Goal: Task Accomplishment & Management: Manage account settings

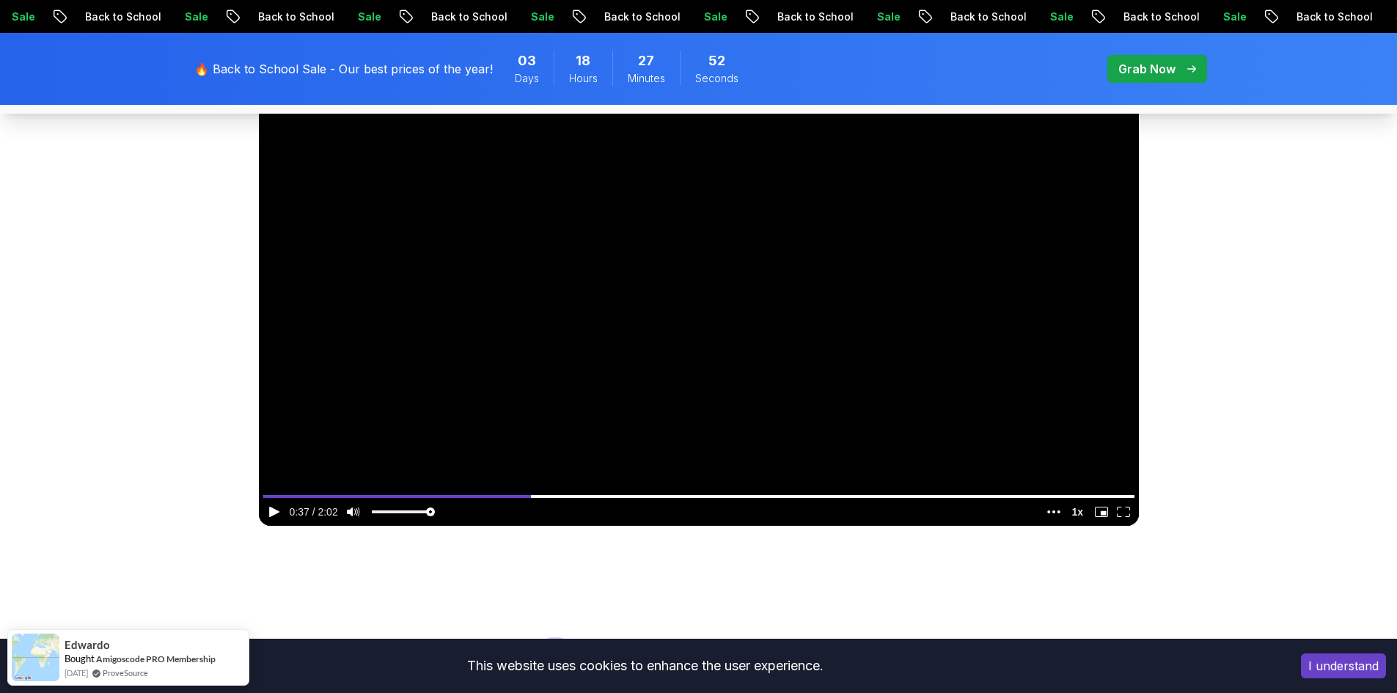
scroll to position [831, 0]
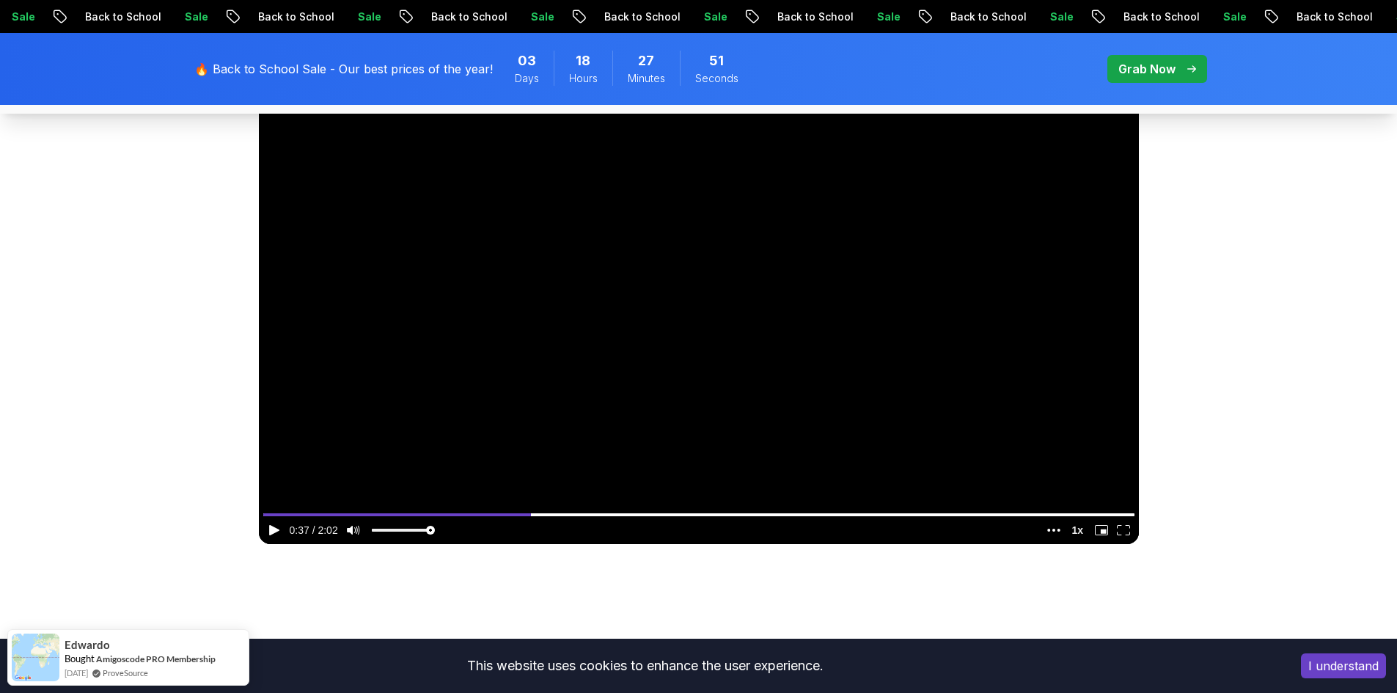
click at [677, 297] on video at bounding box center [699, 296] width 880 height 495
click at [878, 223] on video at bounding box center [699, 296] width 880 height 495
click at [832, 346] on video at bounding box center [699, 296] width 880 height 495
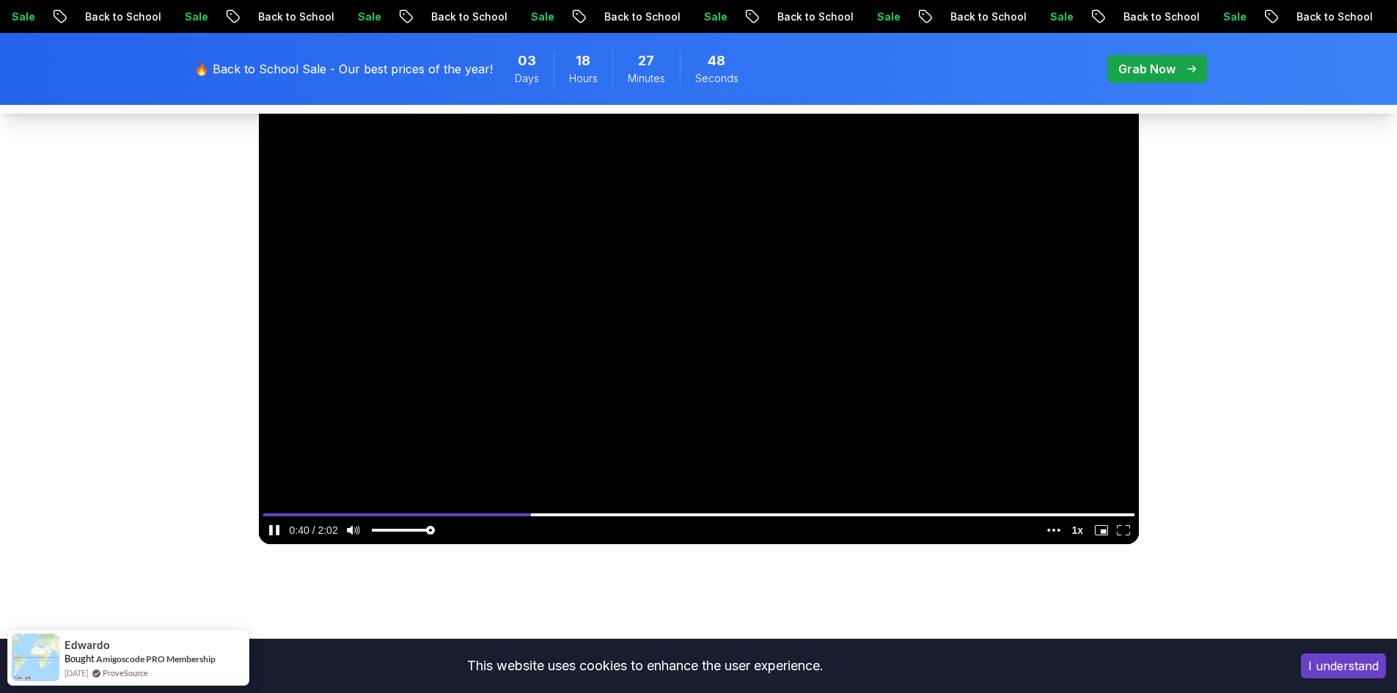
click at [1125, 529] on icon "enter fullscreen mode" at bounding box center [1123, 530] width 13 height 10
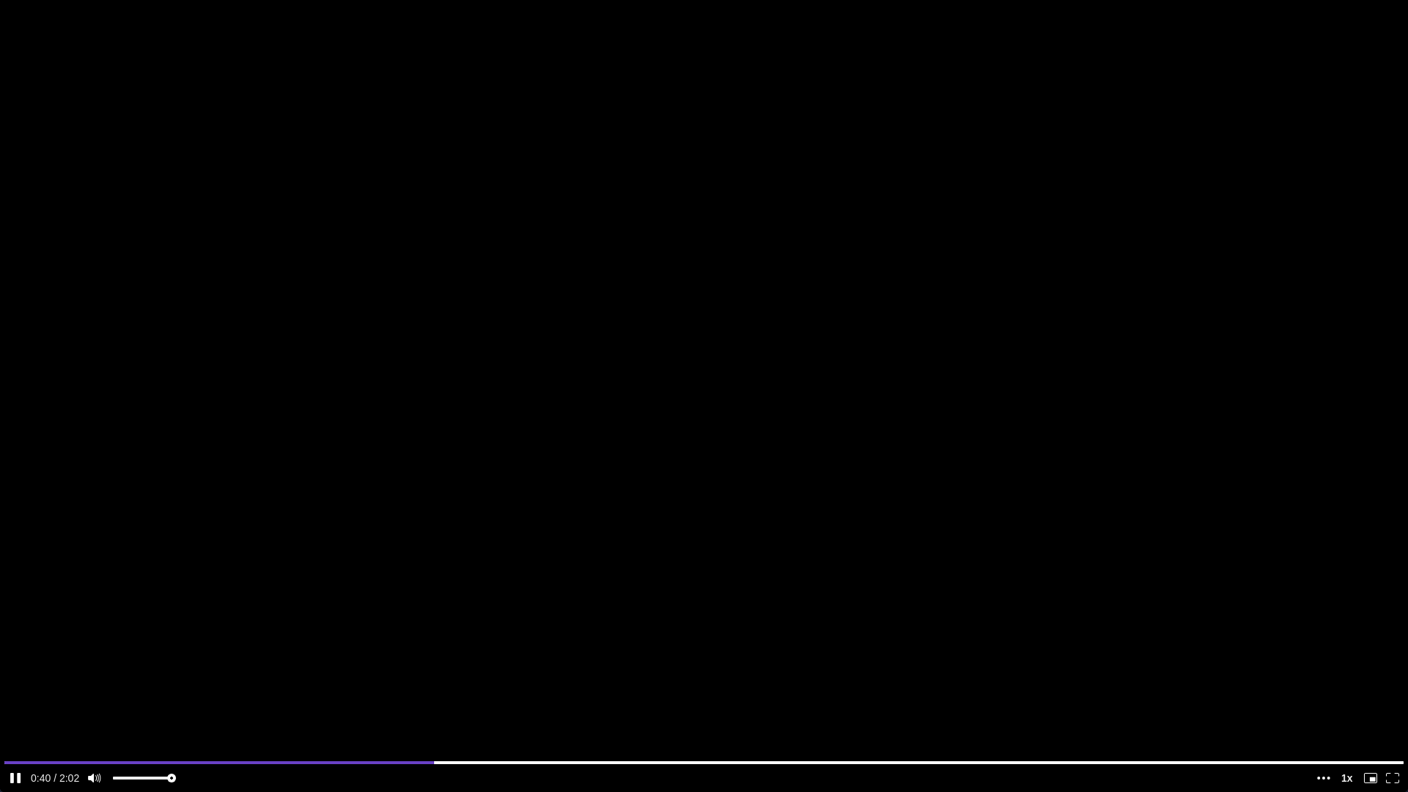
click at [926, 449] on video at bounding box center [704, 396] width 1408 height 792
click at [937, 485] on video at bounding box center [704, 396] width 1408 height 792
click at [900, 591] on video at bounding box center [704, 396] width 1408 height 792
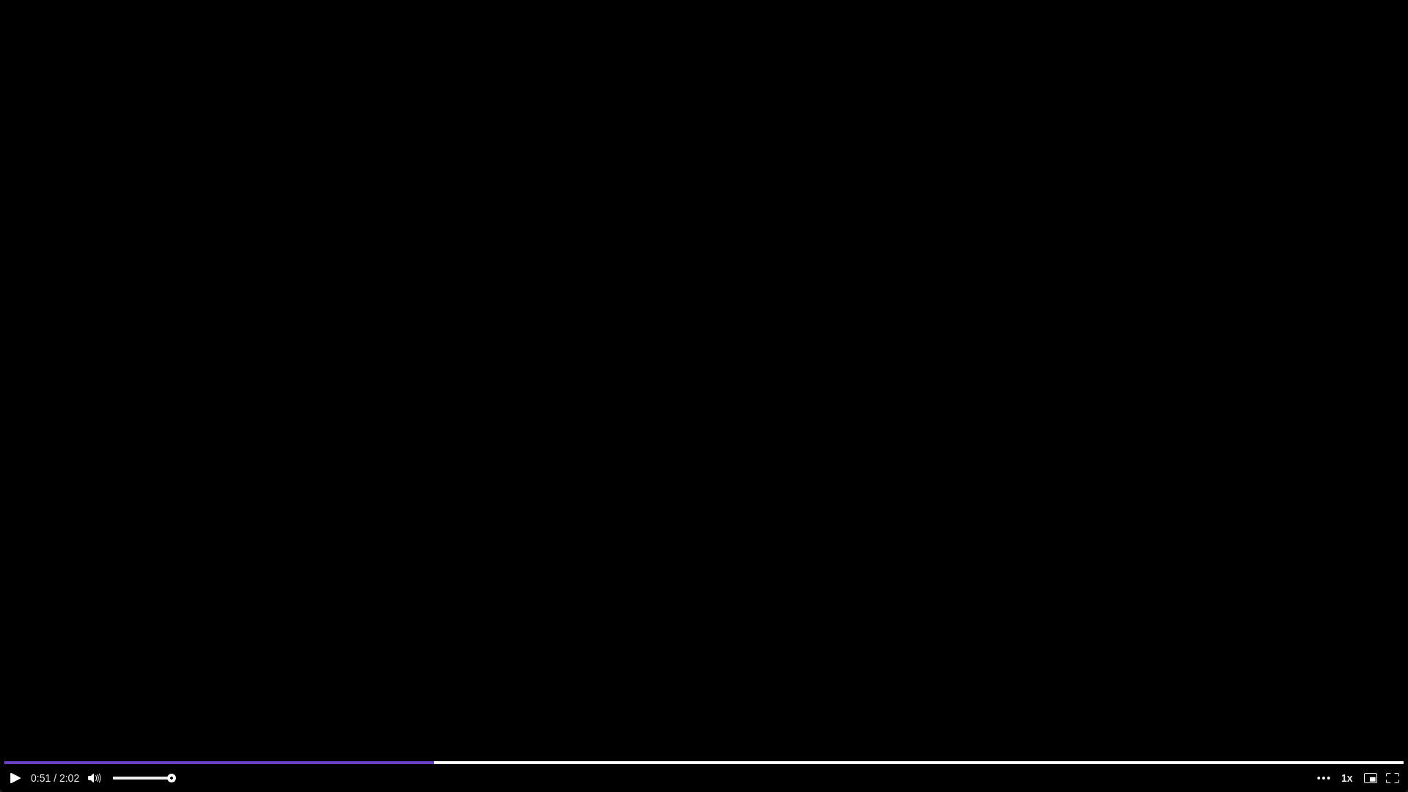
click at [1392, 692] on media-control-bar "10 10" at bounding box center [704, 778] width 1408 height 28
click at [537, 269] on video at bounding box center [704, 396] width 1408 height 792
click at [478, 158] on video at bounding box center [704, 396] width 1408 height 792
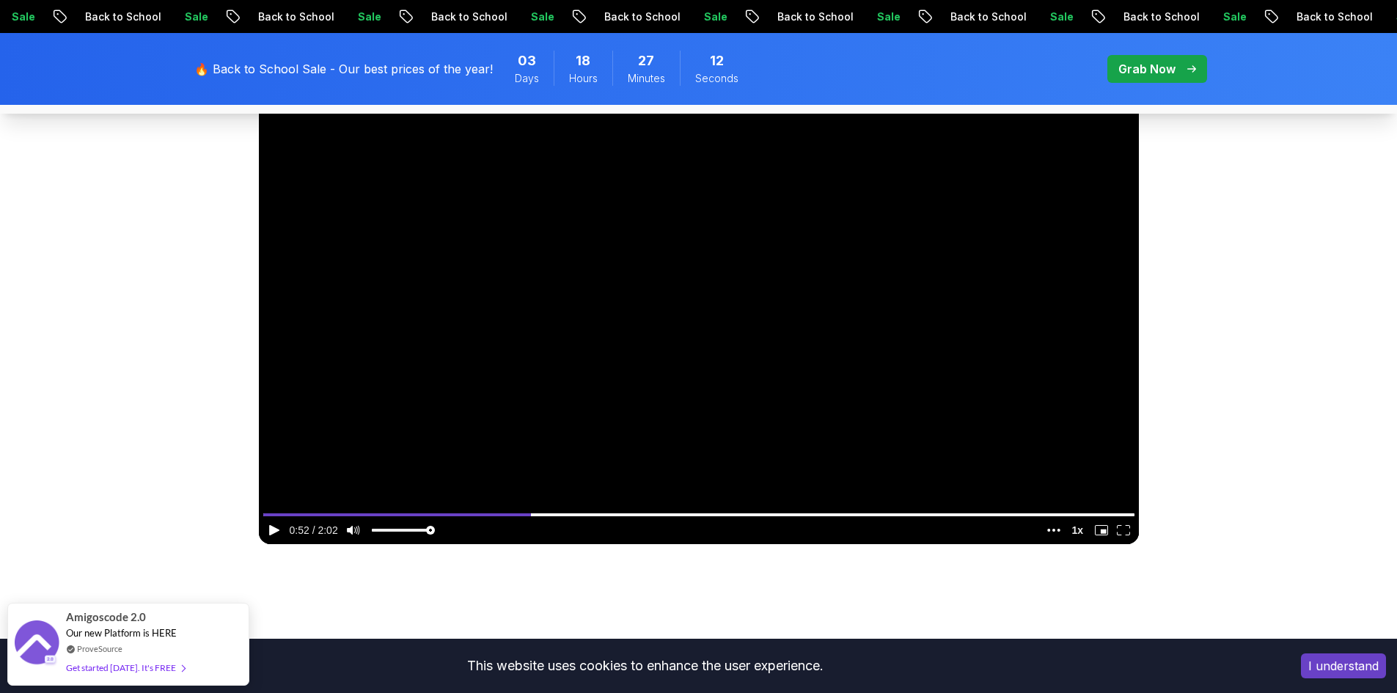
click at [753, 207] on video at bounding box center [699, 296] width 880 height 495
click at [1124, 532] on icon "enter fullscreen mode" at bounding box center [1123, 530] width 13 height 10
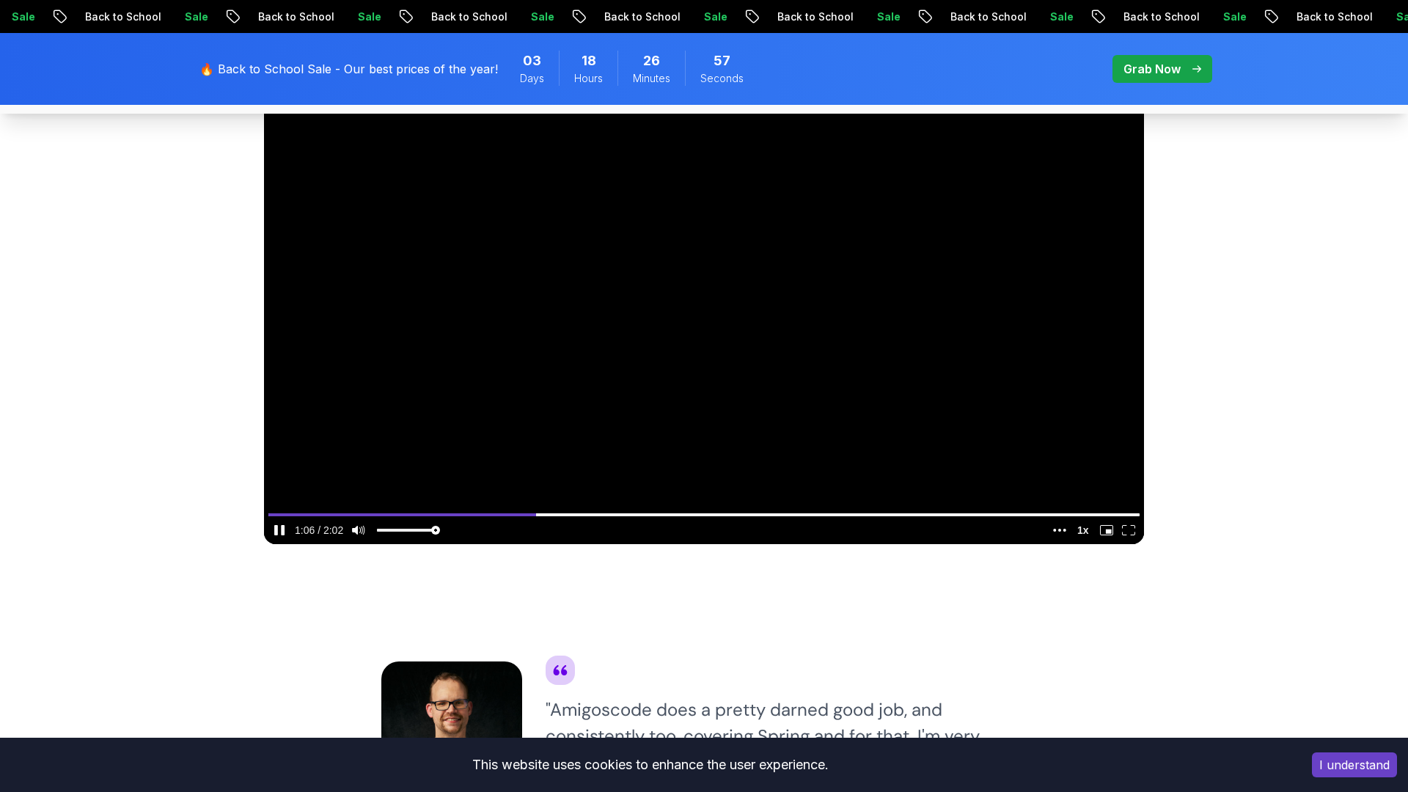
click at [716, 312] on video at bounding box center [704, 296] width 880 height 495
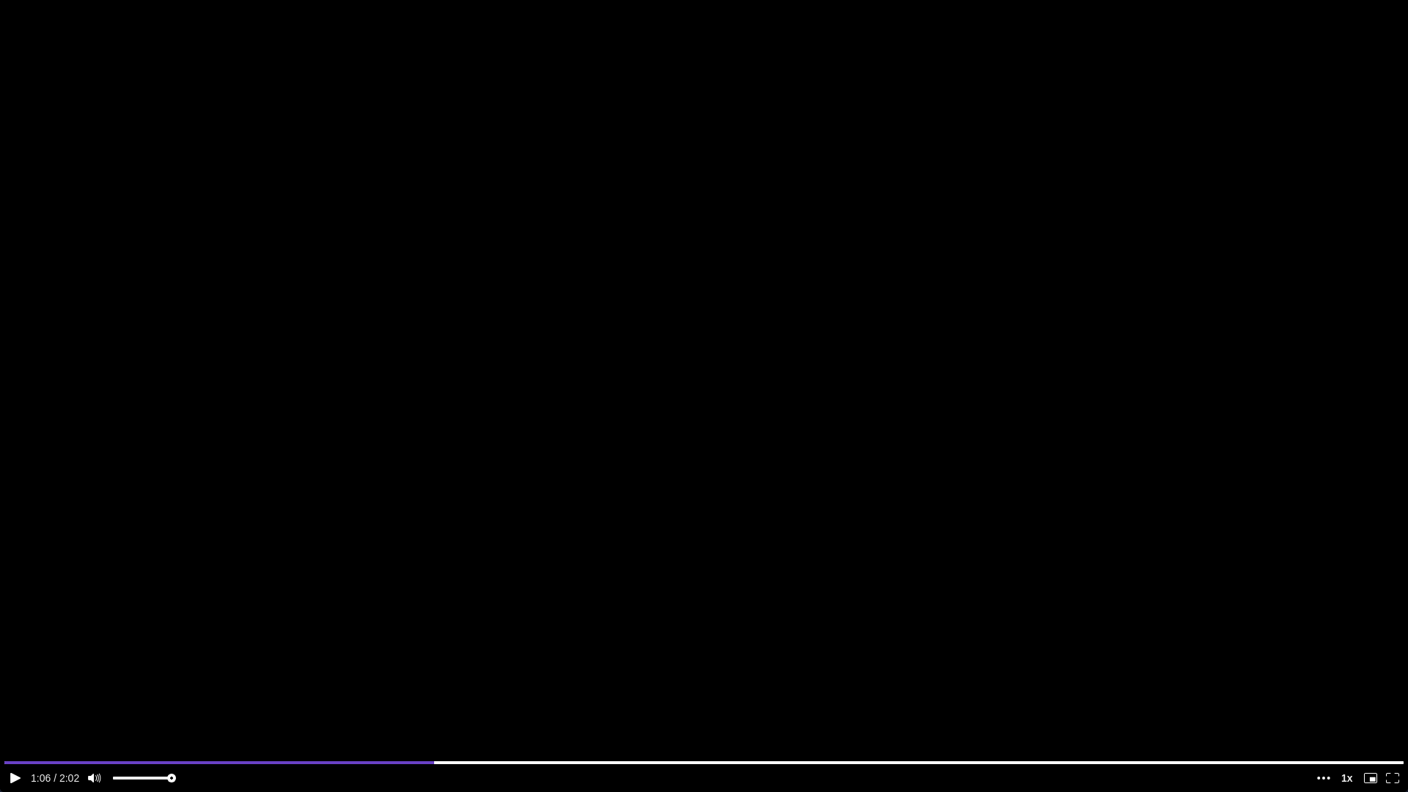
click at [762, 448] on video at bounding box center [704, 396] width 1408 height 792
click at [853, 420] on video at bounding box center [704, 396] width 1408 height 792
click at [827, 444] on video at bounding box center [704, 396] width 1408 height 792
click at [838, 513] on video at bounding box center [704, 396] width 1408 height 792
click at [814, 449] on video at bounding box center [704, 396] width 1408 height 792
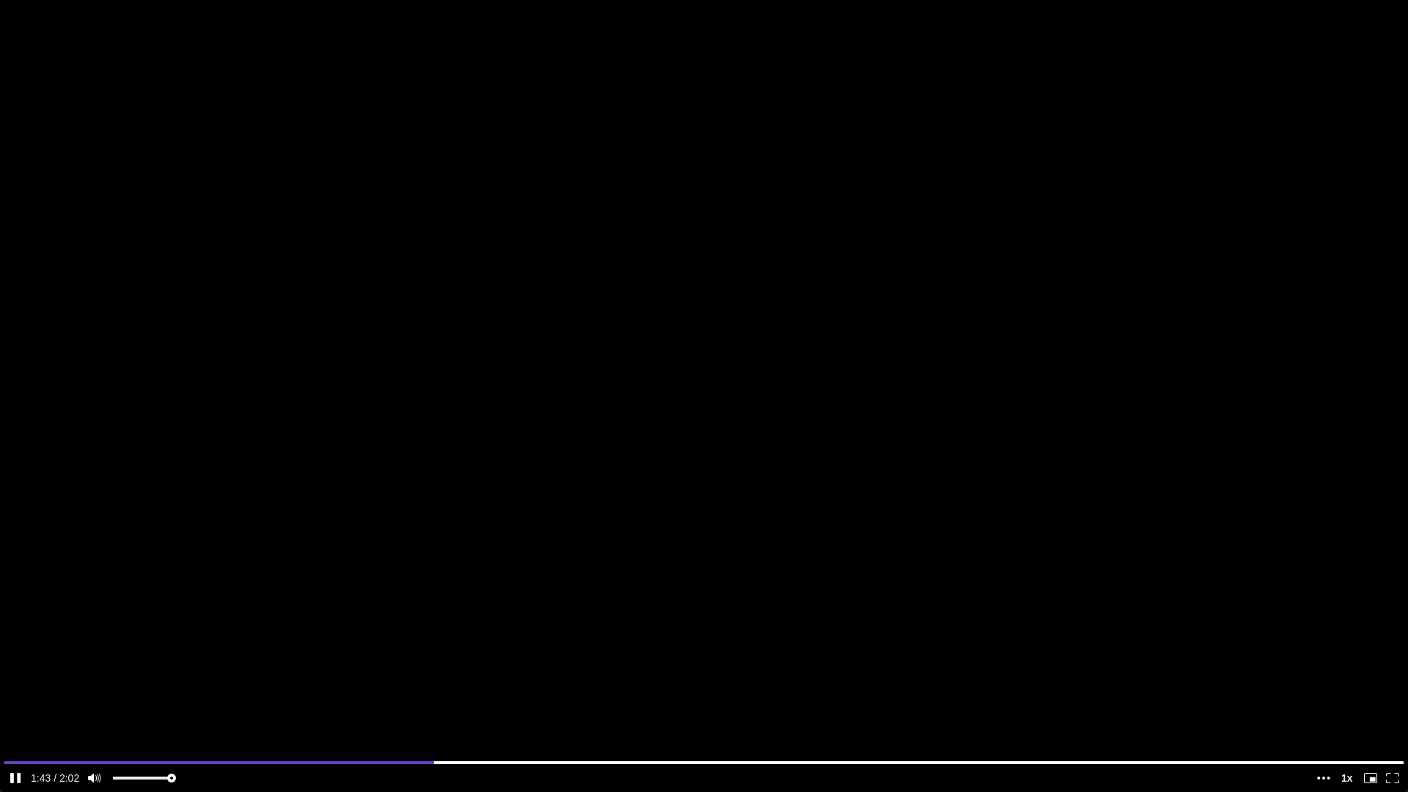
click at [873, 380] on video at bounding box center [704, 396] width 1408 height 792
click at [875, 373] on video at bounding box center [704, 396] width 1408 height 792
click at [926, 423] on video at bounding box center [704, 396] width 1408 height 792
click at [927, 419] on video at bounding box center [704, 396] width 1408 height 792
click at [954, 458] on video at bounding box center [704, 396] width 1408 height 792
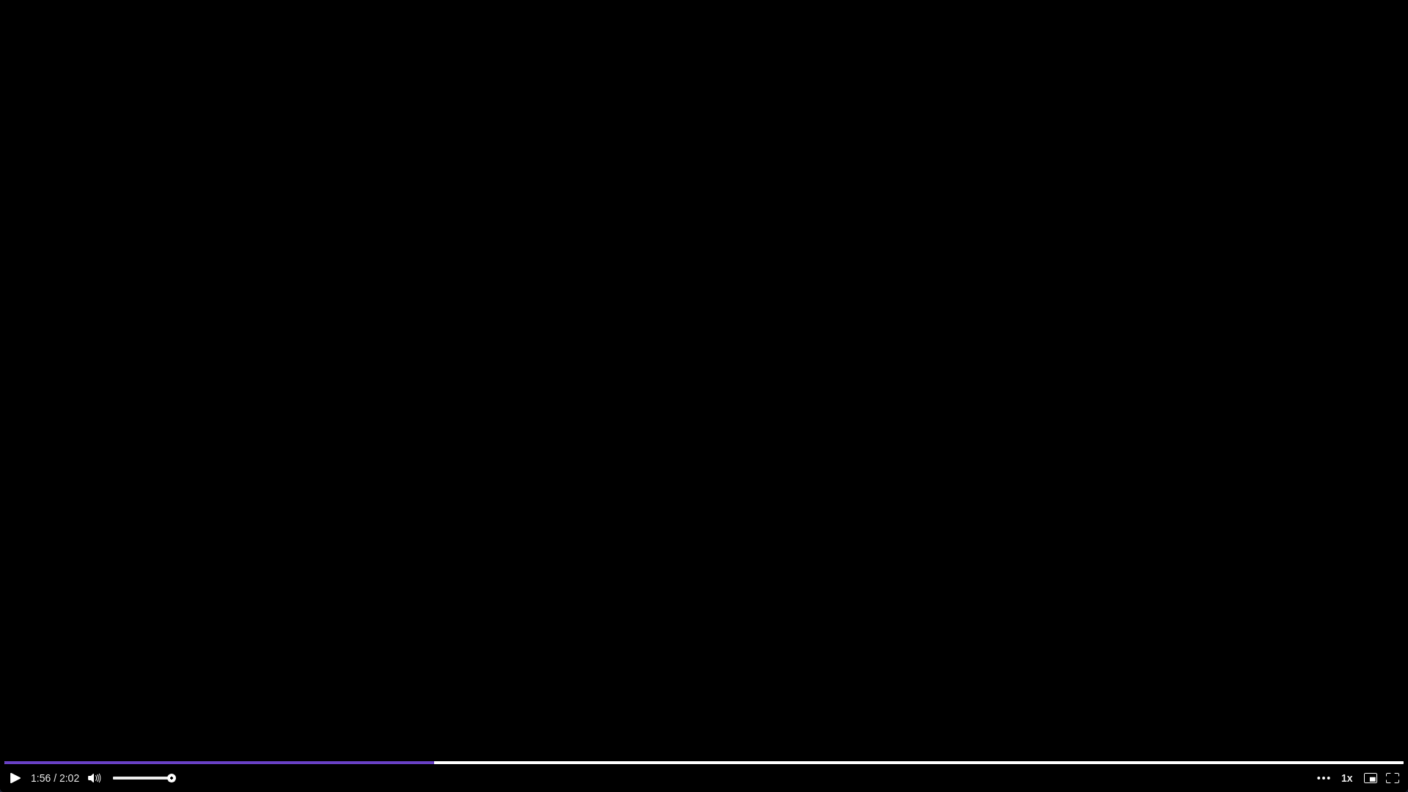
click at [954, 458] on video at bounding box center [704, 396] width 1408 height 792
click at [959, 458] on video at bounding box center [704, 396] width 1408 height 792
click at [967, 463] on video at bounding box center [704, 396] width 1408 height 792
click at [1383, 692] on media-fullscreen-button "enter fullscreen mode" at bounding box center [1392, 777] width 22 height 19
click at [1392, 692] on icon "enter fullscreen mode" at bounding box center [1392, 778] width 13 height 10
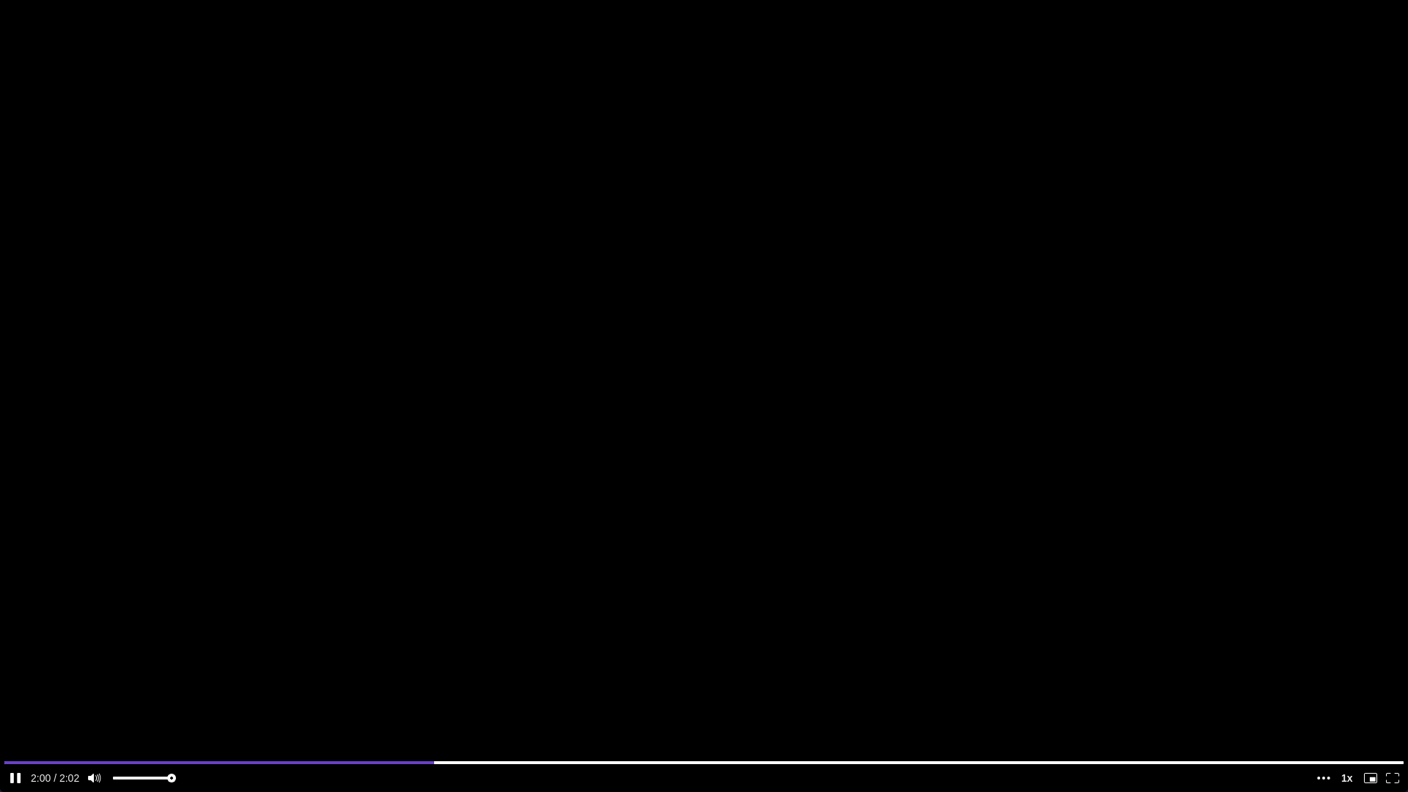
click at [1384, 692] on media-fullscreen-button "enter fullscreen mode" at bounding box center [1392, 777] width 22 height 19
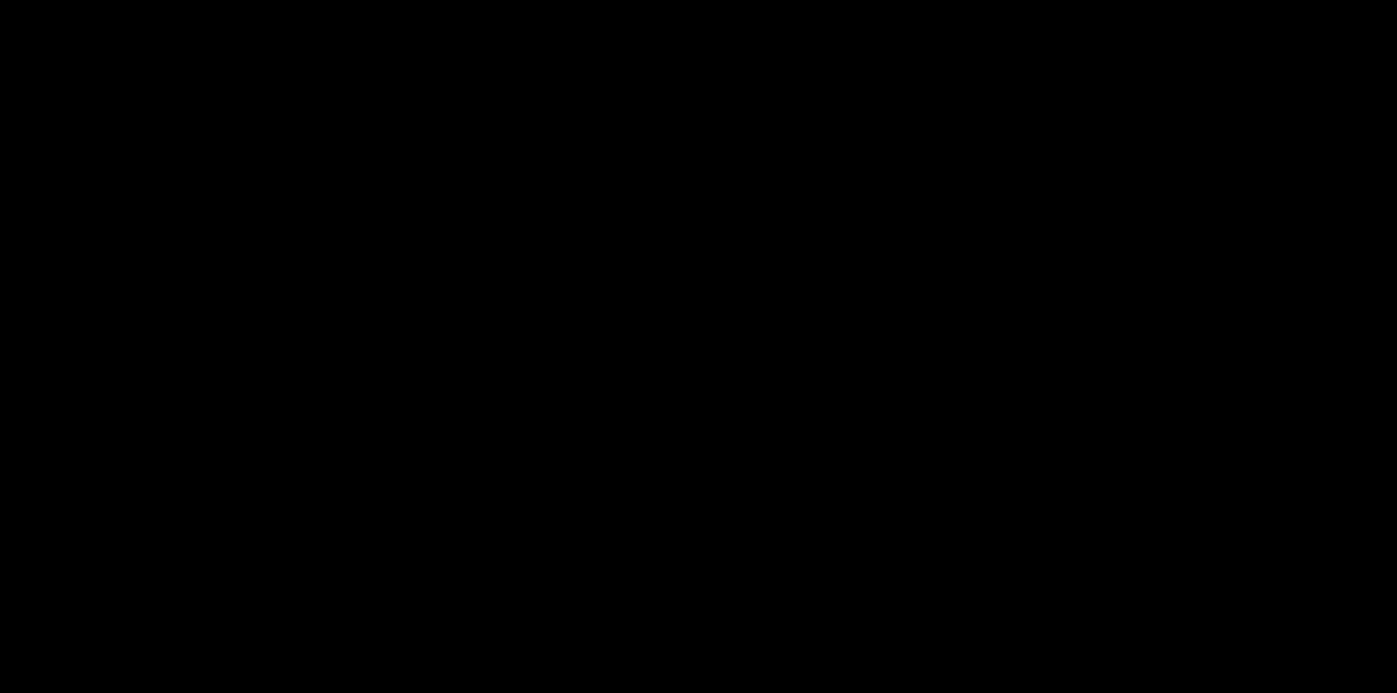
scroll to position [3104, 0]
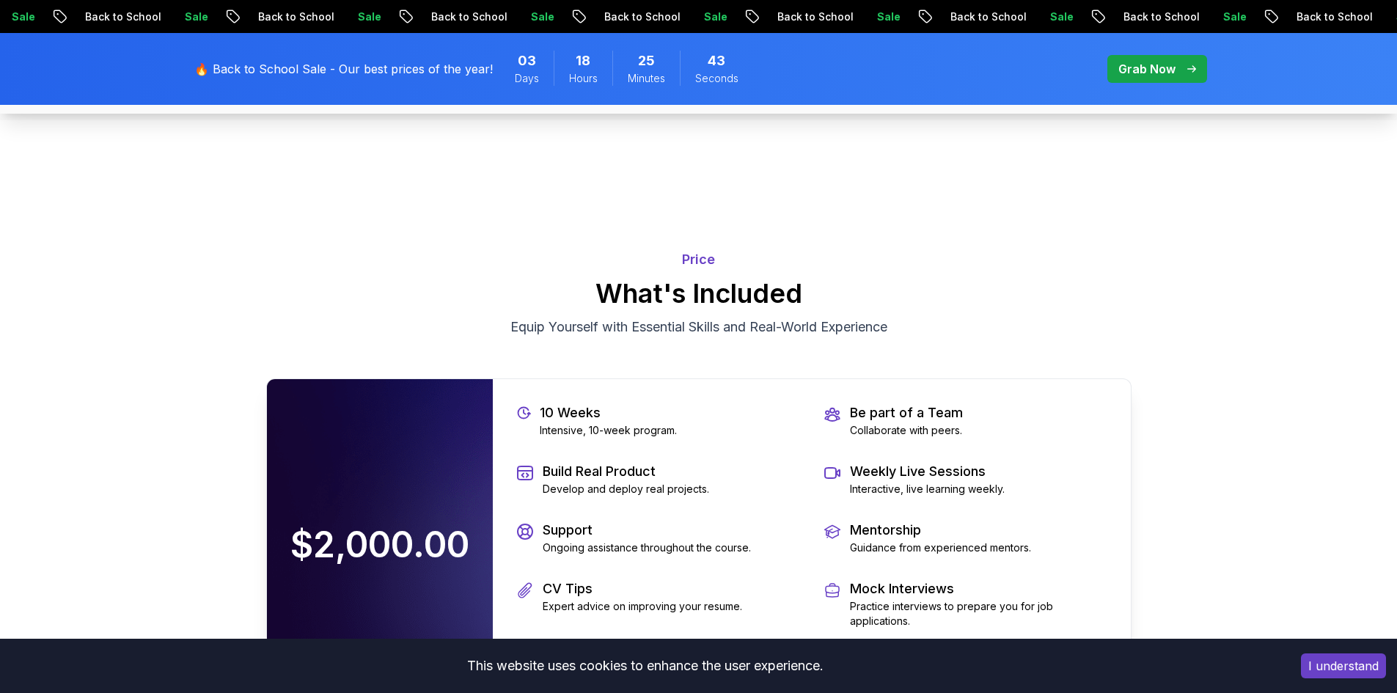
click at [703, 254] on p "Price" at bounding box center [698, 259] width 865 height 21
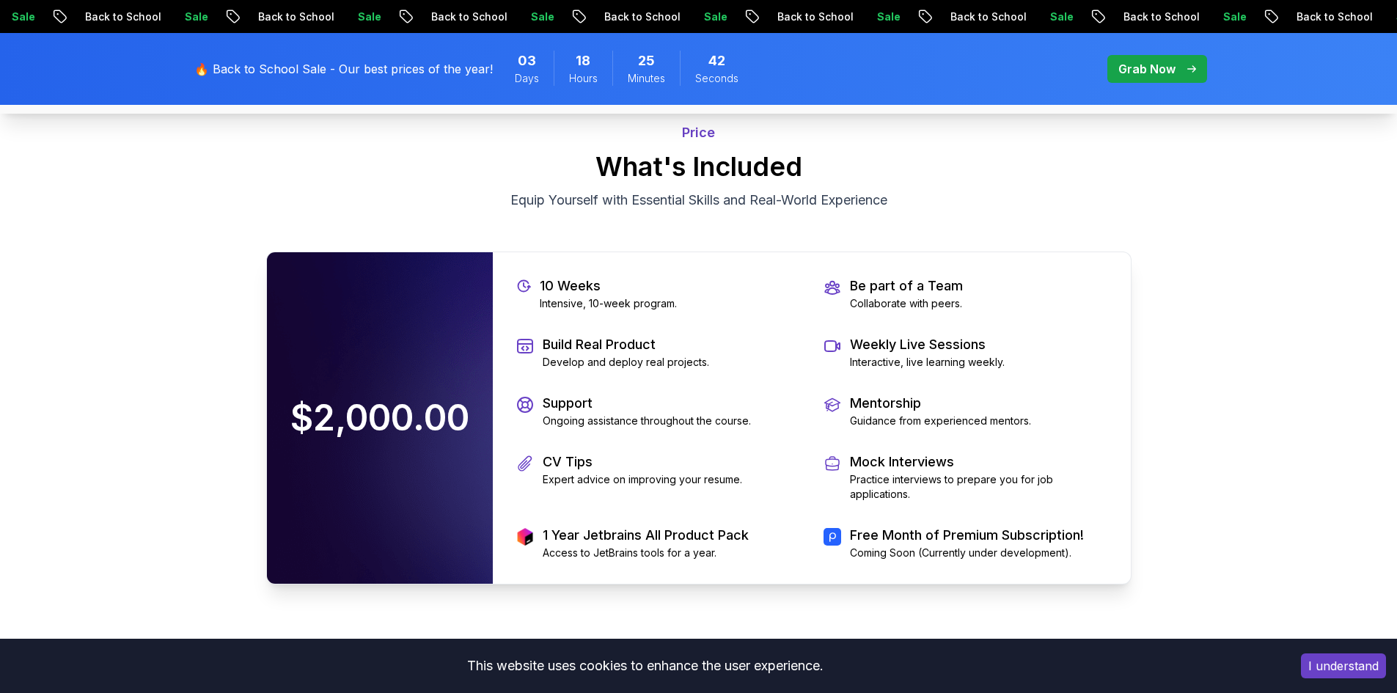
scroll to position [3251, 0]
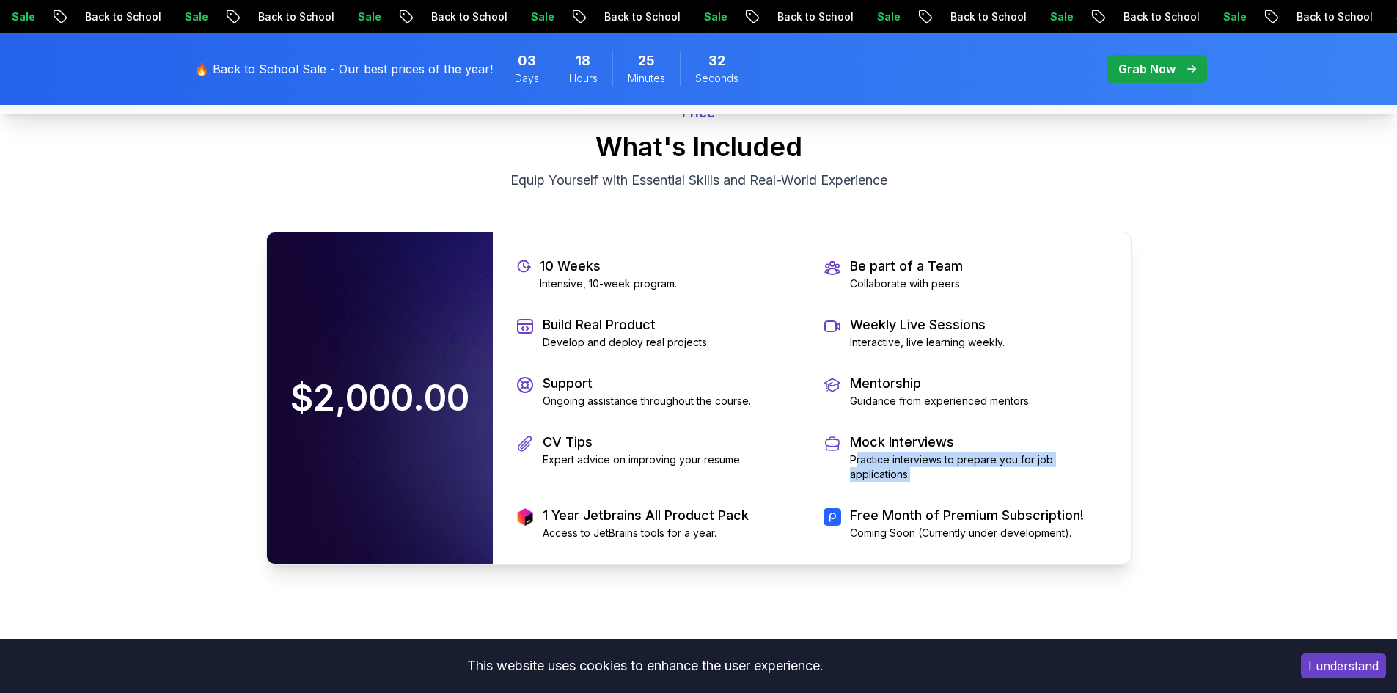
drag, startPoint x: 921, startPoint y: 477, endPoint x: 856, endPoint y: 458, distance: 68.0
click at [856, 458] on p "Practice interviews to prepare you for job applications." at bounding box center [978, 466] width 257 height 29
drag, startPoint x: 846, startPoint y: 390, endPoint x: 1029, endPoint y: 411, distance: 183.8
click at [1020, 411] on div "10 Weeks Intensive, 10-week program. Be part of a Team Collaborate with peers. …" at bounding box center [812, 397] width 638 height 331
click at [1040, 411] on div "10 Weeks Intensive, 10-week program. Be part of a Team Collaborate with peers. …" at bounding box center [812, 397] width 638 height 331
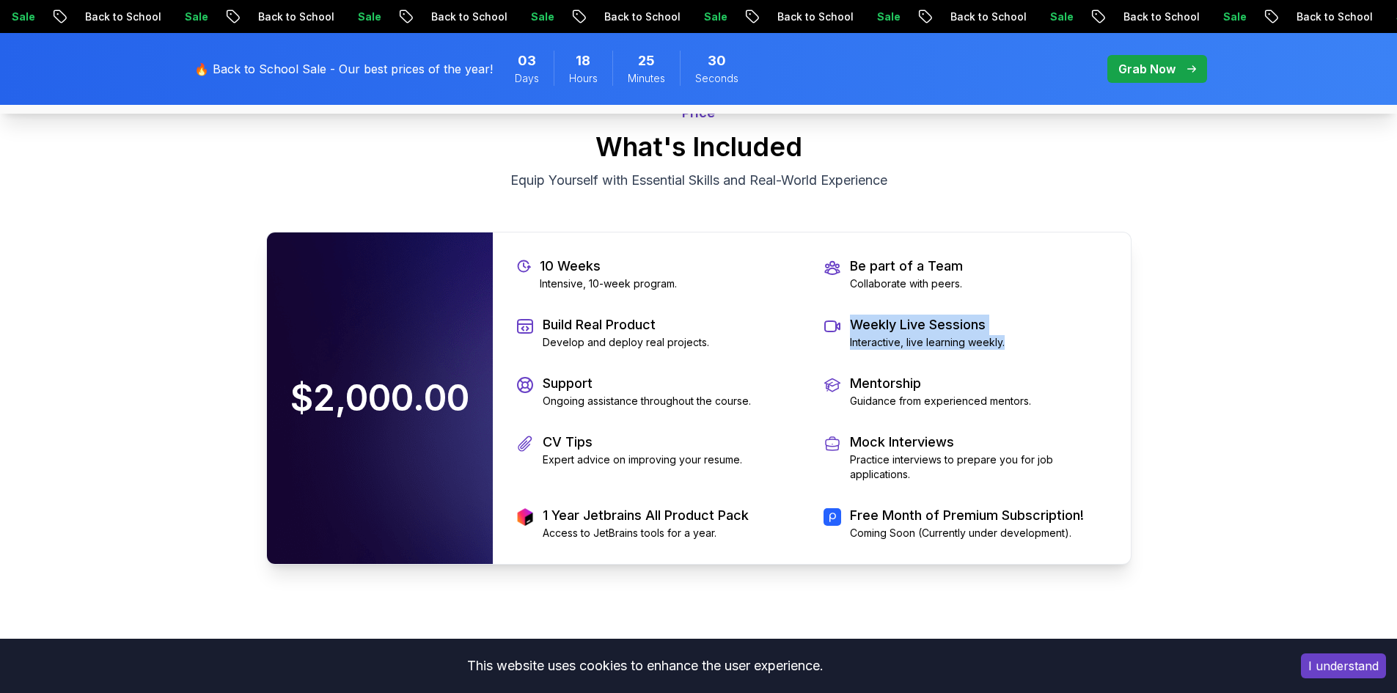
drag, startPoint x: 1016, startPoint y: 345, endPoint x: 834, endPoint y: 318, distance: 183.7
click at [834, 318] on div "Weekly Live Sessions Interactive, live learning weekly." at bounding box center [965, 332] width 284 height 35
click at [828, 298] on div "10 Weeks Intensive, 10-week program. Be part of a Team Collaborate with peers. …" at bounding box center [812, 397] width 638 height 331
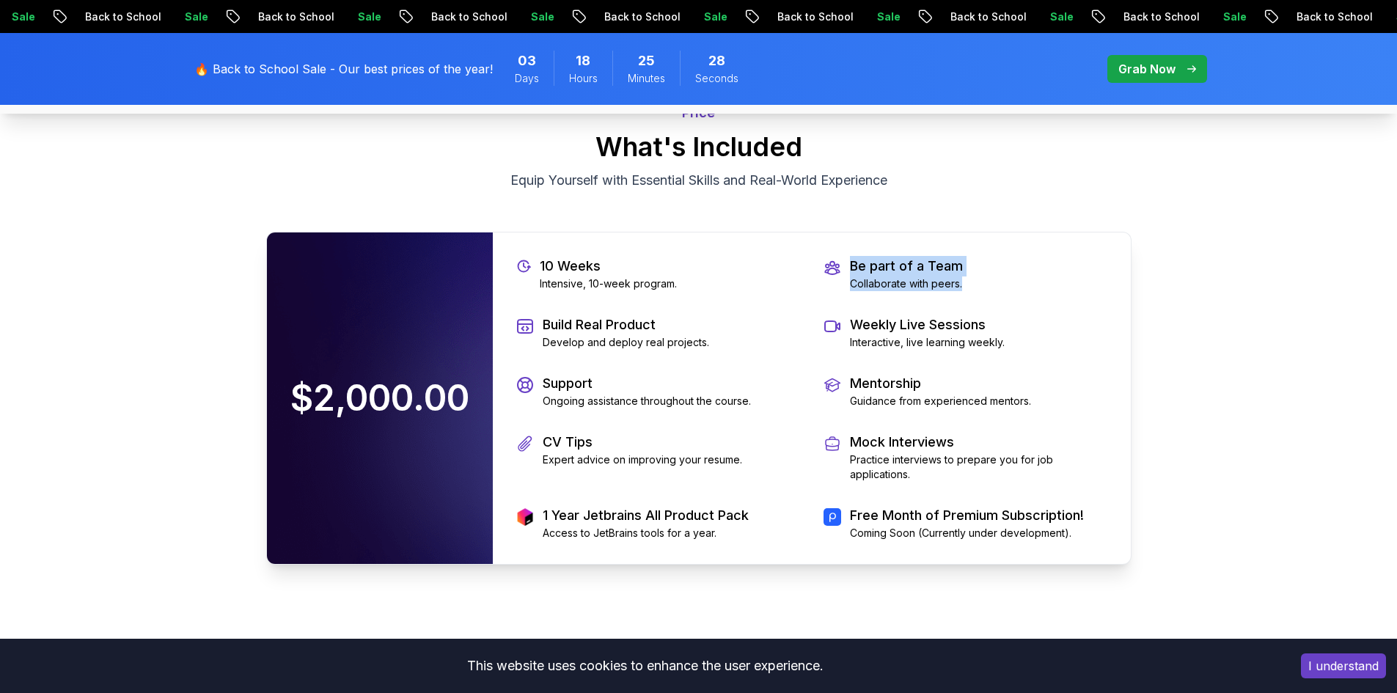
drag, startPoint x: 831, startPoint y: 271, endPoint x: 980, endPoint y: 294, distance: 151.3
click at [977, 294] on div "10 Weeks Intensive, 10-week program. Be part of a Team Collaborate with peers. …" at bounding box center [812, 397] width 638 height 331
click at [980, 294] on div "10 Weeks Intensive, 10-week program. Be part of a Team Collaborate with peers. …" at bounding box center [812, 397] width 638 height 331
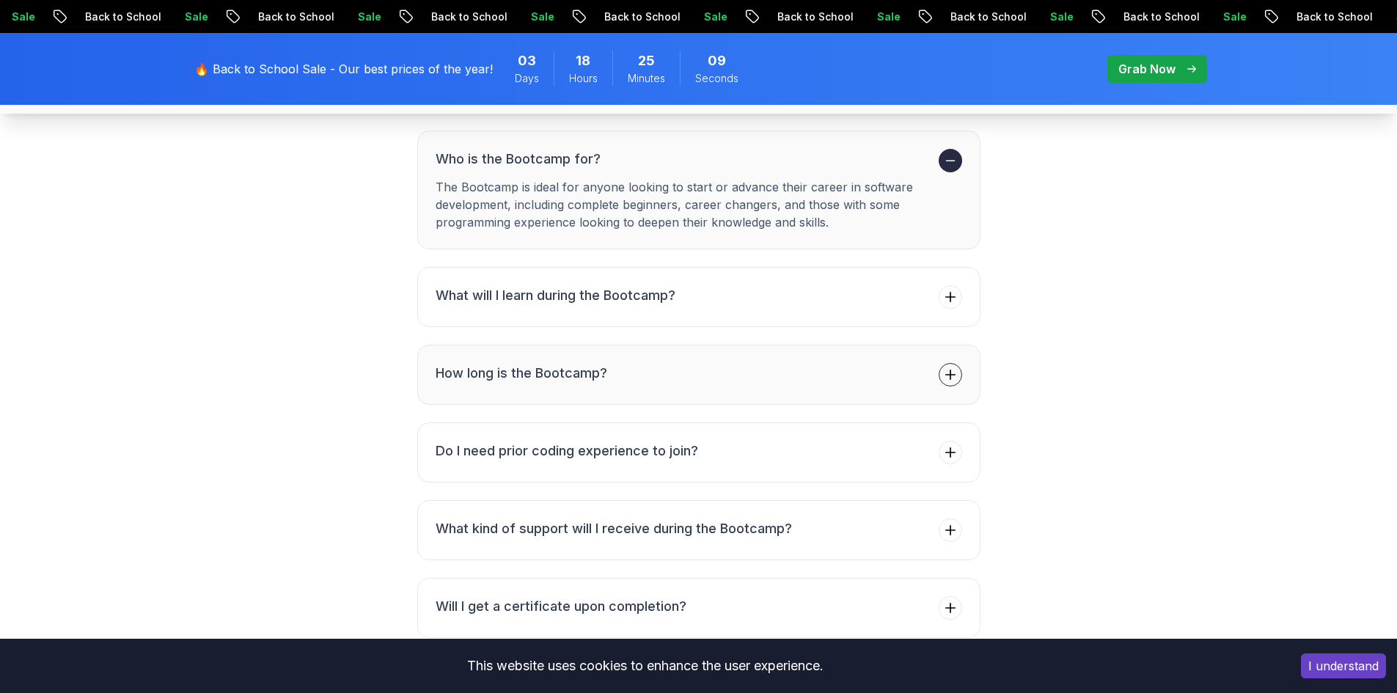
scroll to position [5597, 0]
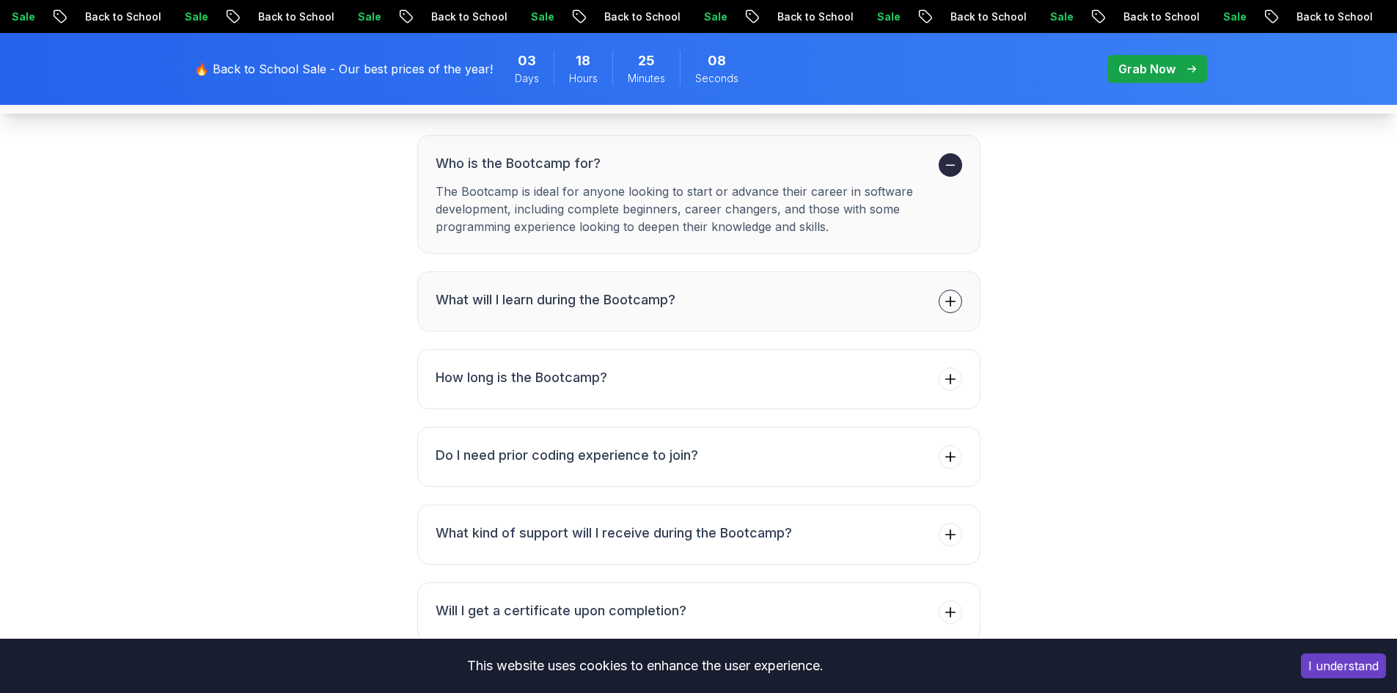
click at [945, 322] on button "What will I learn during the Bootcamp?" at bounding box center [698, 301] width 563 height 60
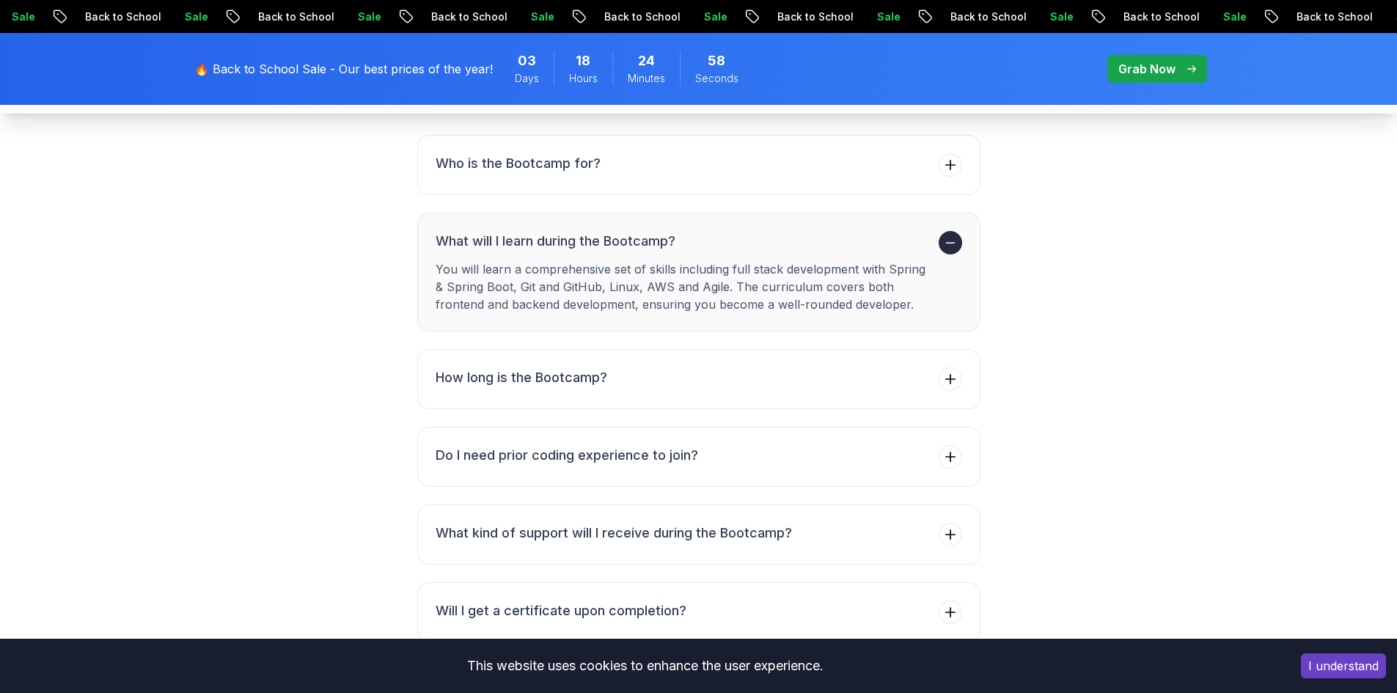
click at [956, 261] on button "What will I learn during the Bootcamp? You will learn a comprehensive set of sk…" at bounding box center [698, 272] width 563 height 119
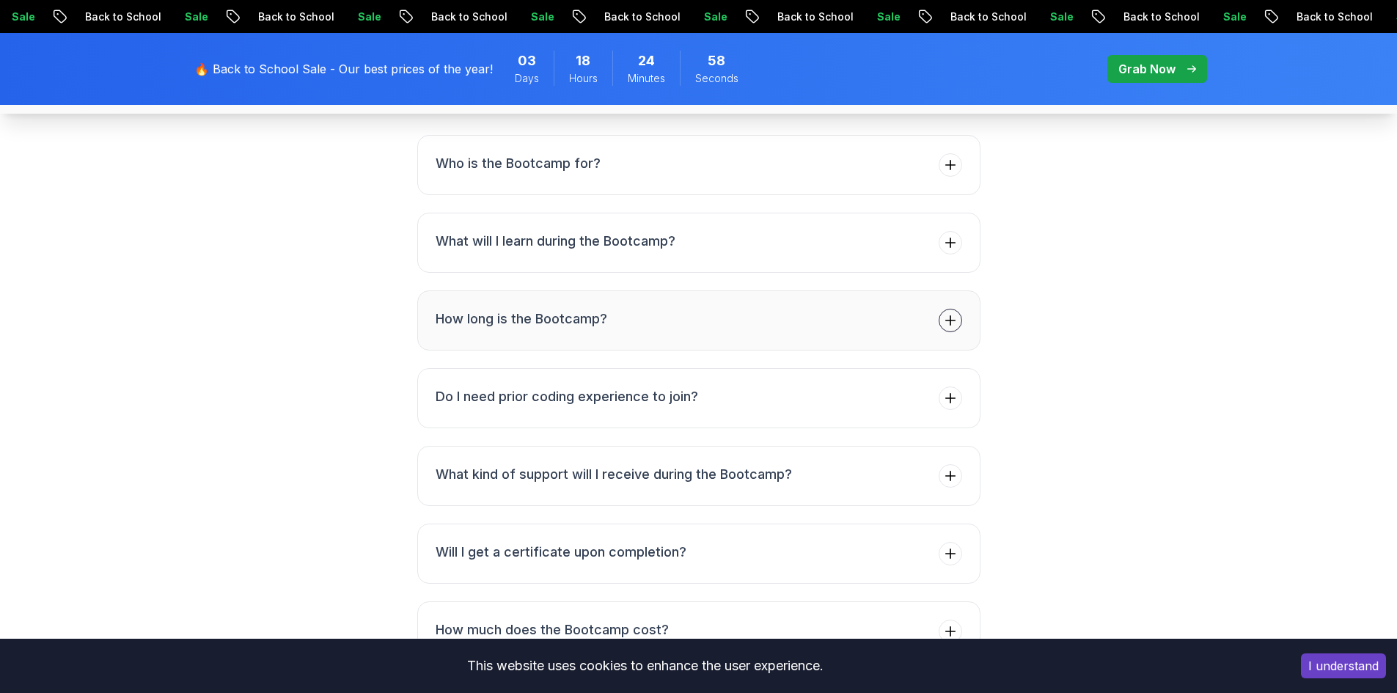
click at [949, 295] on button "How long is the Bootcamp?" at bounding box center [698, 320] width 563 height 60
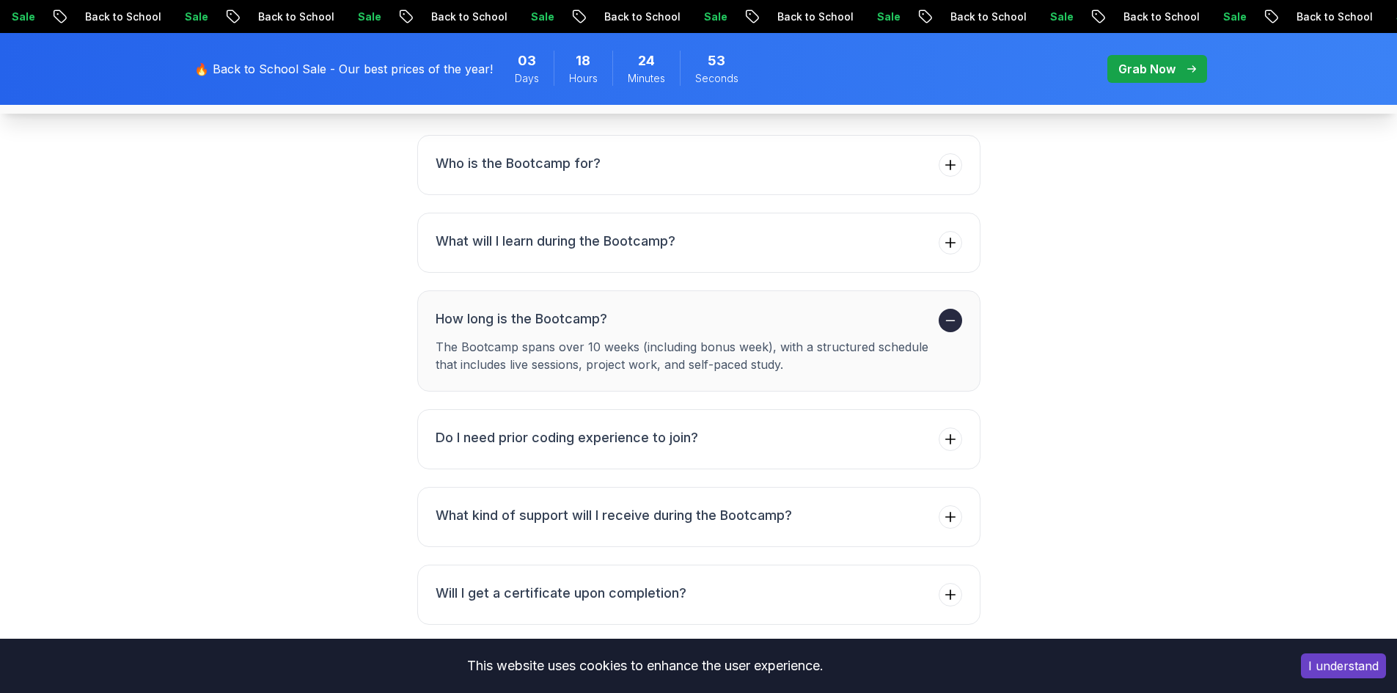
click at [950, 320] on icon at bounding box center [950, 320] width 8 height 0
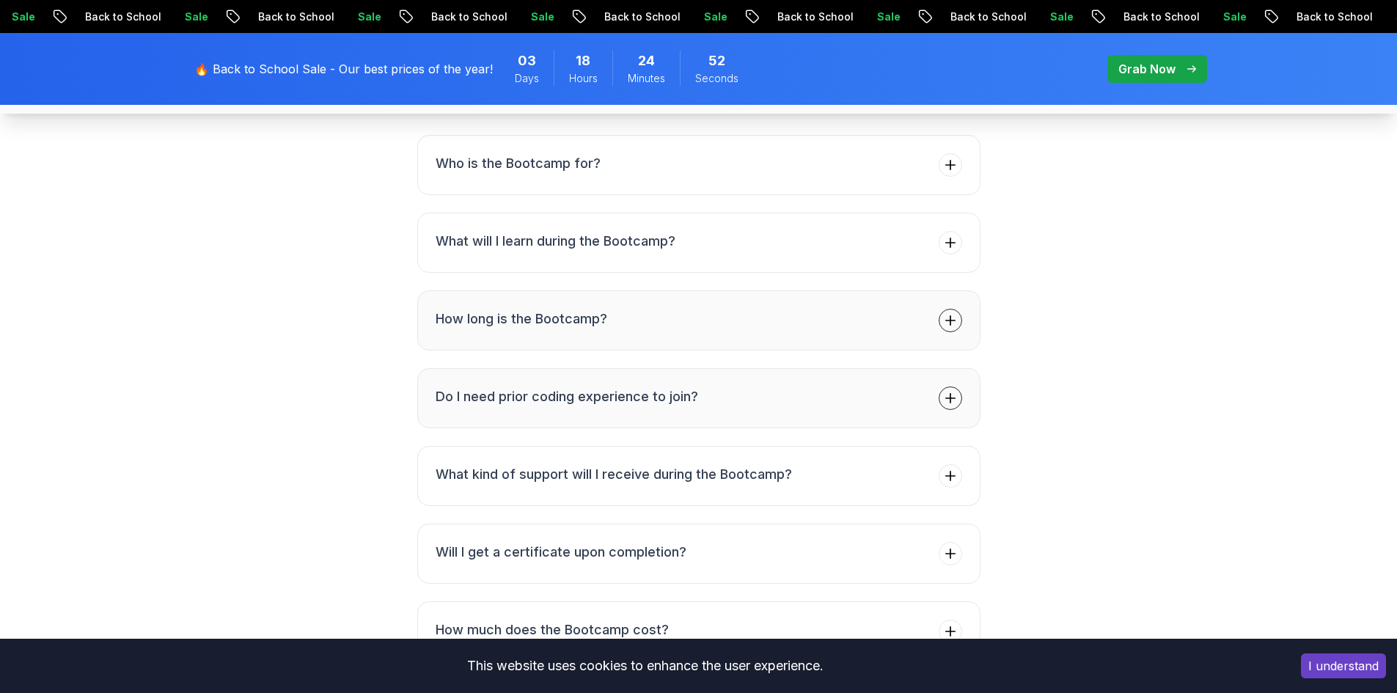
click at [949, 400] on icon at bounding box center [950, 399] width 10 height 10
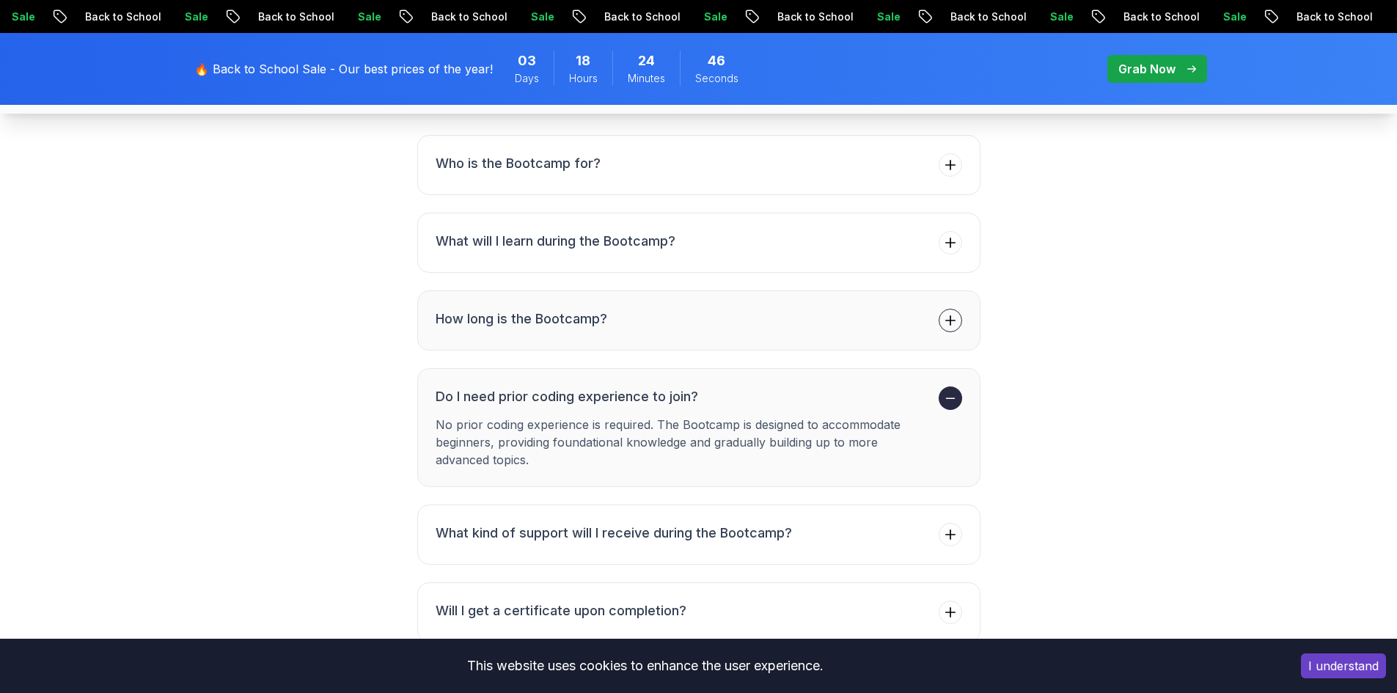
click at [949, 400] on icon at bounding box center [950, 398] width 15 height 15
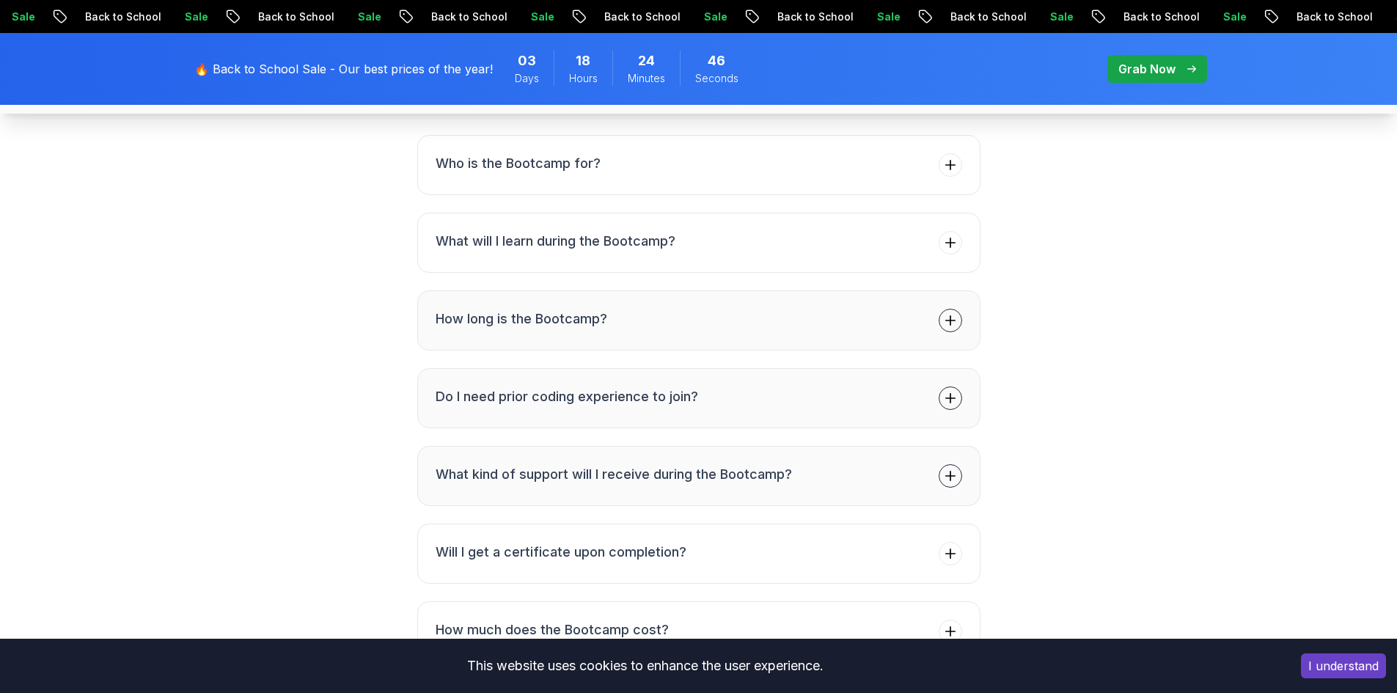
click at [957, 467] on span at bounding box center [949, 475] width 23 height 23
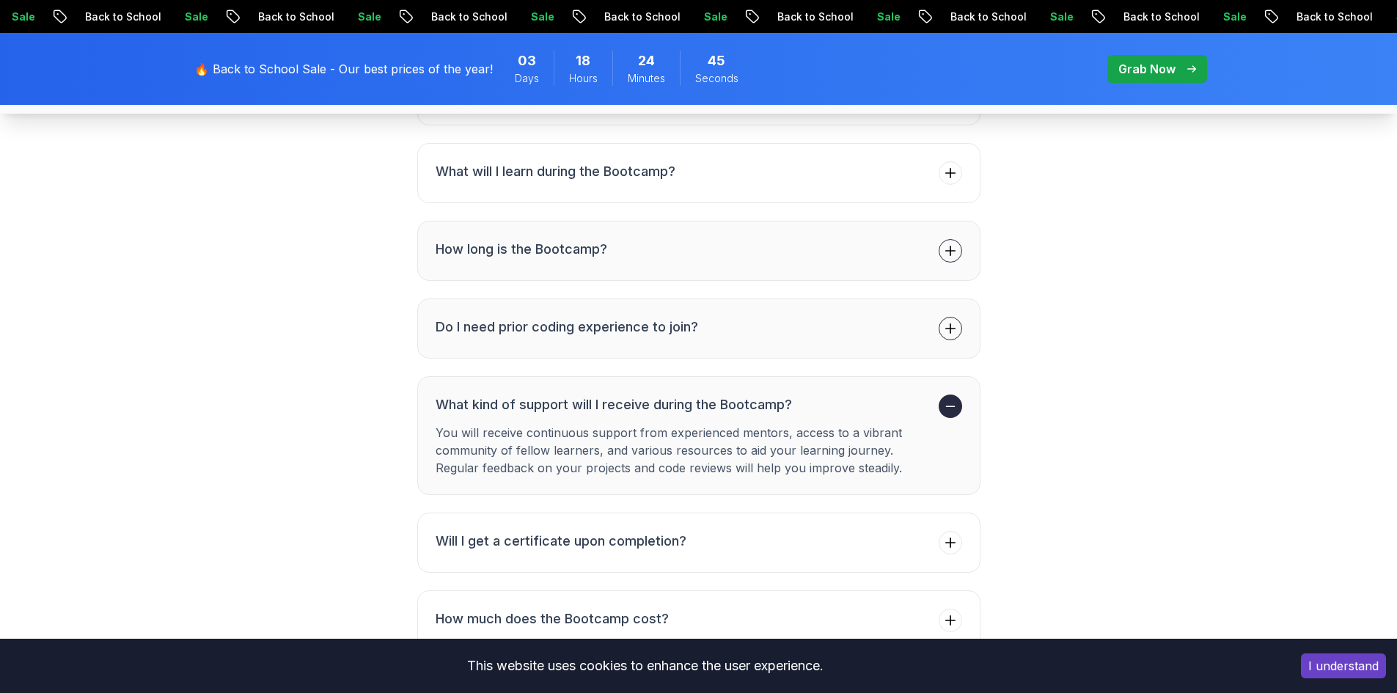
scroll to position [5670, 0]
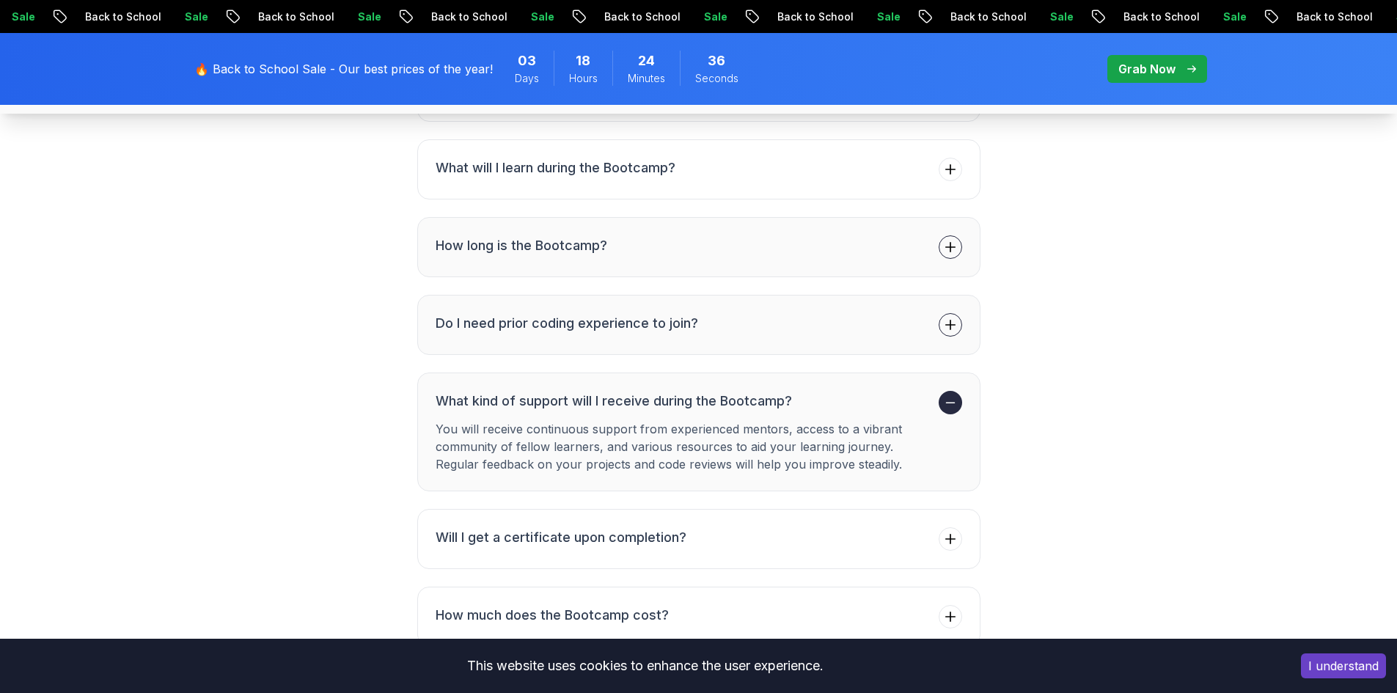
click at [927, 444] on p "You will receive continuous support from experienced mentors, access to a vibra…" at bounding box center [683, 446] width 497 height 53
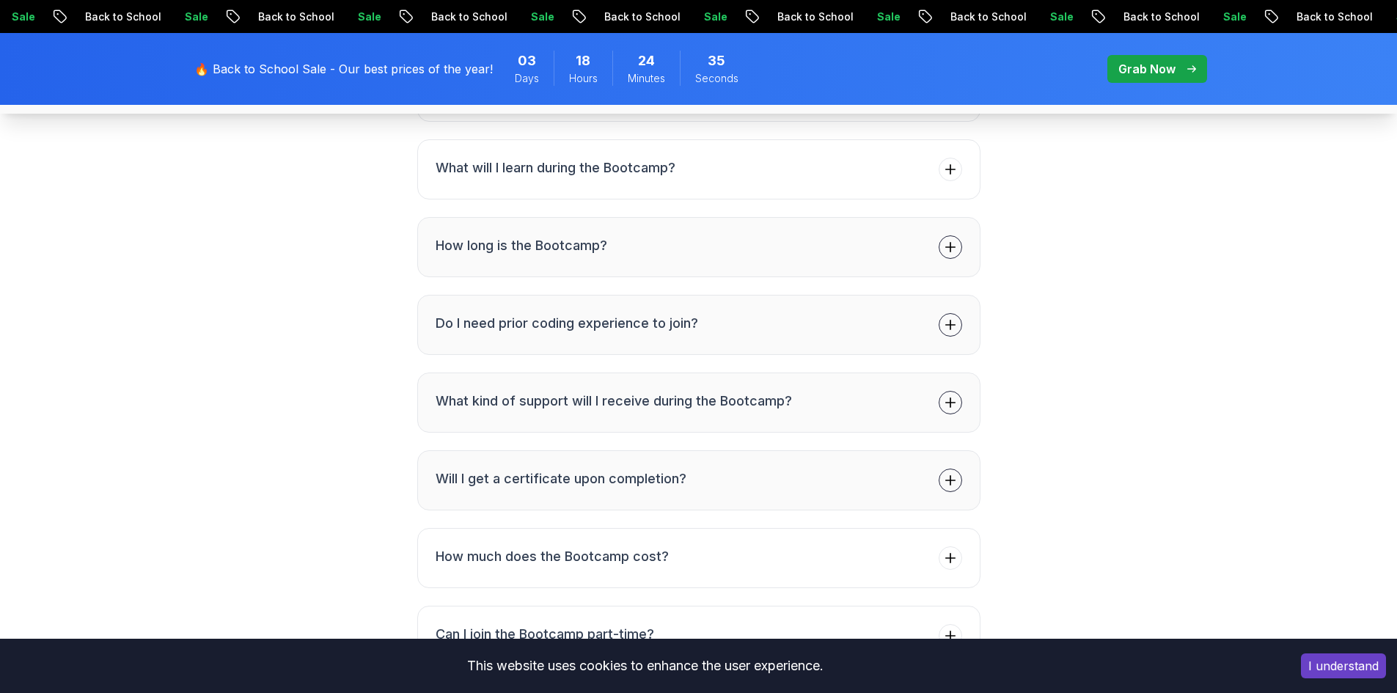
click at [913, 485] on button "Will I get a certificate upon completion?" at bounding box center [698, 480] width 563 height 60
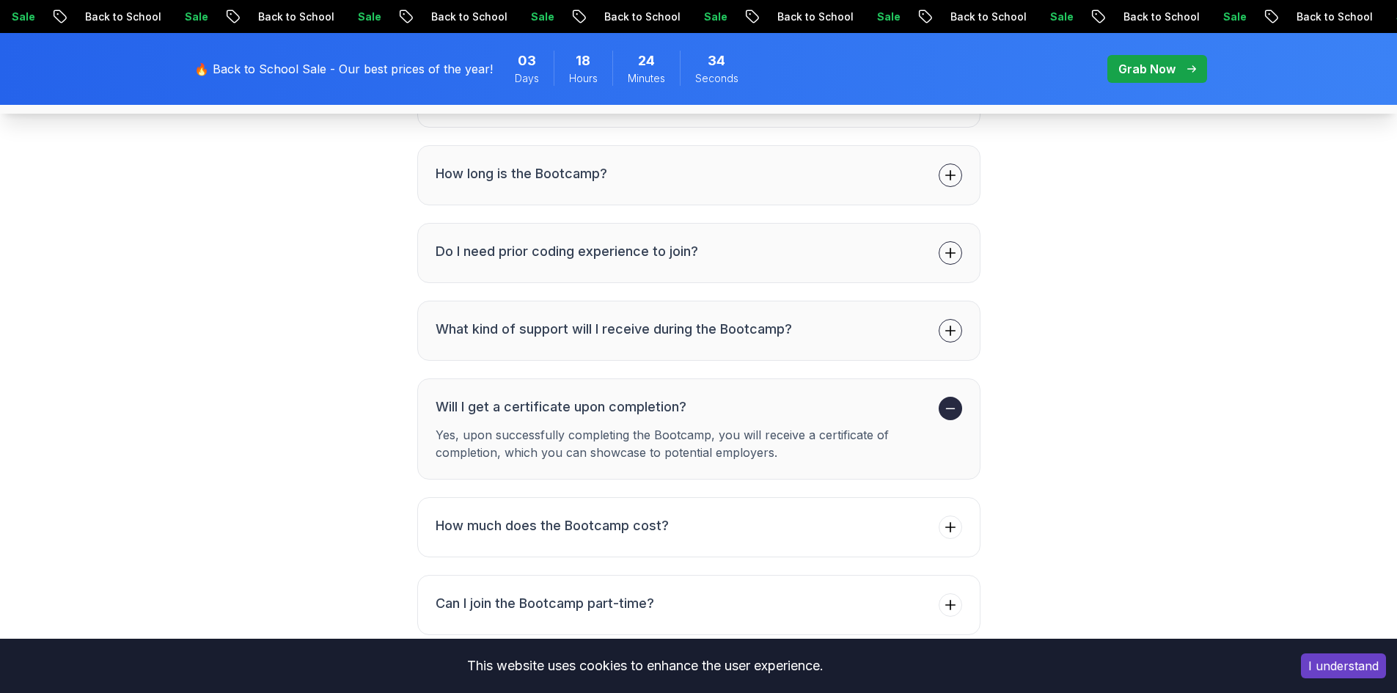
scroll to position [5743, 0]
click at [926, 427] on p "Yes, upon successfully completing the Bootcamp, you will receive a certificate …" at bounding box center [683, 441] width 497 height 35
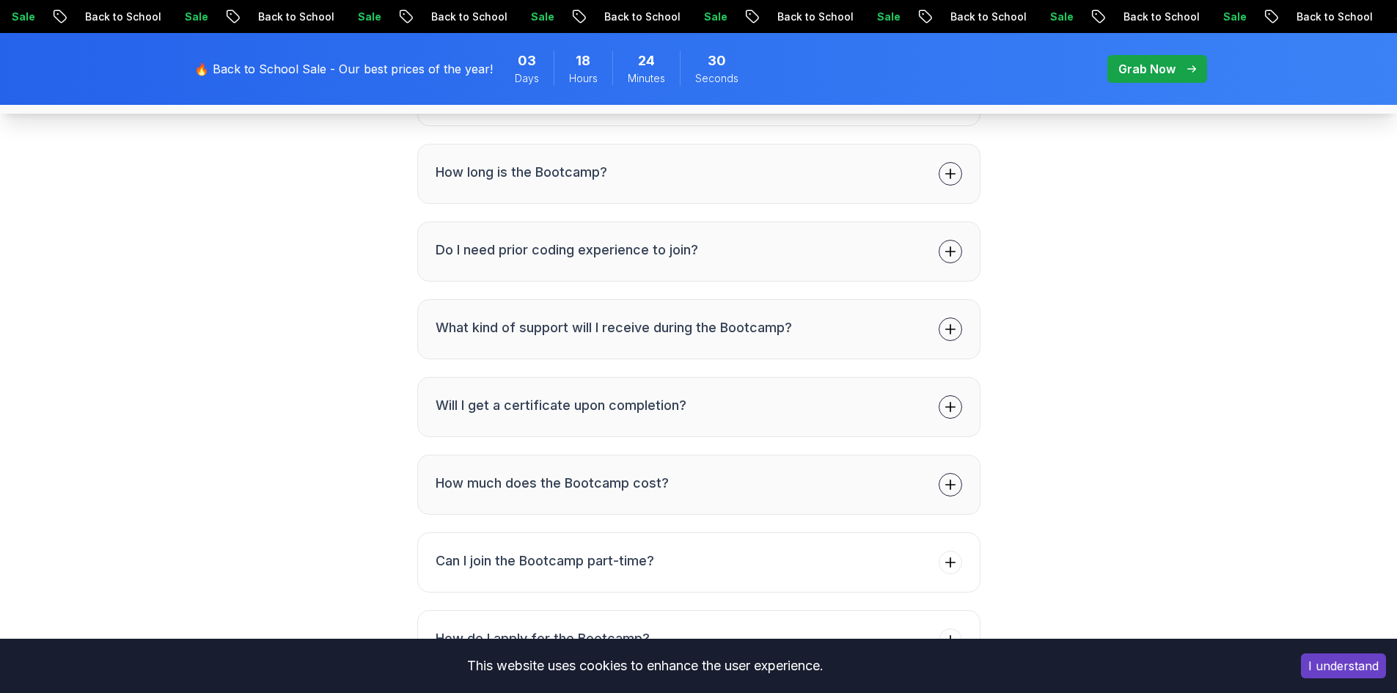
click at [943, 480] on icon at bounding box center [950, 484] width 15 height 15
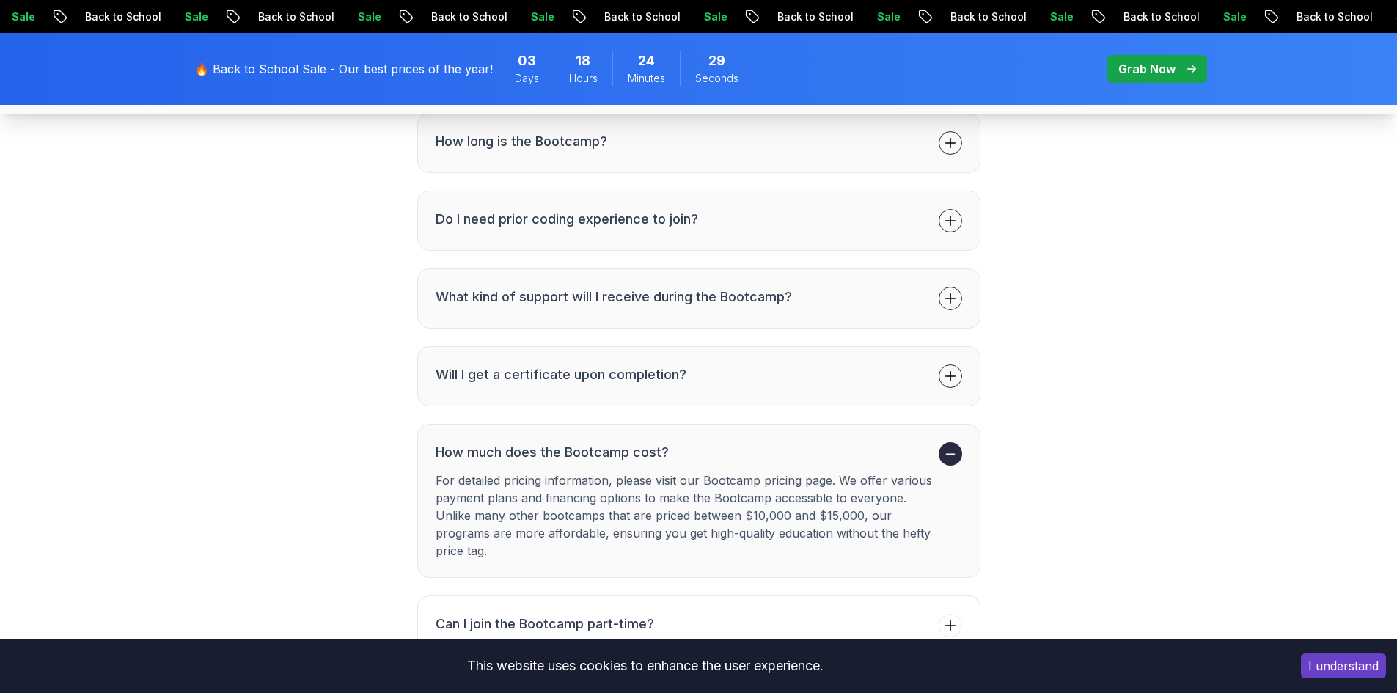
scroll to position [5817, 0]
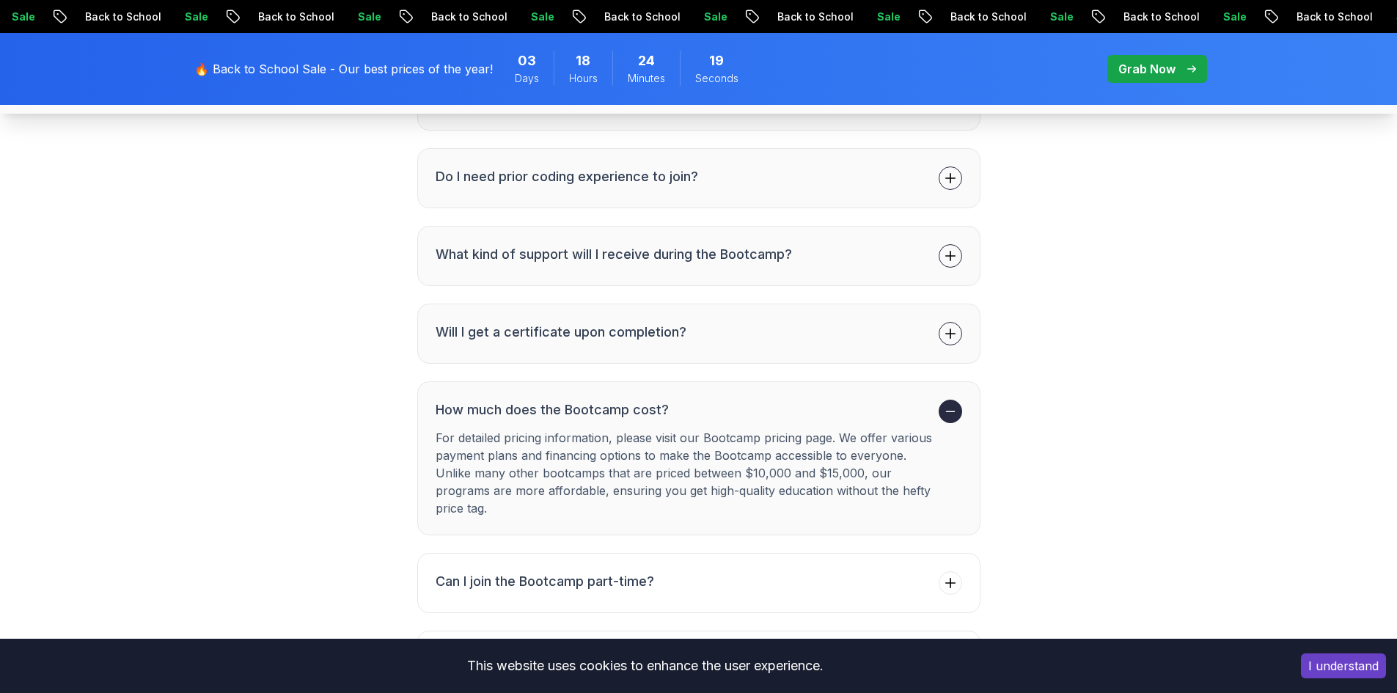
click at [942, 418] on span at bounding box center [949, 411] width 23 height 23
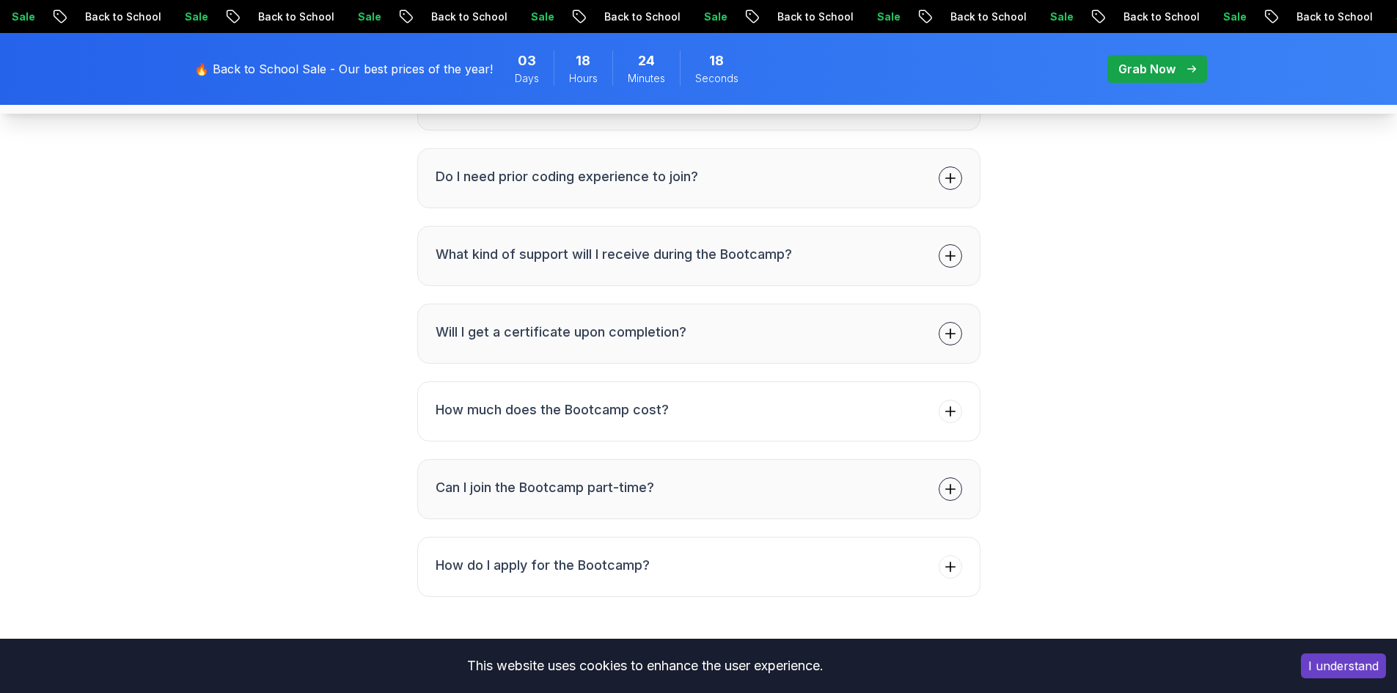
click at [950, 488] on icon at bounding box center [950, 490] width 10 height 10
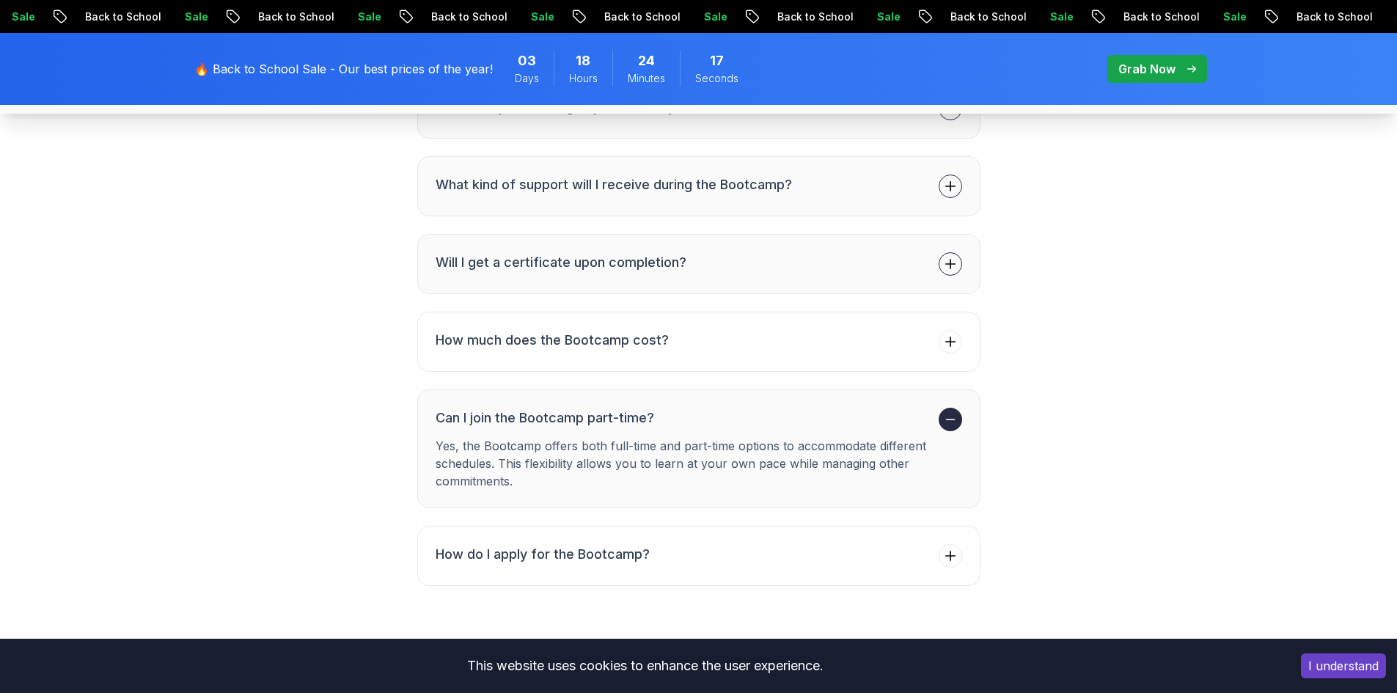
scroll to position [5890, 0]
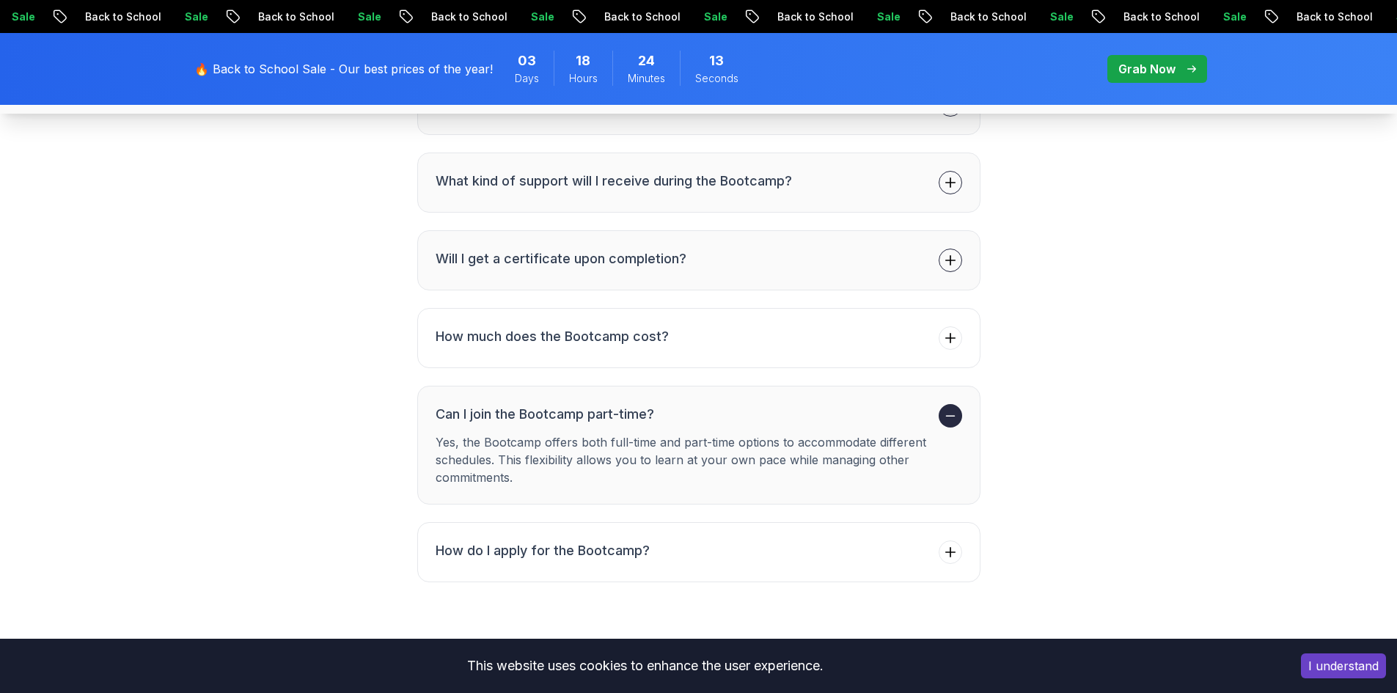
click at [946, 423] on icon at bounding box center [950, 415] width 15 height 15
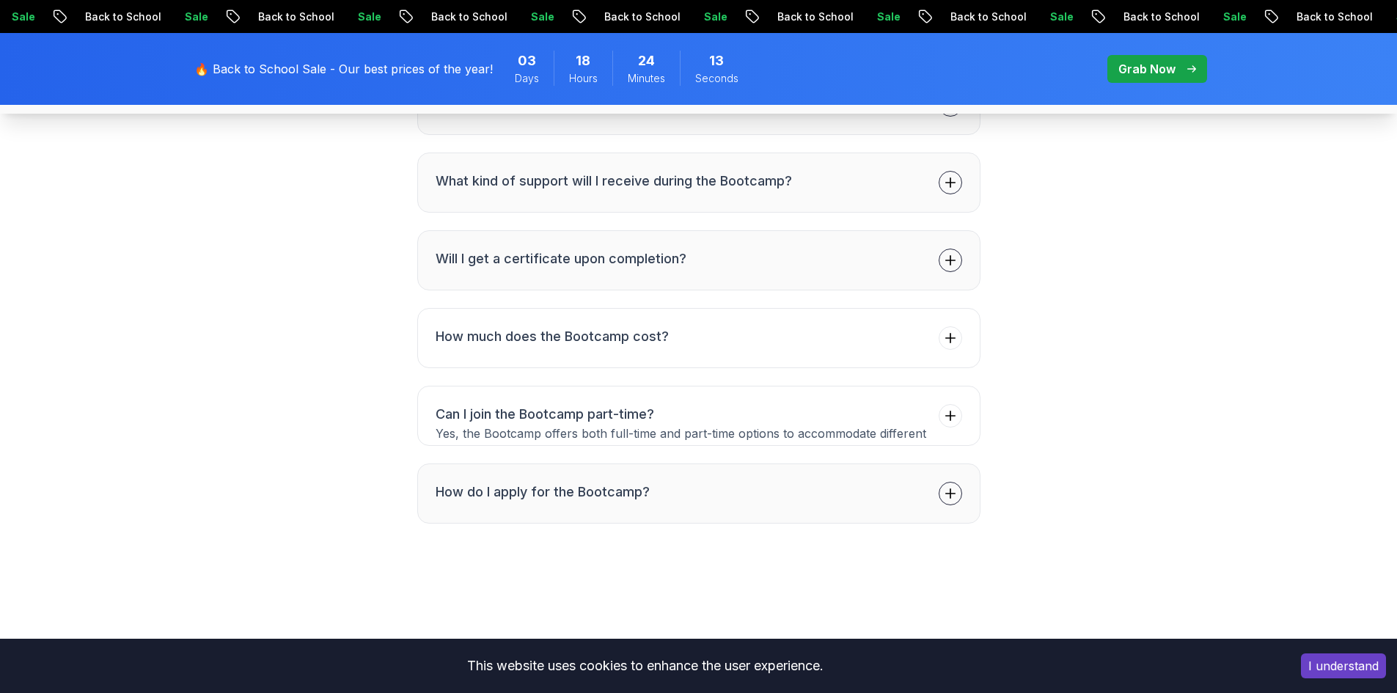
click at [932, 506] on button "How do I apply for the Bootcamp?" at bounding box center [698, 493] width 563 height 60
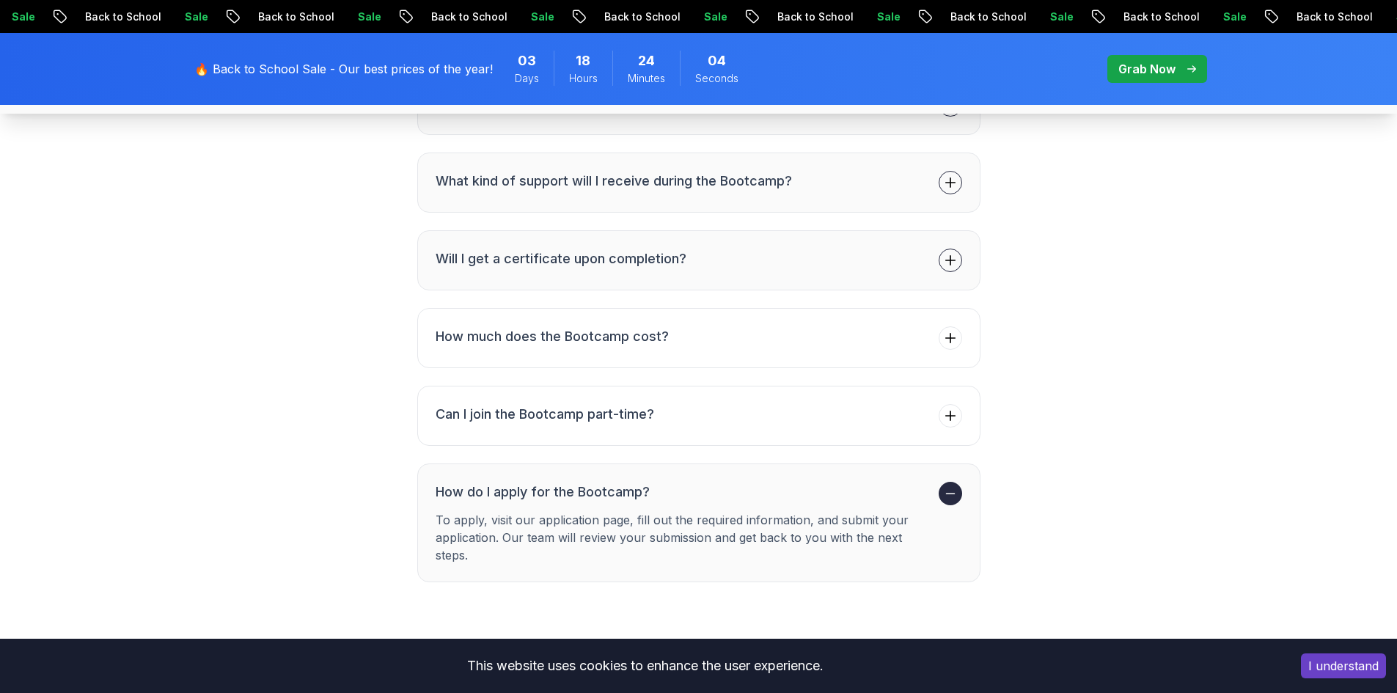
click at [935, 488] on button "How do I apply for the Bootcamp? To apply, visit our application page, fill out…" at bounding box center [698, 522] width 563 height 119
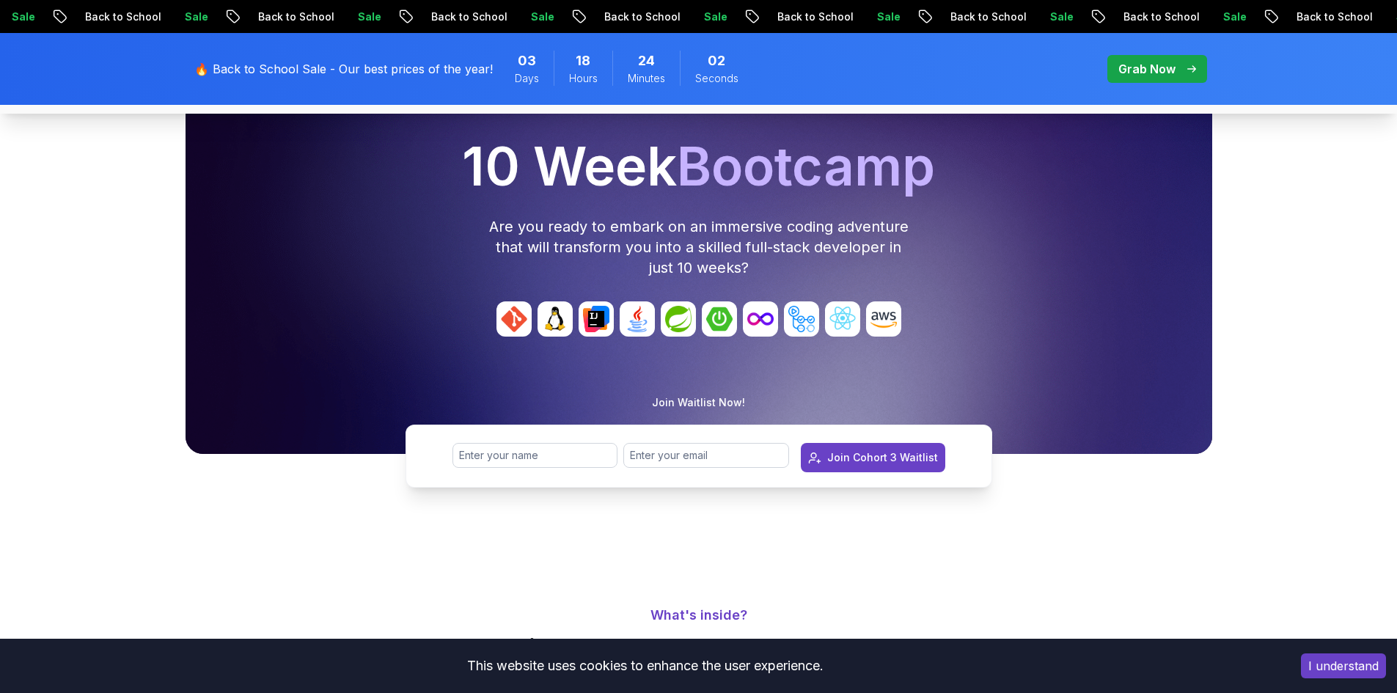
scroll to position [0, 0]
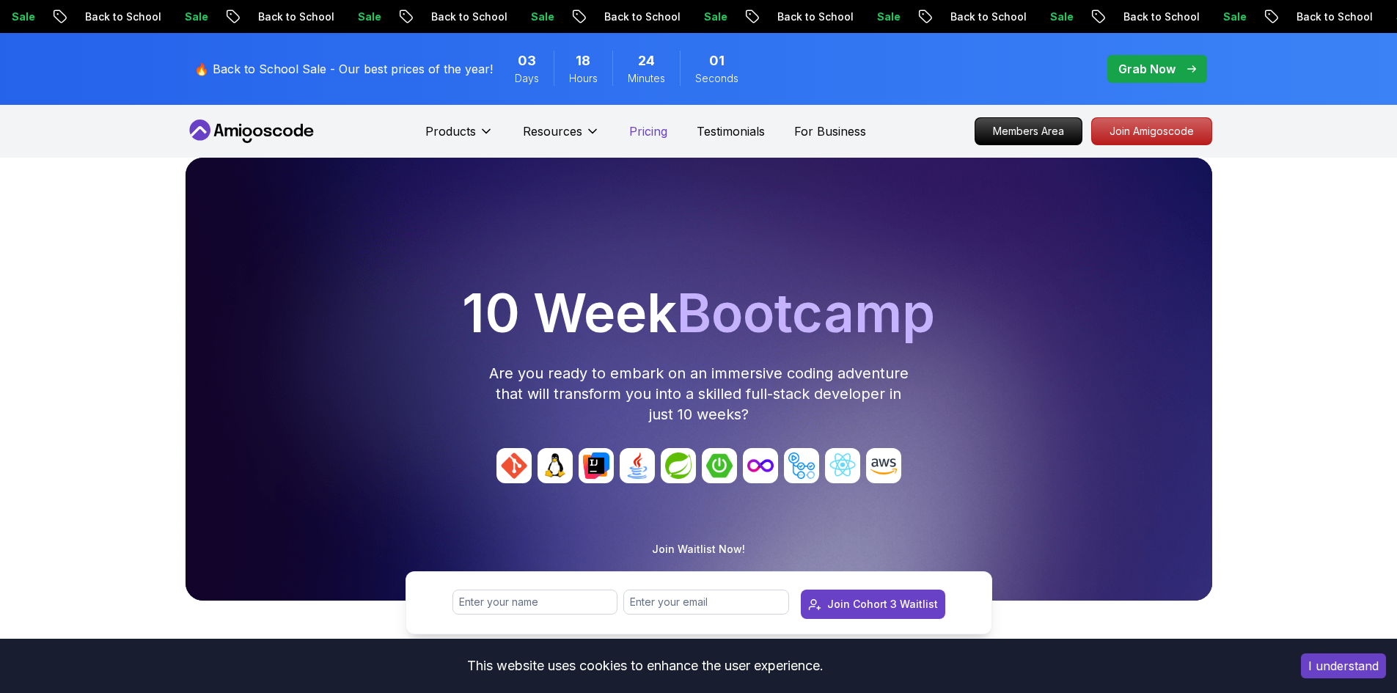
click at [655, 125] on p "Pricing" at bounding box center [648, 131] width 38 height 18
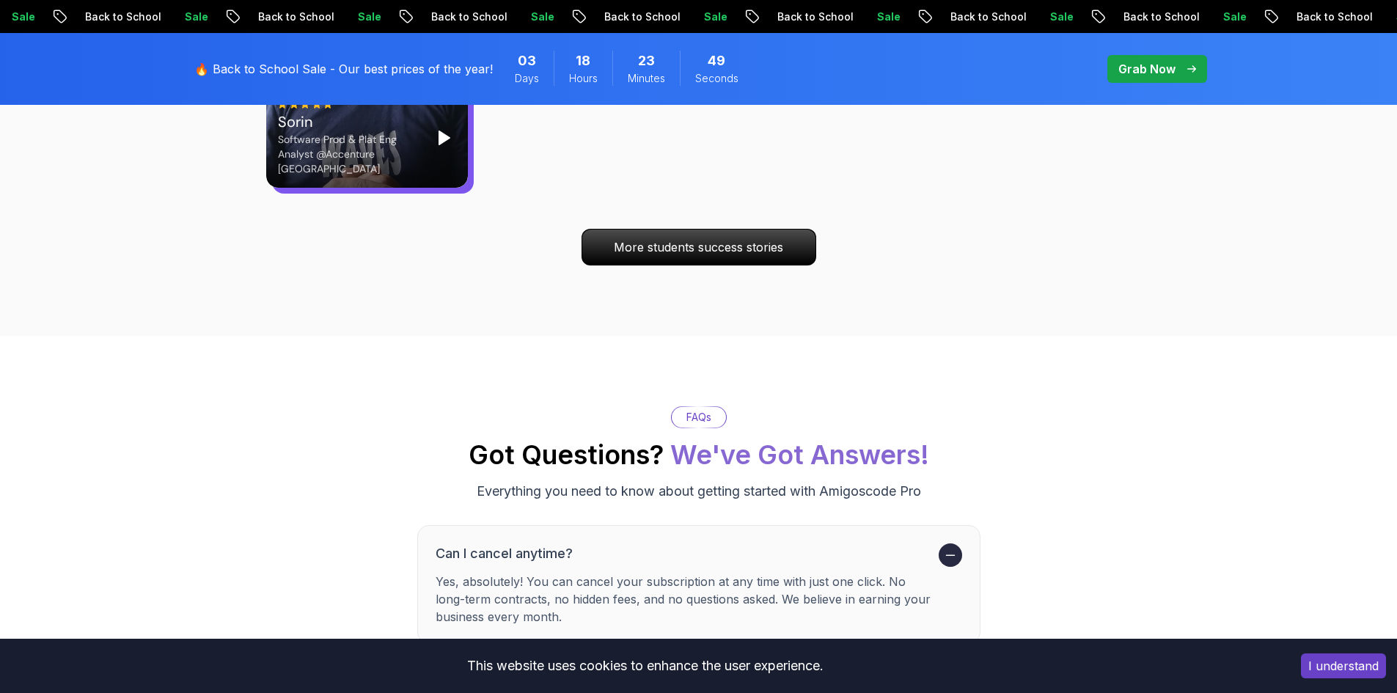
scroll to position [5405, 0]
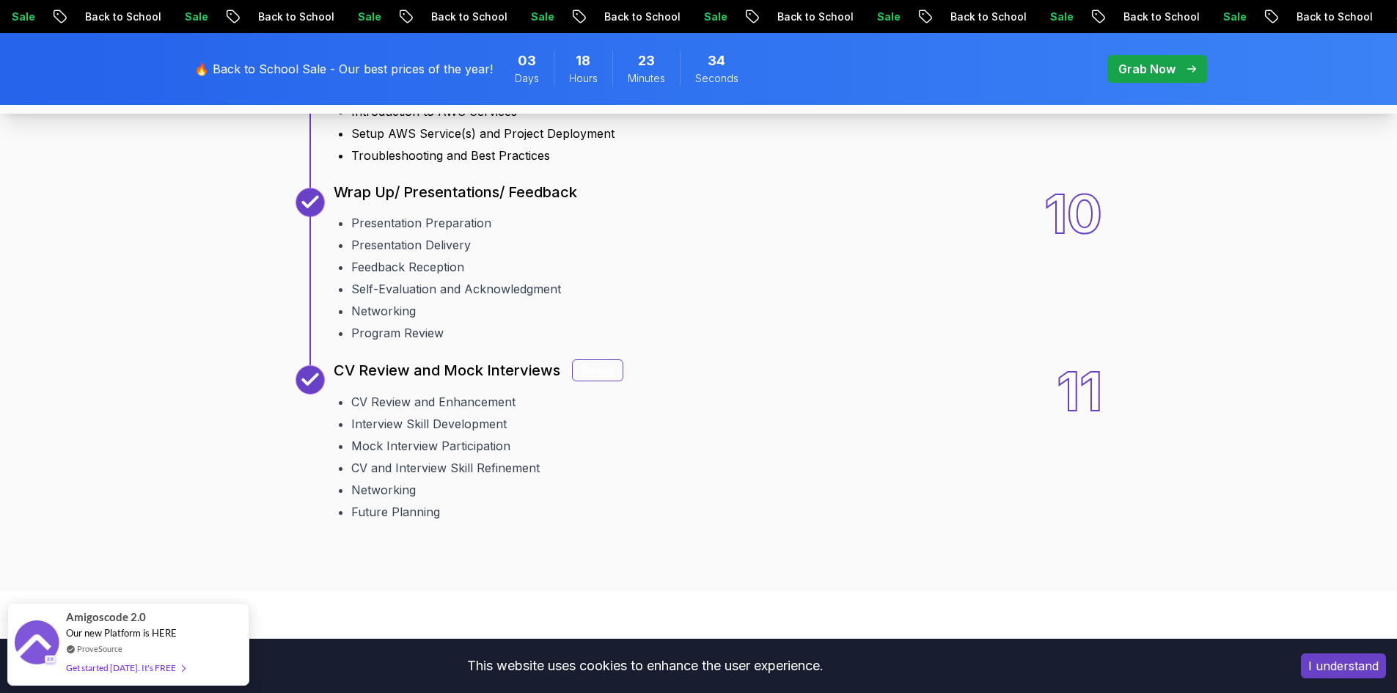
scroll to position [2724, 0]
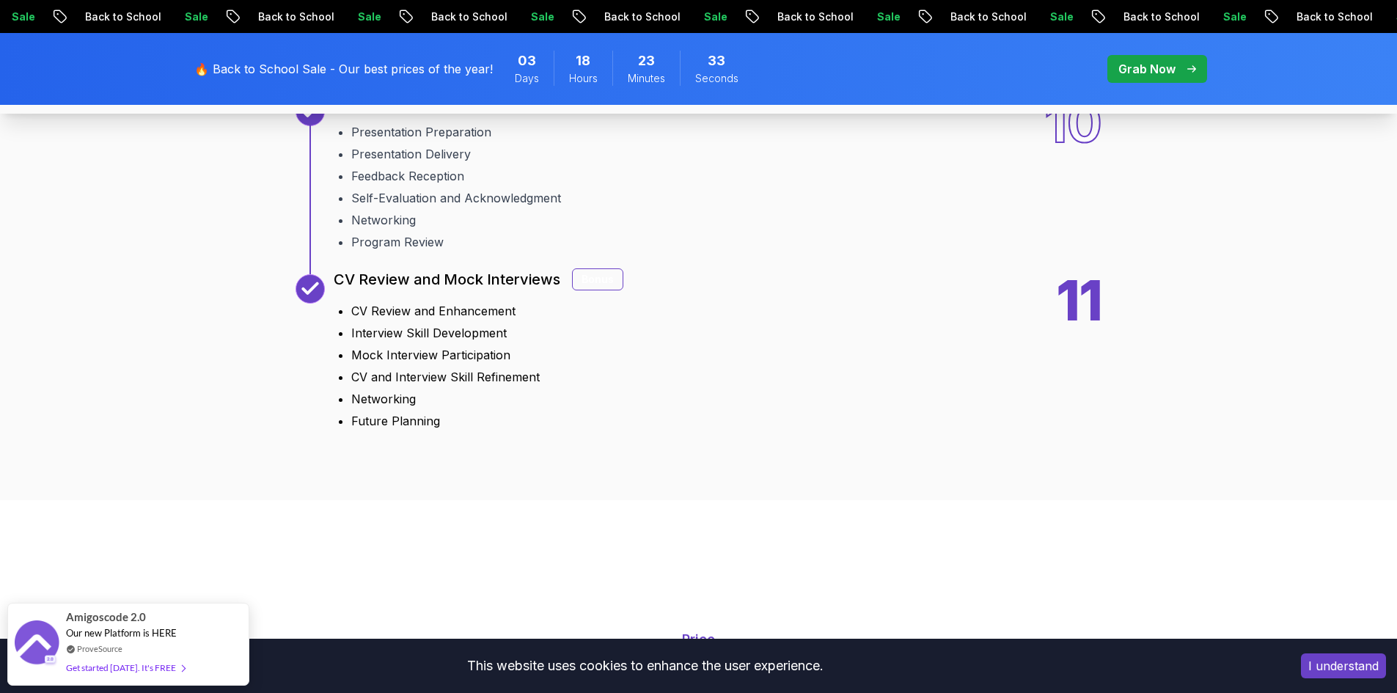
click at [592, 284] on div "Bonus" at bounding box center [597, 279] width 51 height 22
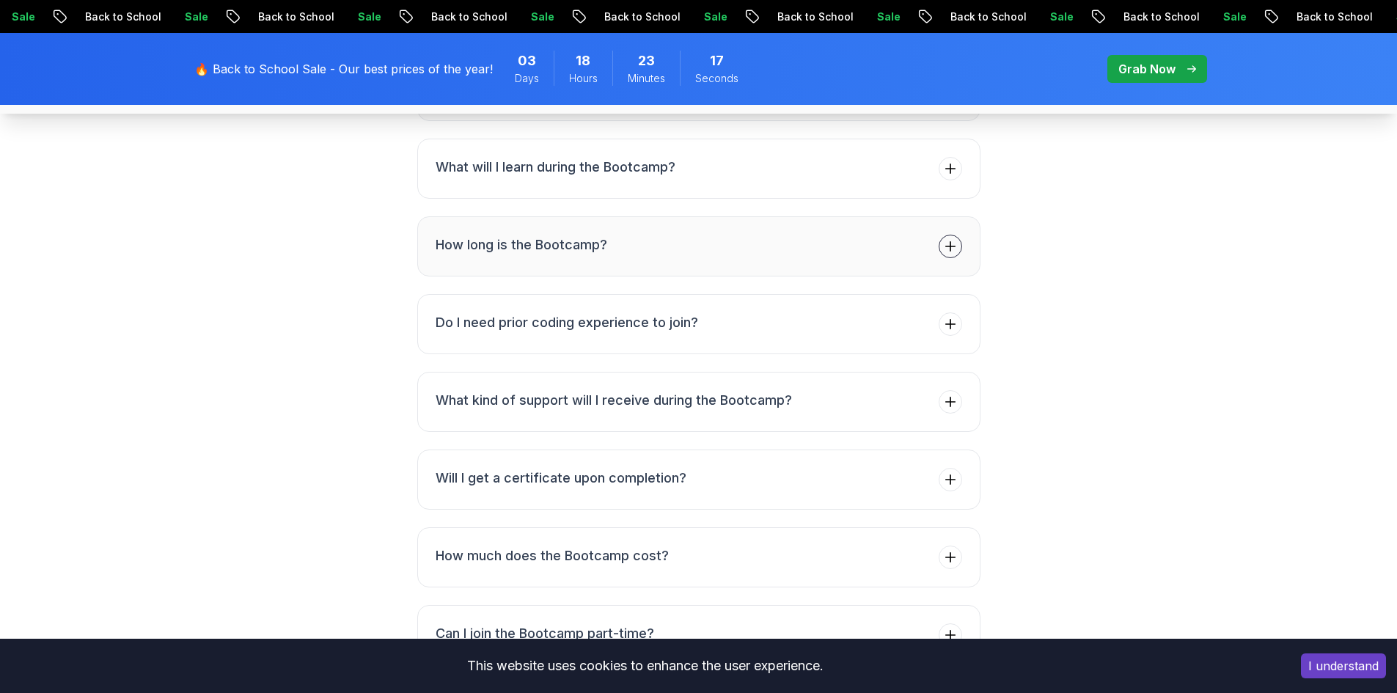
scroll to position [5730, 0]
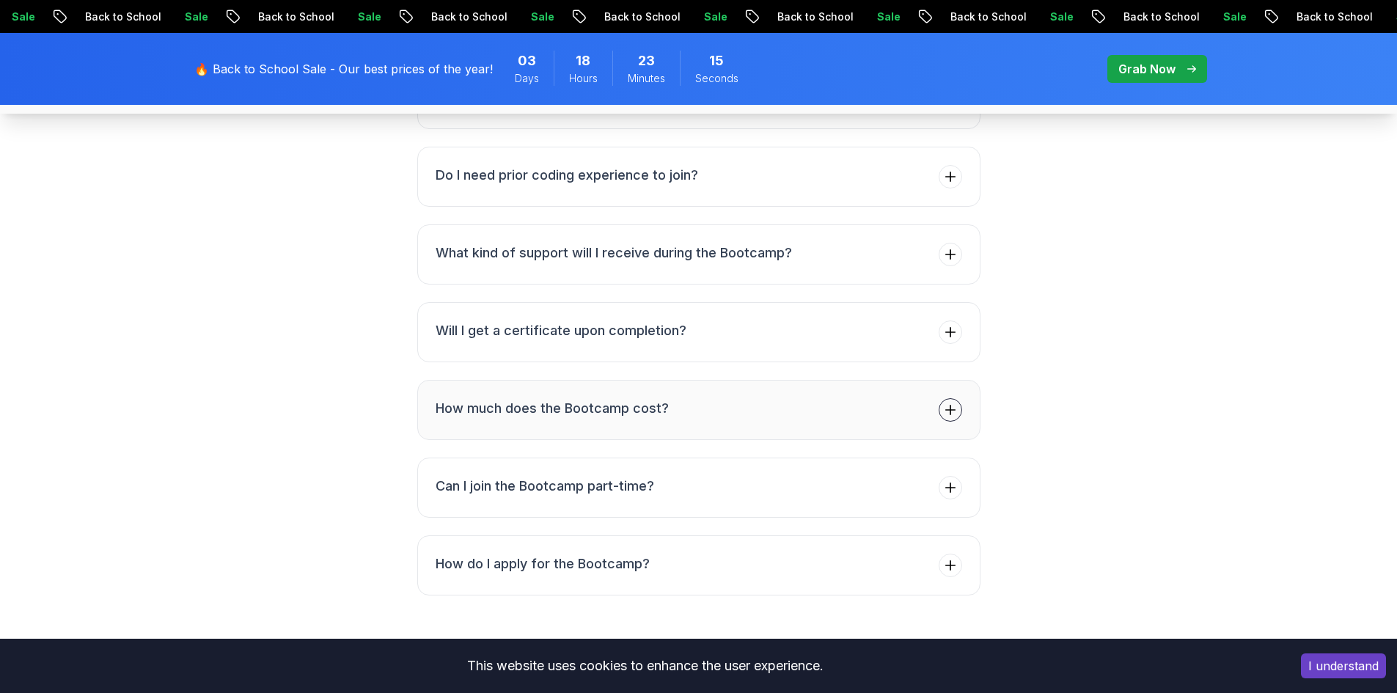
click at [943, 433] on button "How much does the Bootcamp cost?" at bounding box center [698, 410] width 563 height 60
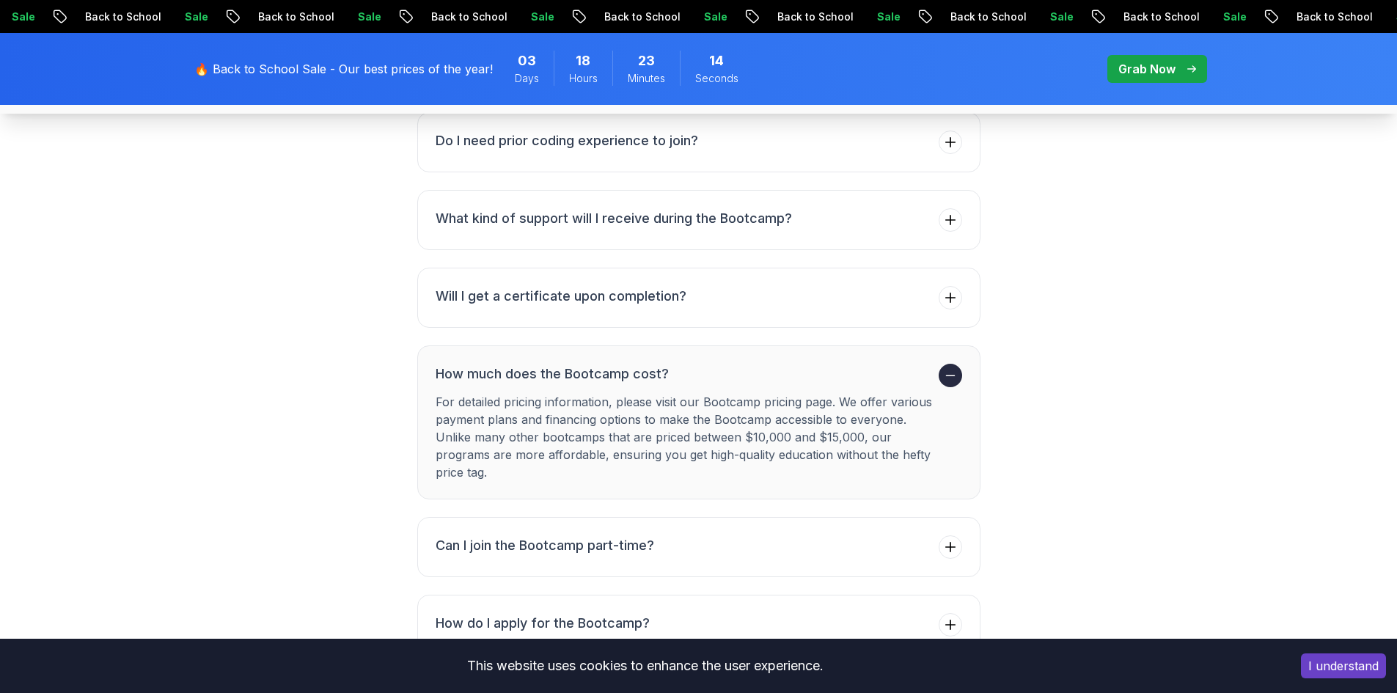
scroll to position [5965, 0]
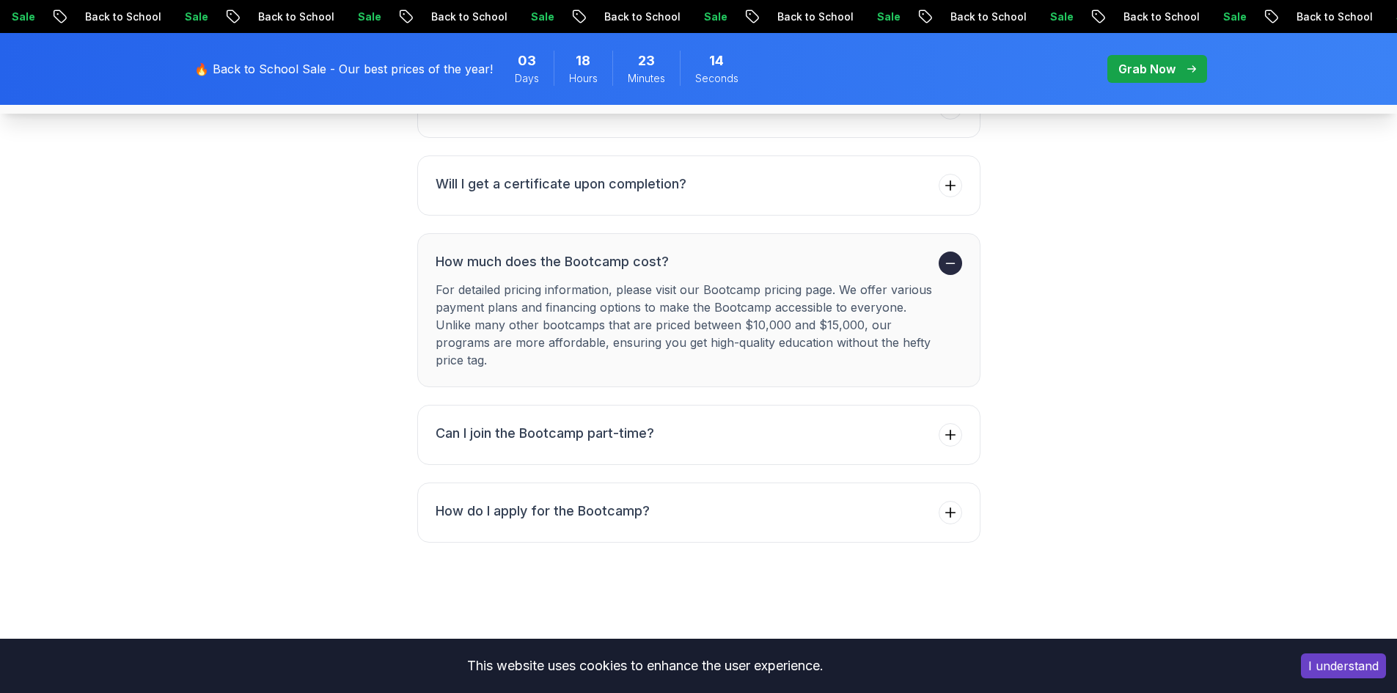
click at [778, 322] on p "For detailed pricing information, please visit our Bootcamp pricing page. We of…" at bounding box center [683, 325] width 497 height 88
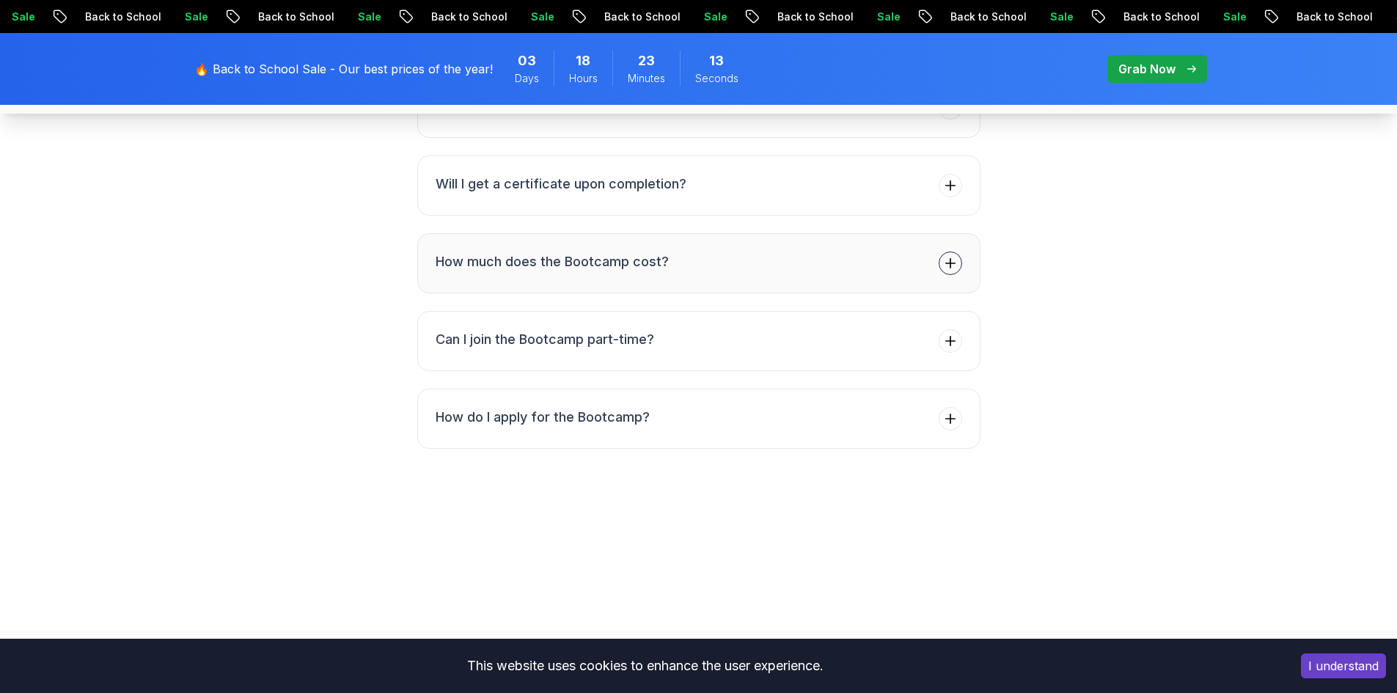
click at [689, 271] on button "How much does the Bootcamp cost?" at bounding box center [698, 263] width 563 height 60
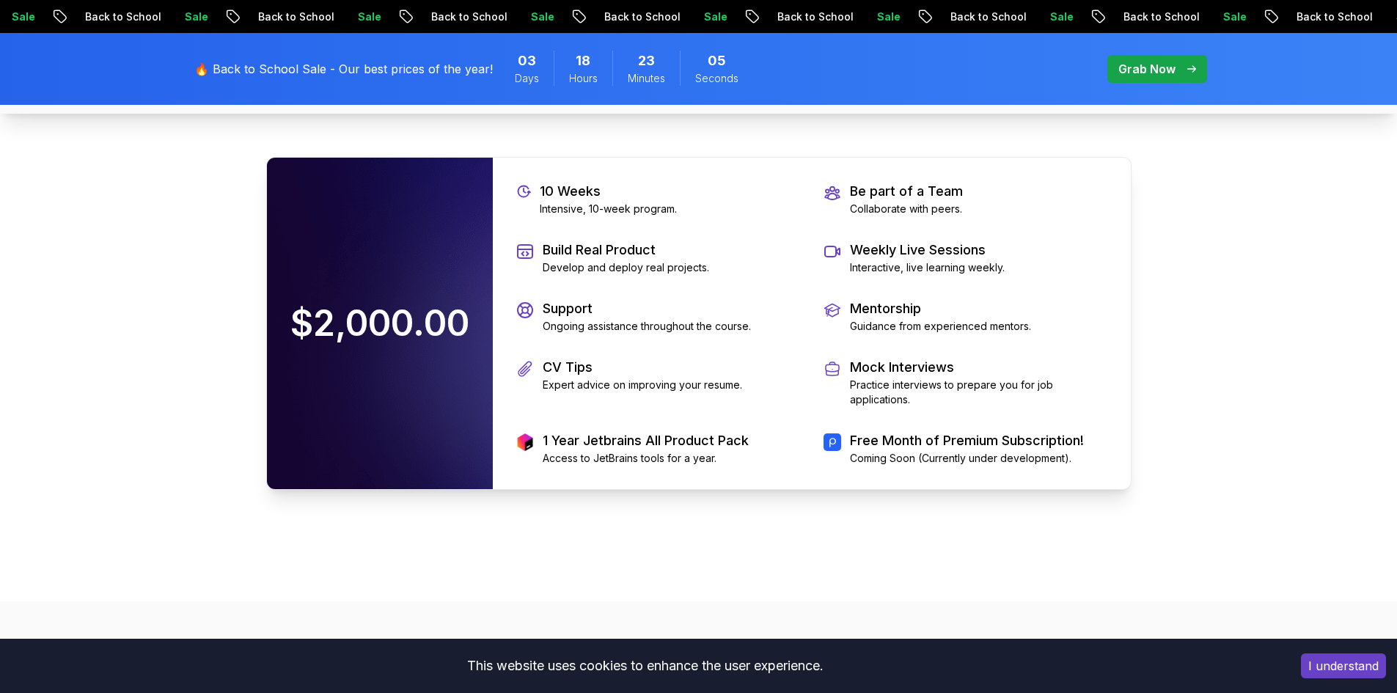
click at [440, 283] on div "$2,000.00" at bounding box center [380, 323] width 226 height 331
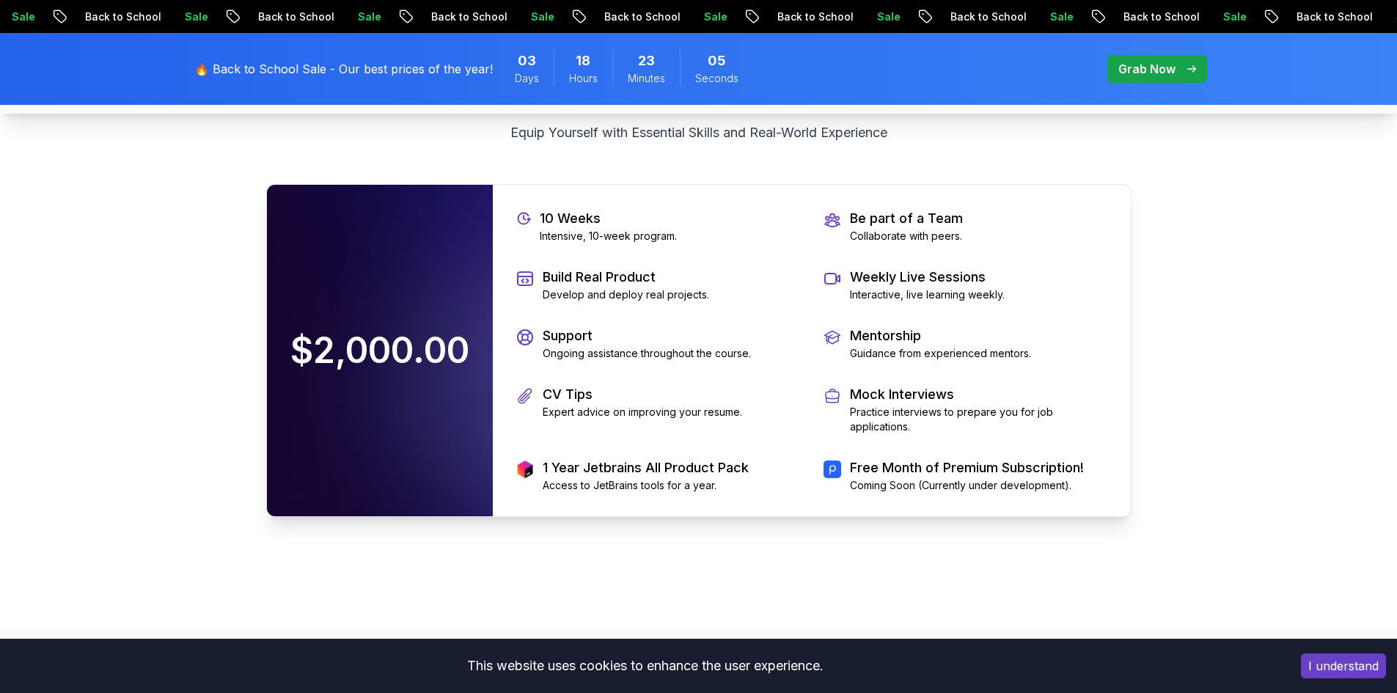
scroll to position [3252, 0]
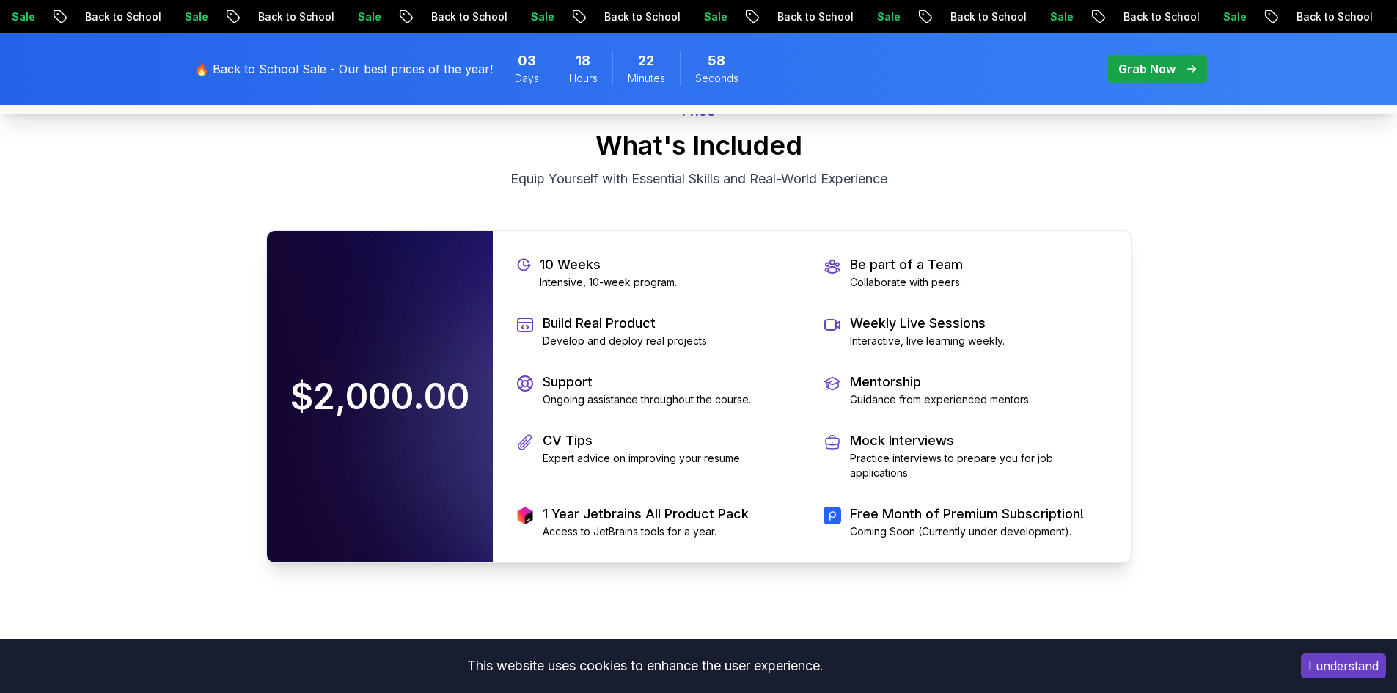
click at [446, 326] on div "$2,000.00" at bounding box center [380, 396] width 226 height 331
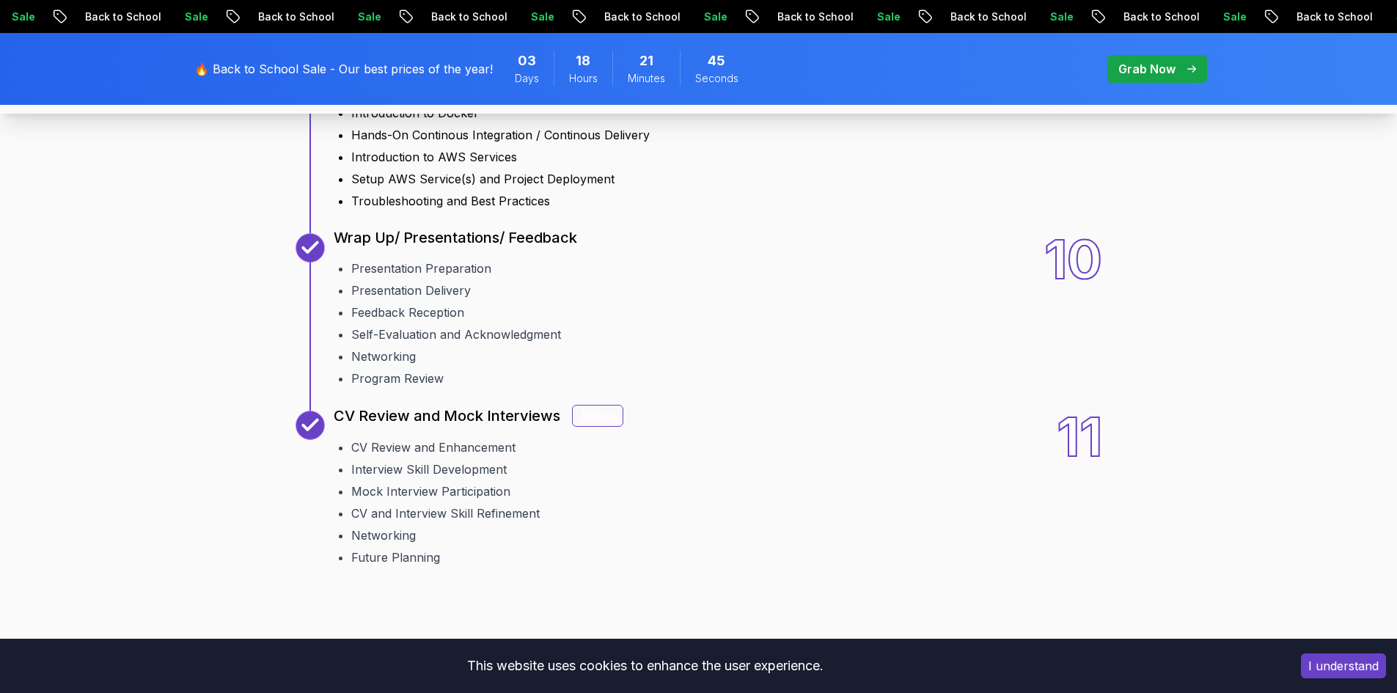
scroll to position [2592, 0]
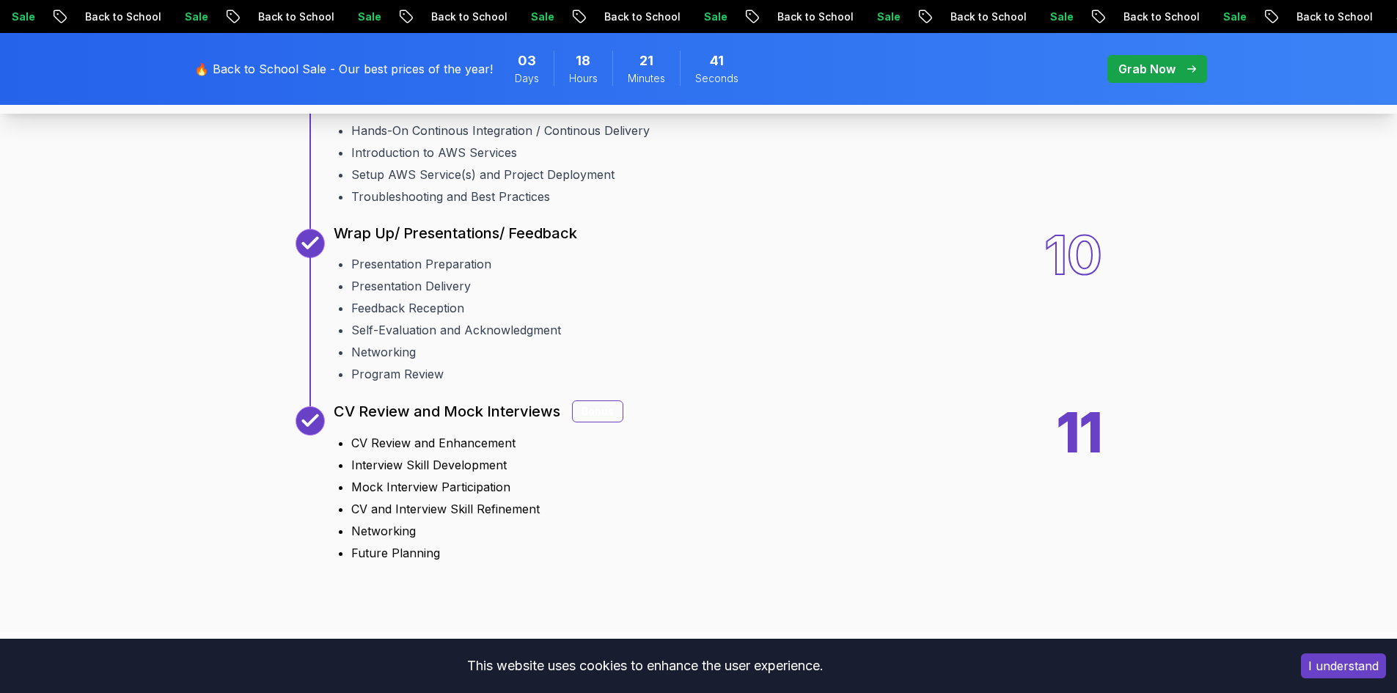
click at [575, 413] on div "Bonus" at bounding box center [597, 411] width 51 height 22
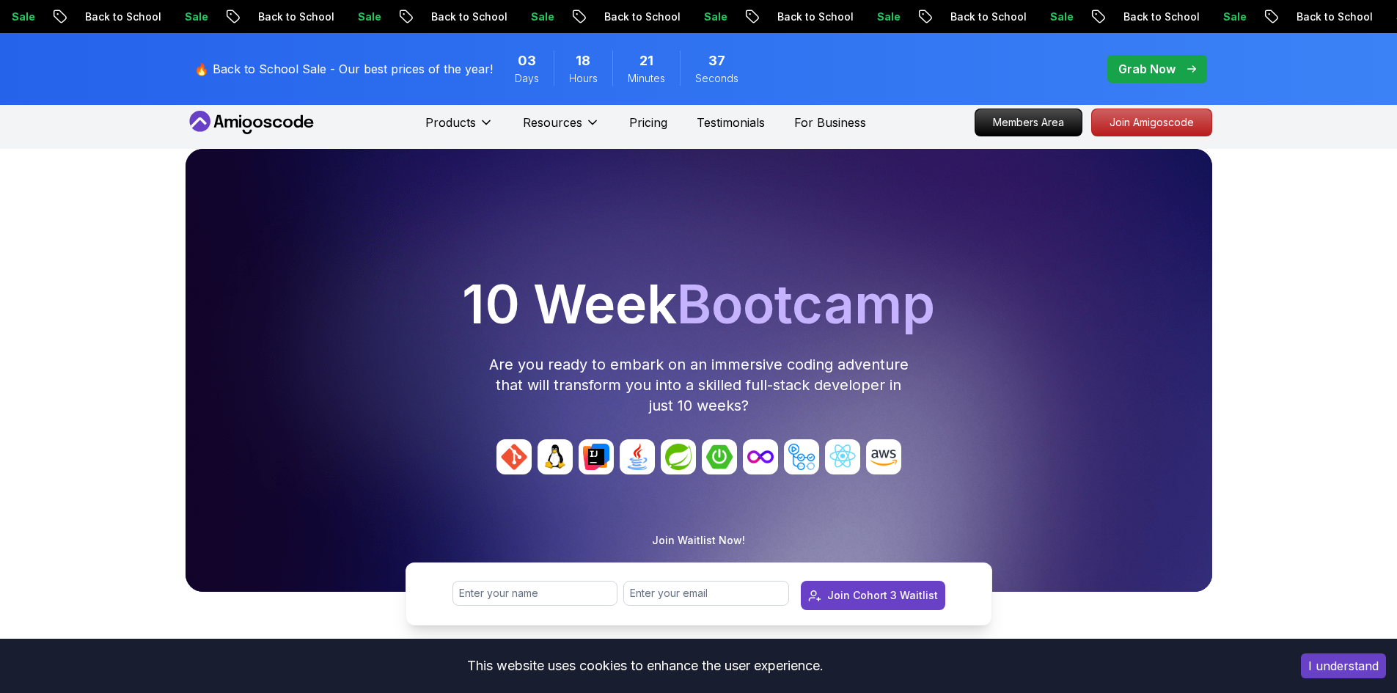
scroll to position [0, 0]
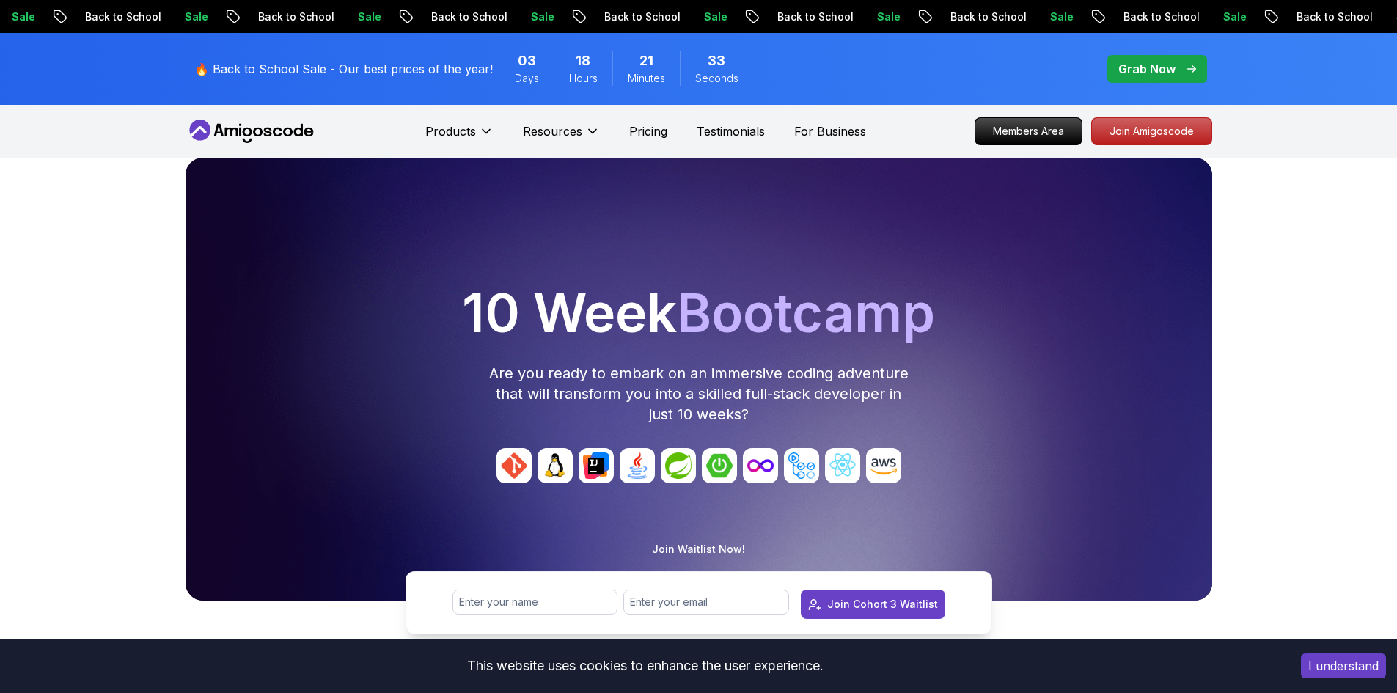
click at [698, 545] on p "Join Waitlist Now!" at bounding box center [698, 549] width 93 height 15
click at [575, 605] on input "text" at bounding box center [535, 601] width 166 height 25
type input "[PERSON_NAME]"
click at [691, 590] on div "Dimitrije Jelic Join Cohort 3 Waitlist" at bounding box center [698, 602] width 587 height 63
click at [696, 598] on input "email" at bounding box center [706, 601] width 166 height 25
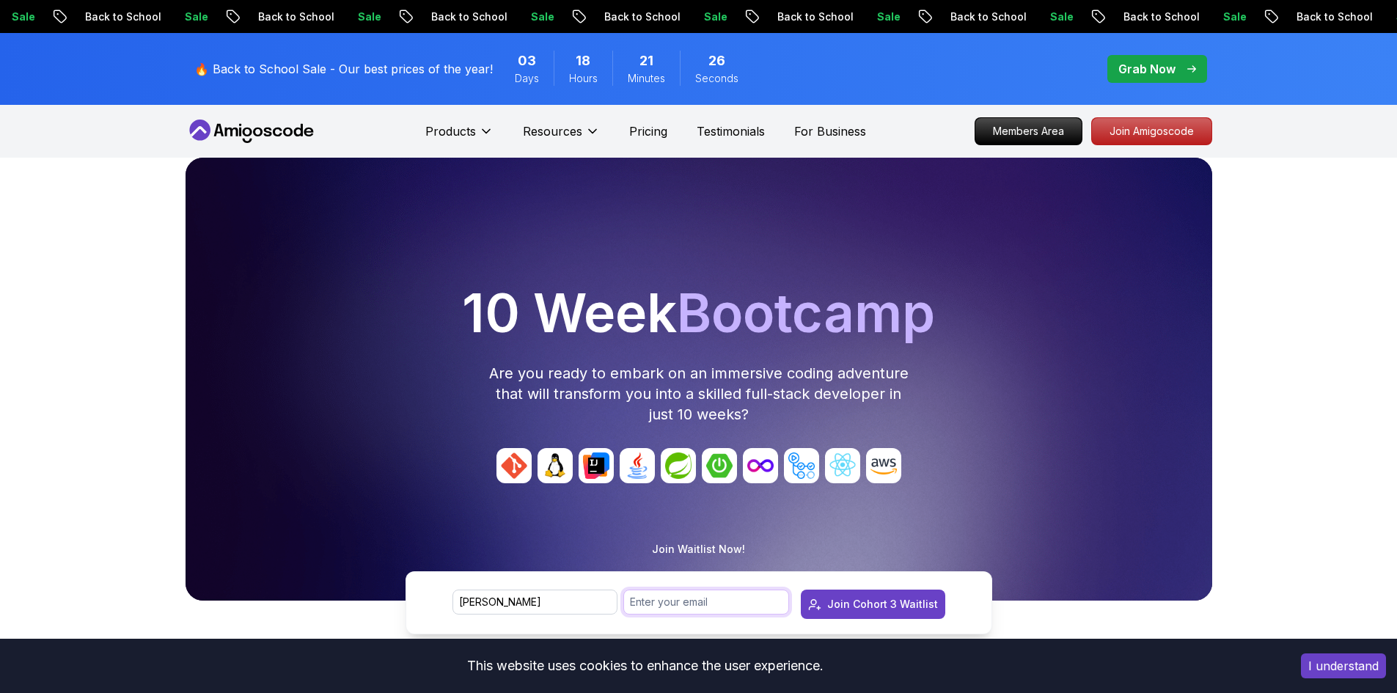
type input "[EMAIL_ADDRESS][DOMAIN_NAME]"
click at [873, 607] on div "Join Cohort 3 Waitlist" at bounding box center [882, 604] width 111 height 15
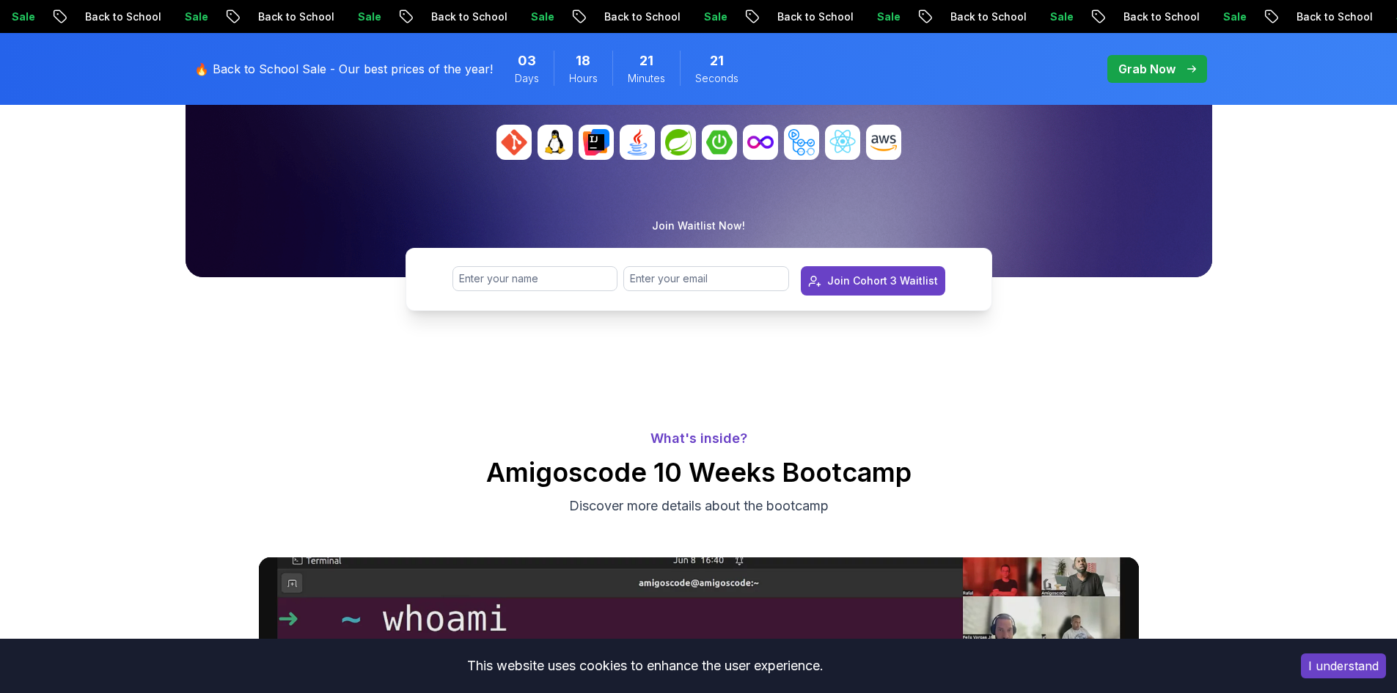
scroll to position [367, 0]
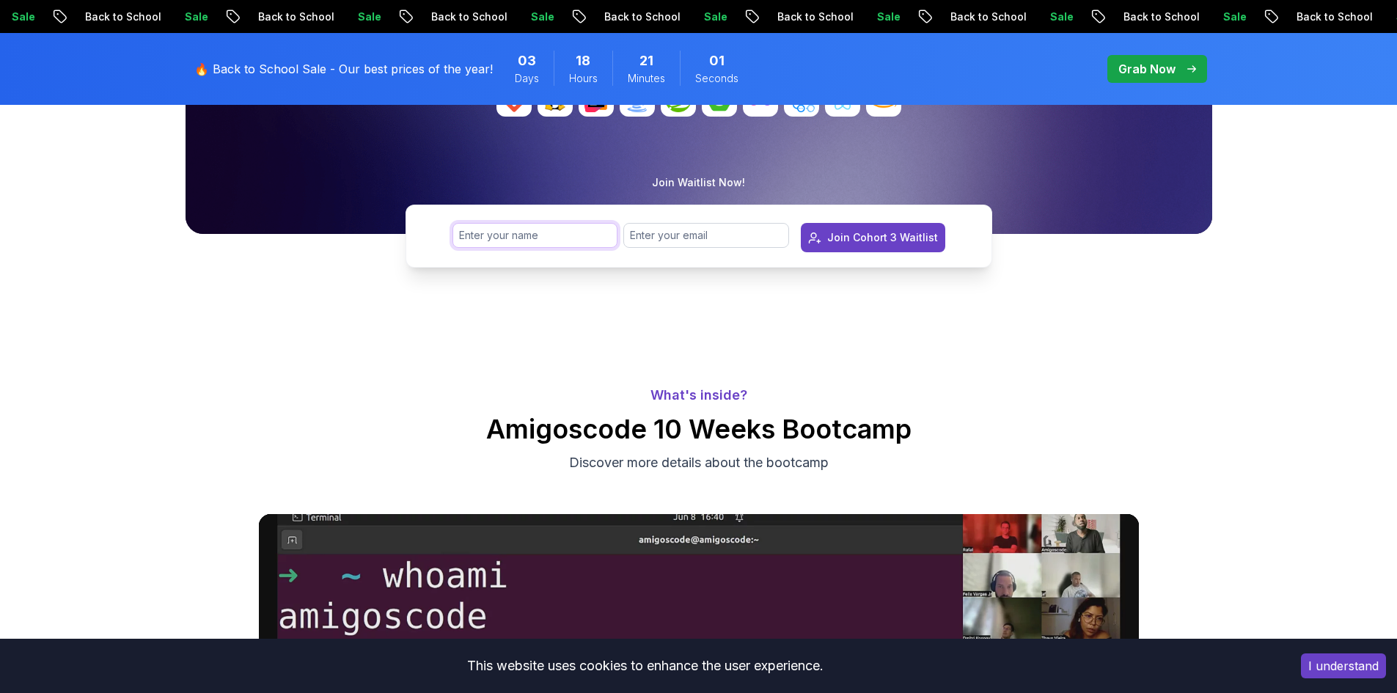
click at [556, 227] on input "text" at bounding box center [535, 235] width 166 height 25
type input "[PERSON_NAME]"
click at [628, 246] on input "email" at bounding box center [706, 235] width 166 height 25
type input "[EMAIL_ADDRESS][DOMAIN_NAME]"
click at [866, 246] on button "Join Cohort 3 Waitlist" at bounding box center [873, 237] width 144 height 29
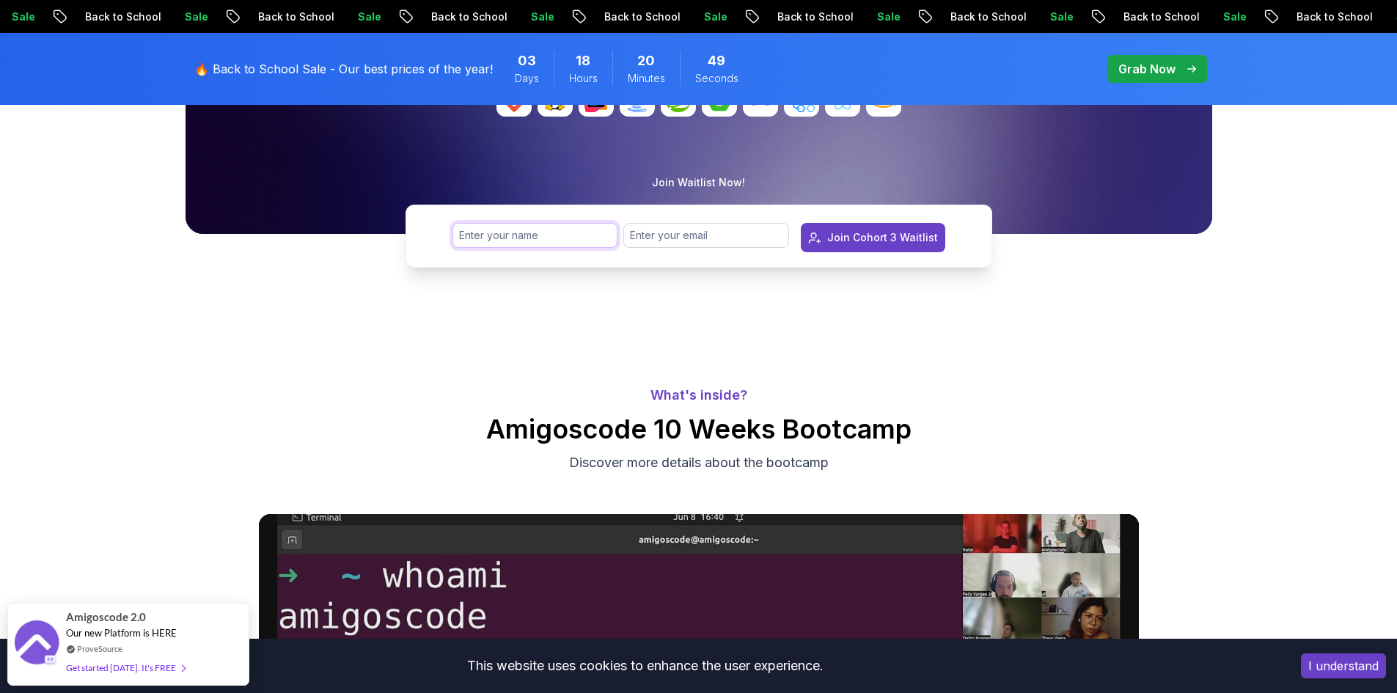
click at [604, 232] on input "text" at bounding box center [535, 235] width 166 height 25
type input "[PERSON_NAME]"
click at [659, 227] on input "email" at bounding box center [706, 235] width 166 height 25
type input "[EMAIL_ADDRESS][DOMAIN_NAME]"
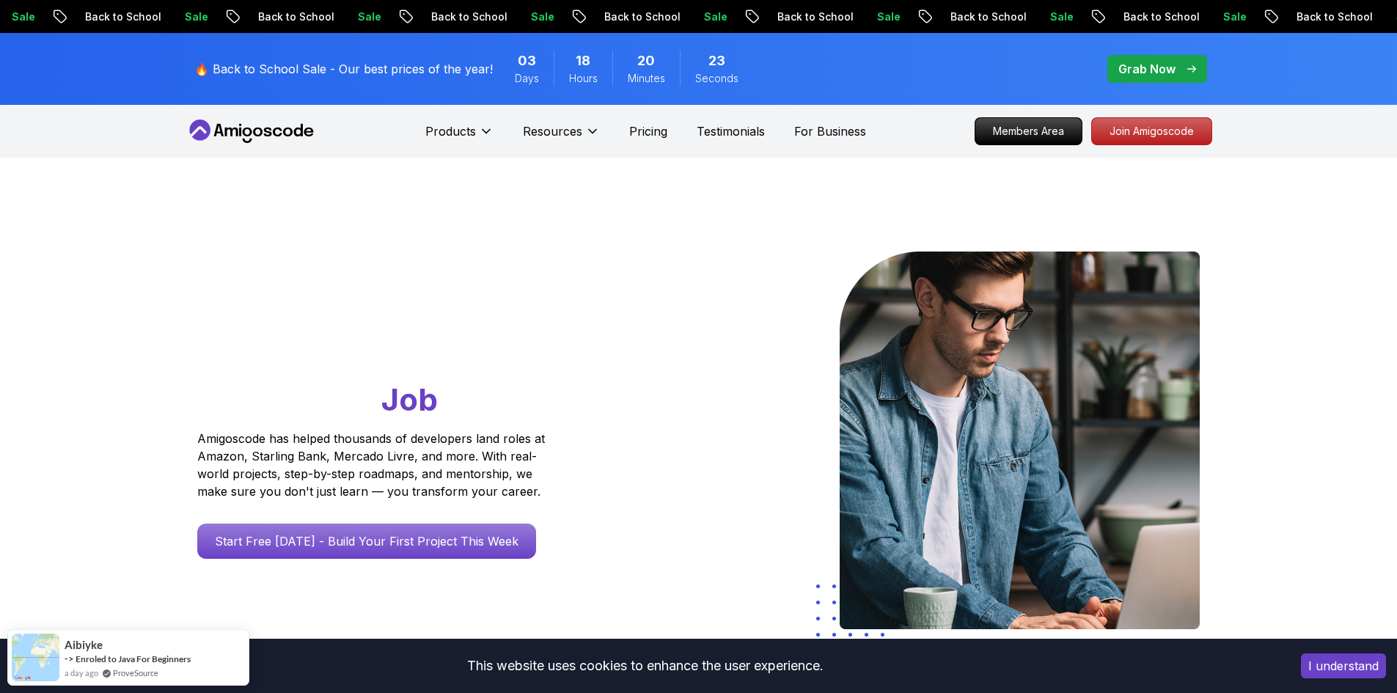
click at [646, 122] on div "Products Resources Pricing Testimonials For Business" at bounding box center [645, 131] width 441 height 29
click at [646, 141] on div "Products Resources Pricing Testimonials For Business" at bounding box center [645, 131] width 441 height 29
click at [647, 139] on p "Pricing" at bounding box center [648, 131] width 38 height 18
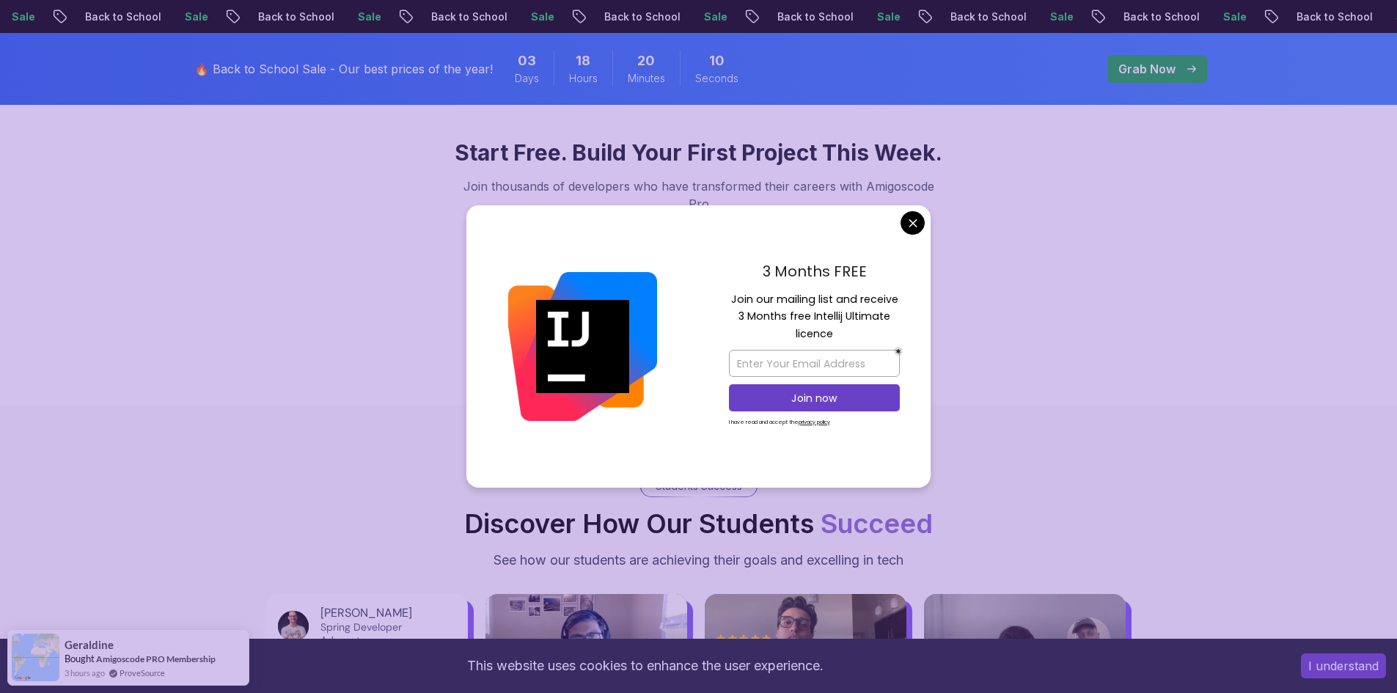
scroll to position [1613, 0]
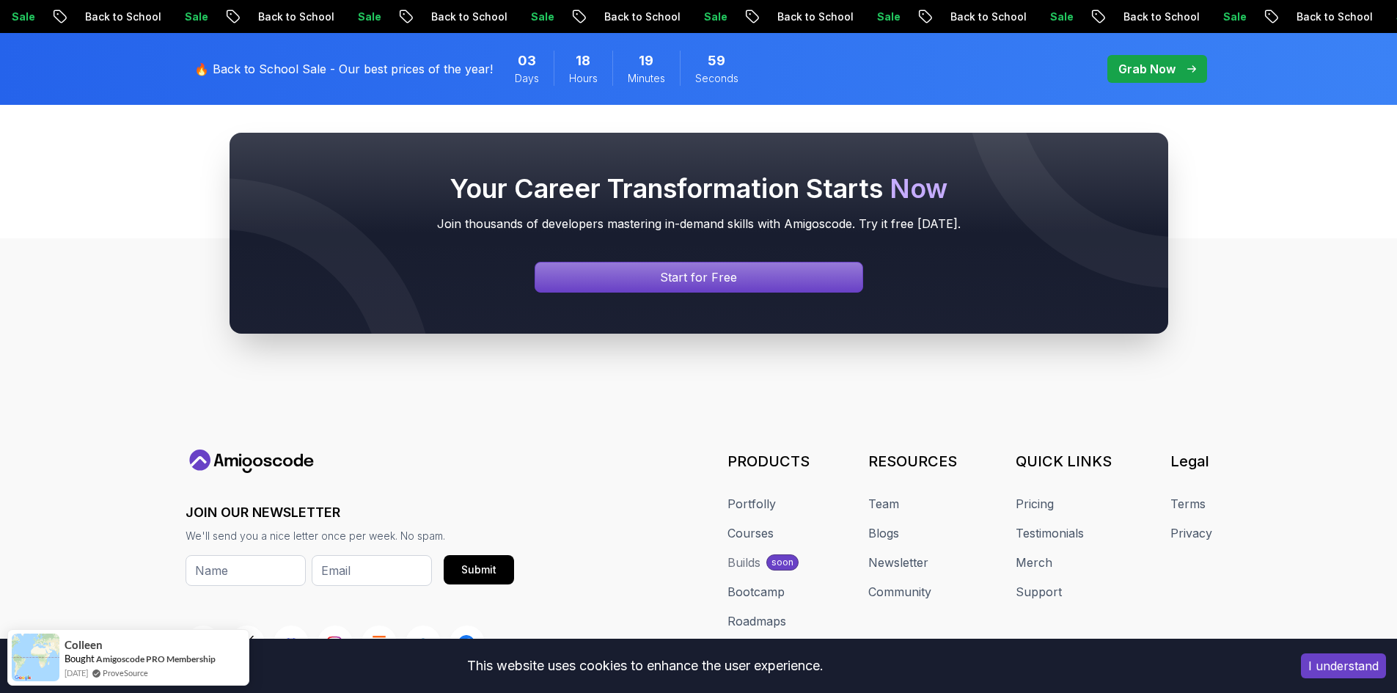
scroll to position [6284, 0]
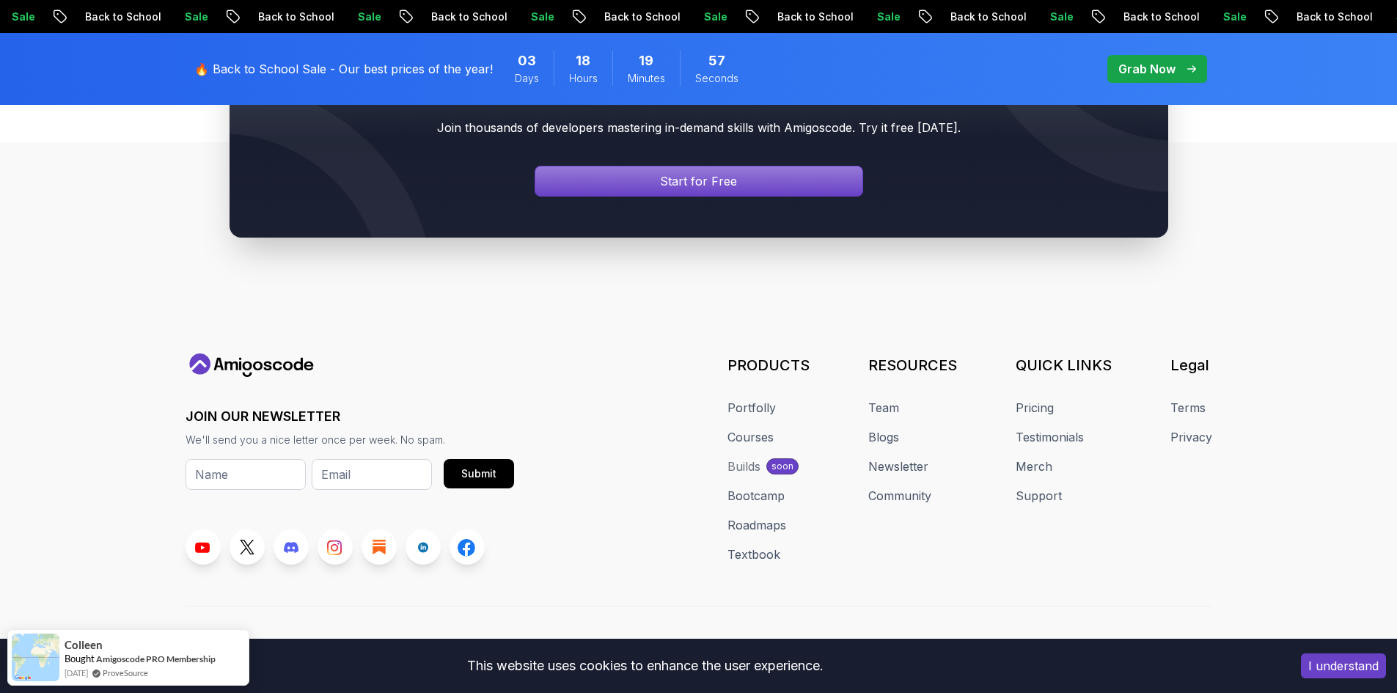
click at [754, 457] on div "Builds" at bounding box center [743, 466] width 33 height 18
click at [759, 487] on link "Bootcamp" at bounding box center [755, 496] width 57 height 18
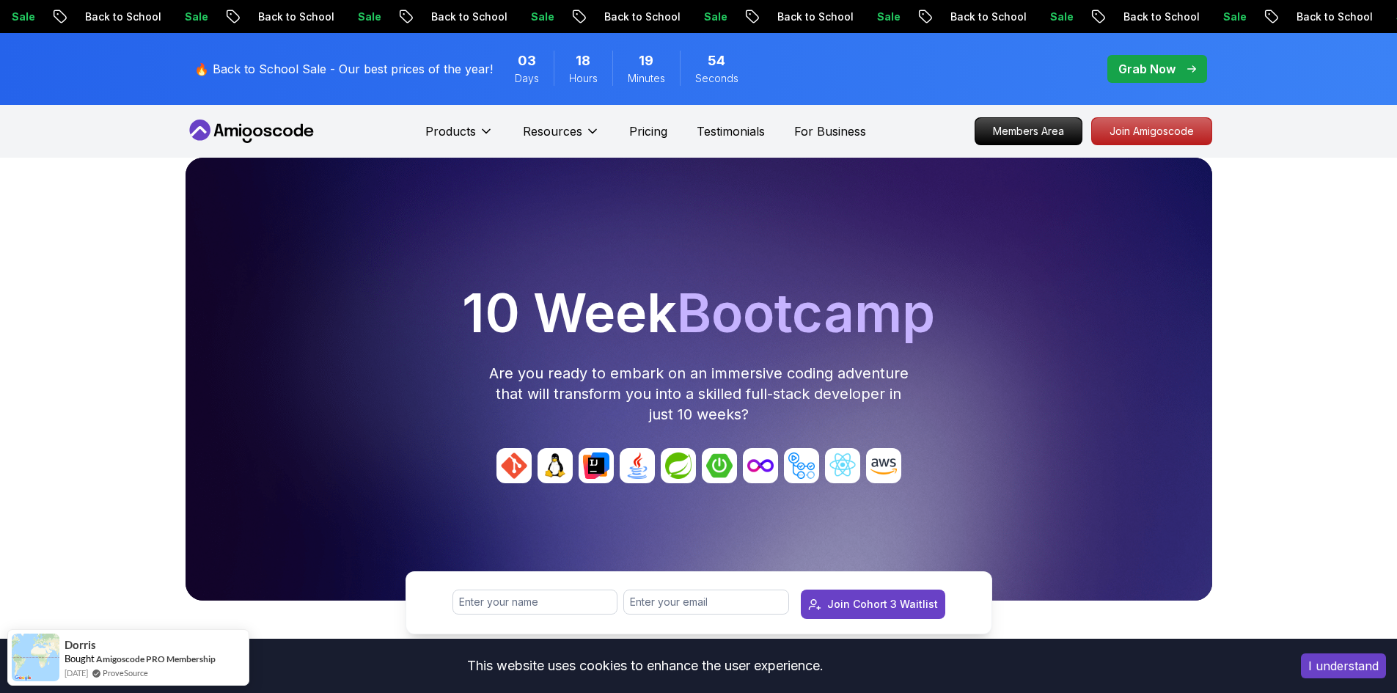
scroll to position [293, 0]
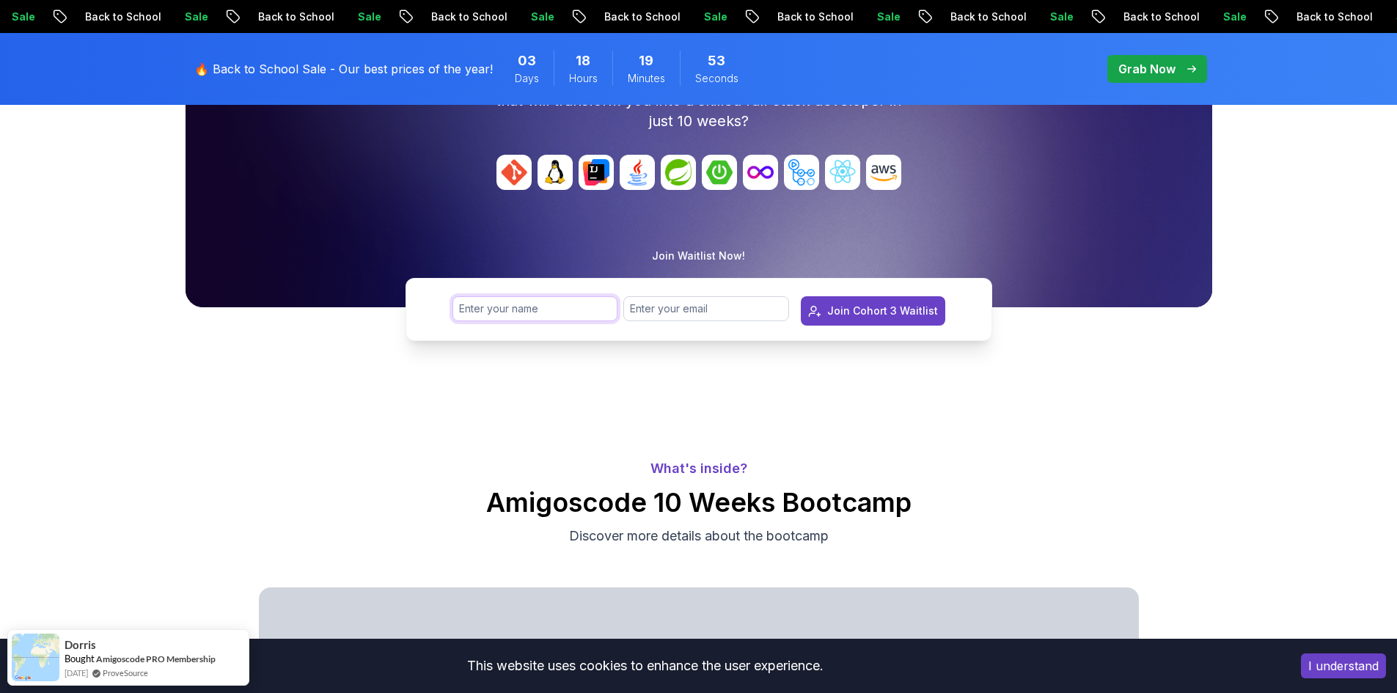
click at [581, 317] on input "text" at bounding box center [535, 308] width 166 height 25
type input "[PERSON_NAME]"
click at [652, 302] on input "email" at bounding box center [706, 308] width 166 height 25
type input "[EMAIL_ADDRESS][DOMAIN_NAME]"
click at [859, 308] on div "Join Cohort 3 Waitlist" at bounding box center [882, 311] width 111 height 15
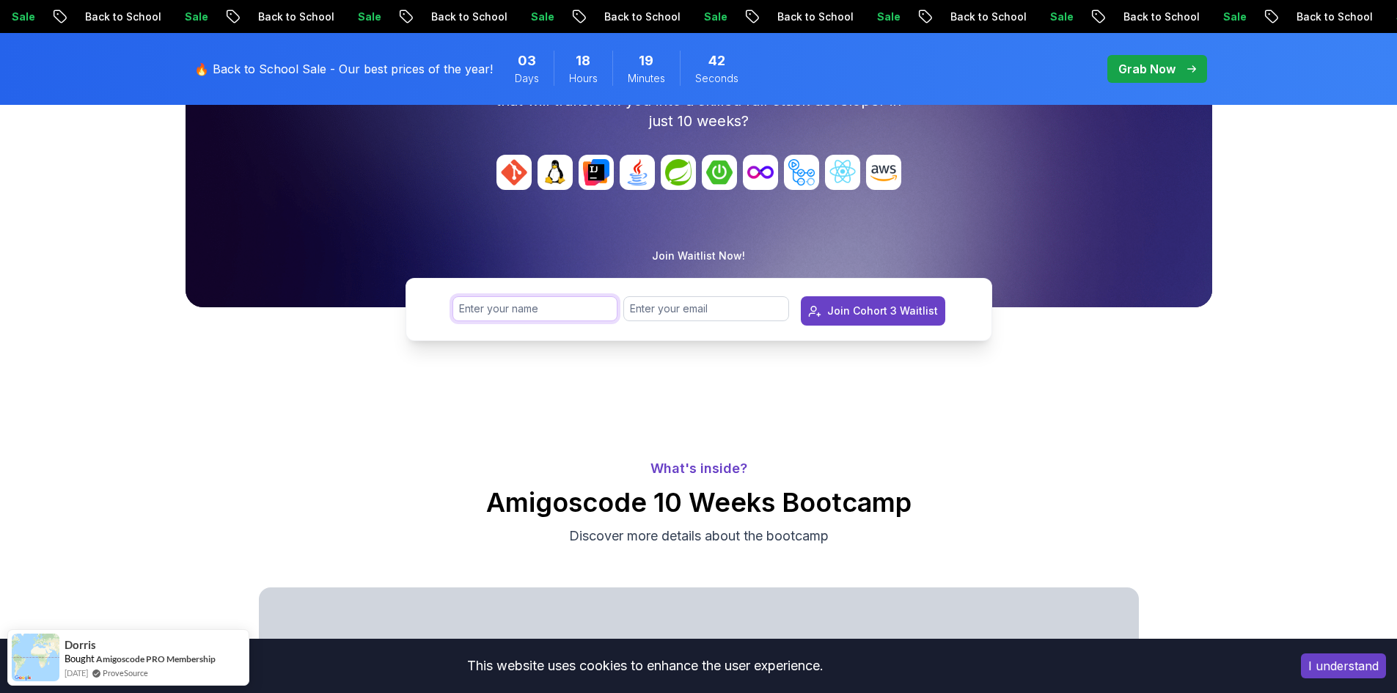
click at [554, 308] on input "text" at bounding box center [535, 308] width 166 height 25
type input "[PERSON_NAME]"
click at [660, 312] on input "email" at bounding box center [706, 308] width 166 height 25
type input "dimitrije.jelic16@gmail.com"
click at [867, 323] on button "Join Cohort 3 Waitlist" at bounding box center [873, 310] width 144 height 29
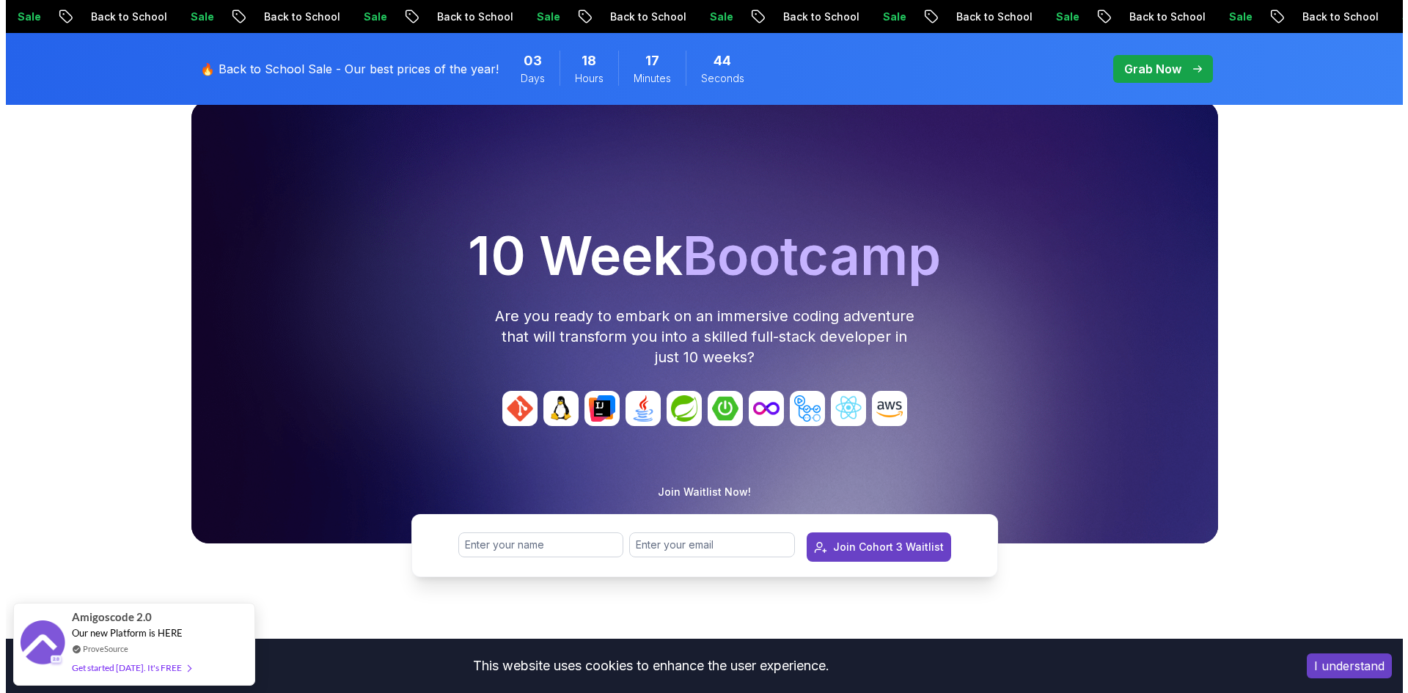
scroll to position [0, 0]
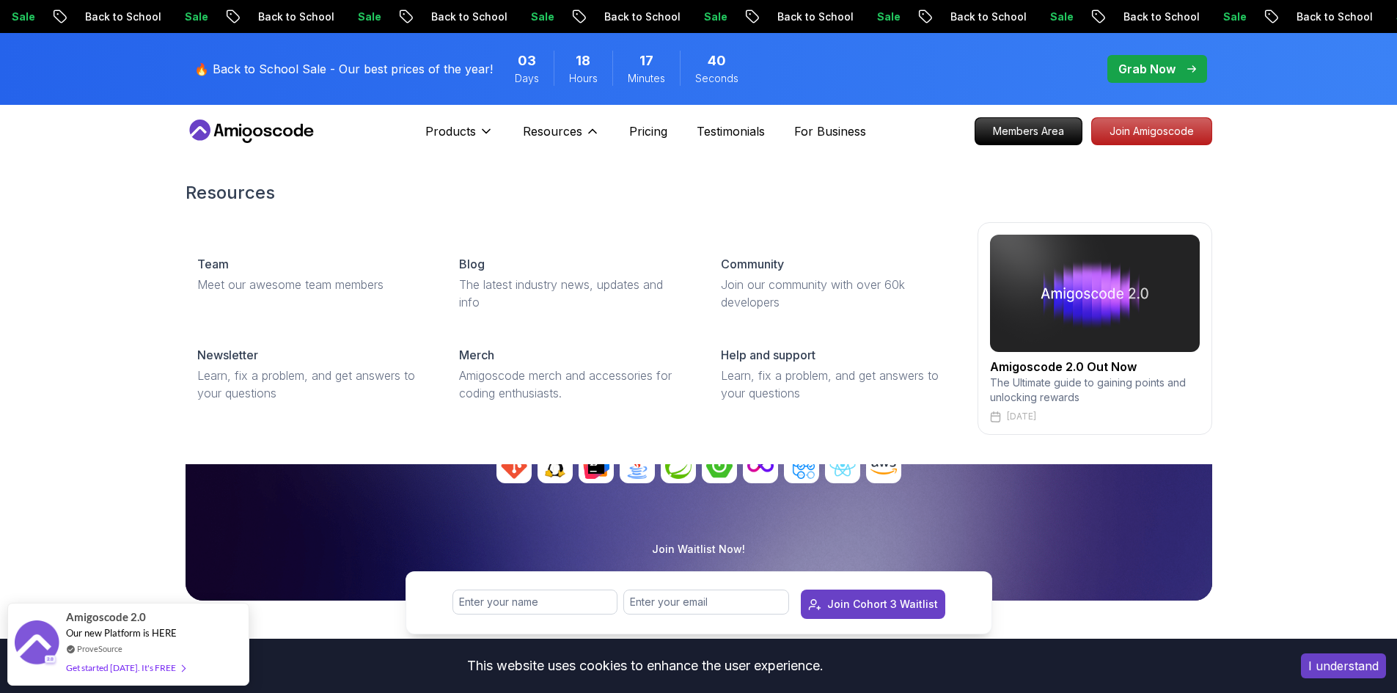
click at [1117, 300] on img at bounding box center [1095, 293] width 210 height 117
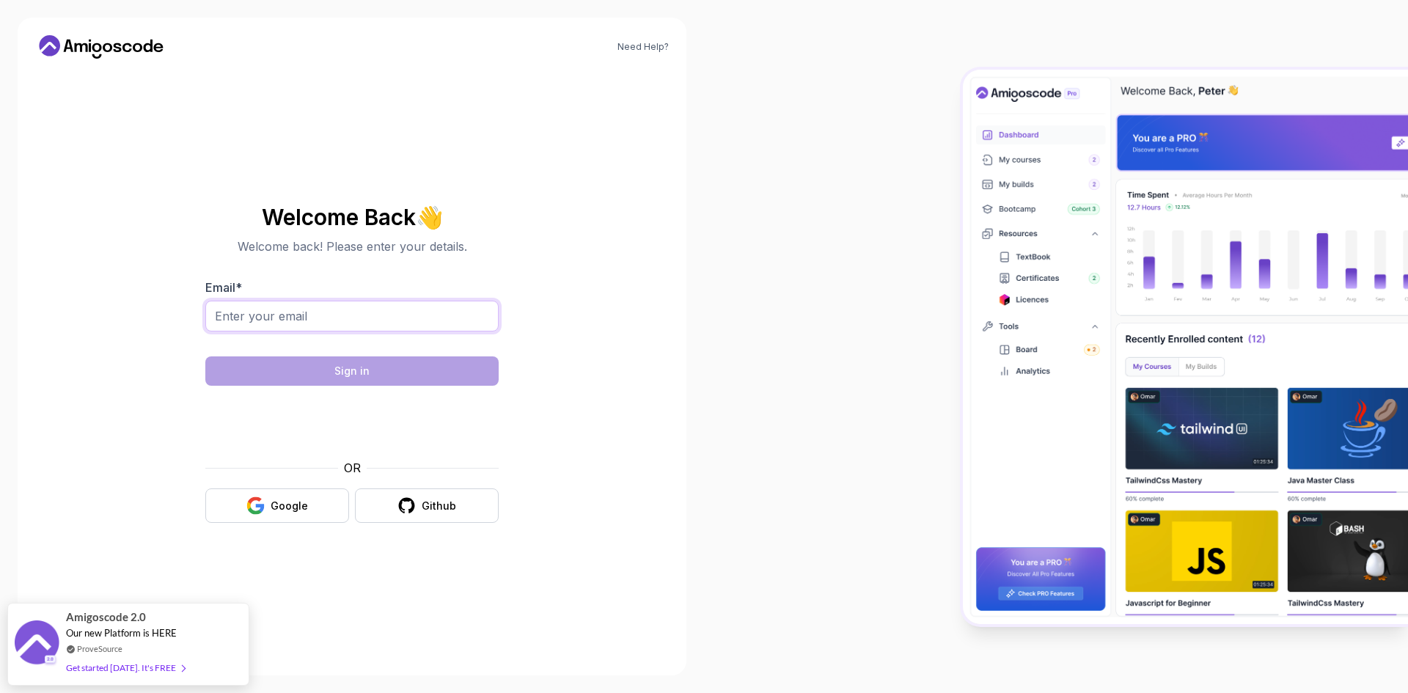
click at [298, 331] on input "Email *" at bounding box center [351, 316] width 293 height 31
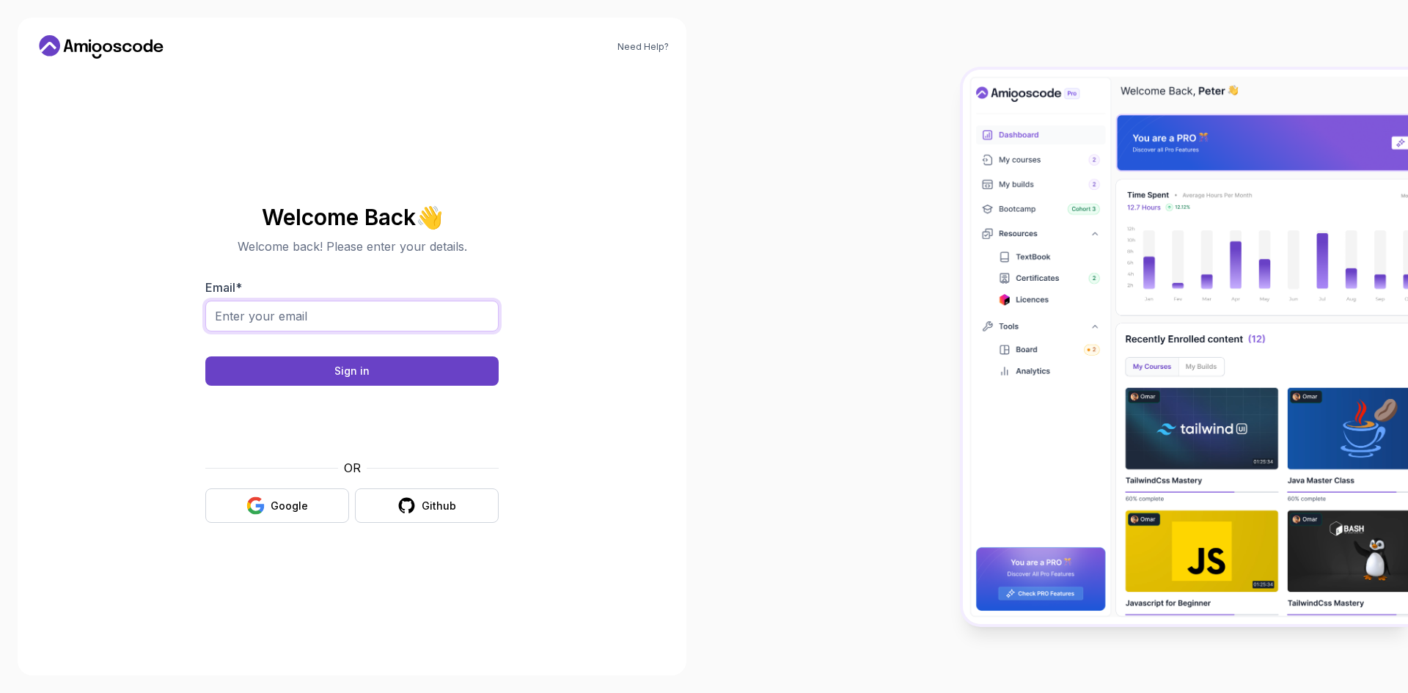
click at [371, 312] on input "Email *" at bounding box center [351, 316] width 293 height 31
type input "[EMAIL_ADDRESS][DOMAIN_NAME]"
click at [369, 378] on button "Sign in" at bounding box center [351, 370] width 293 height 29
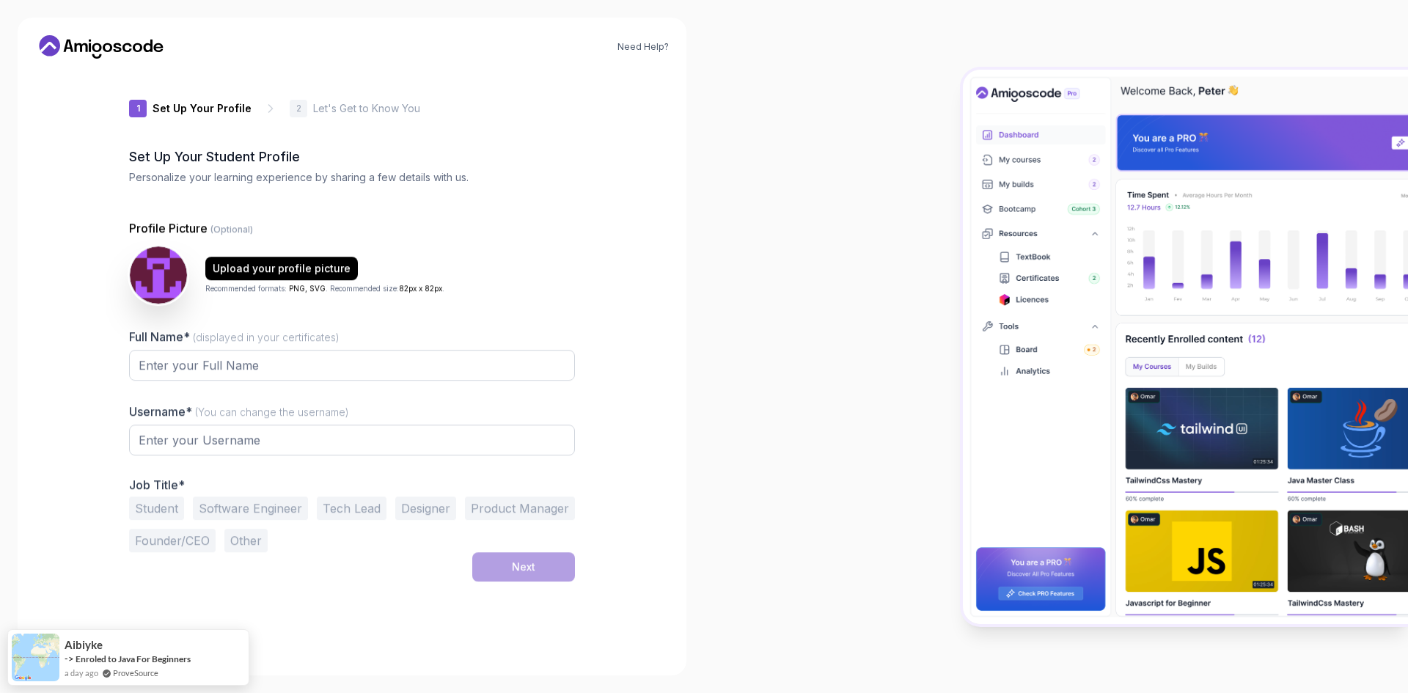
type input "silentotterafe87"
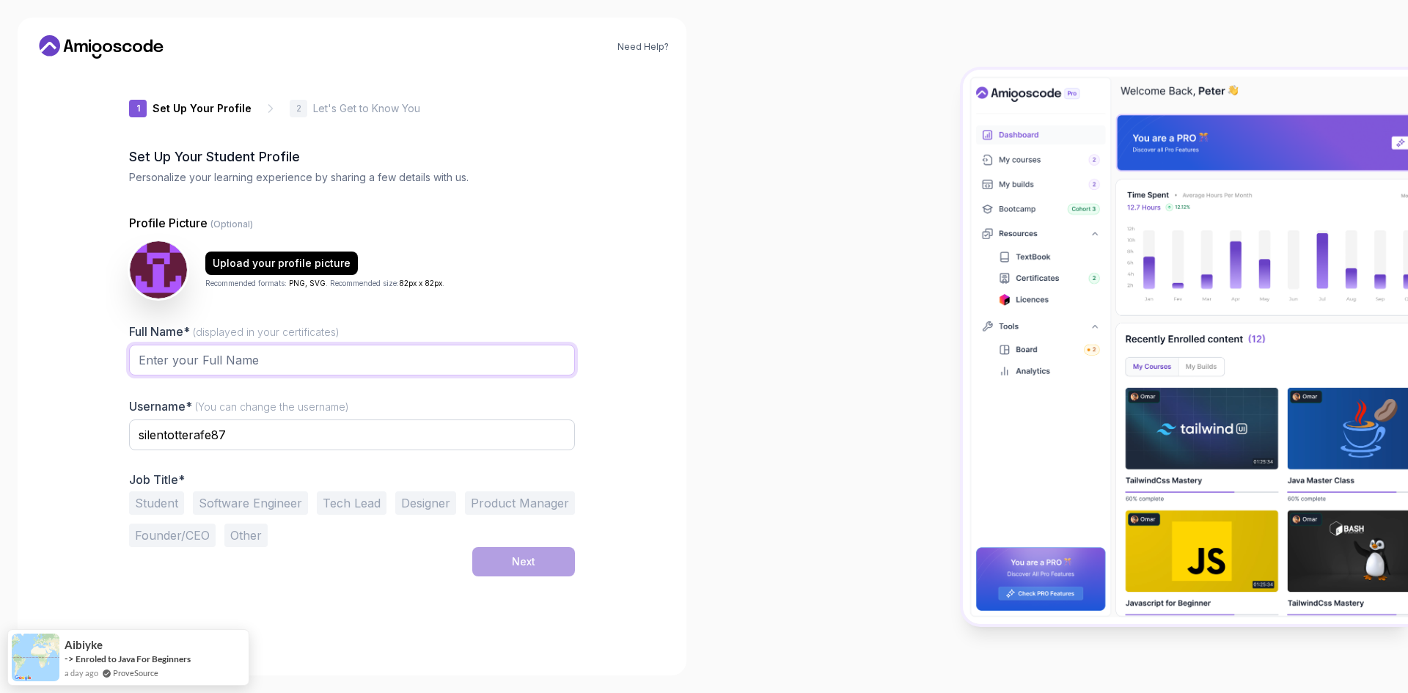
click at [386, 364] on input "Full Name* (displayed in your certificates)" at bounding box center [352, 360] width 446 height 31
type input "[PERSON_NAME]"
type input "handballgoalkeeper"
click at [264, 512] on button "Software Engineer" at bounding box center [250, 502] width 115 height 23
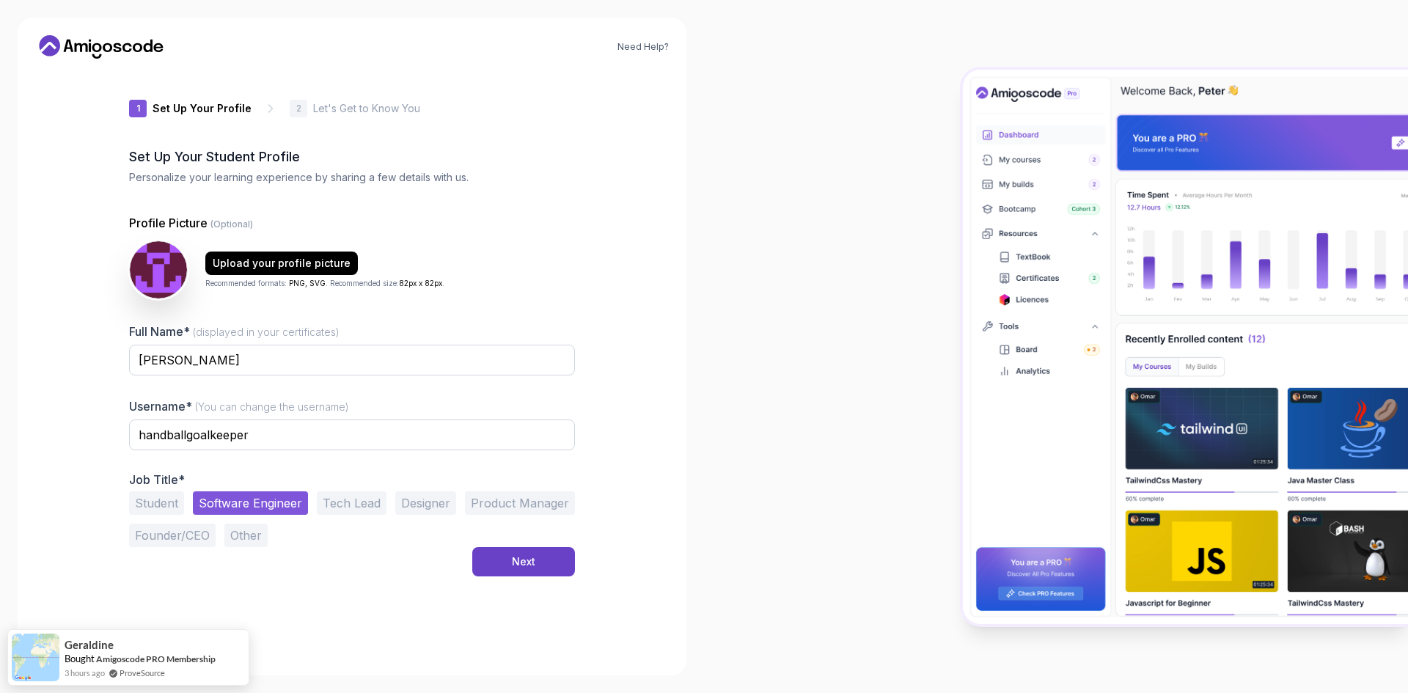
click at [245, 496] on button "Software Engineer" at bounding box center [250, 502] width 115 height 23
click at [155, 496] on button "Student" at bounding box center [156, 502] width 55 height 23
click at [500, 566] on button "Next" at bounding box center [523, 561] width 103 height 29
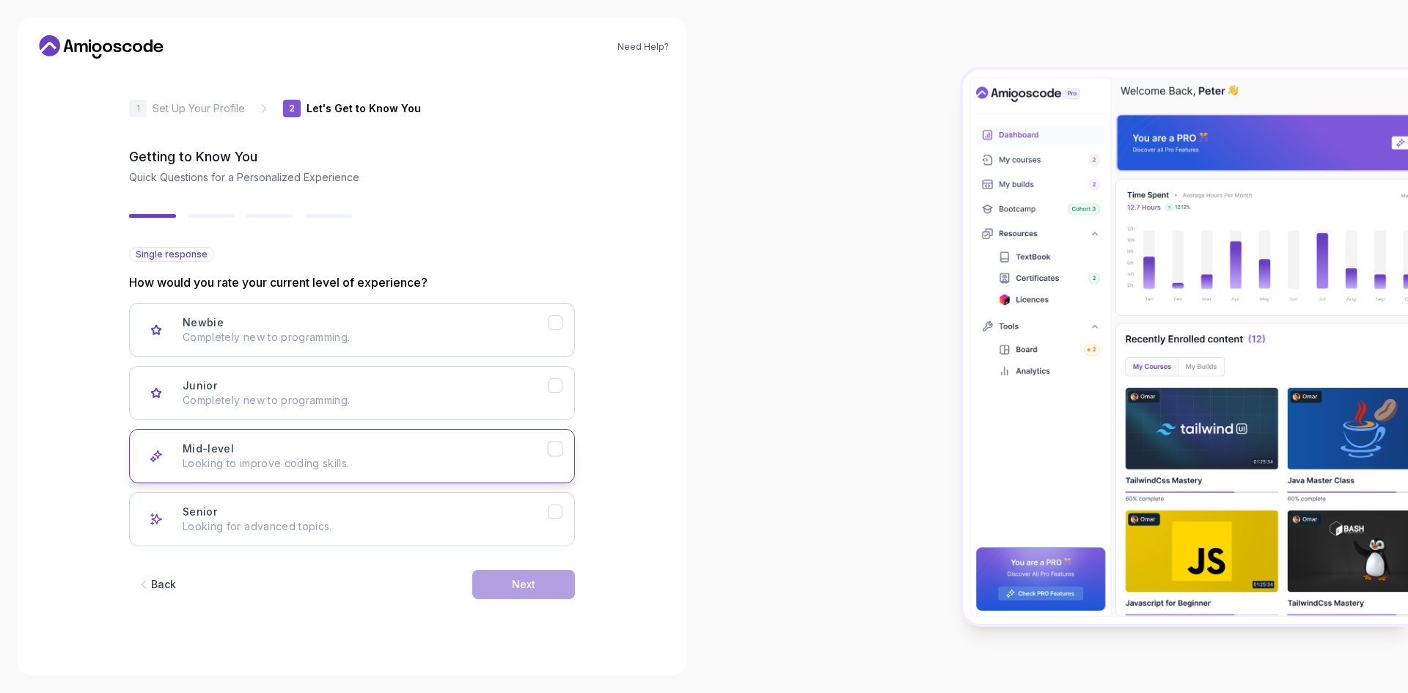
click at [478, 463] on p "Looking to improve coding skills." at bounding box center [365, 463] width 365 height 15
click at [549, 531] on button "Senior Looking for advanced topics." at bounding box center [352, 519] width 446 height 54
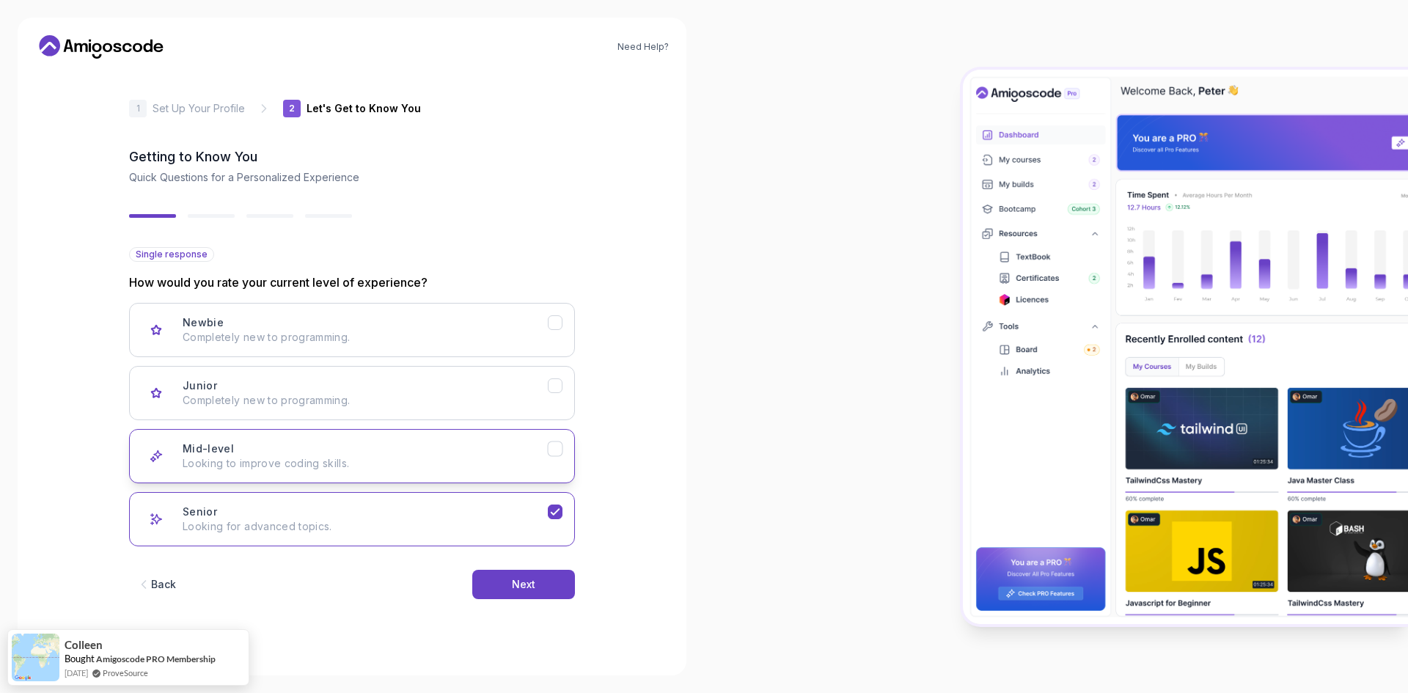
click at [528, 466] on p "Looking to improve coding skills." at bounding box center [365, 463] width 365 height 15
click at [537, 586] on button "Next" at bounding box center [523, 584] width 103 height 29
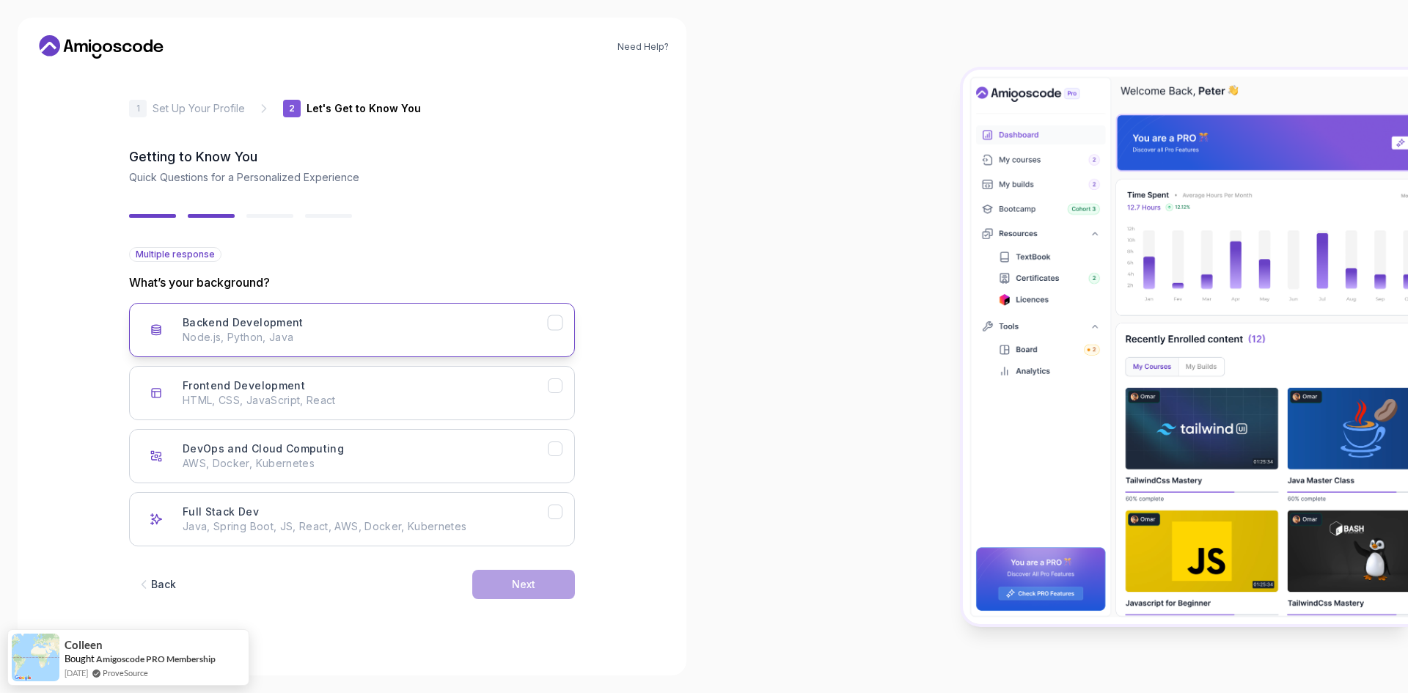
click at [400, 353] on button "Backend Development Node.js, Python, Java" at bounding box center [352, 330] width 446 height 54
click at [497, 383] on div "Frontend Development HTML, CSS, JavaScript, React" at bounding box center [365, 392] width 365 height 29
click at [561, 398] on button "Frontend Development HTML, CSS, JavaScript, React" at bounding box center [352, 393] width 446 height 54
click at [541, 334] on p "Node.js, Python, Java" at bounding box center [365, 337] width 365 height 15
click at [568, 512] on button "Full Stack Dev Java, Spring Boot, JS, React, AWS, Docker, Kubernetes" at bounding box center [352, 519] width 446 height 54
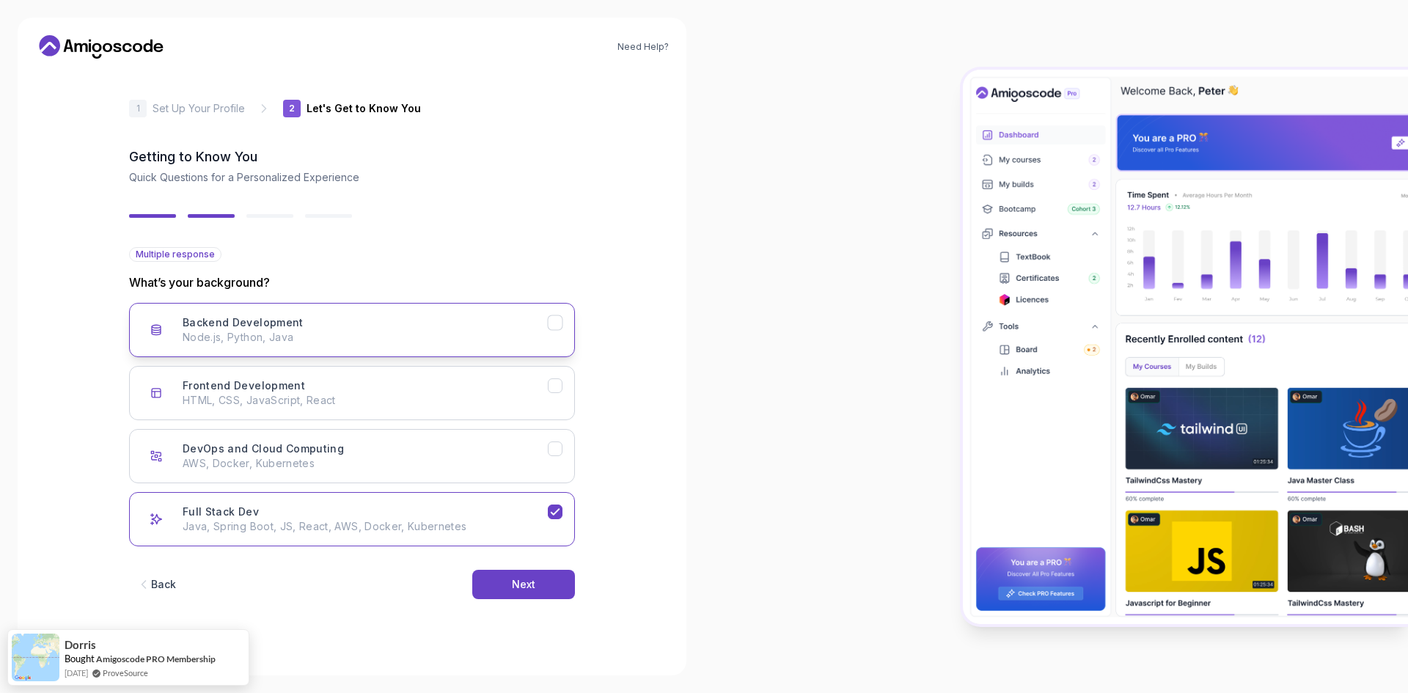
click at [560, 343] on button "Backend Development Node.js, Python, Java" at bounding box center [352, 330] width 446 height 54
click at [558, 402] on button "Frontend Development HTML, CSS, JavaScript, React" at bounding box center [352, 393] width 446 height 54
click at [548, 525] on button "Full Stack Dev Java, Spring Boot, JS, React, AWS, Docker, Kubernetes" at bounding box center [352, 519] width 446 height 54
click at [498, 409] on button "Frontend Development HTML, CSS, JavaScript, React" at bounding box center [352, 393] width 446 height 54
click at [551, 581] on button "Next" at bounding box center [523, 584] width 103 height 29
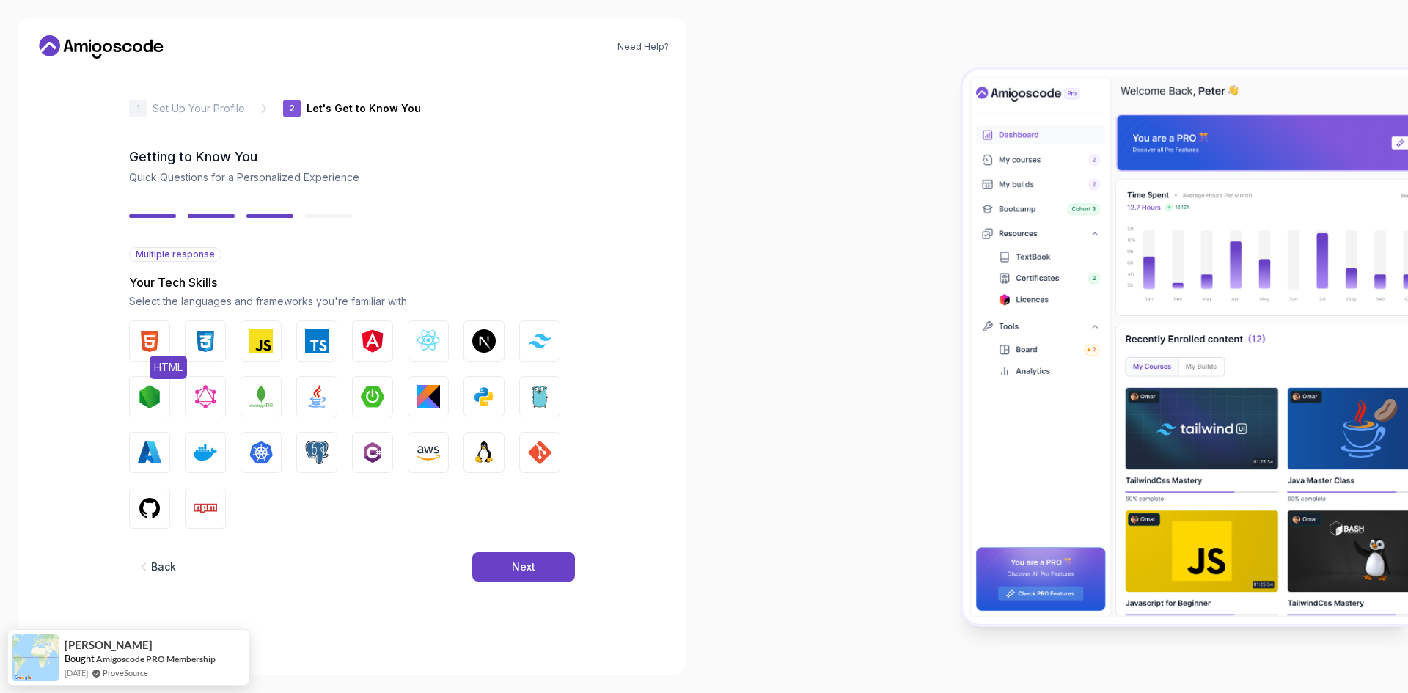
click at [149, 335] on img "button" at bounding box center [149, 340] width 23 height 23
click at [184, 343] on div "HTML CSS JavaScript TypeScript Angular React.js Next.js Tailwind CSS Node.js Gr…" at bounding box center [352, 424] width 446 height 208
click at [210, 350] on img "button" at bounding box center [205, 340] width 23 height 23
click at [262, 350] on img "button" at bounding box center [260, 340] width 23 height 23
click at [307, 342] on img "button" at bounding box center [316, 340] width 23 height 23
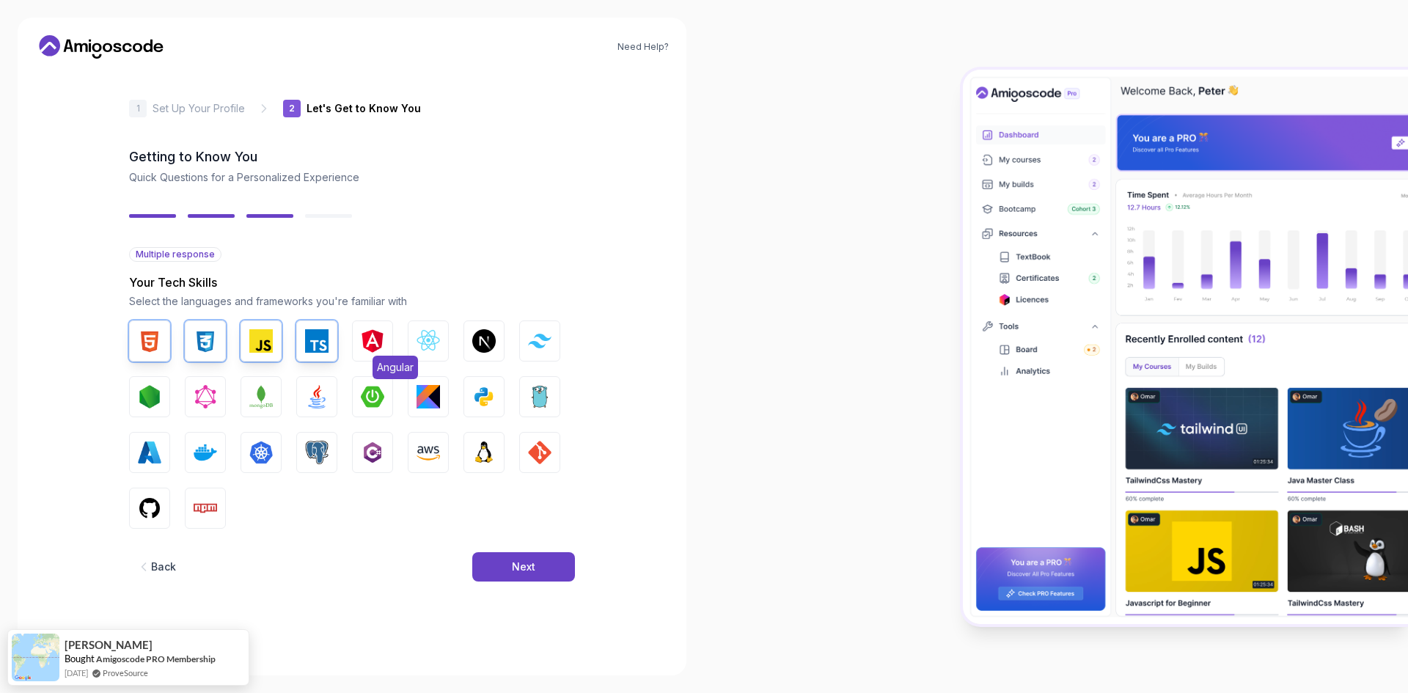
click at [370, 346] on img "button" at bounding box center [372, 340] width 23 height 23
click at [430, 348] on img "button" at bounding box center [427, 340] width 23 height 23
click at [163, 397] on button "Node.js" at bounding box center [149, 396] width 41 height 41
click at [158, 399] on img "button" at bounding box center [149, 396] width 23 height 23
click at [170, 397] on div "HTML CSS JavaScript TypeScript Angular React.js Next.js Tailwind CSS Node.js Gr…" at bounding box center [352, 424] width 446 height 208
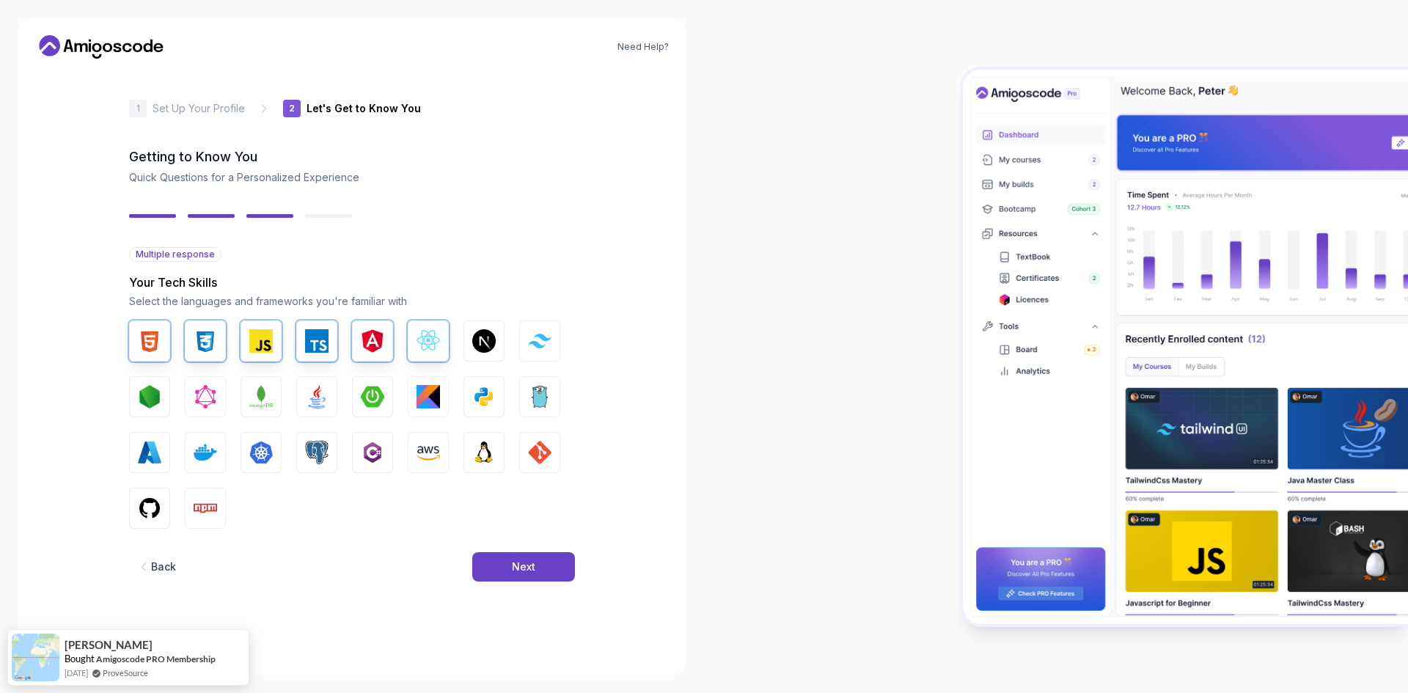
click at [170, 401] on div "HTML CSS JavaScript TypeScript Angular React.js Next.js Tailwind CSS Node.js Gr…" at bounding box center [352, 424] width 446 height 208
click at [168, 404] on button "Node.js" at bounding box center [149, 396] width 41 height 41
click at [320, 390] on img "button" at bounding box center [316, 396] width 23 height 23
click at [326, 394] on img "button" at bounding box center [316, 396] width 23 height 23
click at [487, 394] on img "button" at bounding box center [483, 396] width 23 height 23
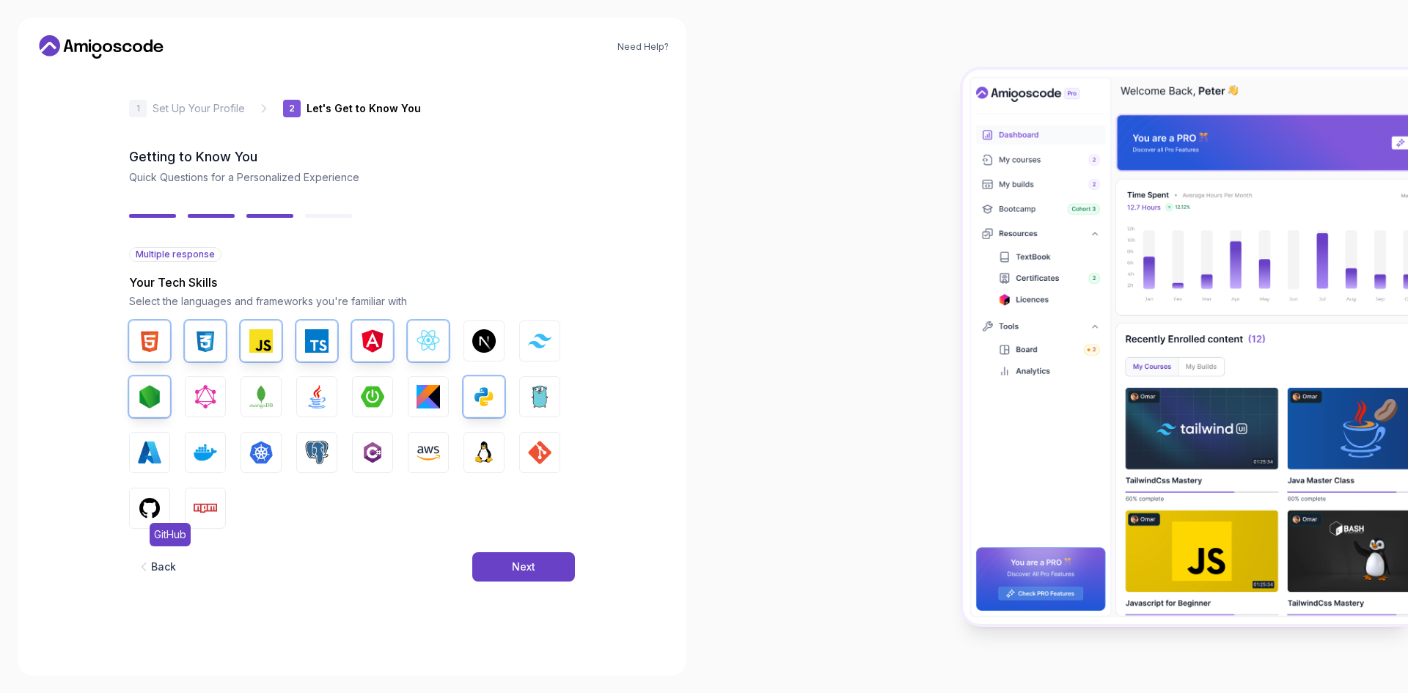
click at [139, 515] on img "button" at bounding box center [149, 507] width 23 height 23
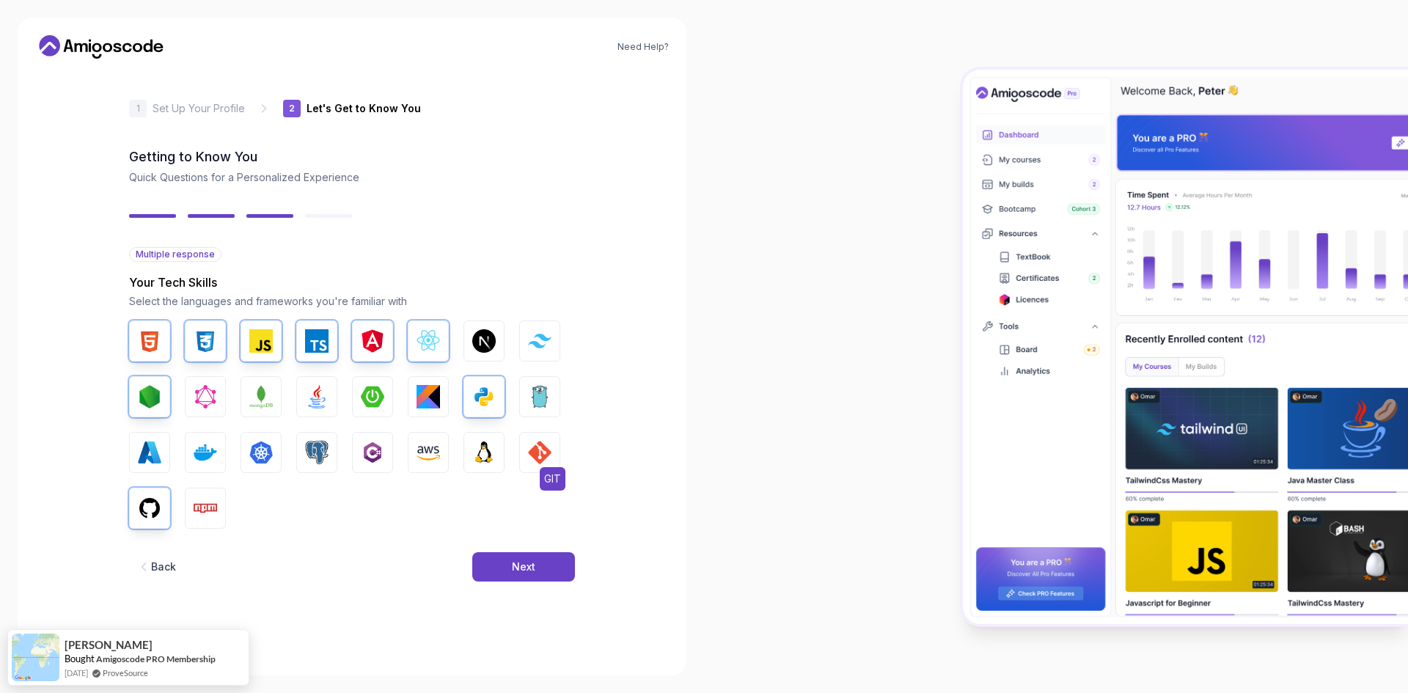
click at [540, 468] on span "GIT" at bounding box center [553, 478] width 26 height 23
click at [495, 459] on img "button" at bounding box center [483, 452] width 23 height 23
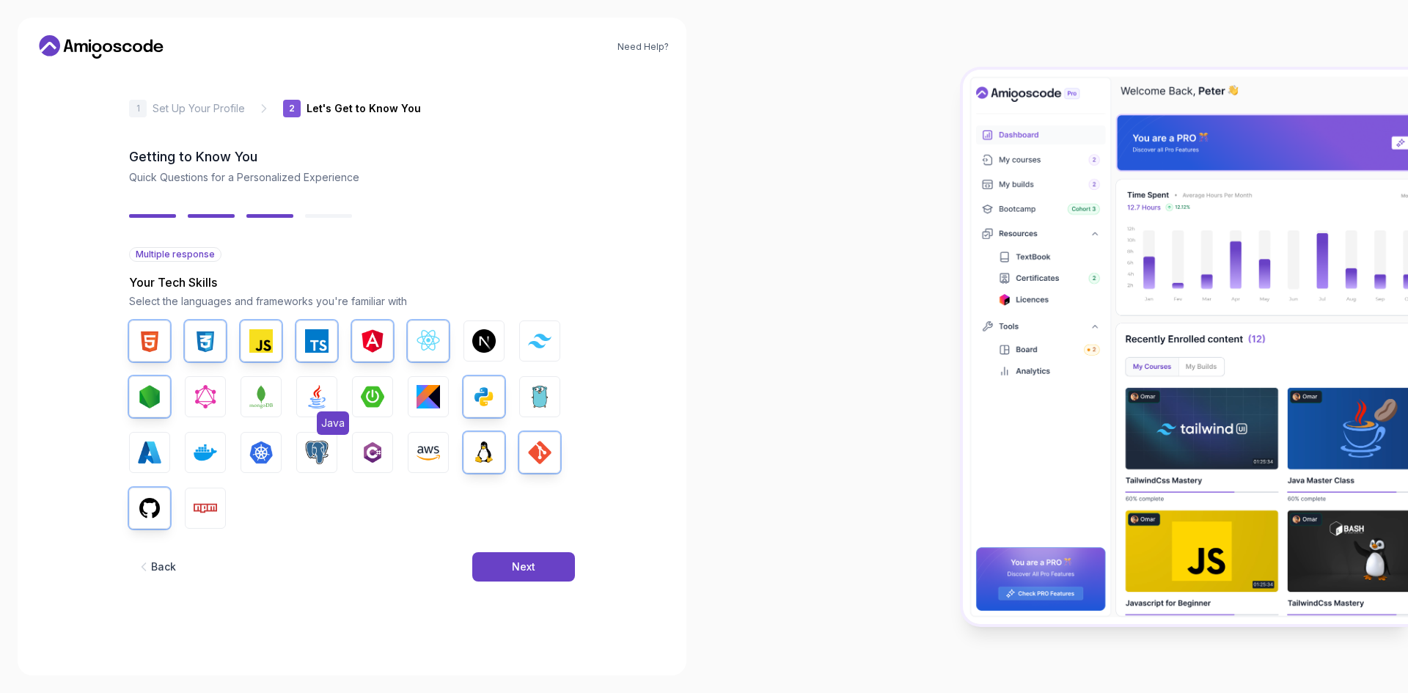
click at [323, 393] on img "button" at bounding box center [316, 396] width 23 height 23
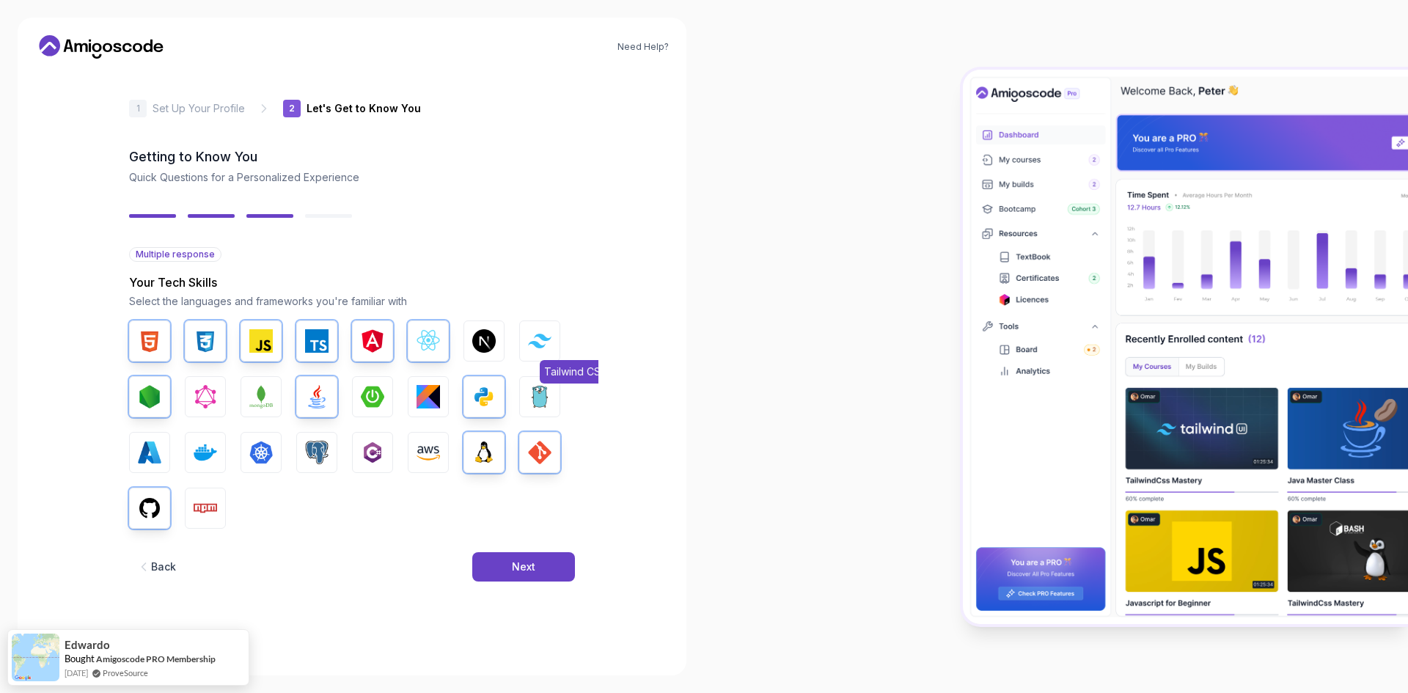
click at [539, 334] on img "button" at bounding box center [539, 341] width 23 height 14
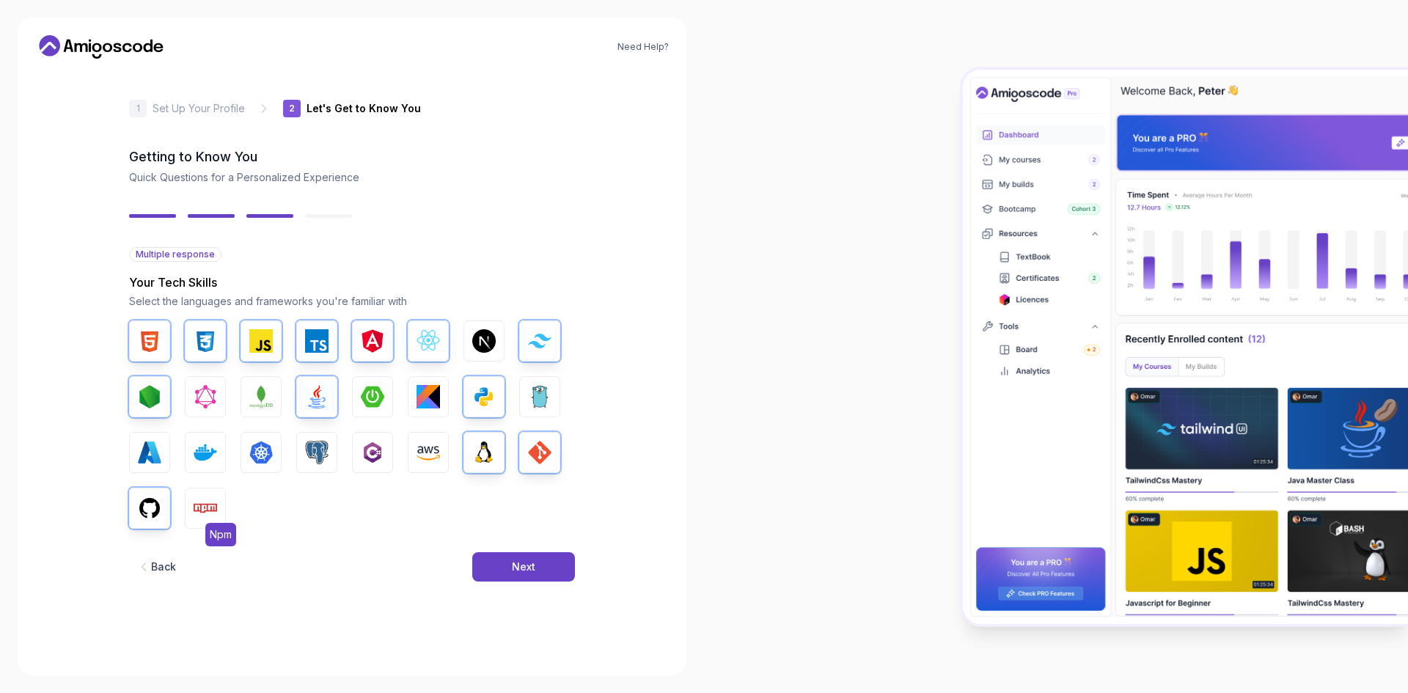
click at [198, 503] on img "button" at bounding box center [205, 507] width 23 height 23
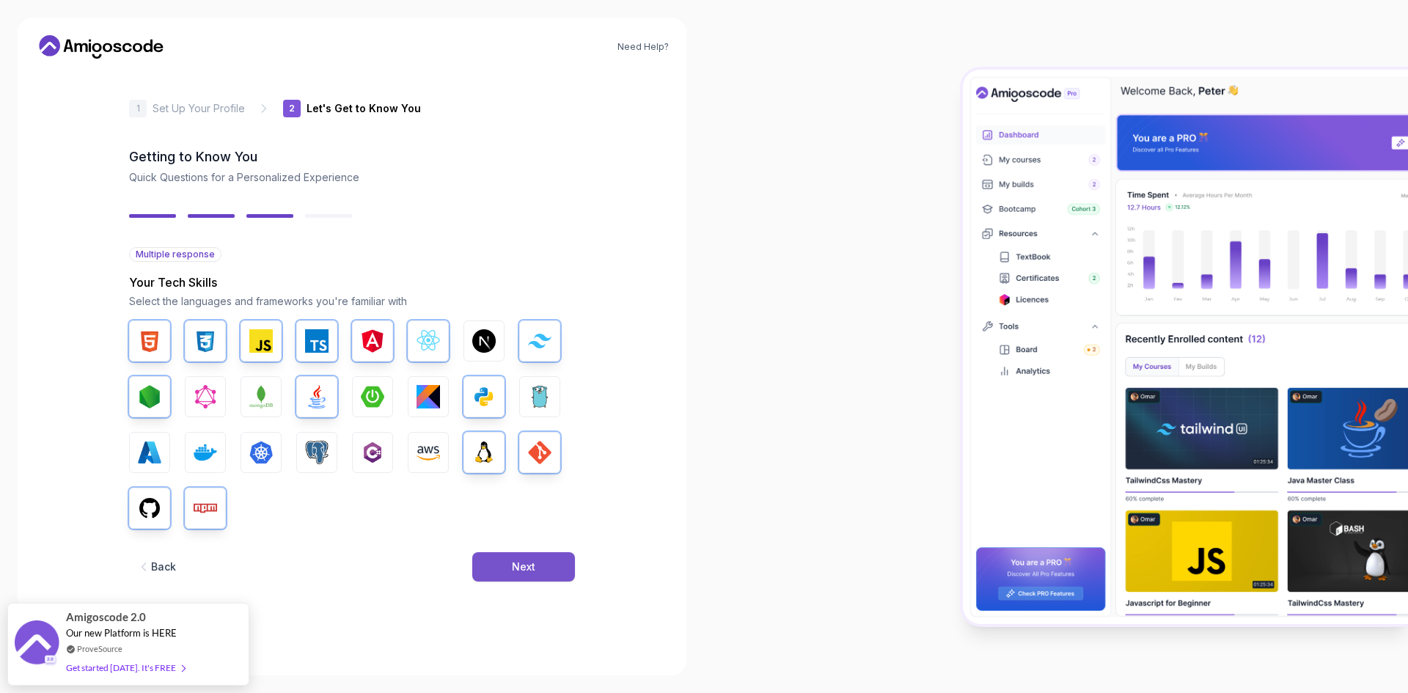
click at [524, 573] on div "Next" at bounding box center [523, 566] width 23 height 15
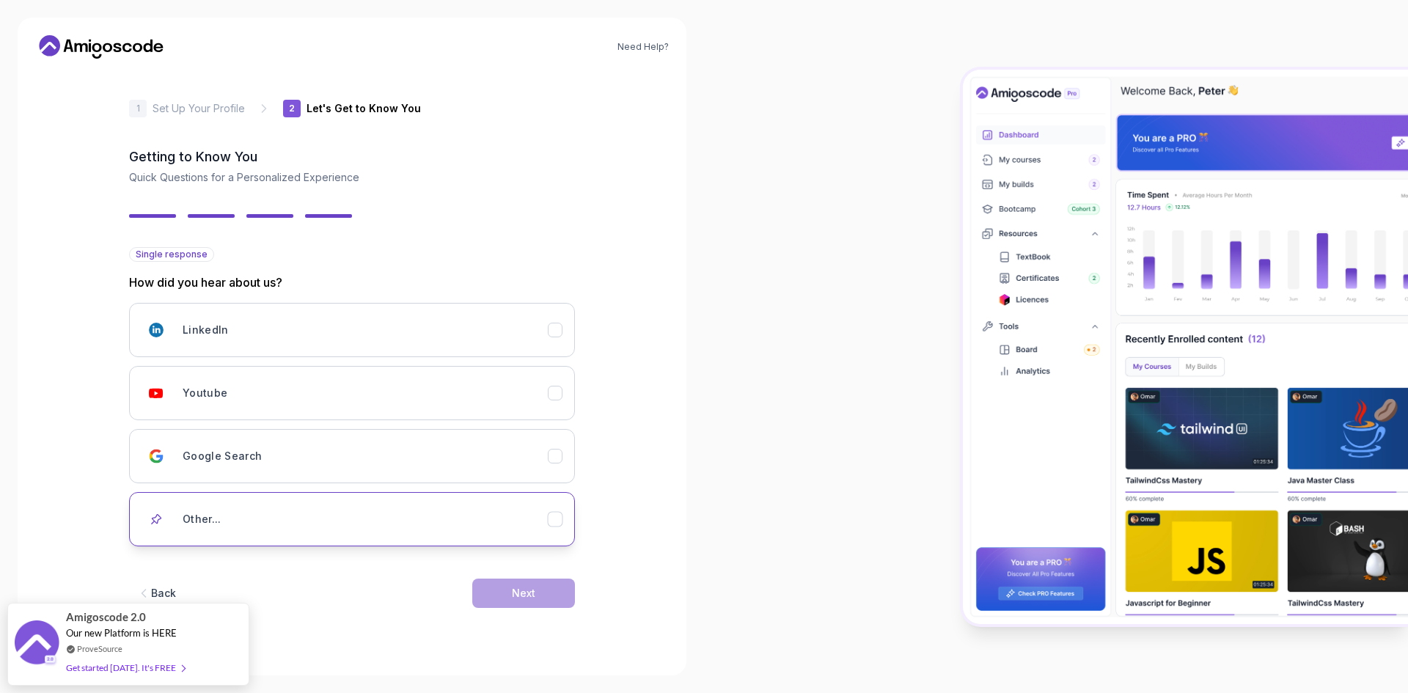
click at [457, 532] on div "Other..." at bounding box center [365, 518] width 365 height 29
click at [461, 518] on div "Other..." at bounding box center [365, 518] width 365 height 29
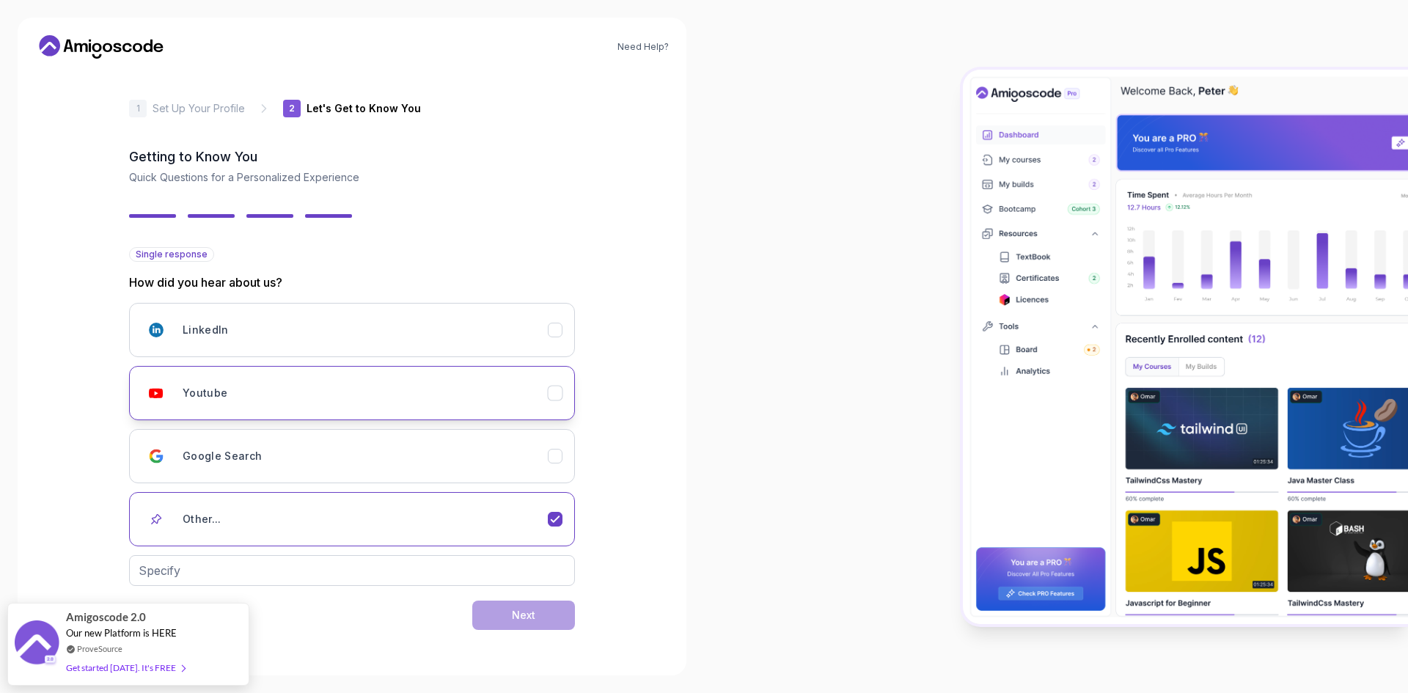
click at [529, 383] on div "Youtube" at bounding box center [365, 392] width 365 height 29
click at [548, 606] on button "Next" at bounding box center [523, 592] width 103 height 29
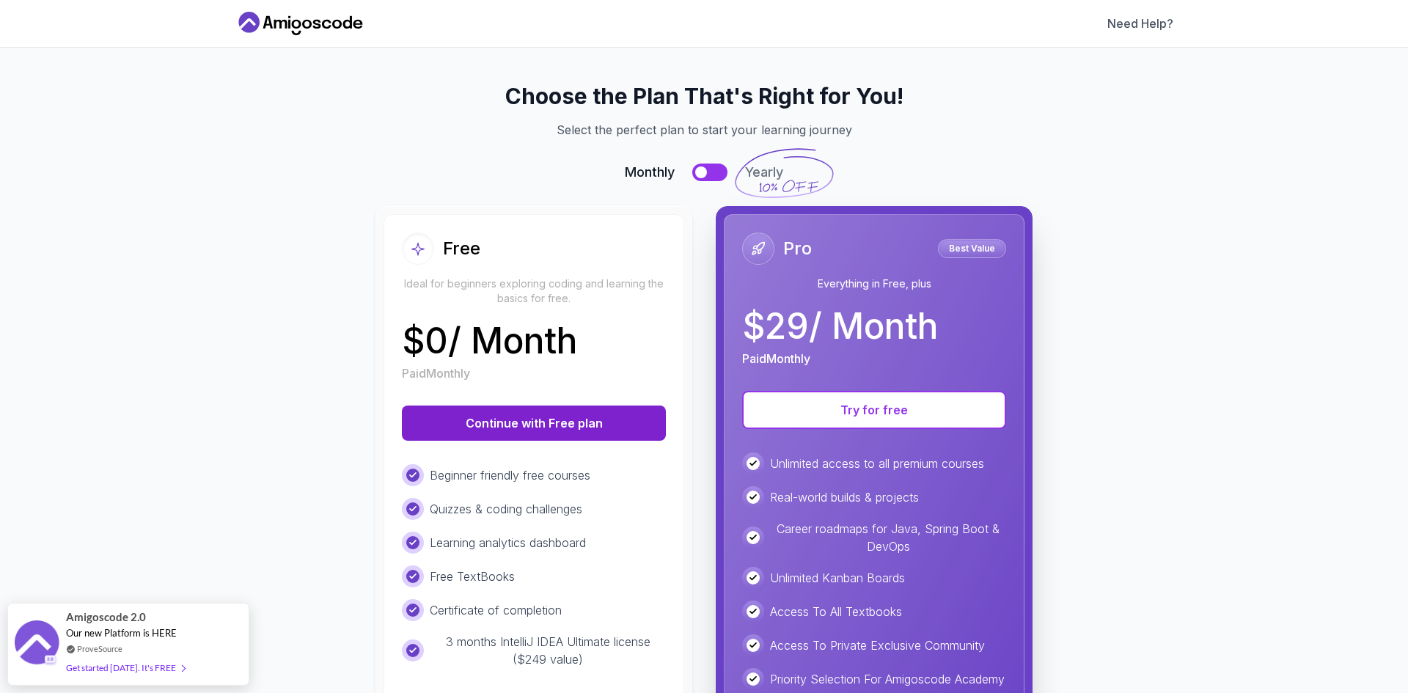
click at [511, 423] on button "Continue with Free plan" at bounding box center [534, 422] width 264 height 35
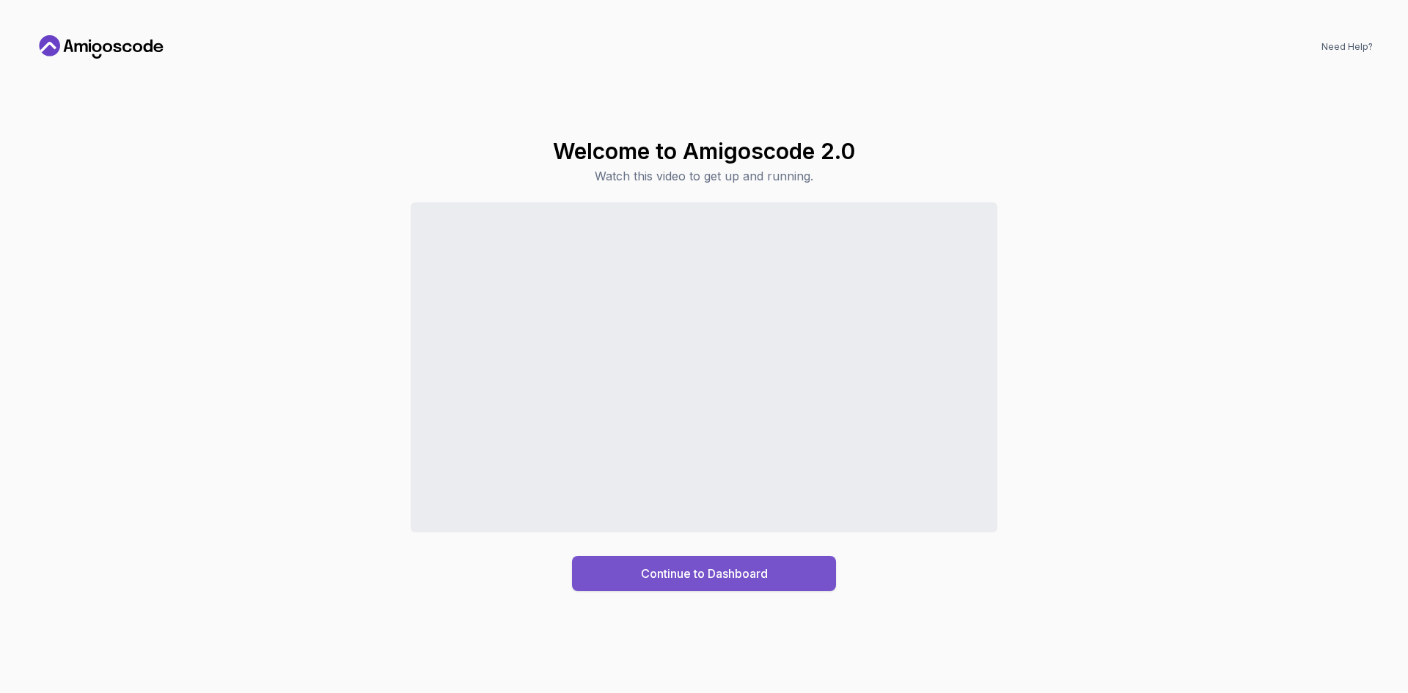
click at [771, 570] on button "Continue to Dashboard" at bounding box center [704, 573] width 264 height 35
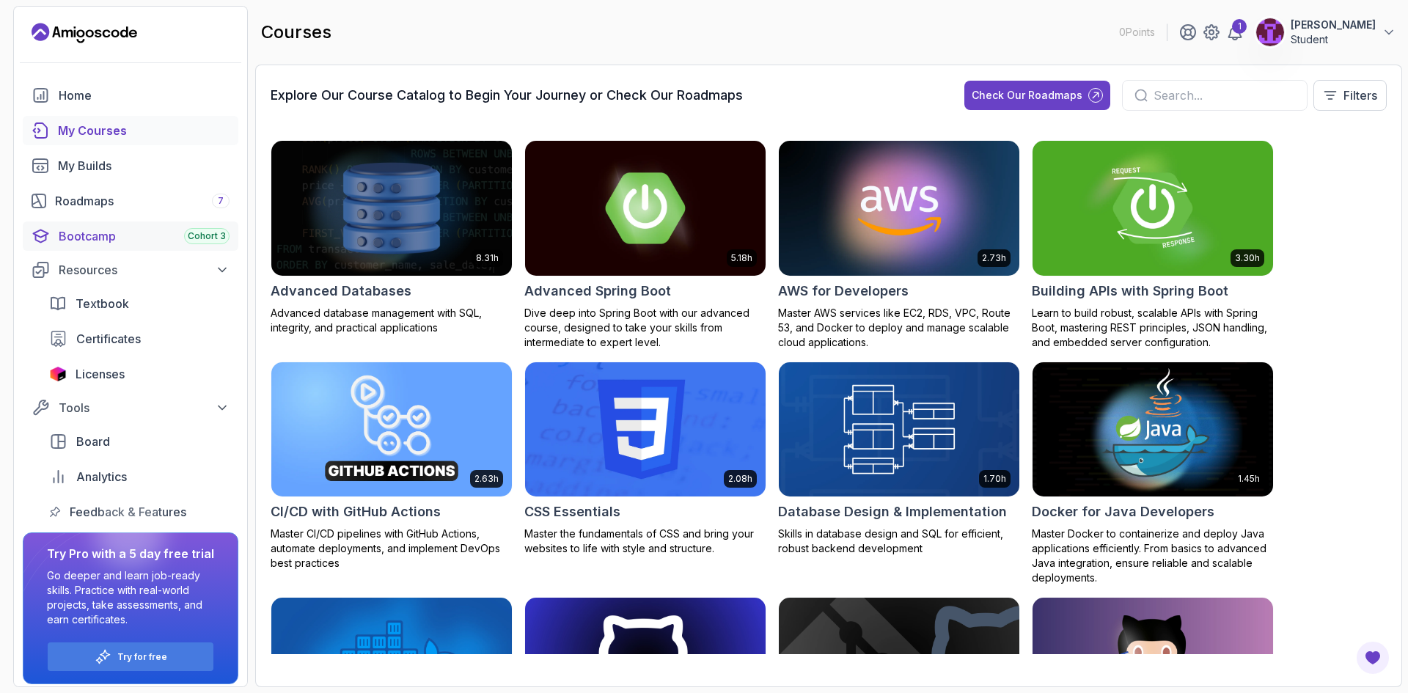
click at [145, 235] on div "Bootcamp Cohort 3" at bounding box center [144, 236] width 171 height 18
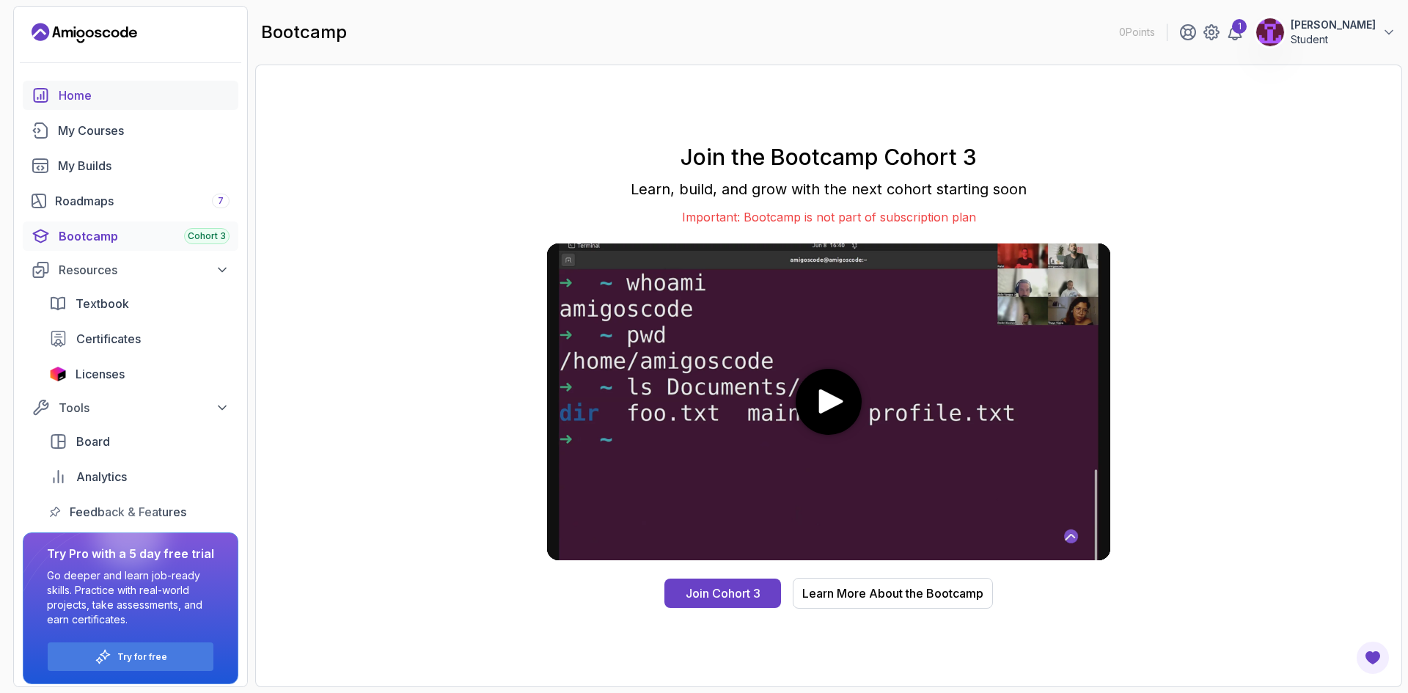
click at [65, 109] on link "Home" at bounding box center [131, 95] width 216 height 29
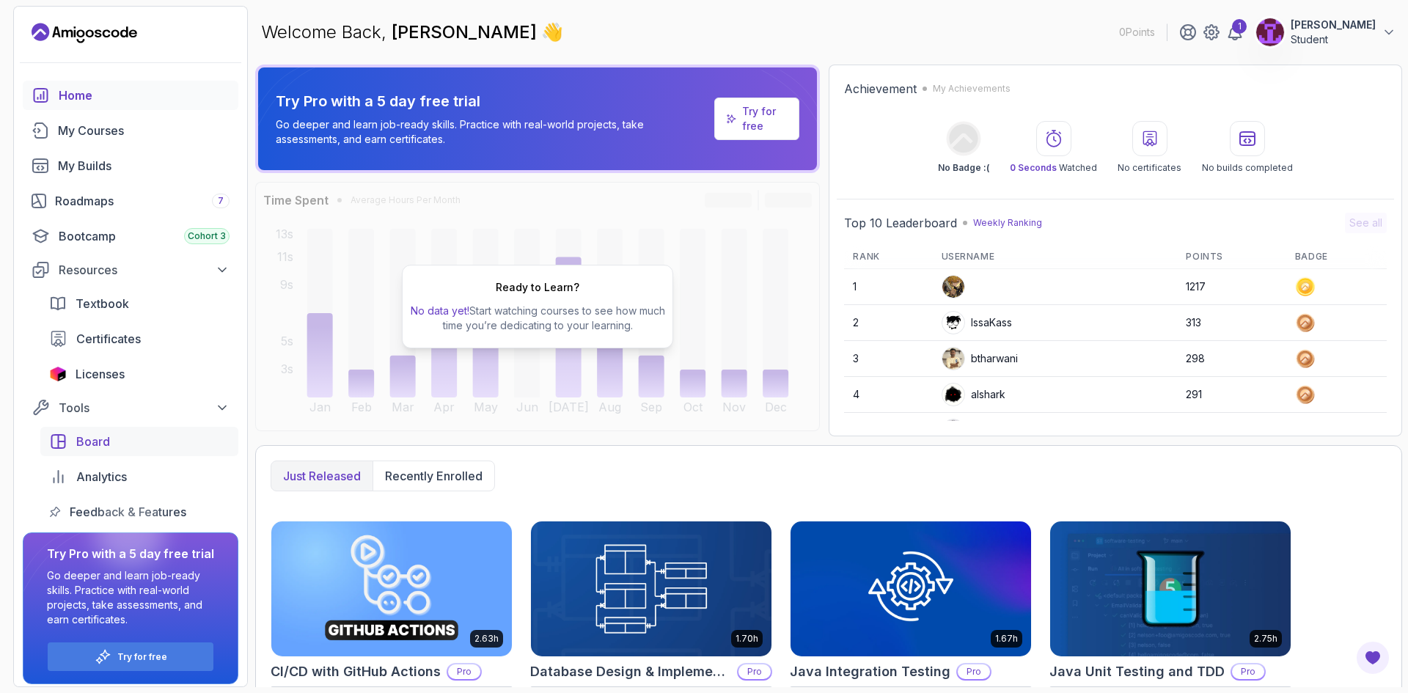
click at [185, 437] on div "Board" at bounding box center [152, 442] width 153 height 18
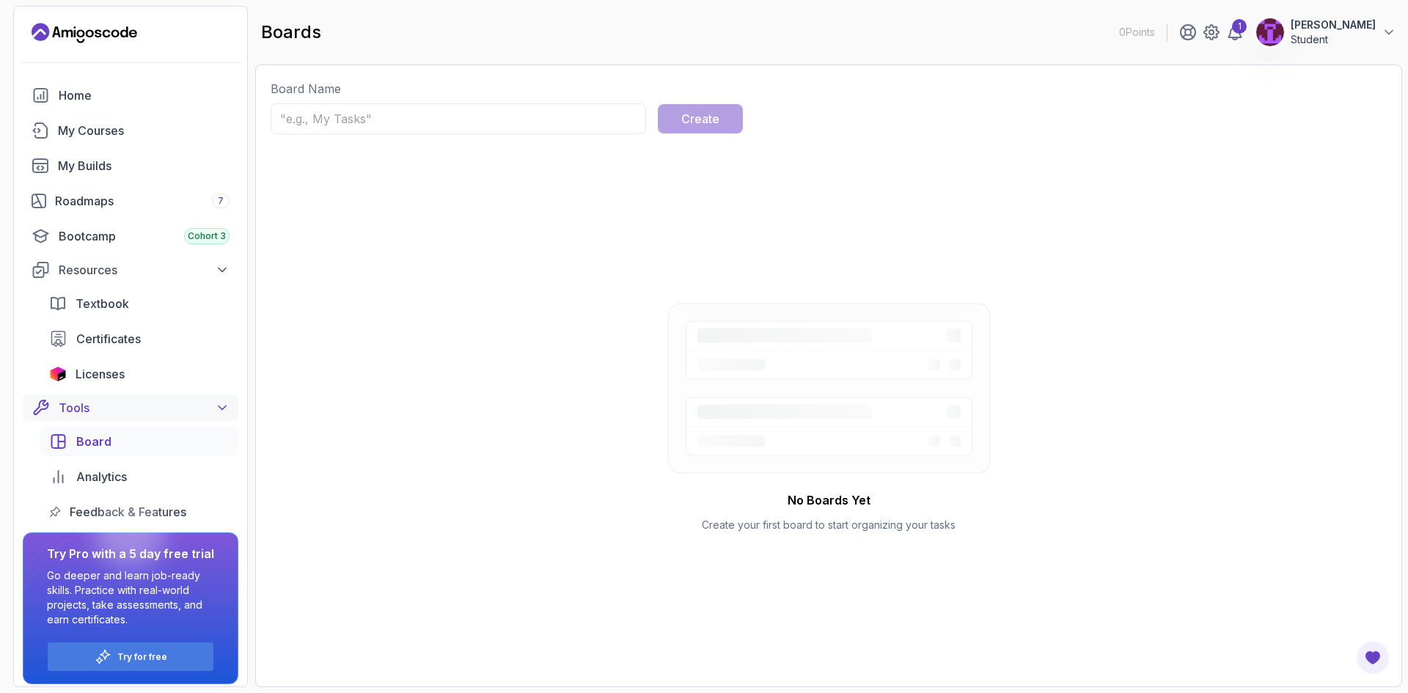
click at [221, 409] on icon at bounding box center [222, 407] width 15 height 15
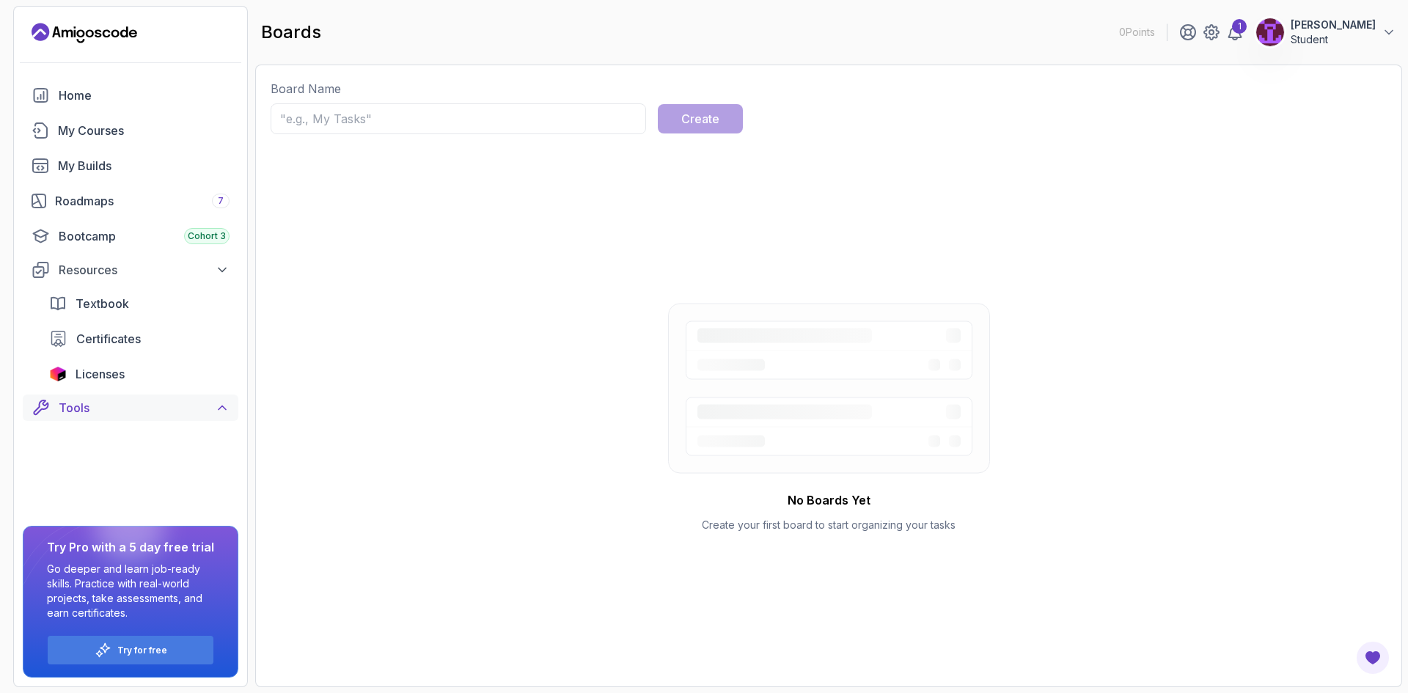
click at [221, 409] on icon at bounding box center [222, 407] width 15 height 15
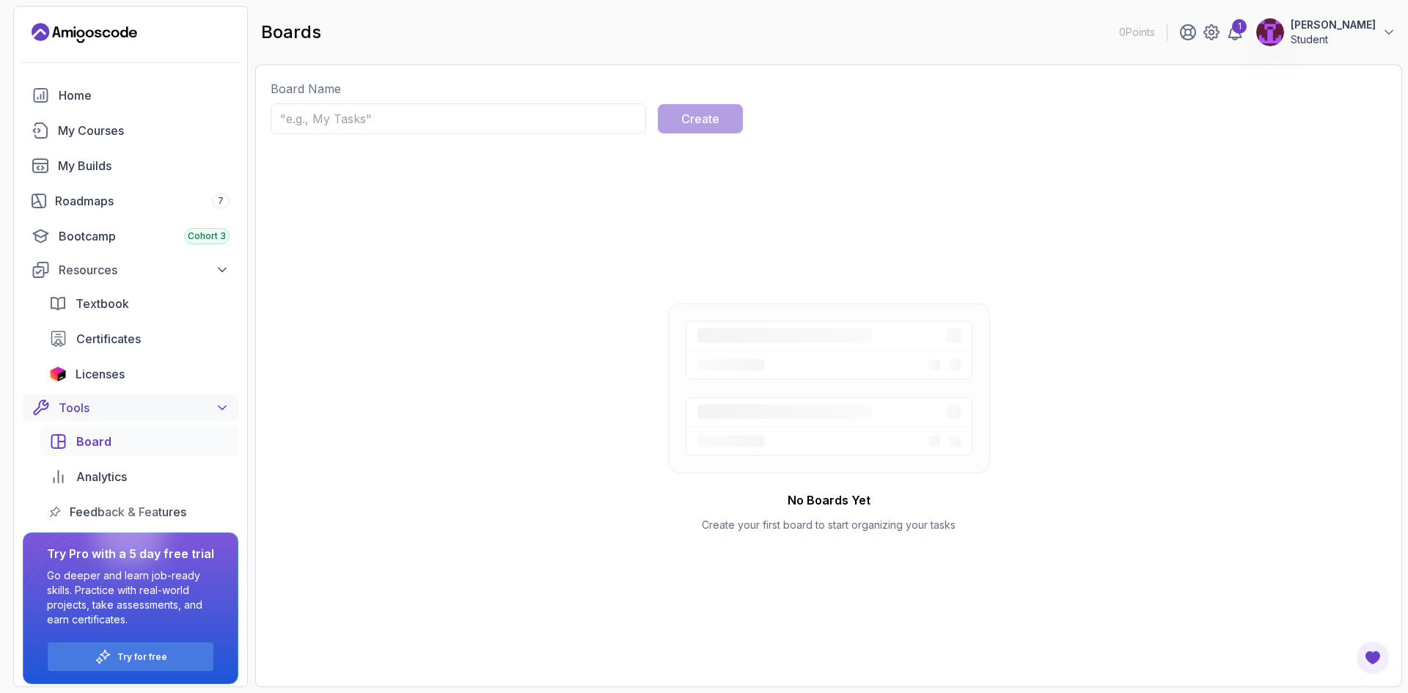
scroll to position [7, 0]
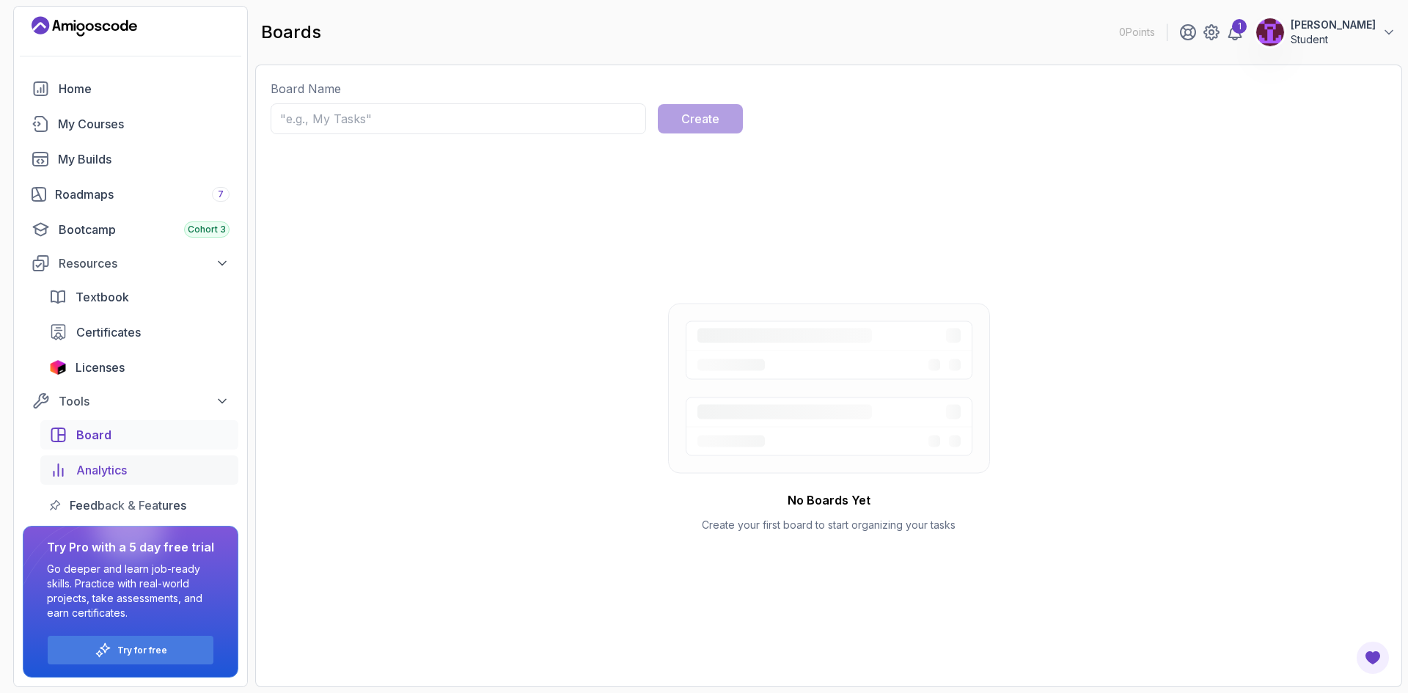
click at [144, 476] on div "Analytics" at bounding box center [152, 470] width 153 height 18
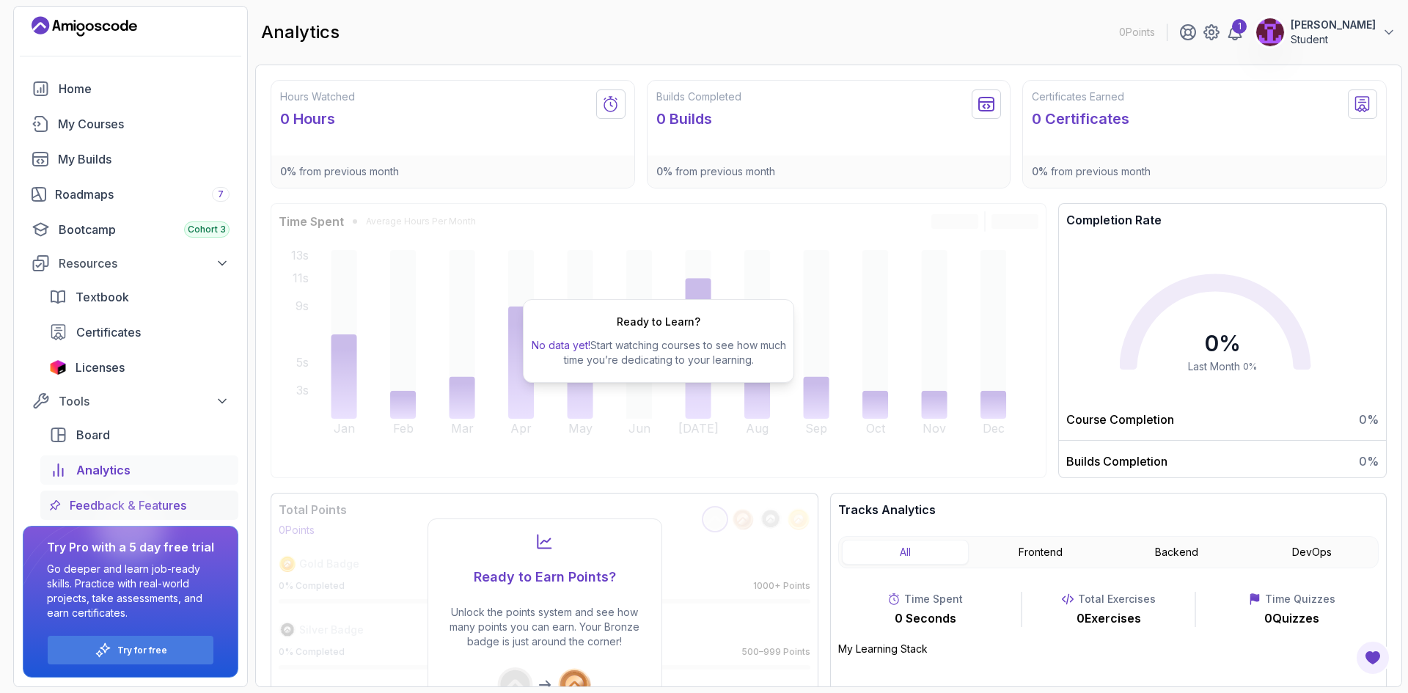
click at [166, 501] on span "Feedback & Features" at bounding box center [128, 505] width 117 height 18
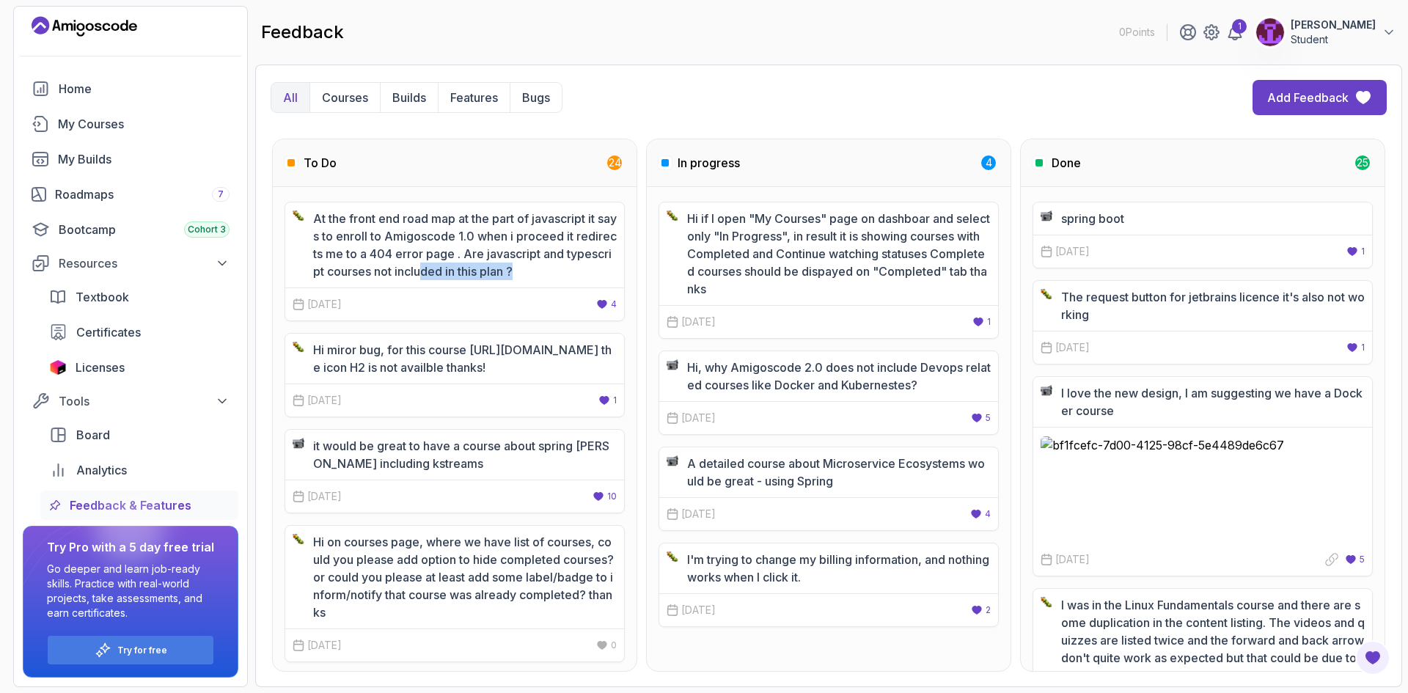
drag, startPoint x: 434, startPoint y: 266, endPoint x: 612, endPoint y: 279, distance: 178.6
click at [612, 279] on p "At the front end road map at the part of javascript it says to enroll to Amigos…" at bounding box center [465, 245] width 304 height 70
click at [342, 100] on p "Courses" at bounding box center [345, 98] width 46 height 18
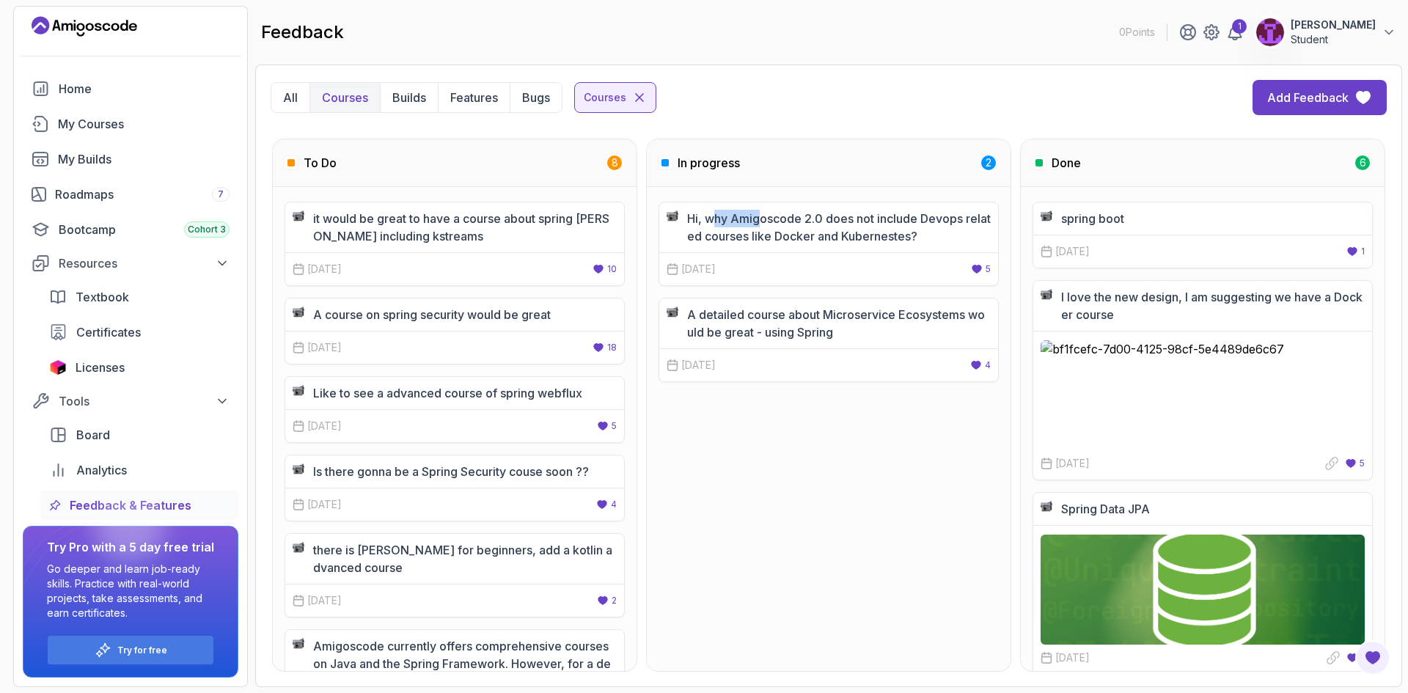
drag, startPoint x: 762, startPoint y: 212, endPoint x: 713, endPoint y: 212, distance: 49.9
click at [713, 212] on p "Hi, why Amigoscode 2.0 does not include Devops related courses like Docker and …" at bounding box center [839, 227] width 304 height 35
drag, startPoint x: 716, startPoint y: 221, endPoint x: 924, endPoint y: 238, distance: 209.7
click at [907, 238] on p "Hi, why Amigoscode 2.0 does not include Devops related courses like Docker and …" at bounding box center [839, 227] width 304 height 35
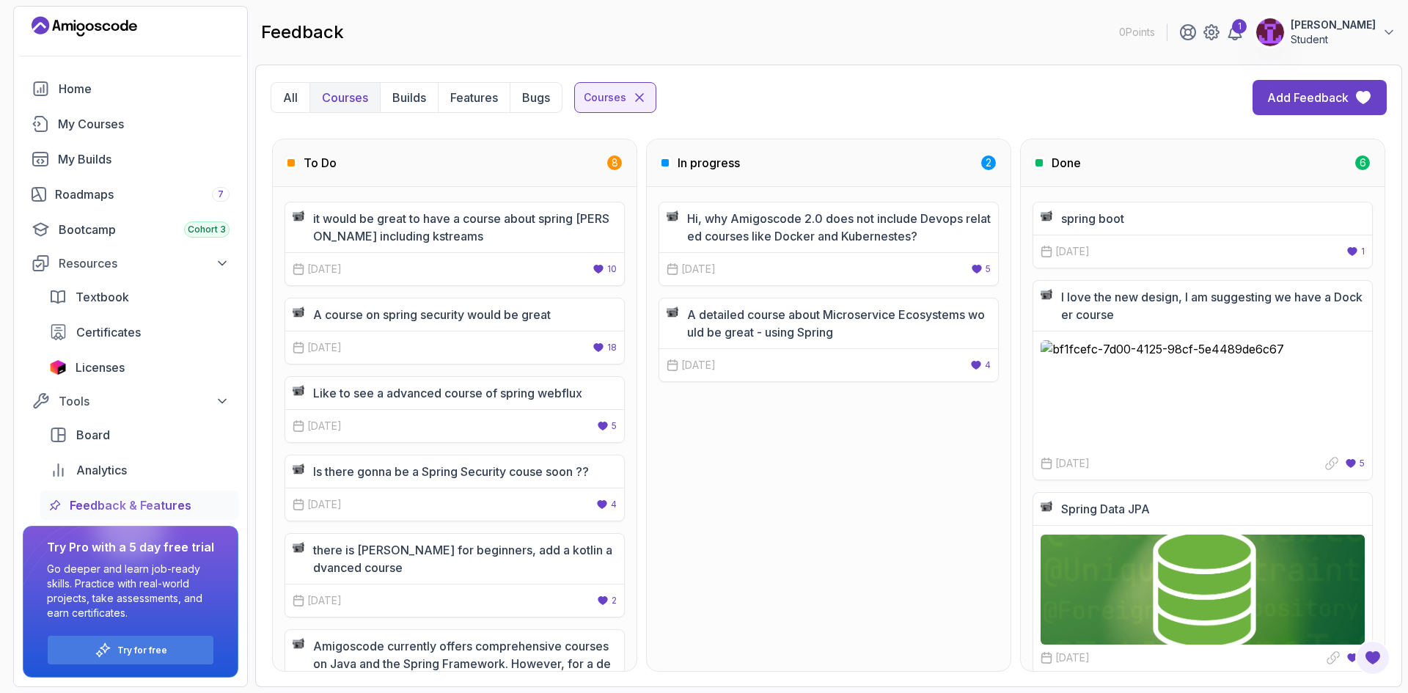
click at [935, 238] on p "Hi, why Amigoscode 2.0 does not include Devops related courses like Docker and …" at bounding box center [839, 227] width 304 height 35
drag, startPoint x: 943, startPoint y: 238, endPoint x: 679, endPoint y: 208, distance: 265.6
click at [679, 208] on div "Hi, why Amigoscode 2.0 does not include Devops related courses like Docker and …" at bounding box center [828, 227] width 339 height 50
click at [718, 227] on p "Hi, why Amigoscode 2.0 does not include Devops related courses like Docker and …" at bounding box center [839, 227] width 304 height 35
click at [139, 202] on div "Roadmaps 7" at bounding box center [142, 194] width 174 height 18
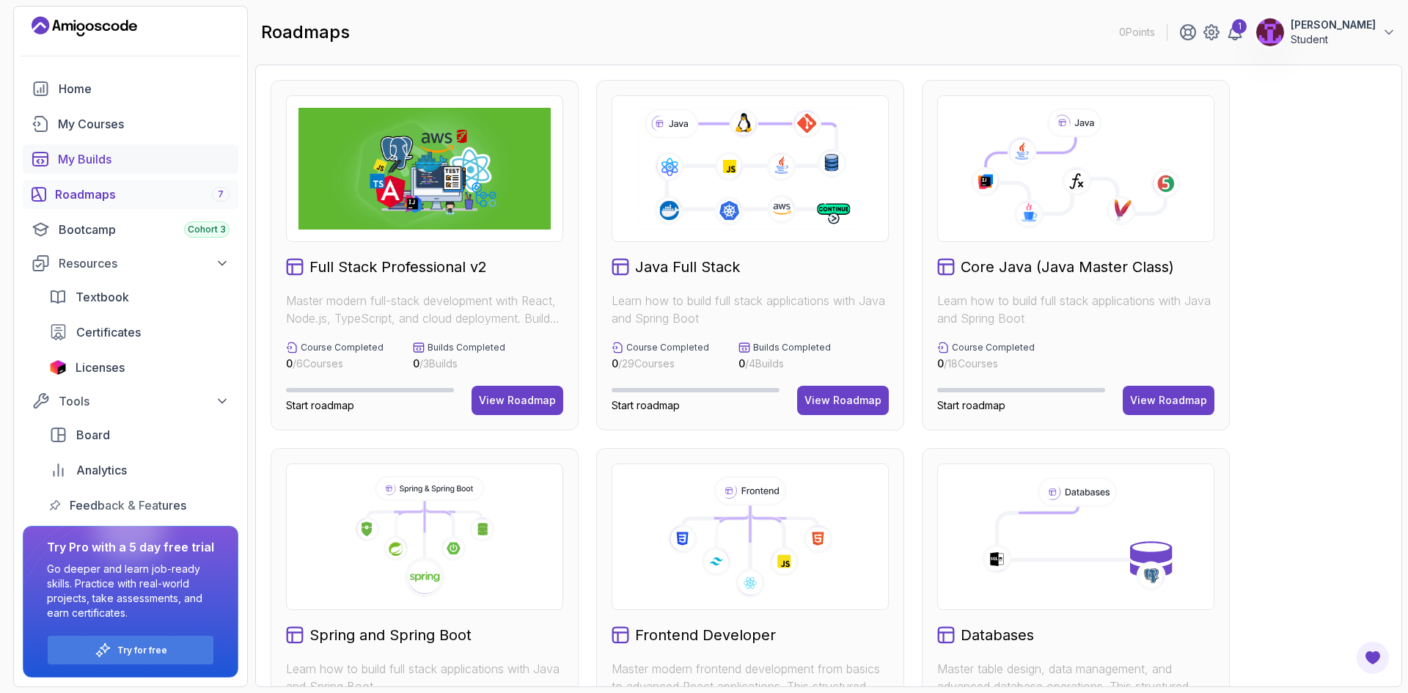
click at [158, 163] on div "My Builds" at bounding box center [144, 159] width 172 height 18
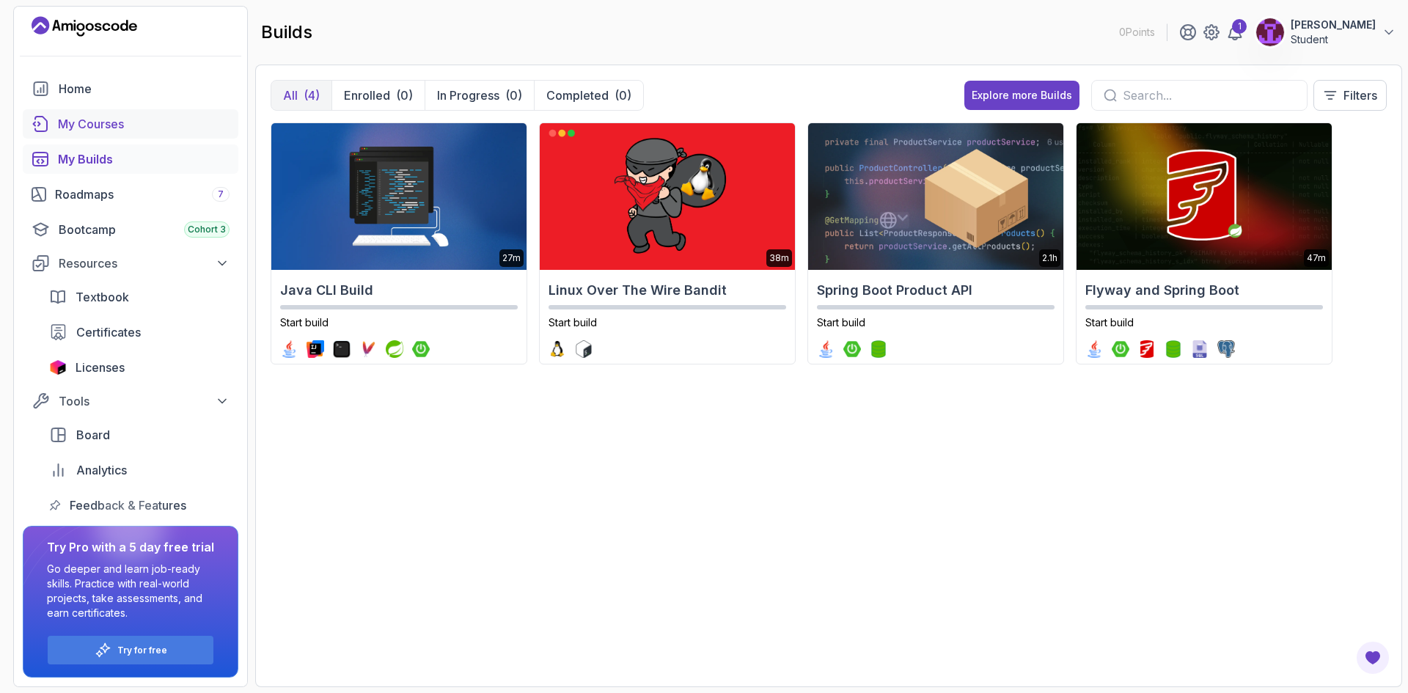
click at [129, 136] on link "My Courses" at bounding box center [131, 123] width 216 height 29
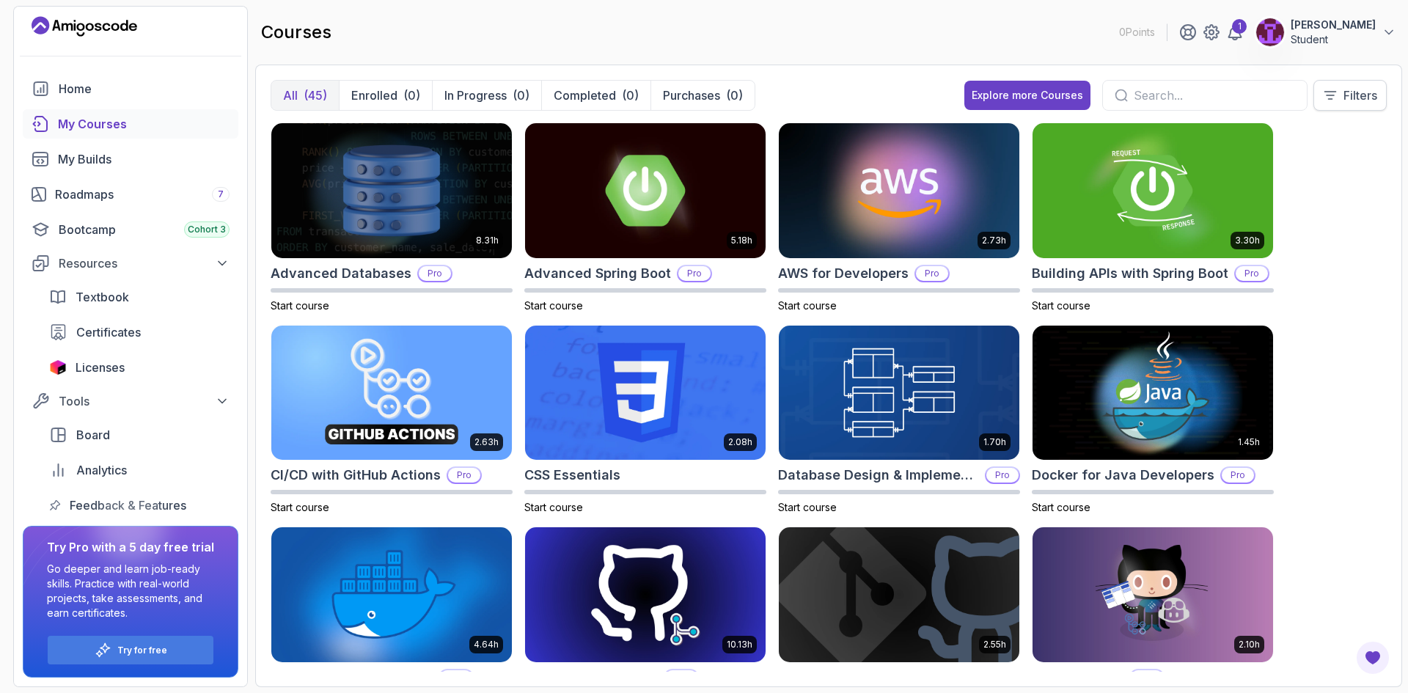
click at [1352, 109] on button "Filters" at bounding box center [1349, 95] width 73 height 31
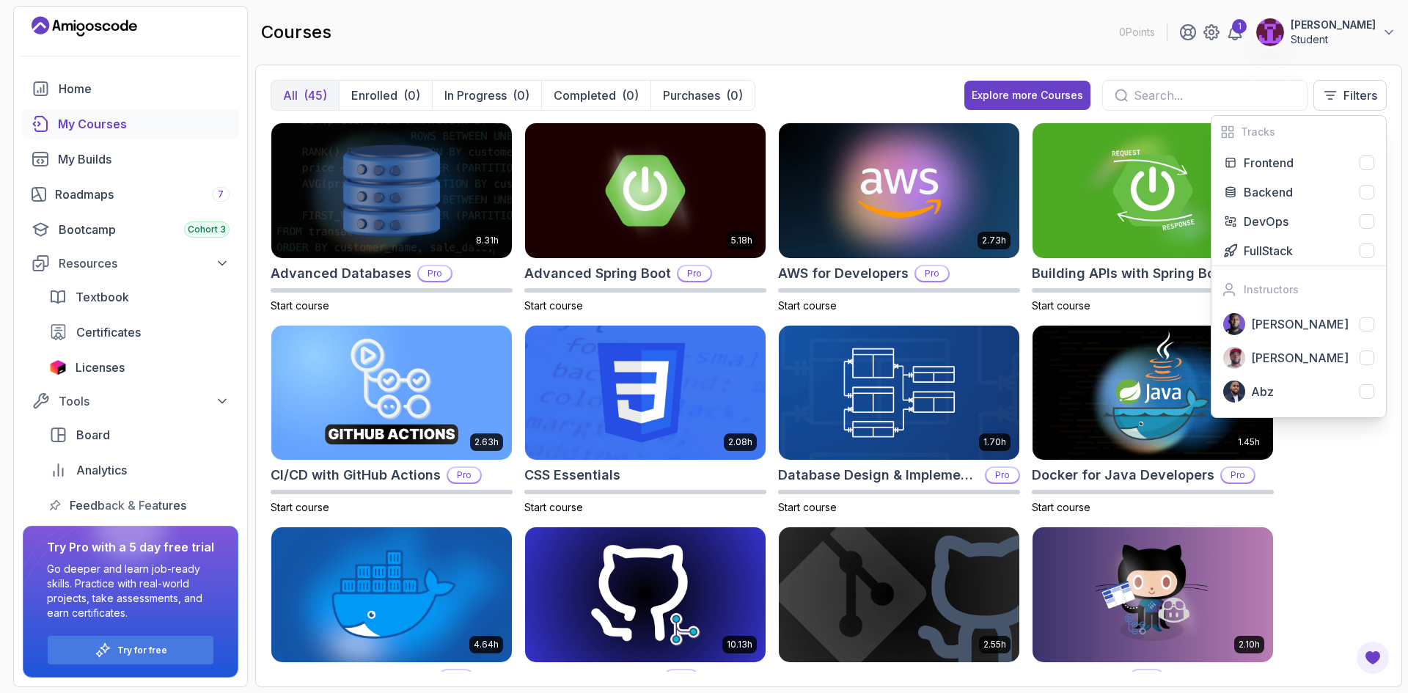
click at [892, 66] on div "All (45) Enrolled (0) In Progress (0) Completed (0) Purchases (0) Explore more …" at bounding box center [828, 376] width 1147 height 622
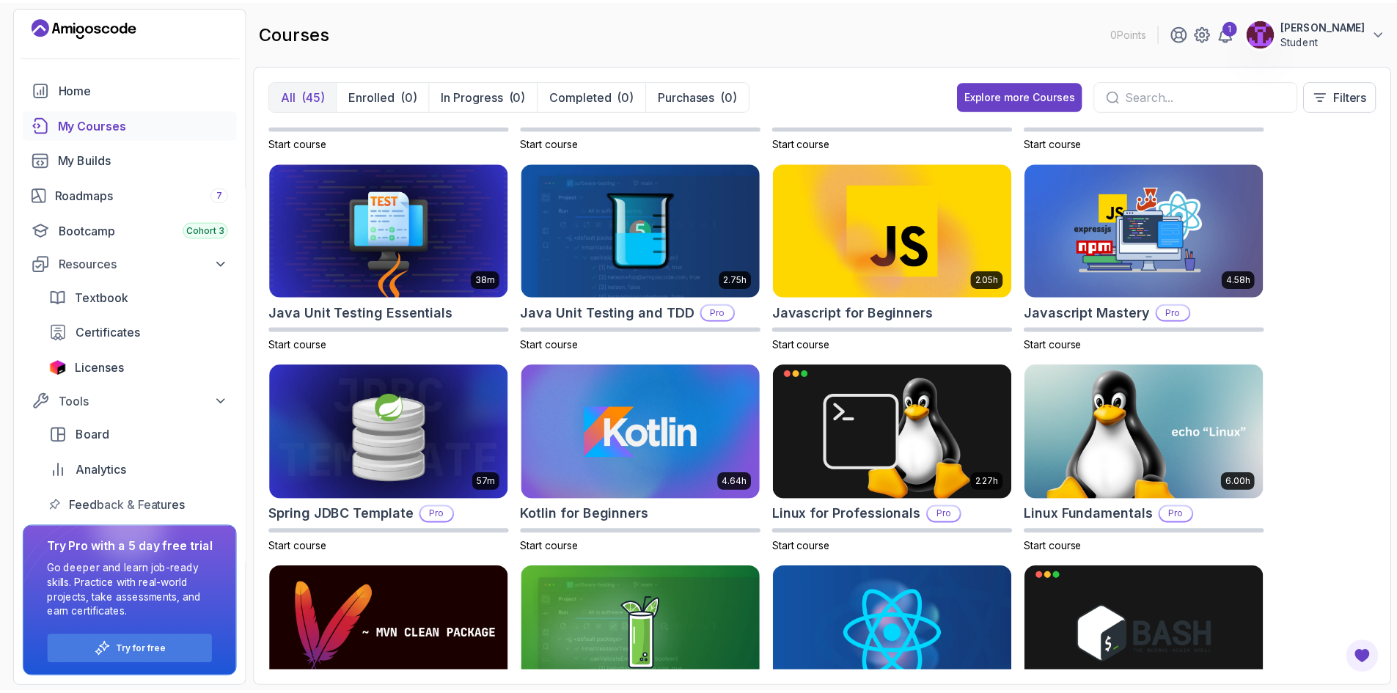
scroll to position [1466, 0]
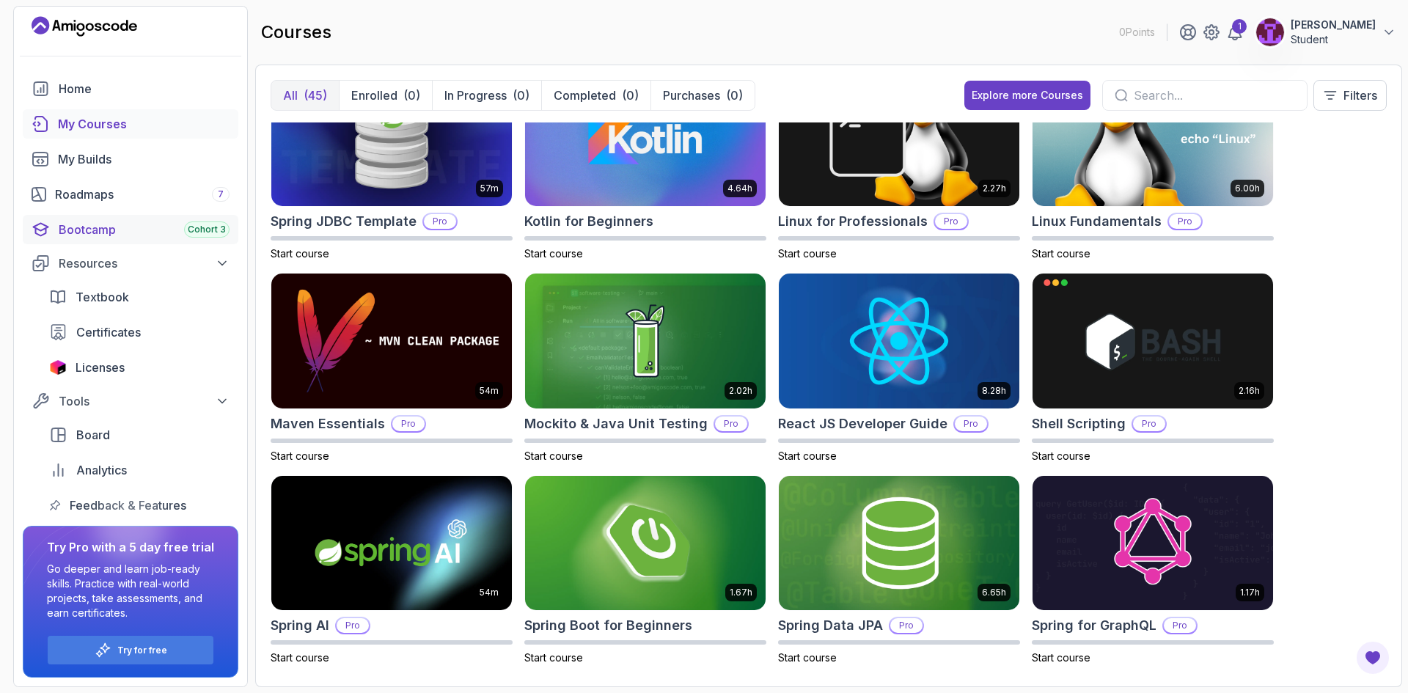
click at [150, 240] on link "Bootcamp Cohort 3" at bounding box center [131, 229] width 216 height 29
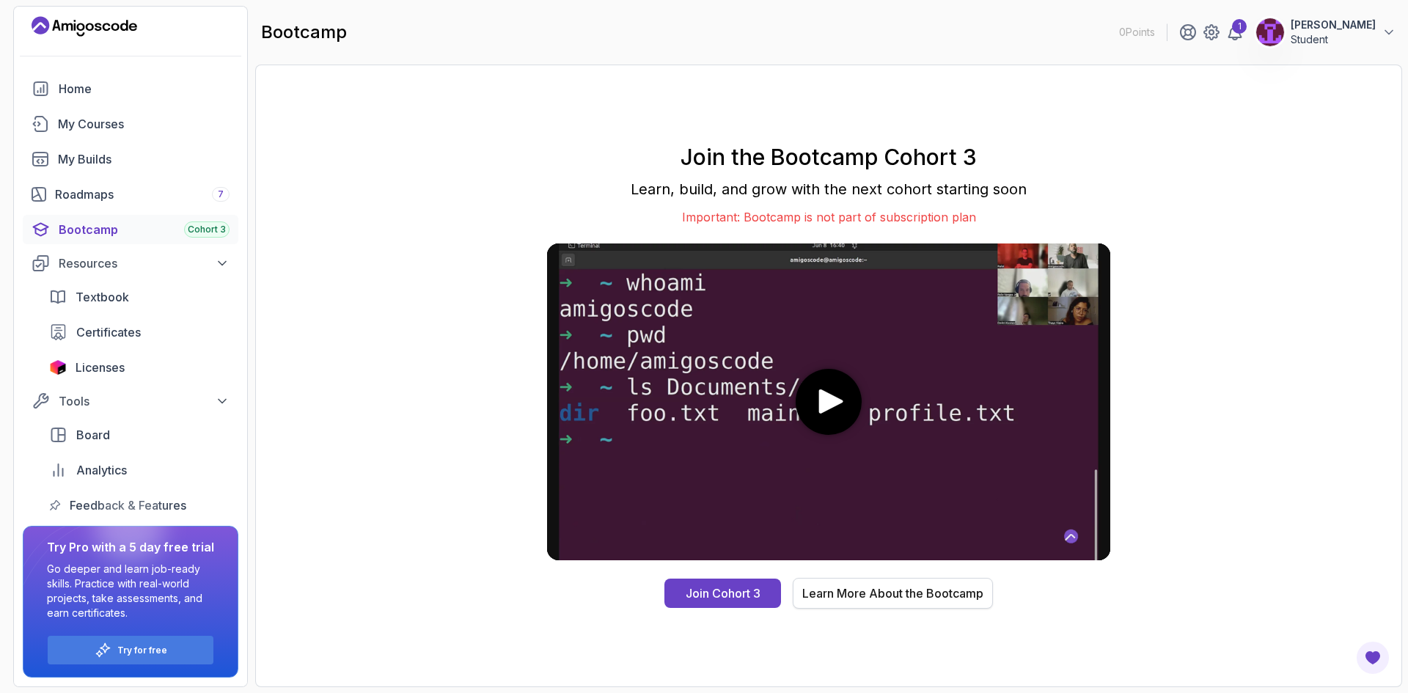
click at [892, 592] on div "Learn More About the Bootcamp" at bounding box center [892, 593] width 181 height 18
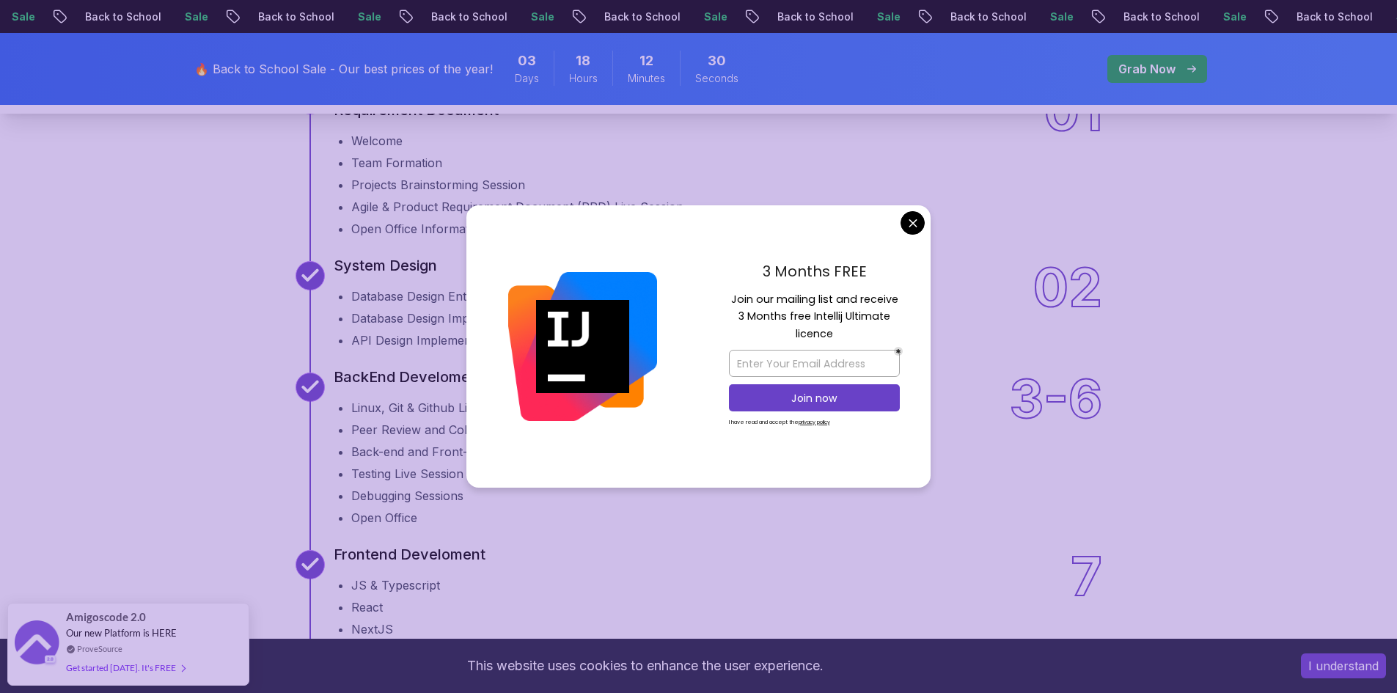
scroll to position [1760, 0]
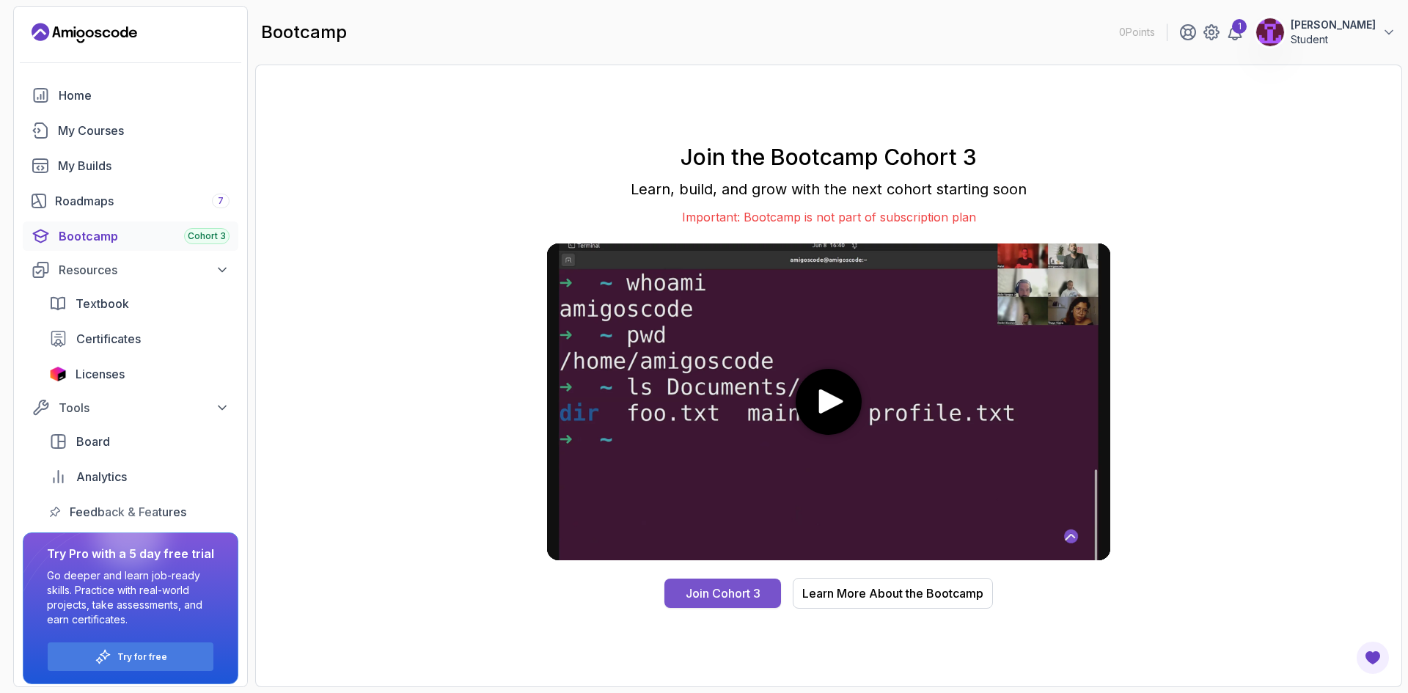
click at [760, 599] on button "Join Cohort 3" at bounding box center [722, 592] width 117 height 29
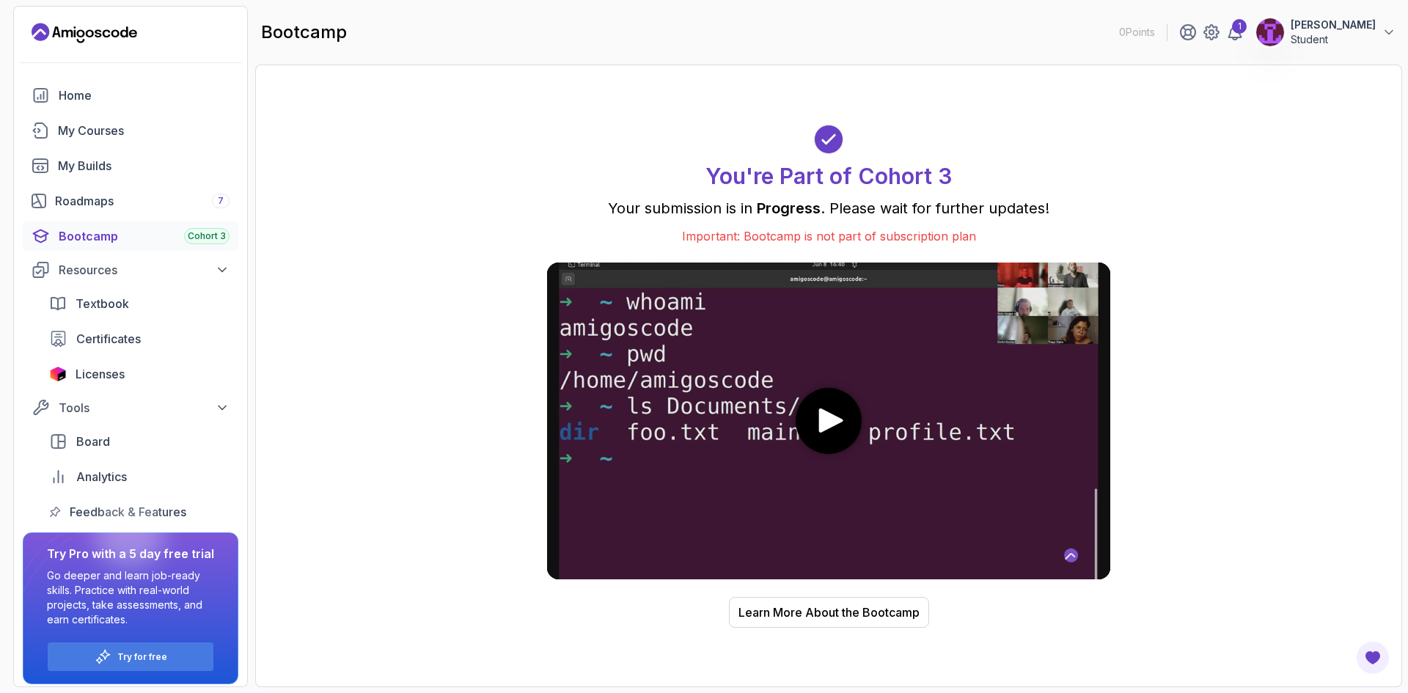
click at [826, 229] on p "Important: Bootcamp is not part of subscription plan" at bounding box center [828, 236] width 563 height 18
drag, startPoint x: 809, startPoint y: 238, endPoint x: 975, endPoint y: 240, distance: 166.4
click at [975, 240] on p "Important: Bootcamp is not part of subscription plan" at bounding box center [828, 236] width 563 height 18
click at [1243, 34] on icon at bounding box center [1235, 32] width 18 height 18
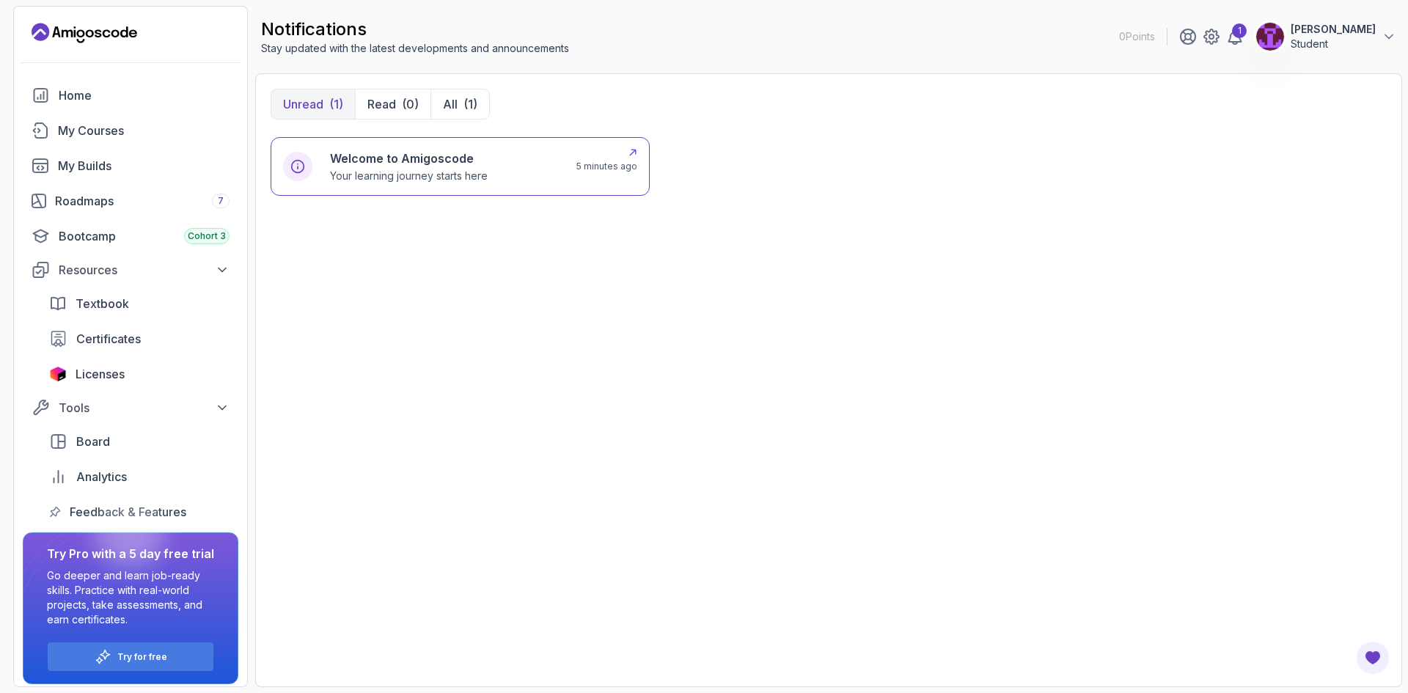
click at [500, 184] on div "Welcome to Amigoscode Your learning journey starts here 5 minutes ago" at bounding box center [460, 166] width 379 height 59
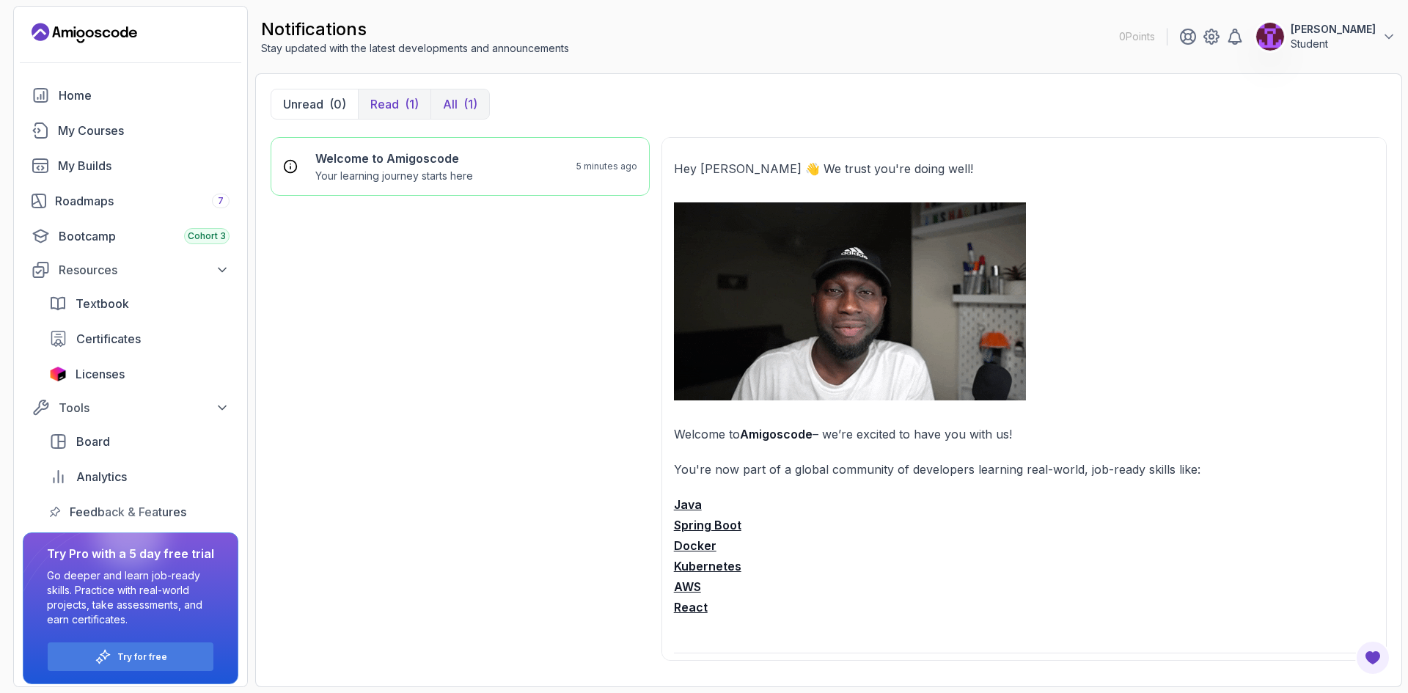
click at [448, 103] on p "All" at bounding box center [450, 104] width 15 height 18
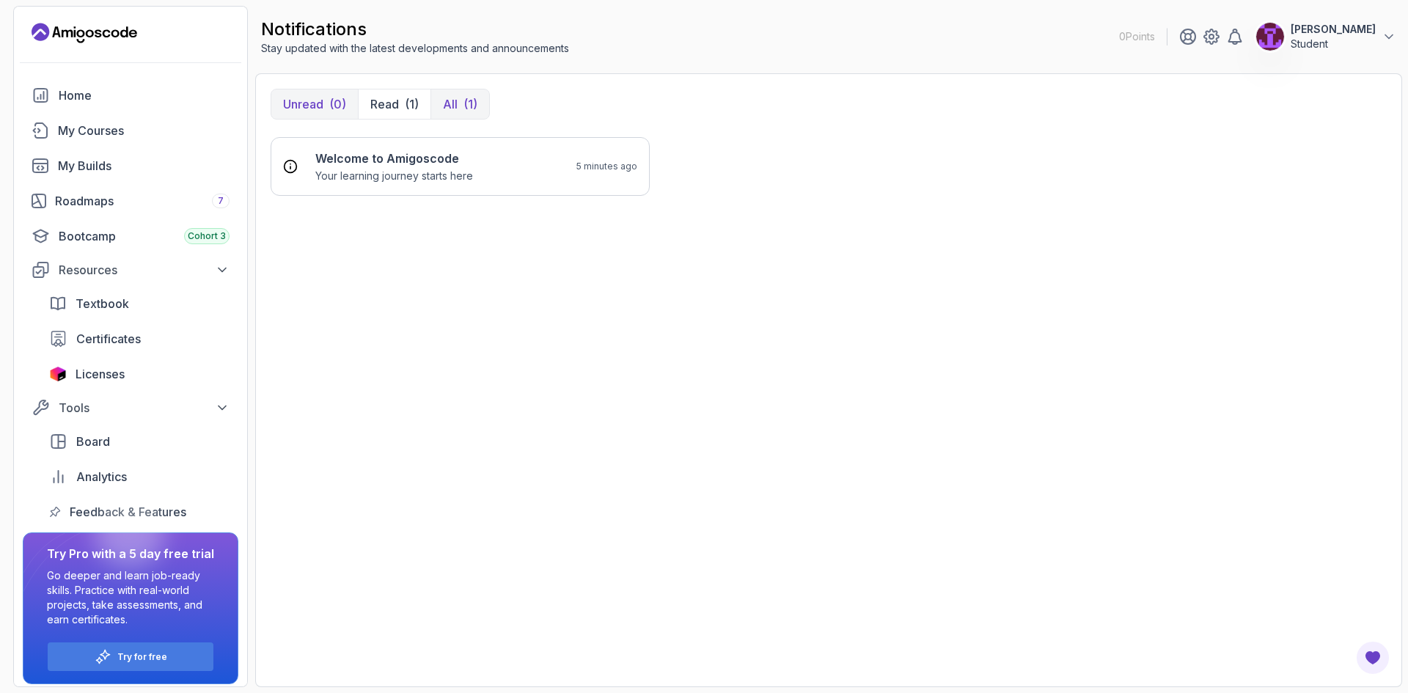
click at [312, 98] on p "Unread" at bounding box center [303, 104] width 40 height 18
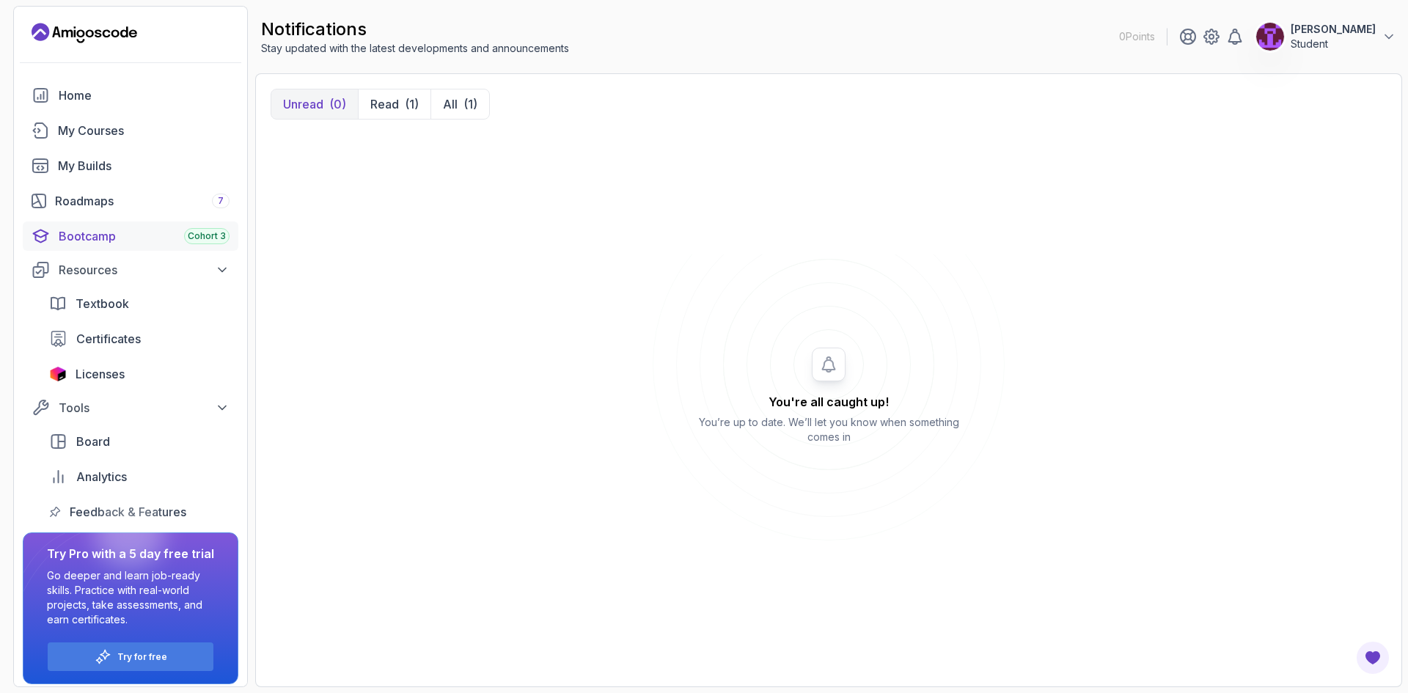
click at [144, 235] on div "Bootcamp Cohort 3" at bounding box center [144, 236] width 171 height 18
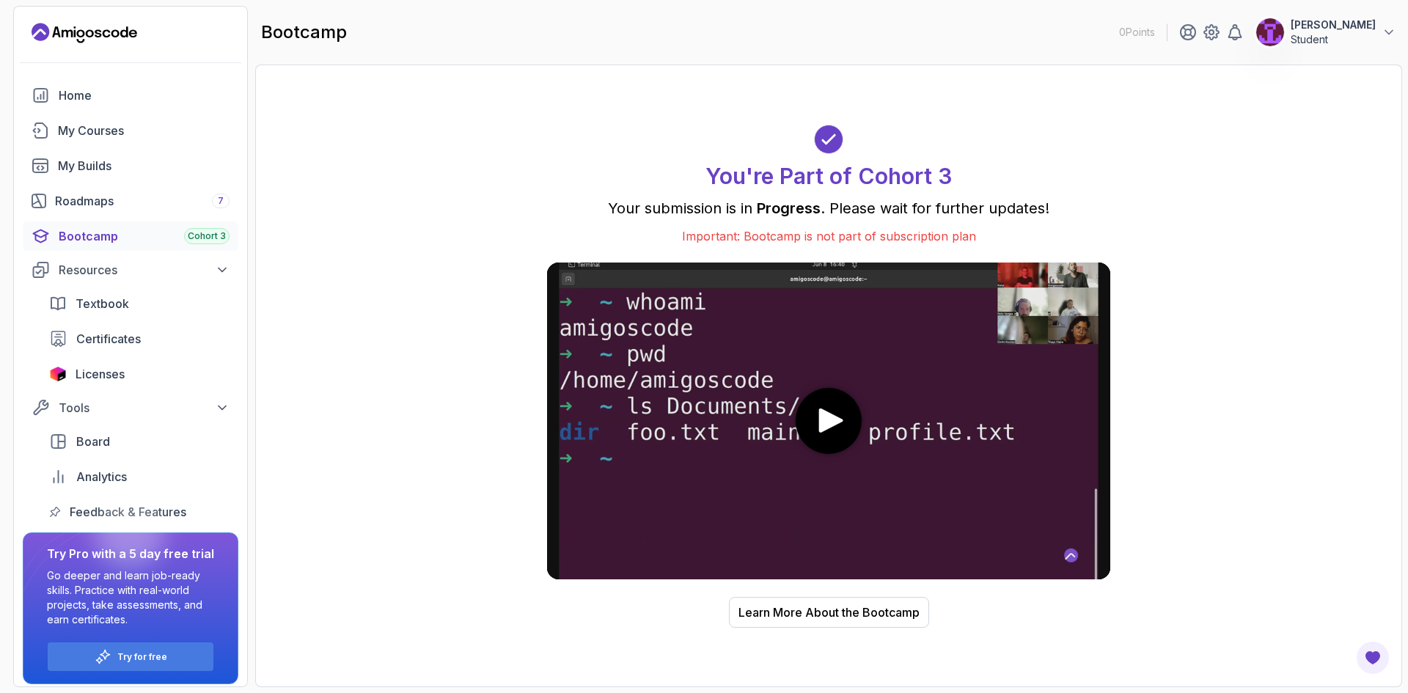
click at [1375, 38] on p "Student" at bounding box center [1332, 39] width 85 height 15
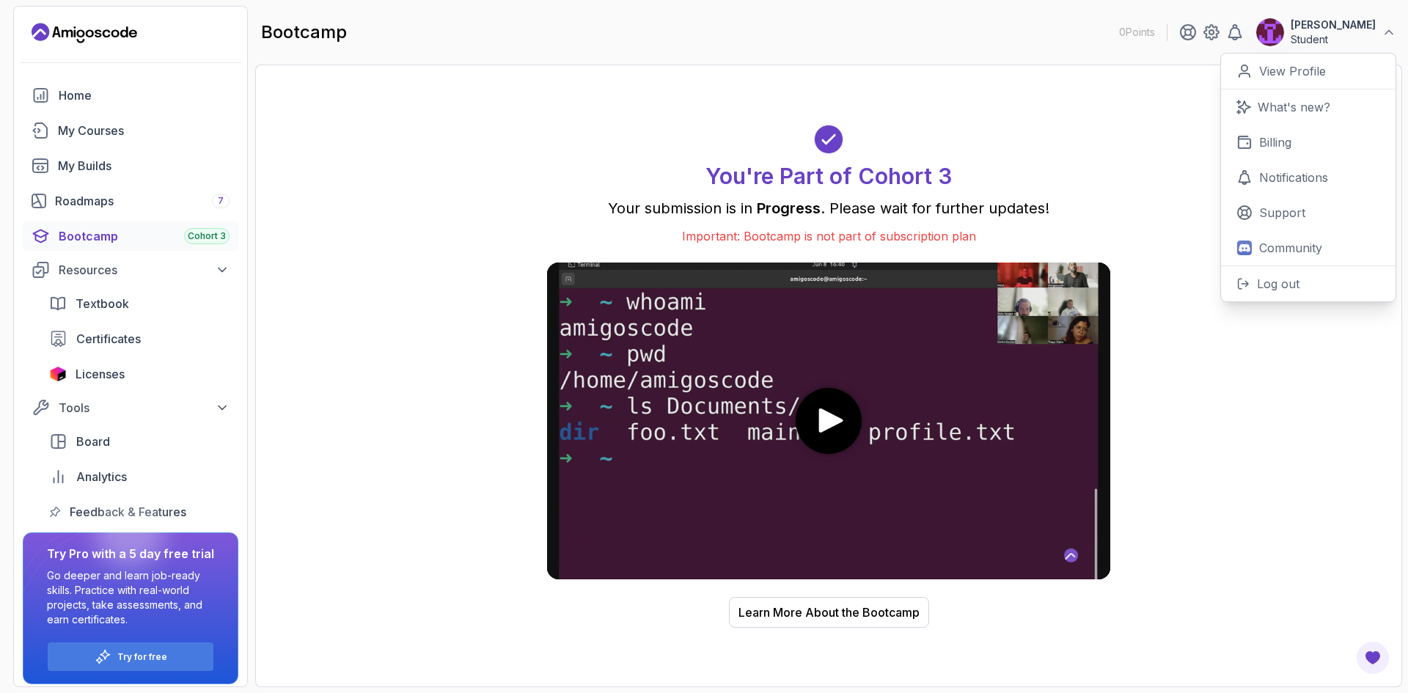
click at [1090, 132] on div "You're Part of Cohort 3" at bounding box center [828, 157] width 563 height 65
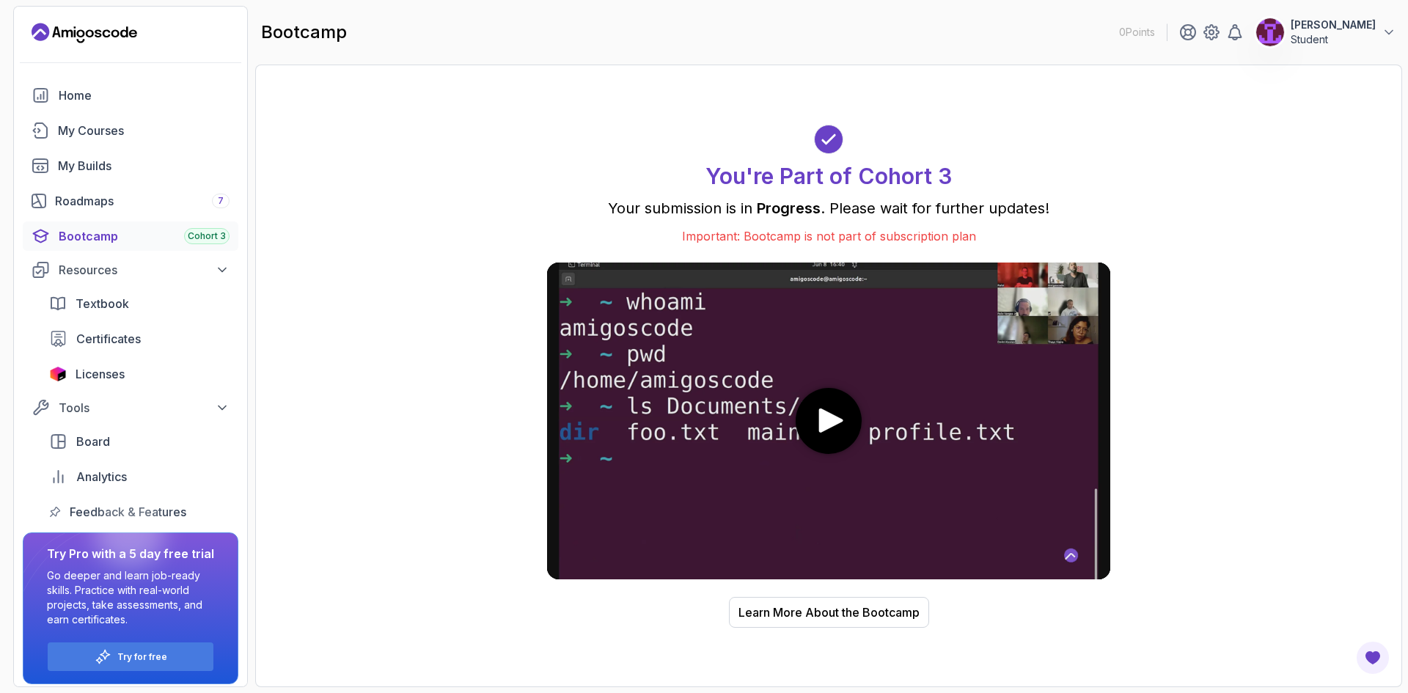
click at [1339, 50] on div "bootcamp 0 Points [PERSON_NAME] Student" at bounding box center [828, 32] width 1147 height 53
click at [1321, 39] on p "Student" at bounding box center [1332, 39] width 85 height 15
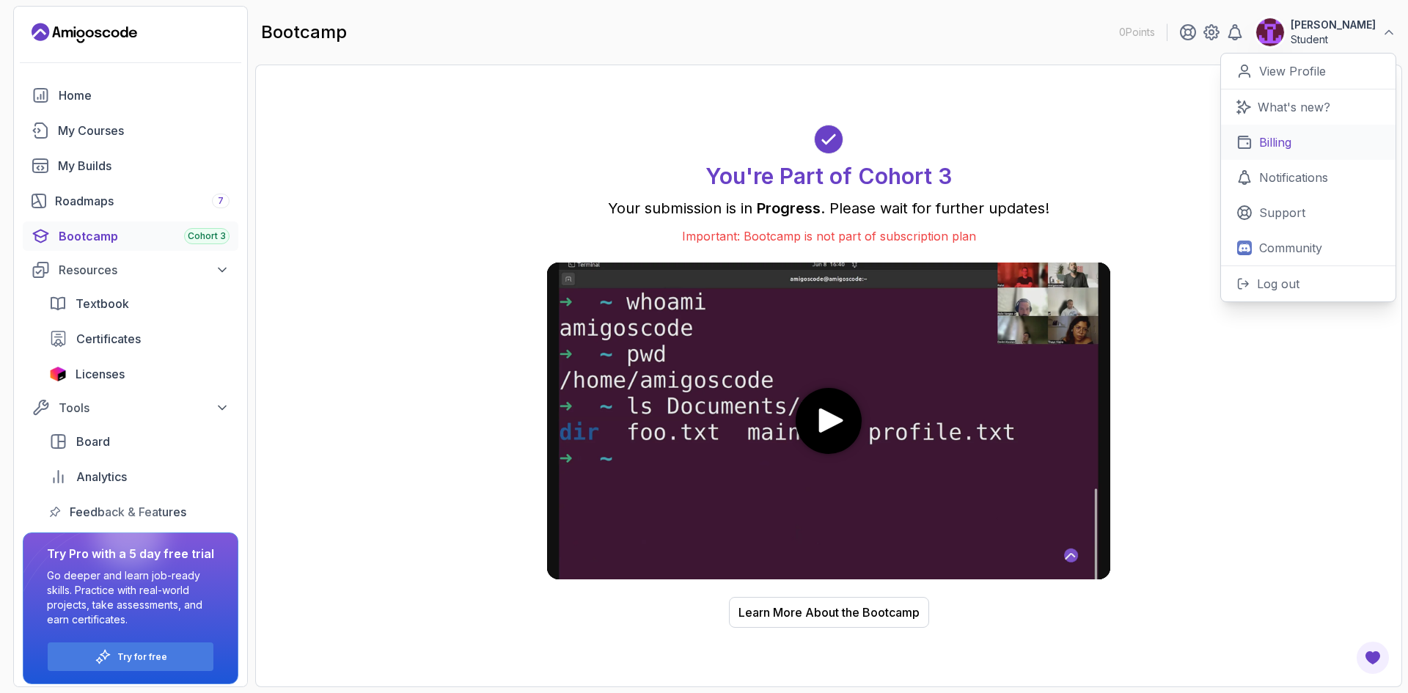
click at [1279, 147] on p "Billing" at bounding box center [1275, 142] width 32 height 18
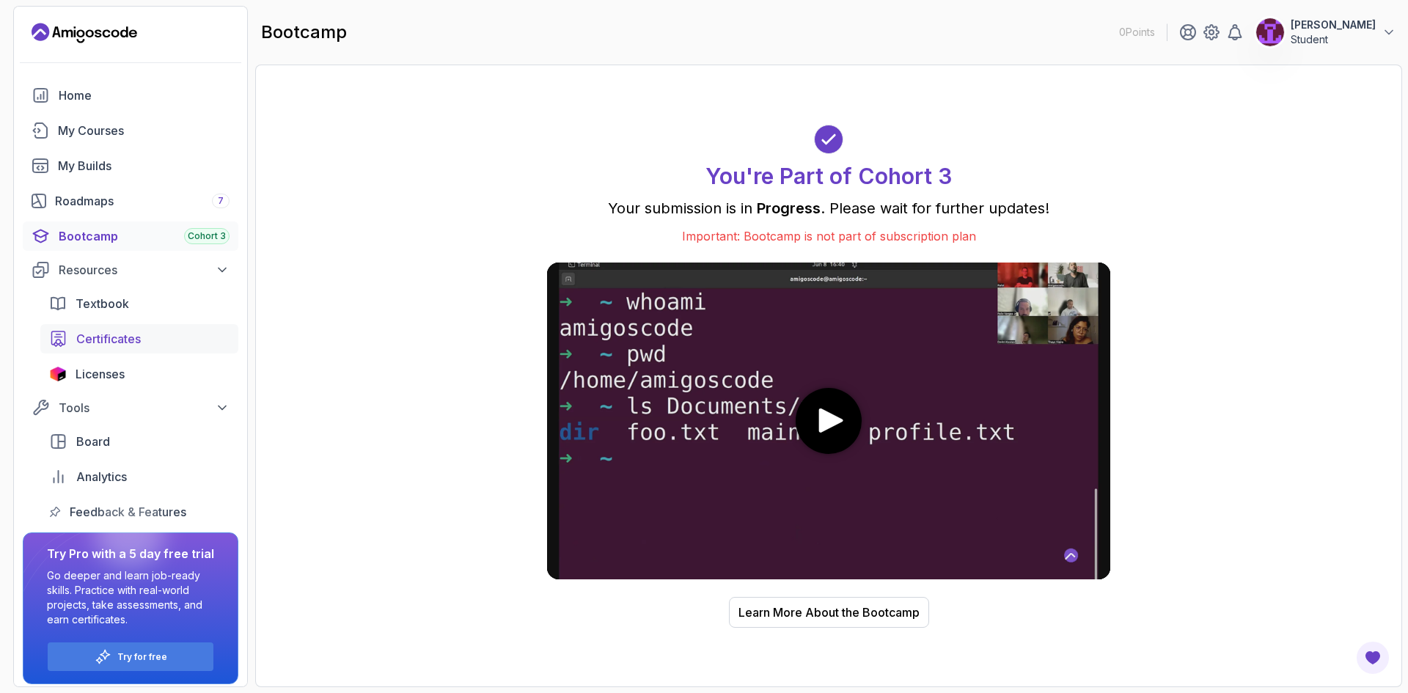
click at [111, 346] on span "Certificates" at bounding box center [108, 339] width 65 height 18
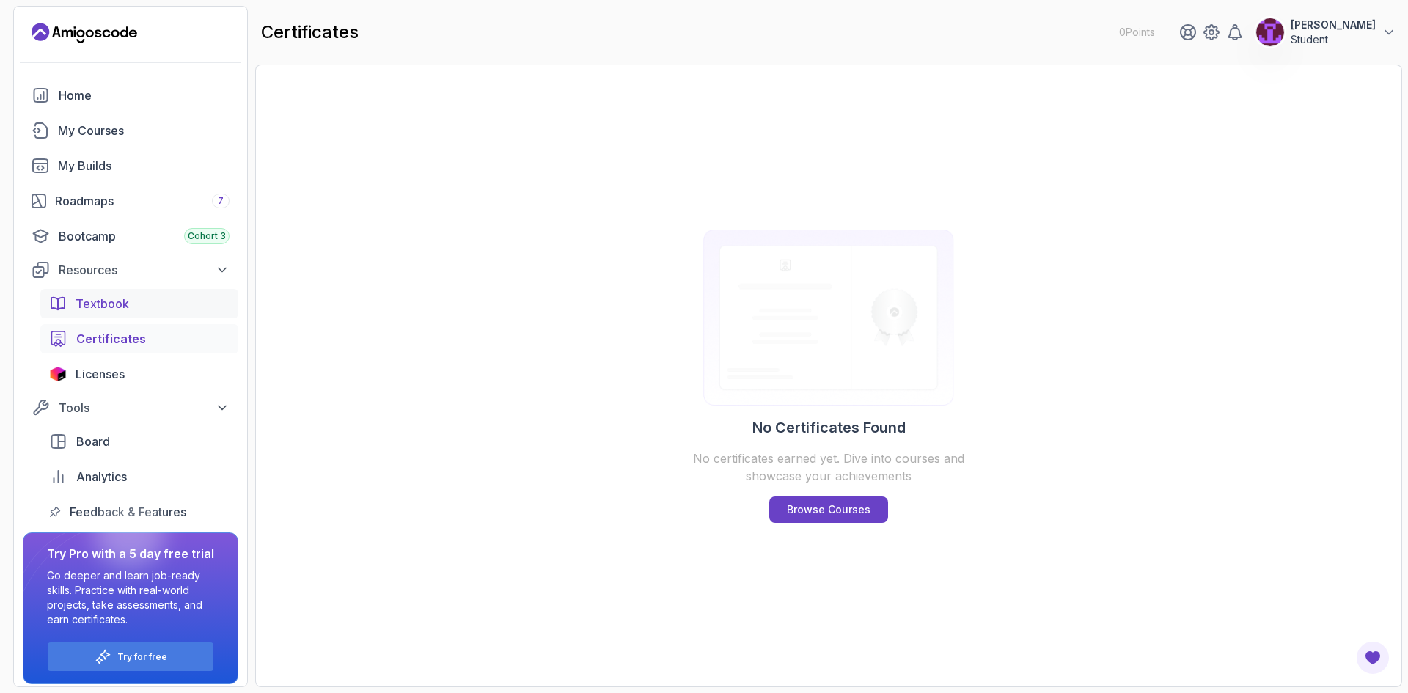
click at [118, 310] on span "Textbook" at bounding box center [103, 304] width 54 height 18
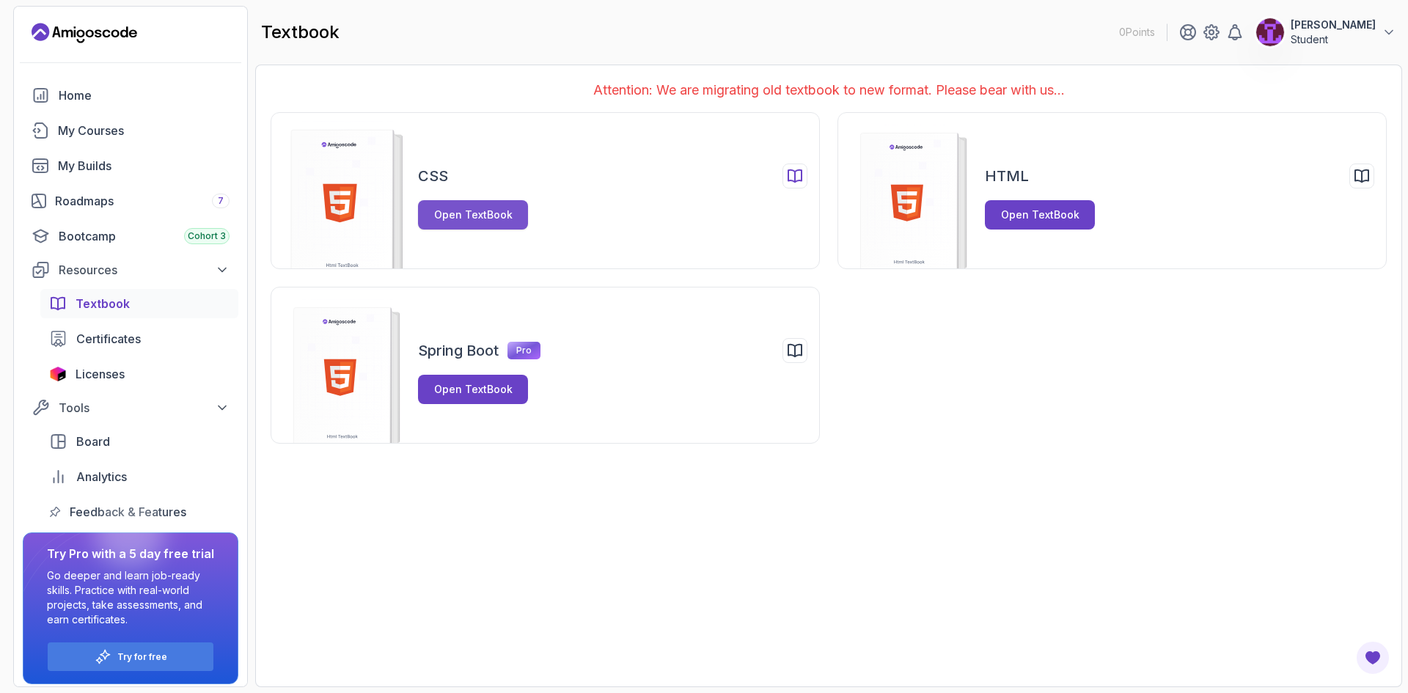
click at [494, 216] on div "Open TextBook" at bounding box center [473, 214] width 78 height 15
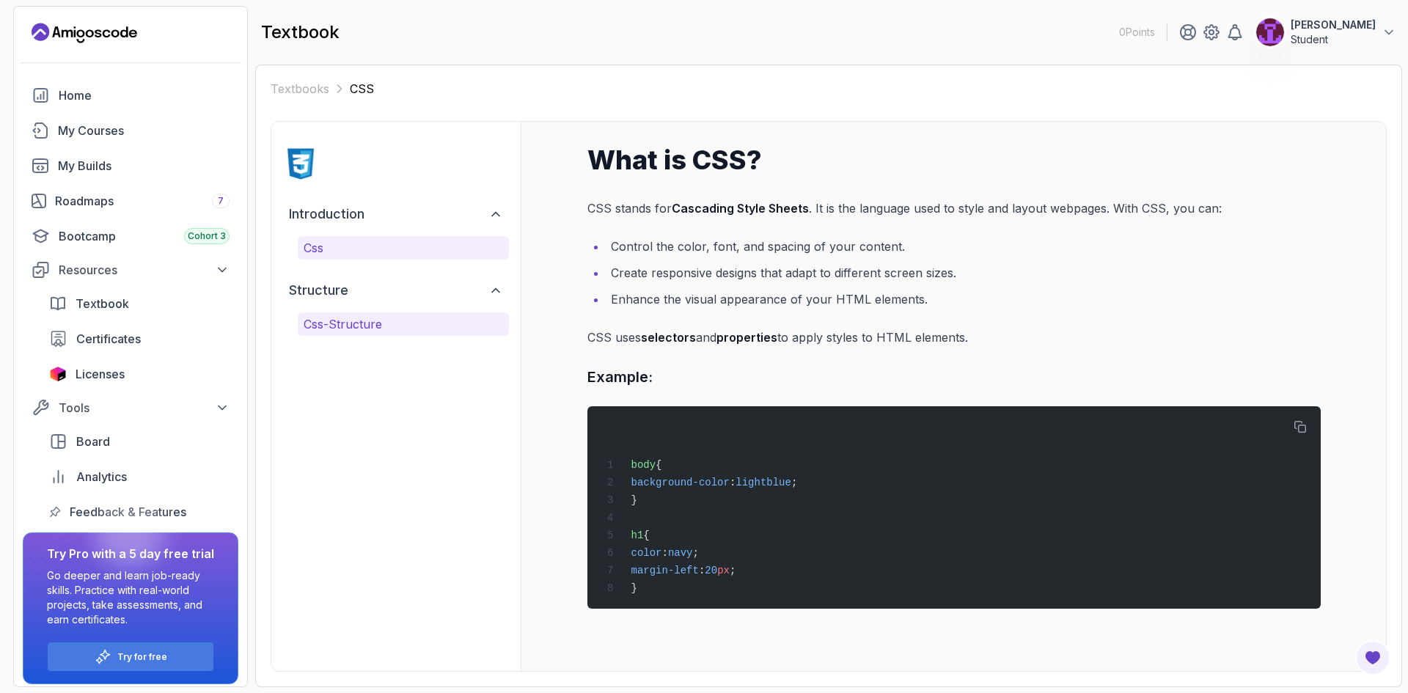
click at [414, 326] on p "css-structure" at bounding box center [403, 324] width 199 height 18
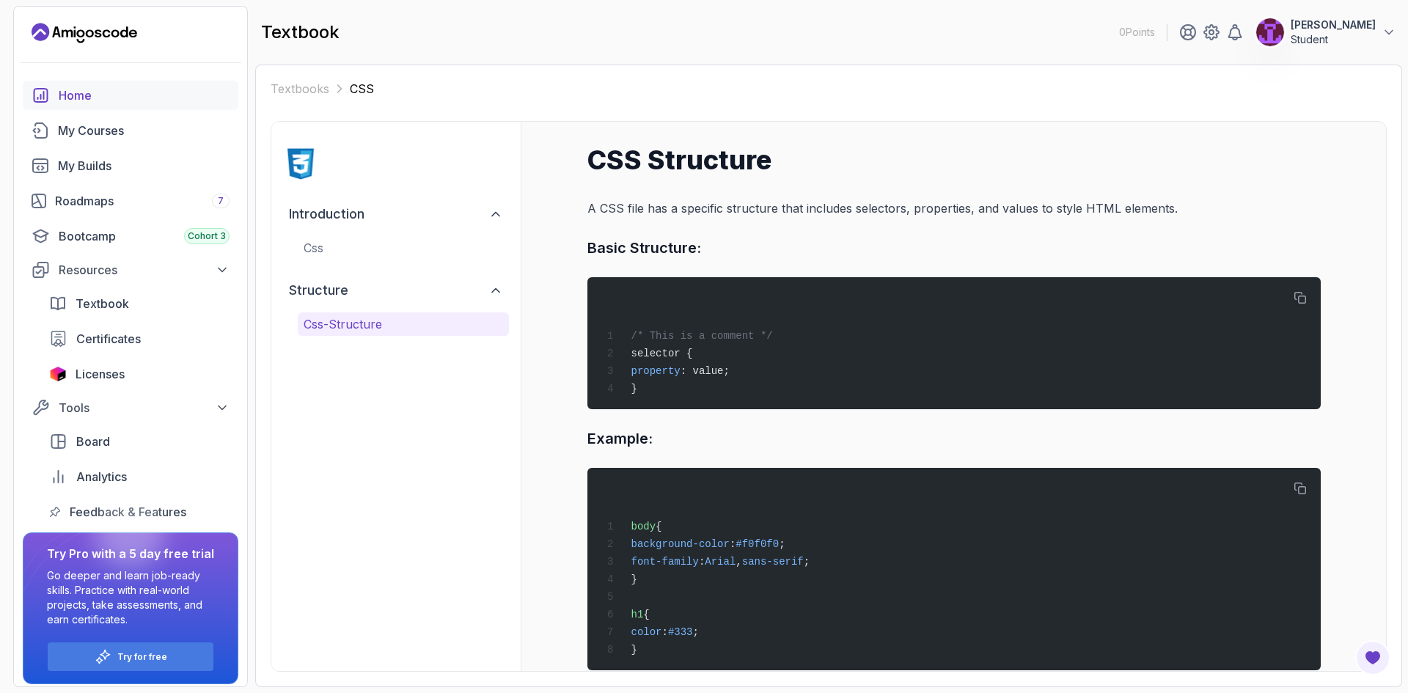
click at [104, 108] on link "Home" at bounding box center [131, 95] width 216 height 29
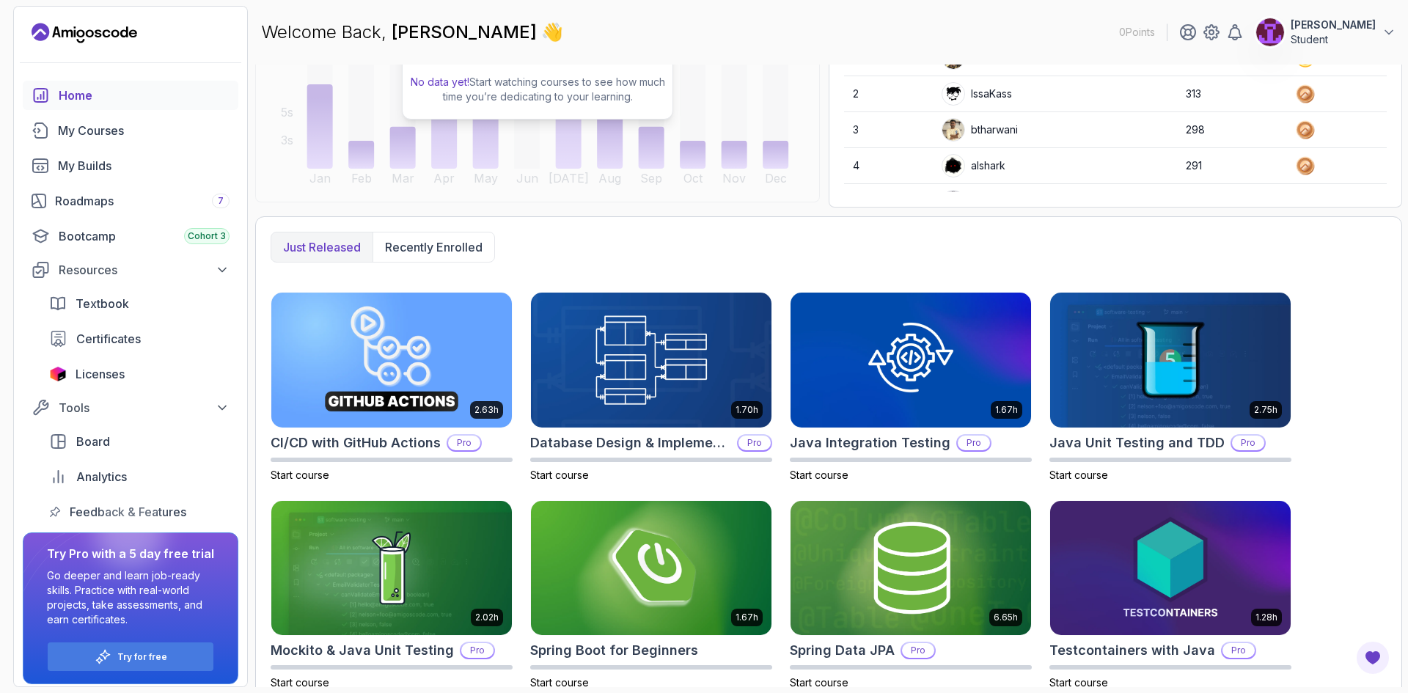
scroll to position [247, 0]
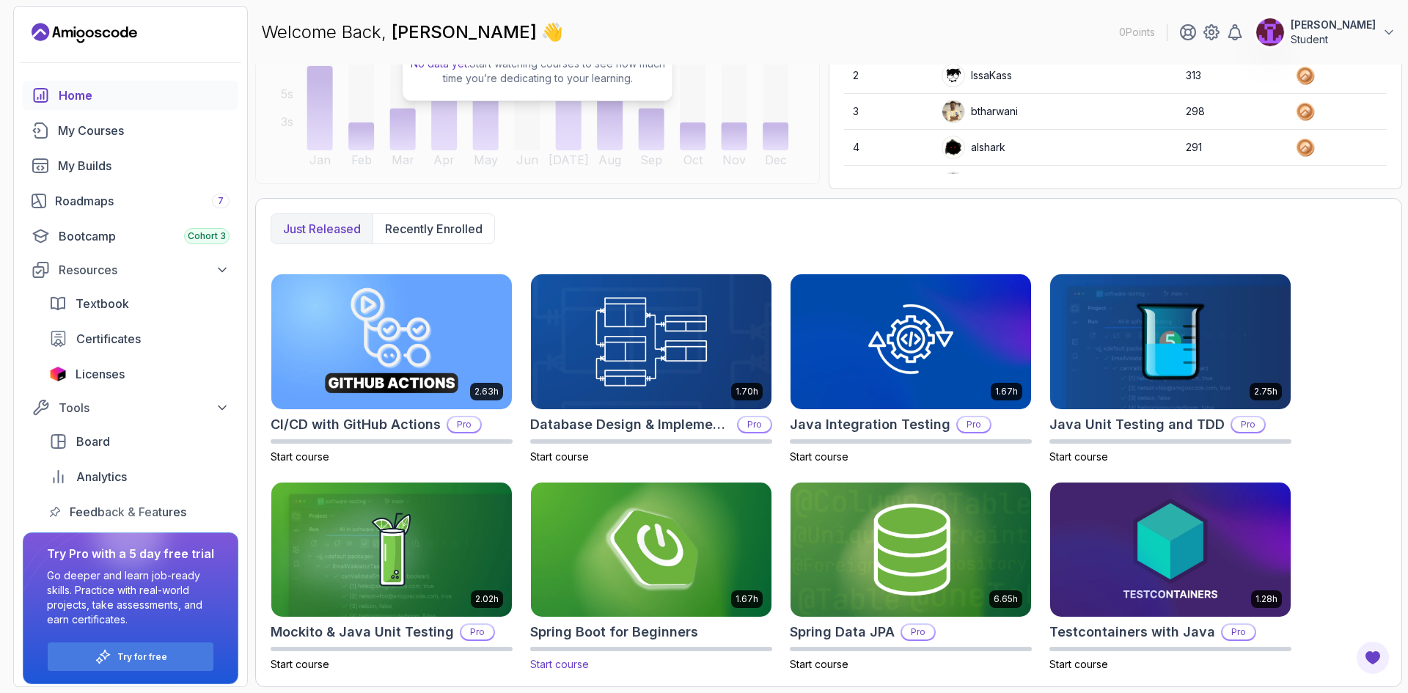
click at [680, 534] on img at bounding box center [651, 549] width 252 height 141
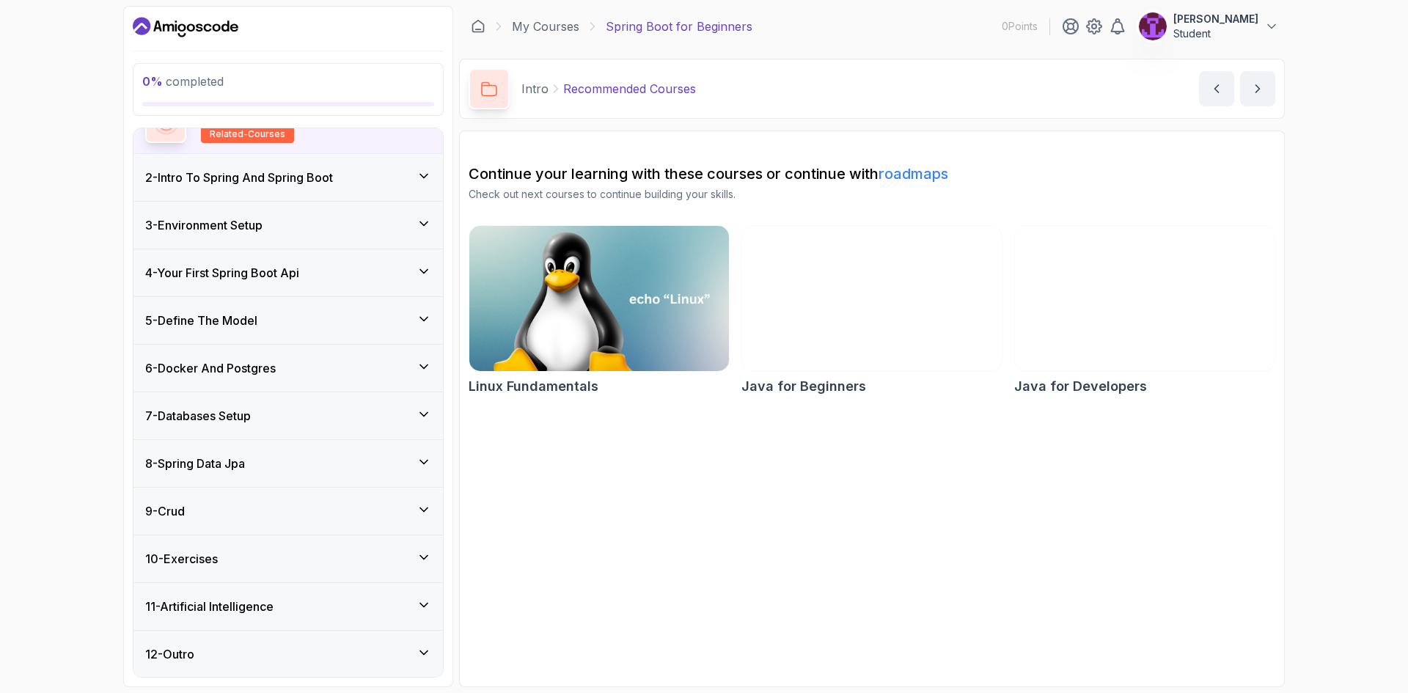
scroll to position [146, 0]
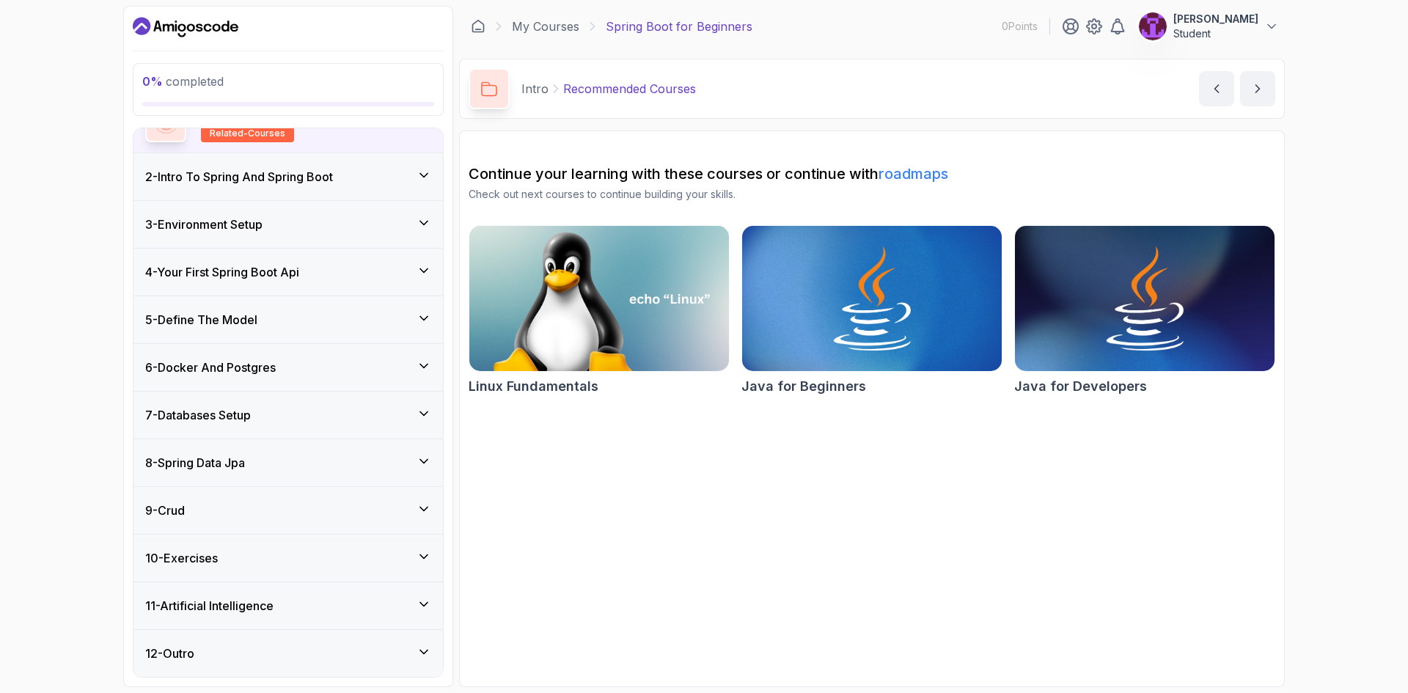
click at [389, 498] on div "9 - Crud" at bounding box center [287, 510] width 309 height 47
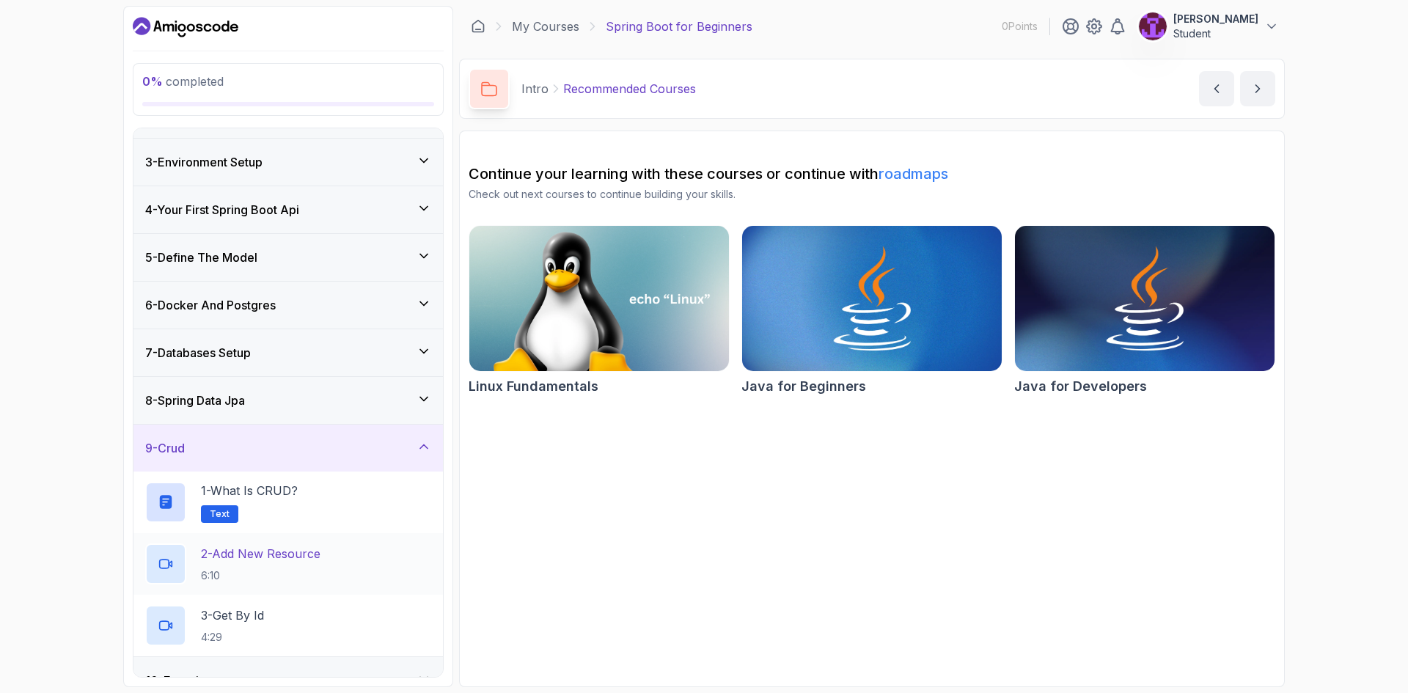
scroll to position [207, 0]
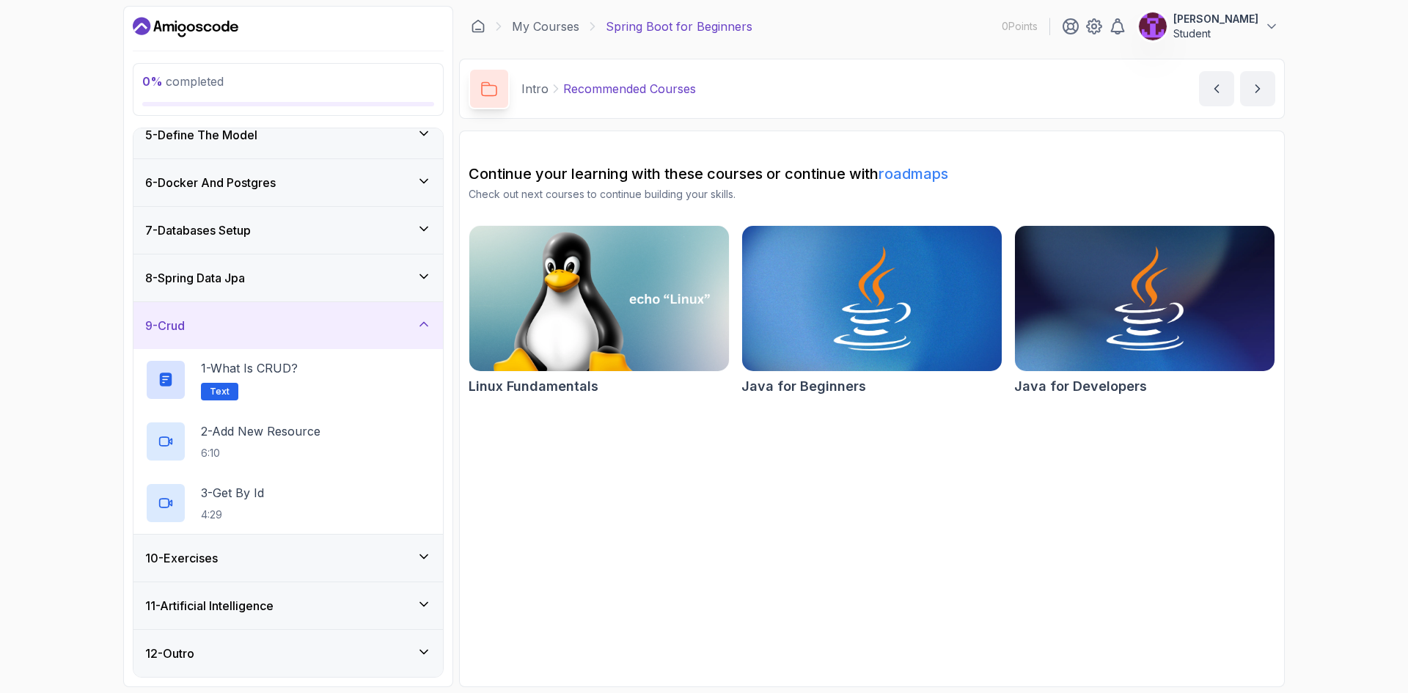
click at [411, 624] on div "11 - Artificial Intelligence" at bounding box center [287, 605] width 309 height 47
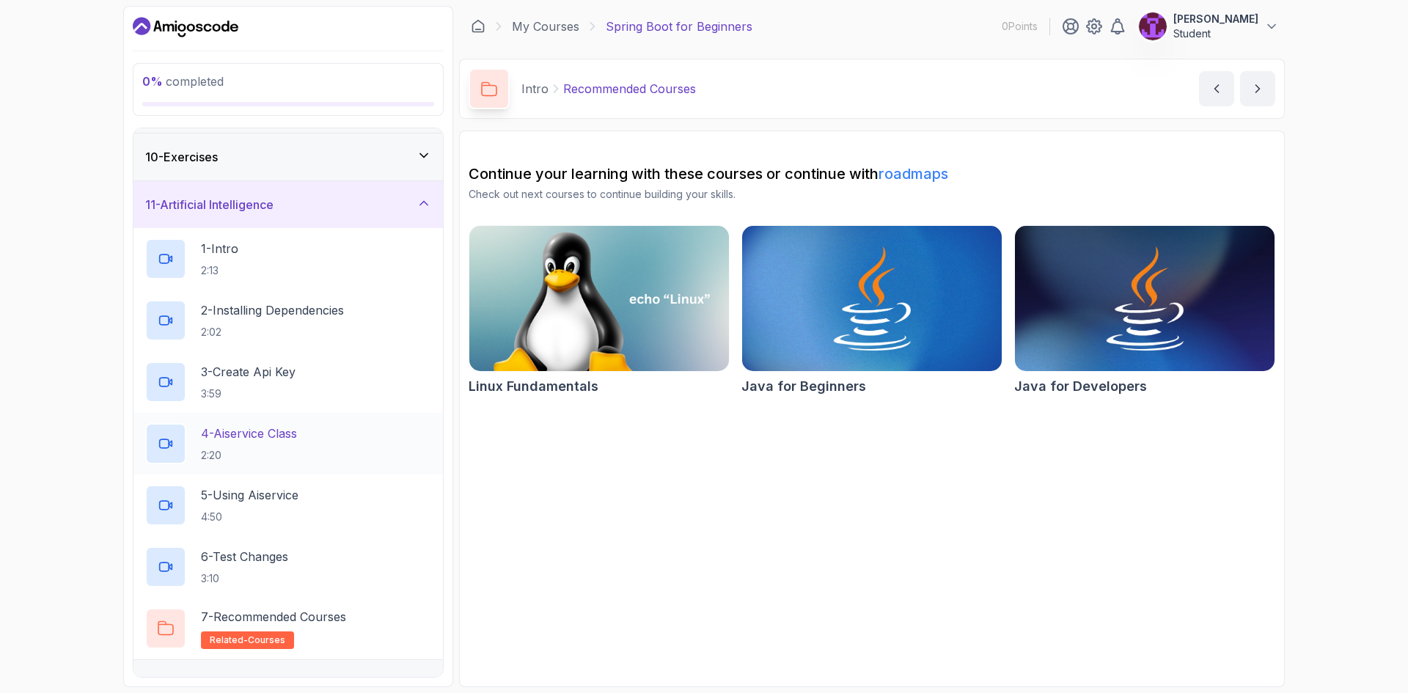
scroll to position [427, 0]
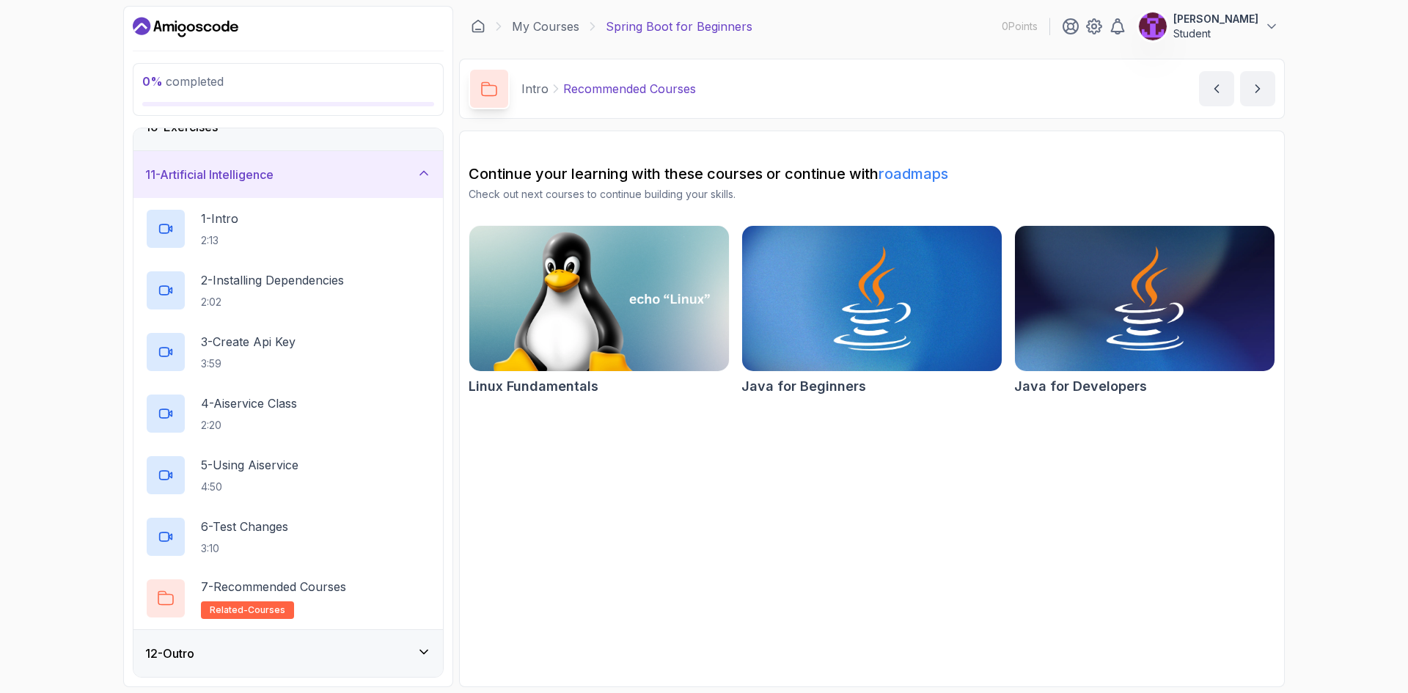
click at [380, 644] on div "12 - Outro" at bounding box center [288, 653] width 286 height 18
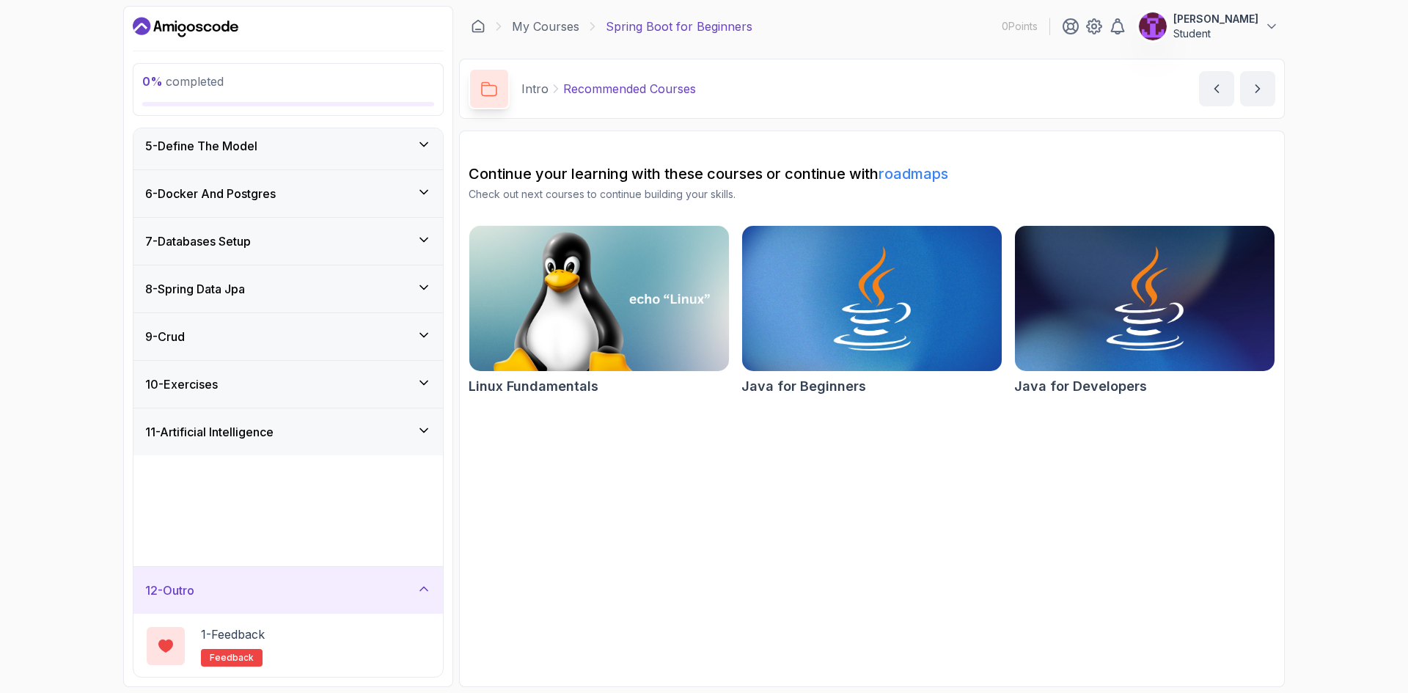
scroll to position [146, 0]
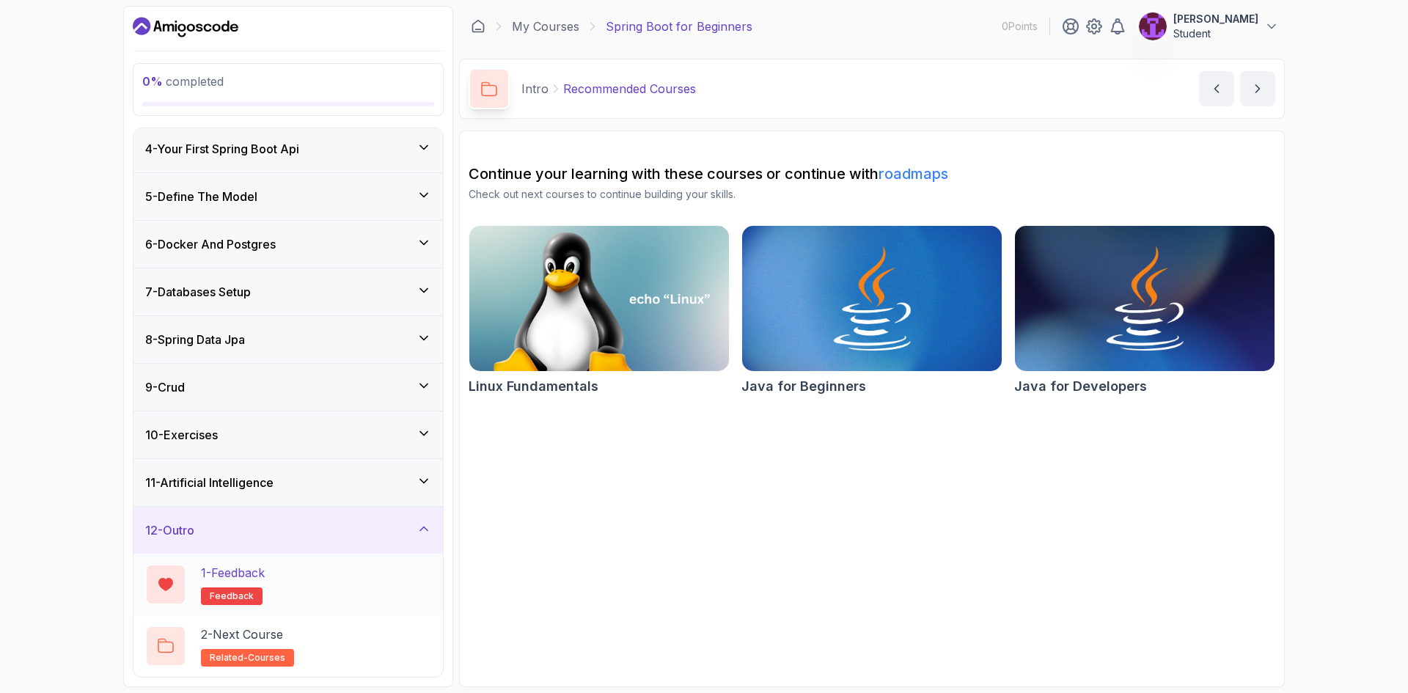
click at [364, 575] on div "1 - Feedback feedback" at bounding box center [288, 584] width 286 height 41
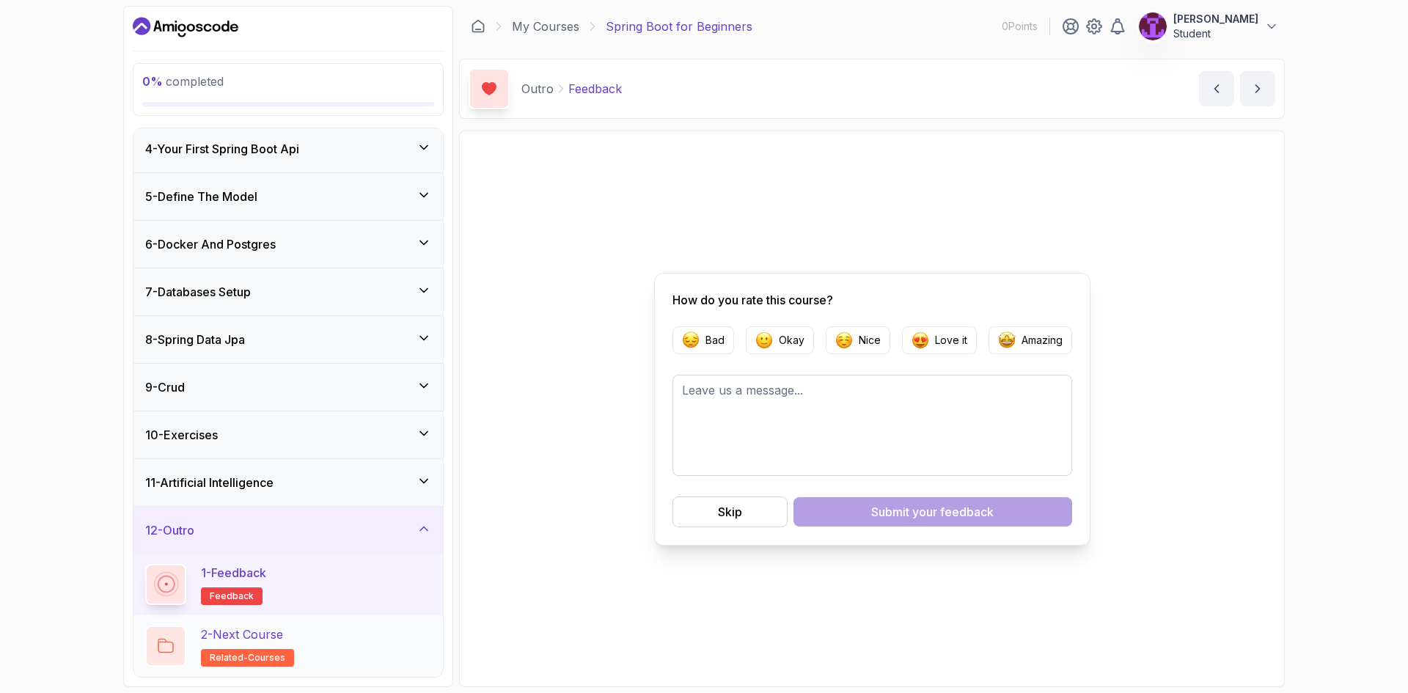
click at [342, 629] on div "2 - Next Course related-courses" at bounding box center [288, 645] width 286 height 41
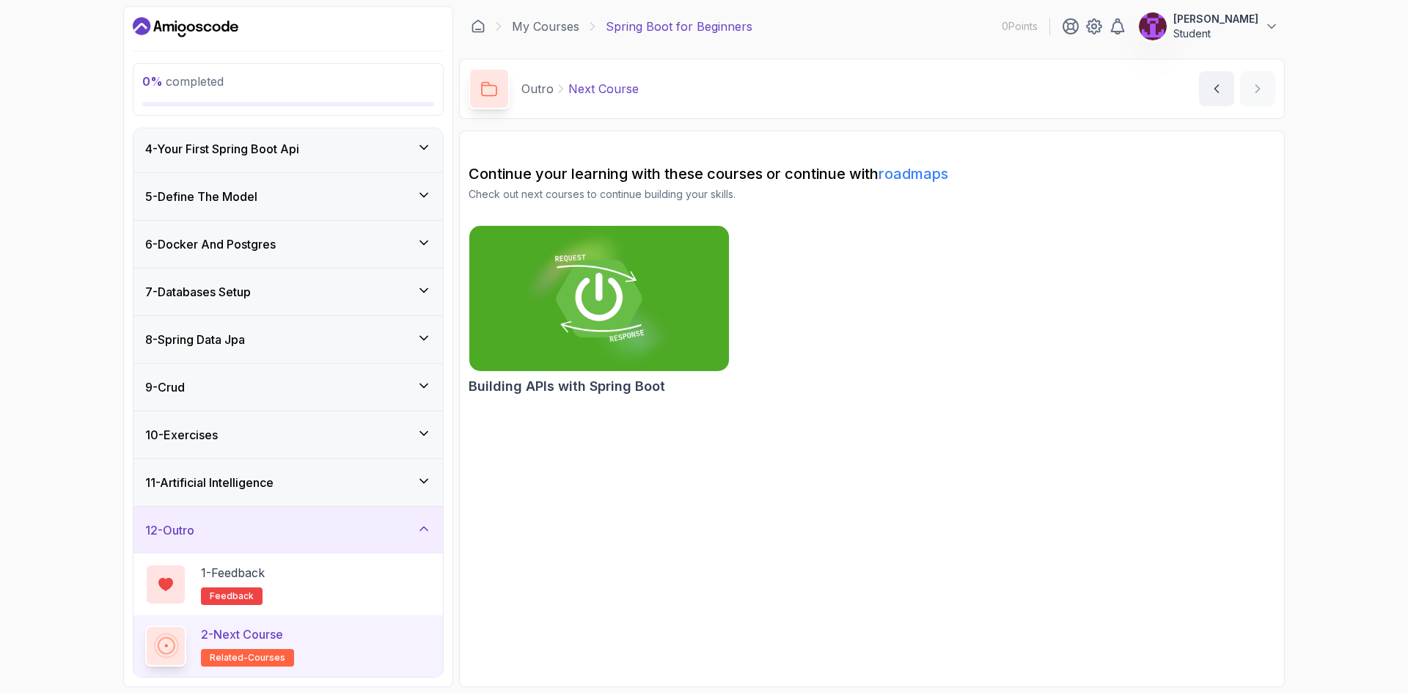
click at [331, 479] on div "11 - Artificial Intelligence" at bounding box center [288, 483] width 286 height 18
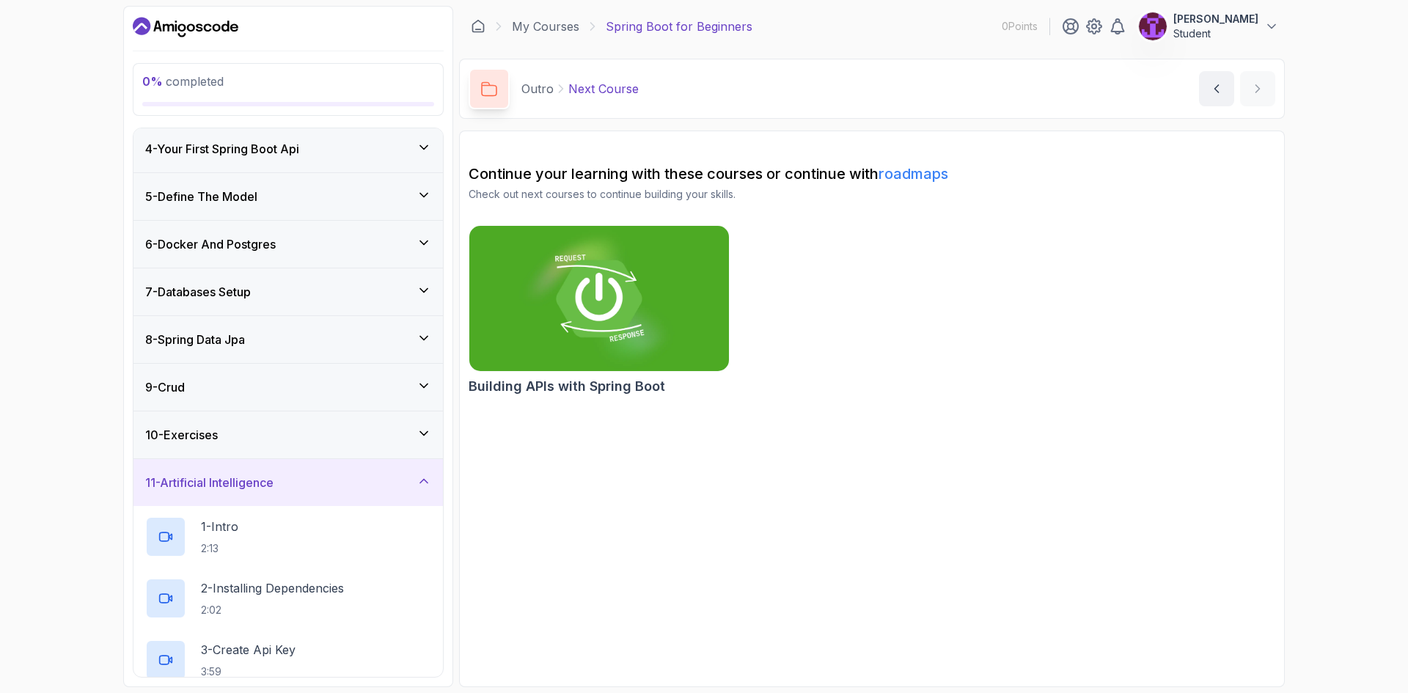
click at [294, 283] on div "7 - Databases Setup" at bounding box center [288, 292] width 286 height 18
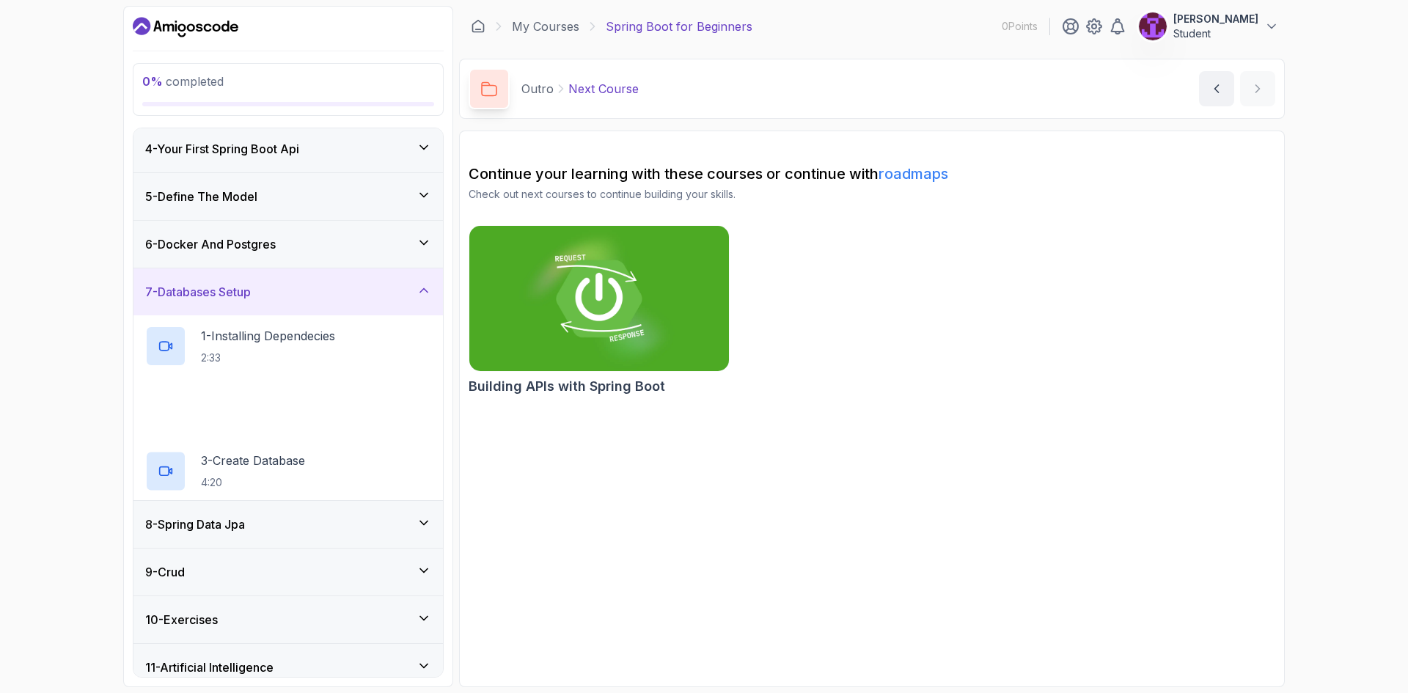
click at [291, 241] on div "6 - Docker And Postgres" at bounding box center [288, 244] width 286 height 18
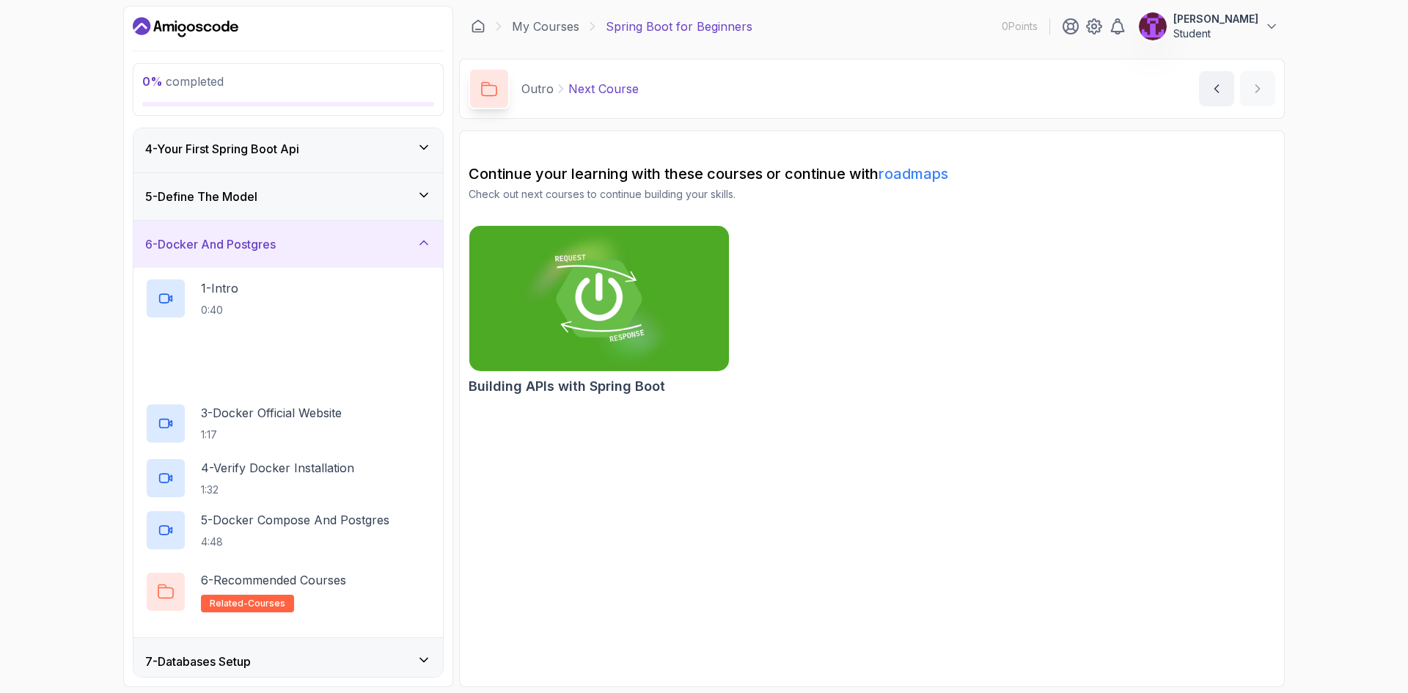
click at [292, 211] on div "5 - Define The Model" at bounding box center [287, 196] width 309 height 47
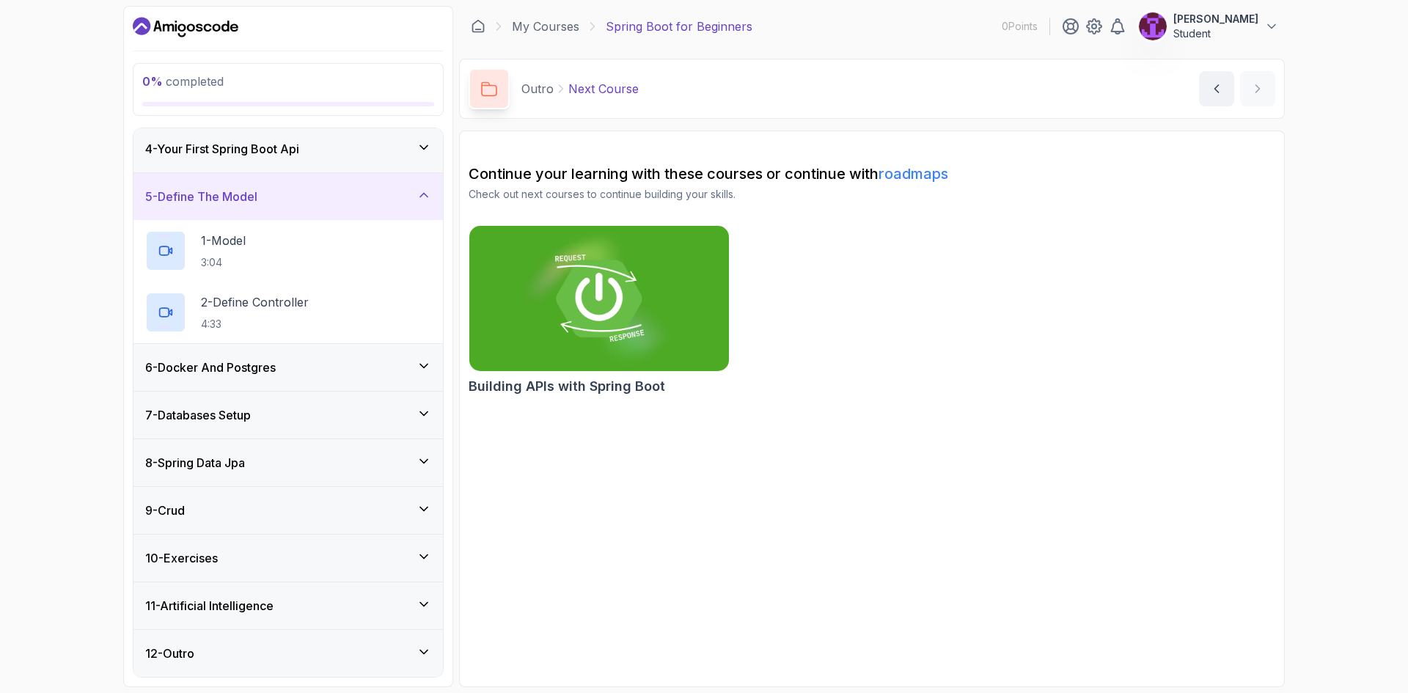
click at [293, 162] on div "4 - Your First Spring Boot Api" at bounding box center [287, 148] width 309 height 47
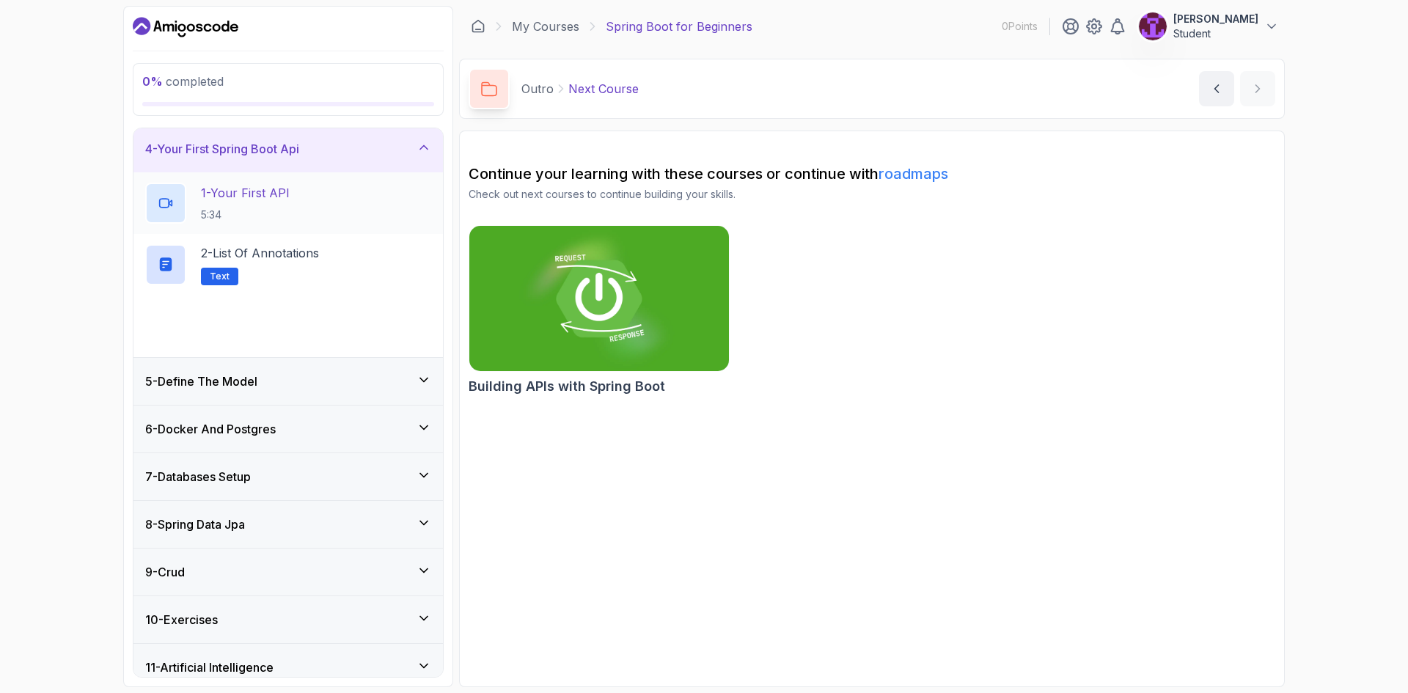
click at [286, 208] on p "5:34" at bounding box center [245, 214] width 89 height 15
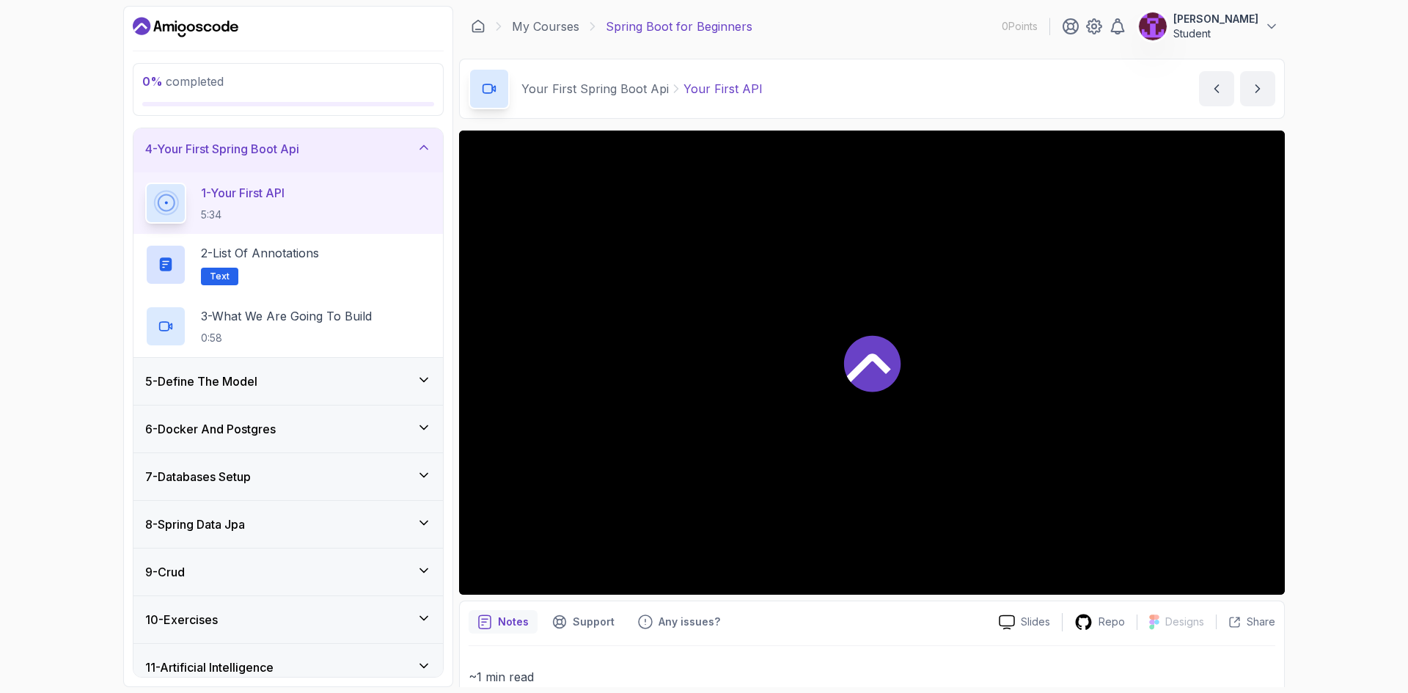
click at [869, 322] on div at bounding box center [872, 362] width 826 height 464
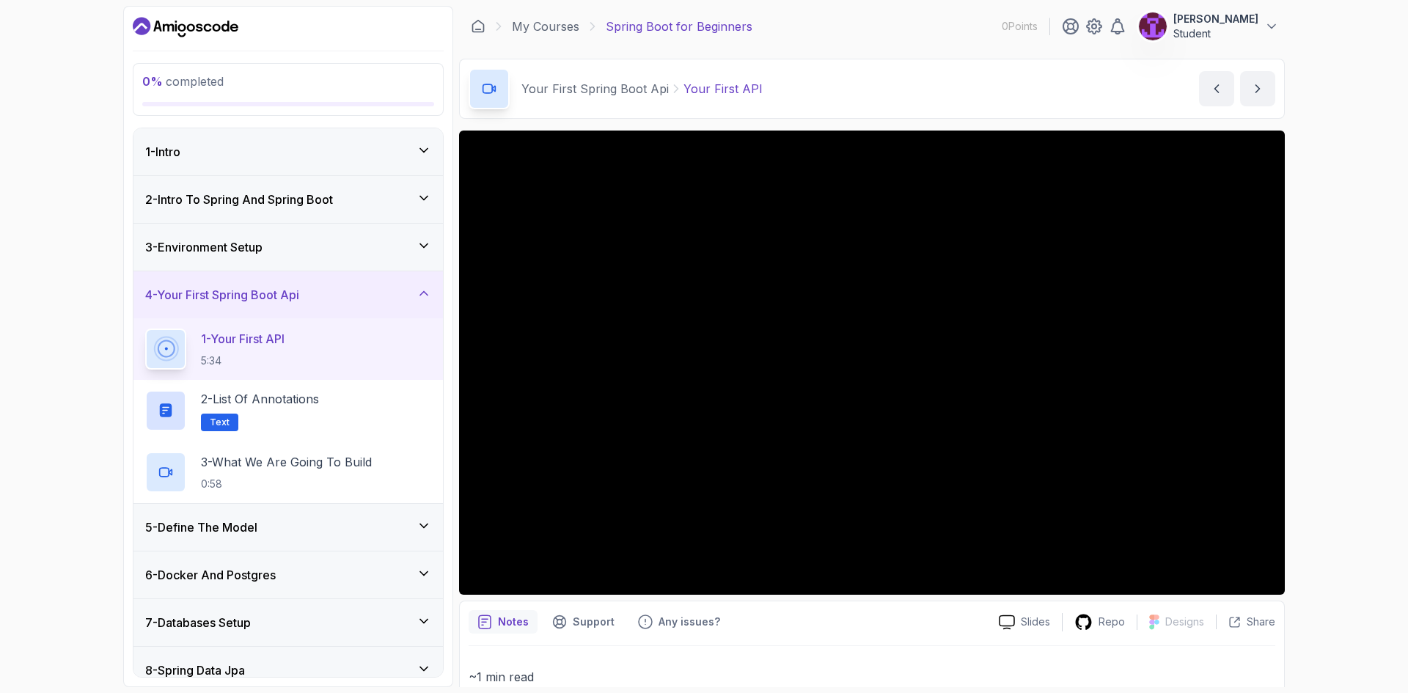
click at [227, 24] on icon "Dashboard" at bounding box center [225, 26] width 8 height 11
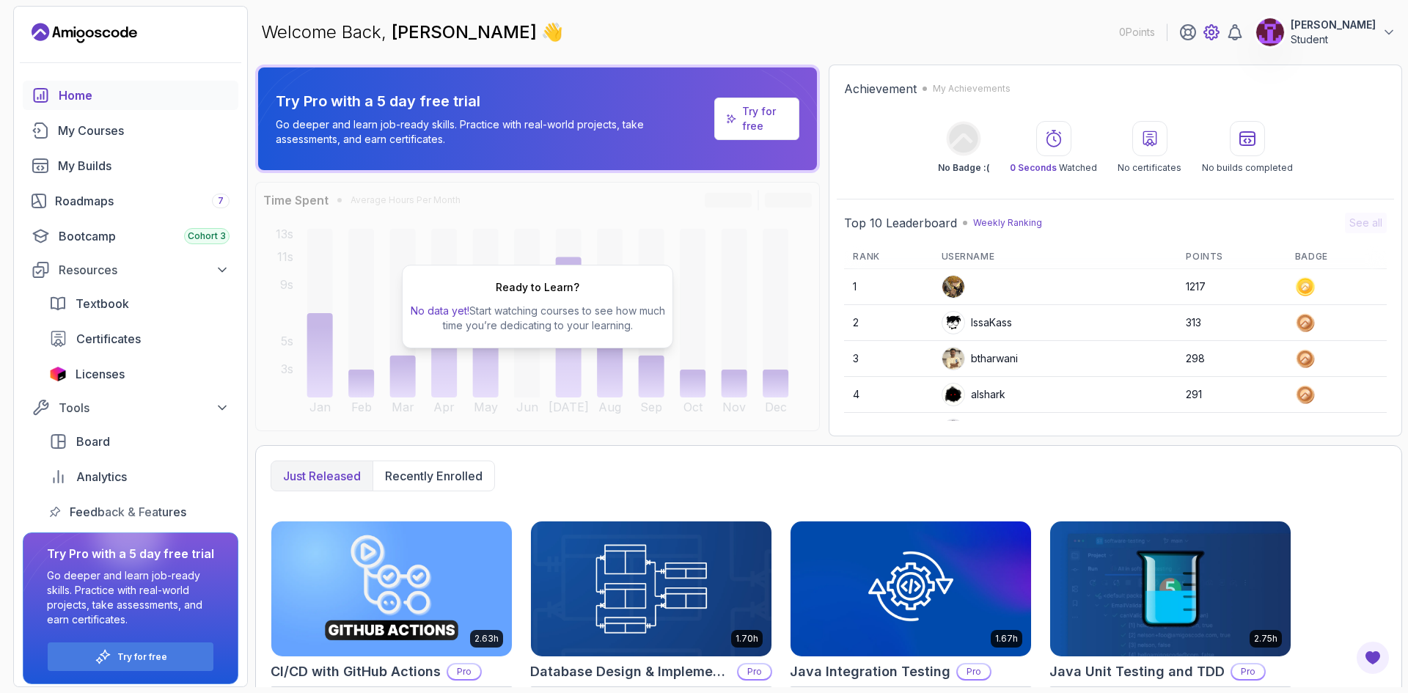
click at [1220, 32] on icon at bounding box center [1211, 32] width 18 height 18
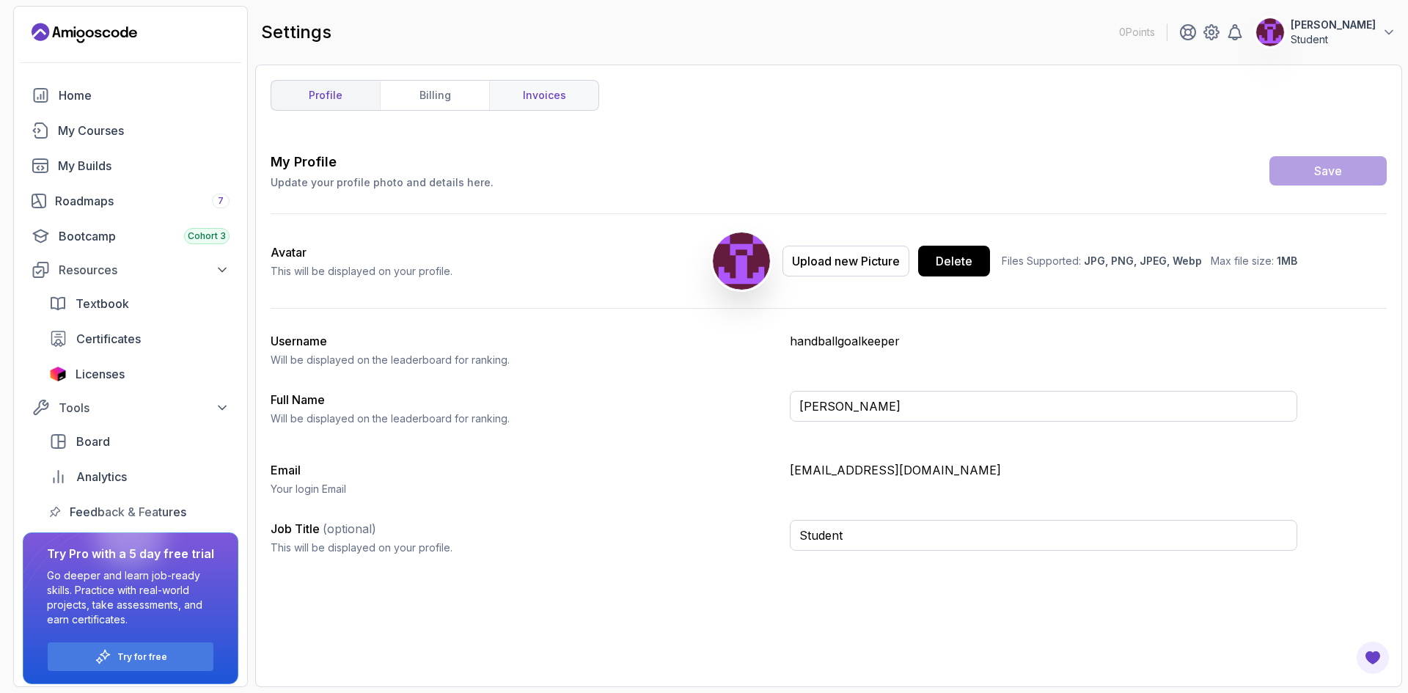
click at [526, 100] on link "invoices" at bounding box center [543, 95] width 109 height 29
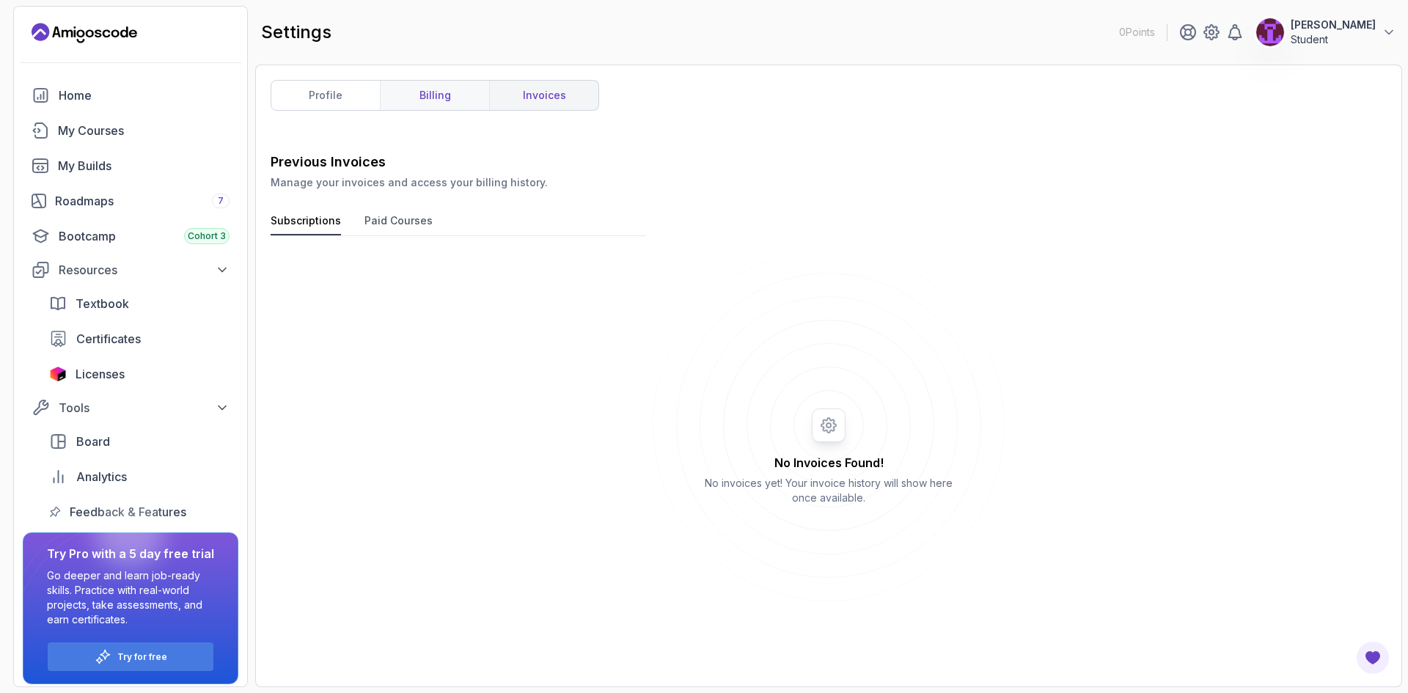
click at [441, 108] on link "billing" at bounding box center [434, 95] width 109 height 29
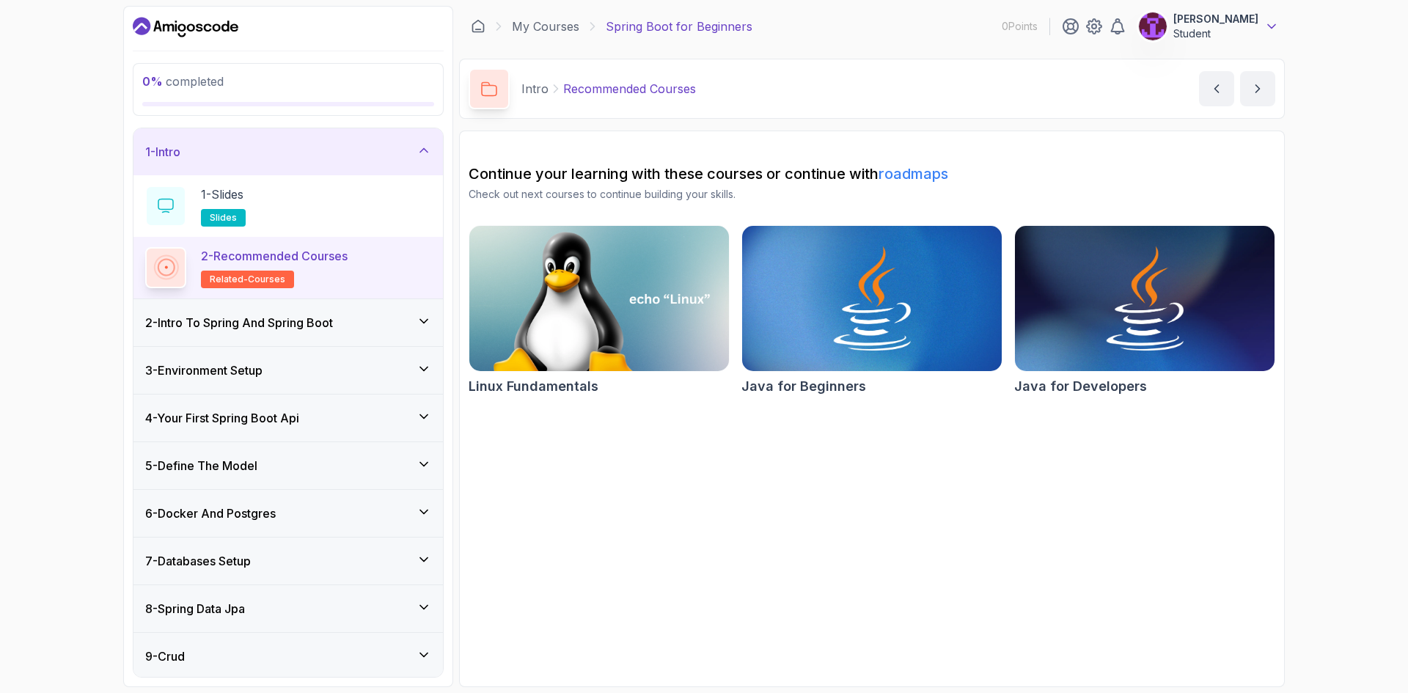
click at [1267, 26] on icon at bounding box center [1271, 26] width 15 height 15
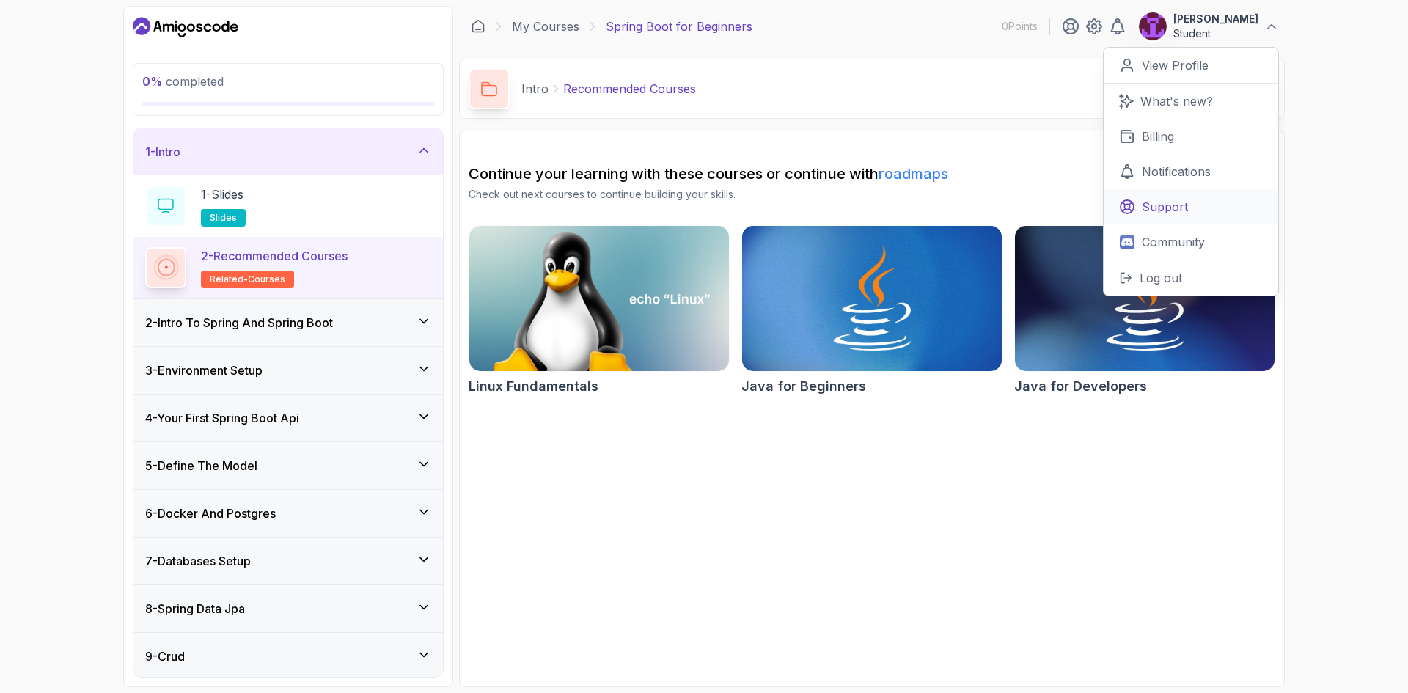
click at [1219, 216] on link "Support" at bounding box center [1190, 206] width 174 height 35
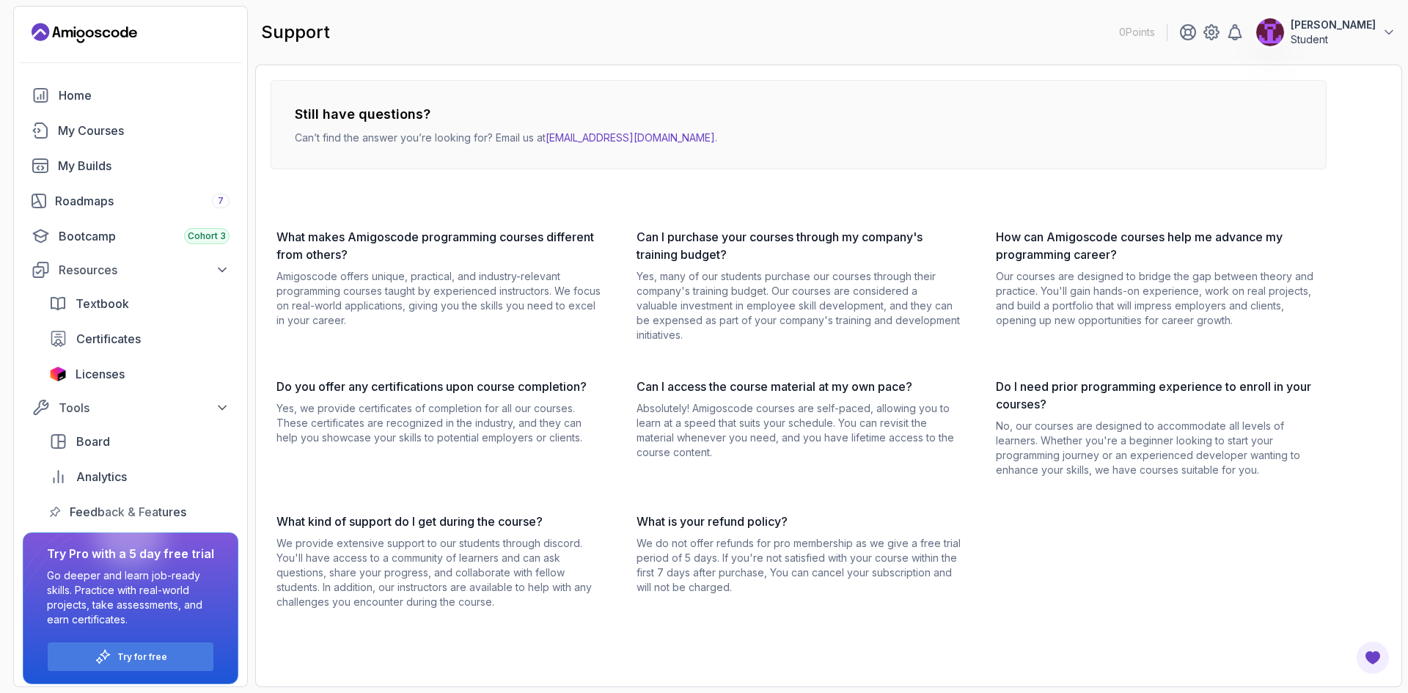
click at [413, 151] on div "Still have questions? Can’t find the answer you’re looking for? Email us at [EM…" at bounding box center [799, 124] width 1056 height 89
click at [414, 144] on p "Can’t find the answer you’re looking for? Email us at [EMAIL_ADDRESS][DOMAIN_NA…" at bounding box center [506, 137] width 422 height 15
drag, startPoint x: 668, startPoint y: 139, endPoint x: 599, endPoint y: 136, distance: 69.0
click at [599, 136] on p "Can’t find the answer you’re looking for? Email us at [EMAIL_ADDRESS][DOMAIN_NA…" at bounding box center [506, 137] width 422 height 15
click at [568, 152] on div "Still have questions? Can’t find the answer you’re looking for? Email us at [EM…" at bounding box center [799, 124] width 1056 height 89
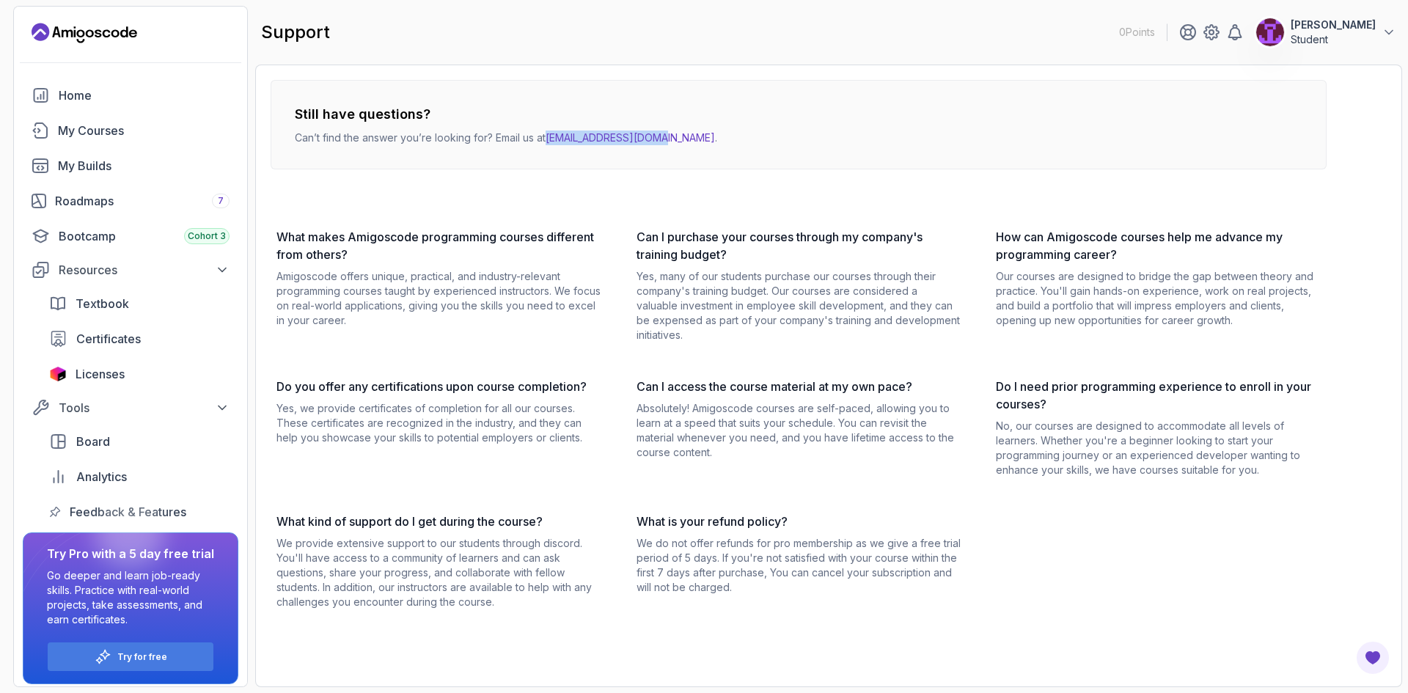
drag, startPoint x: 547, startPoint y: 136, endPoint x: 666, endPoint y: 145, distance: 119.9
click at [666, 145] on div "Still have questions? Can’t find the answer you’re looking for? Email us at [EM…" at bounding box center [799, 124] width 1056 height 89
copy p "[EMAIL_ADDRESS][DOMAIN_NAME]"
